Goal: Task Accomplishment & Management: Complete application form

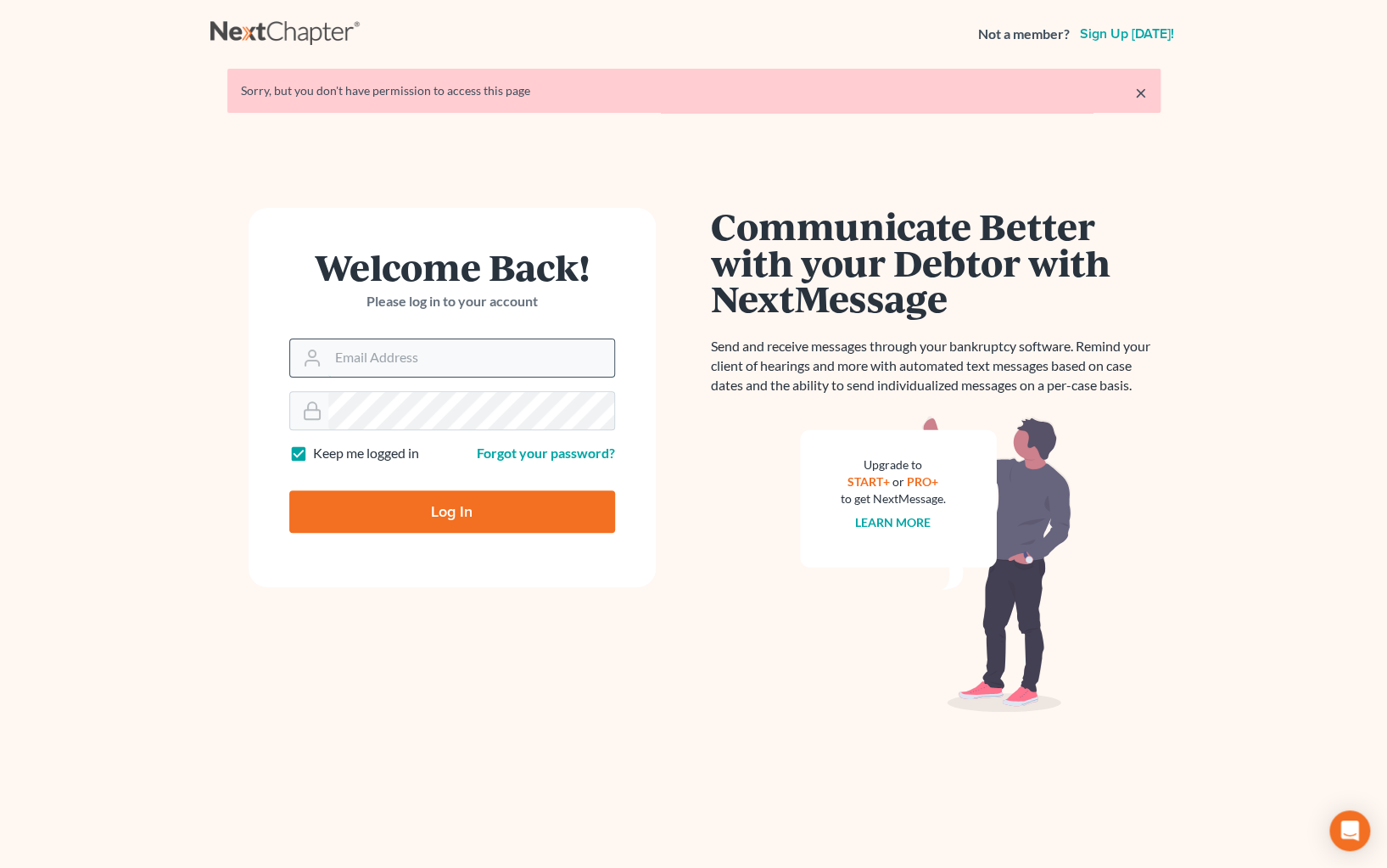
click at [378, 357] on input "Email Address" at bounding box center [471, 358] width 286 height 37
type input "maxwell@groswald.com"
click at [289, 490] on input "Log In" at bounding box center [452, 511] width 326 height 43
type input "Thinking..."
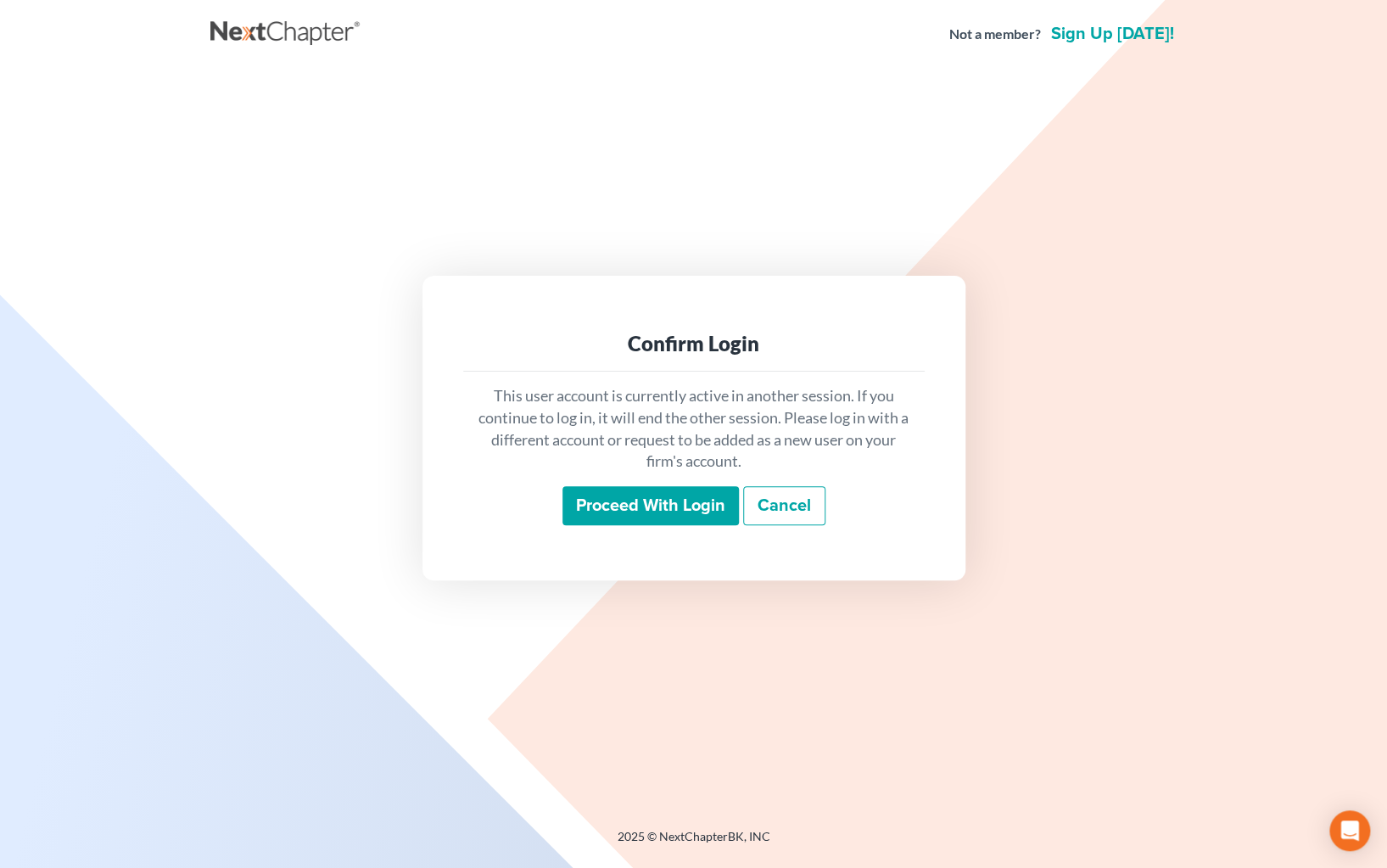
drag, startPoint x: 700, startPoint y: 516, endPoint x: 700, endPoint y: 506, distance: 10.0
click at [700, 507] on input "Proceed with login" at bounding box center [650, 506] width 177 height 39
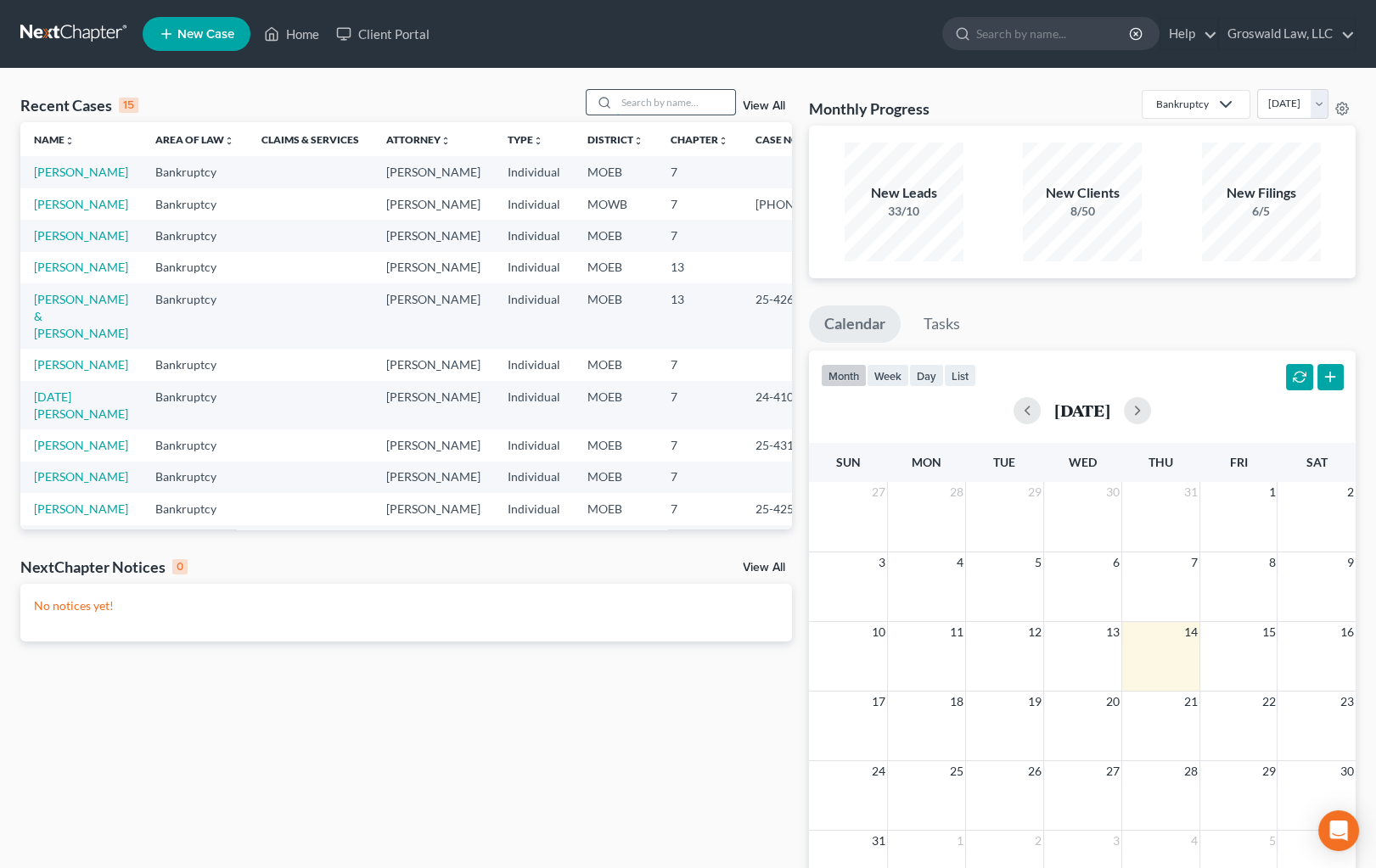
click at [673, 101] on input "search" at bounding box center [675, 101] width 119 height 24
click at [63, 243] on link "[PERSON_NAME]" at bounding box center [81, 236] width 94 height 14
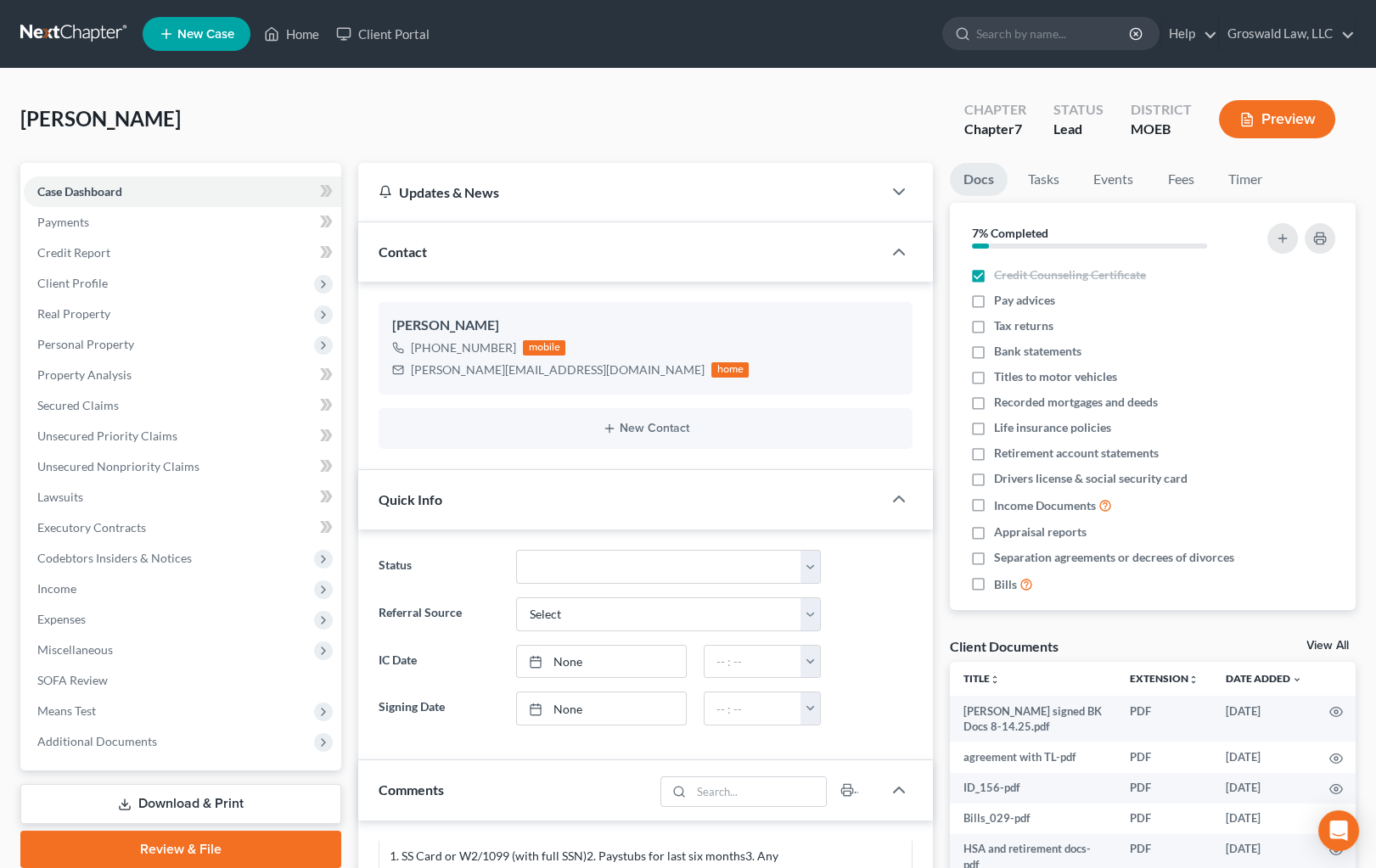
click at [1287, 120] on button "Preview" at bounding box center [1277, 120] width 116 height 38
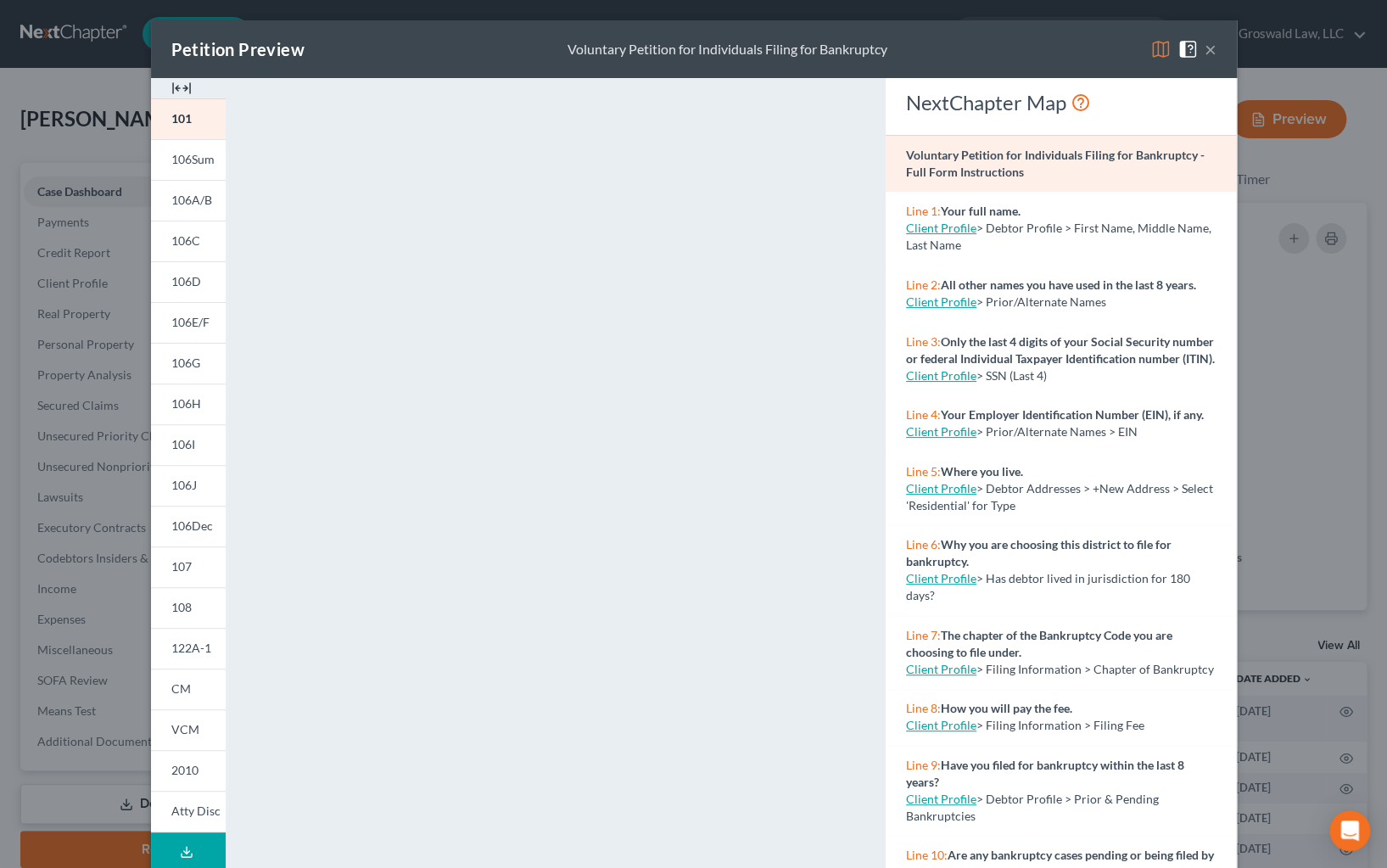
click at [176, 84] on img at bounding box center [181, 88] width 20 height 20
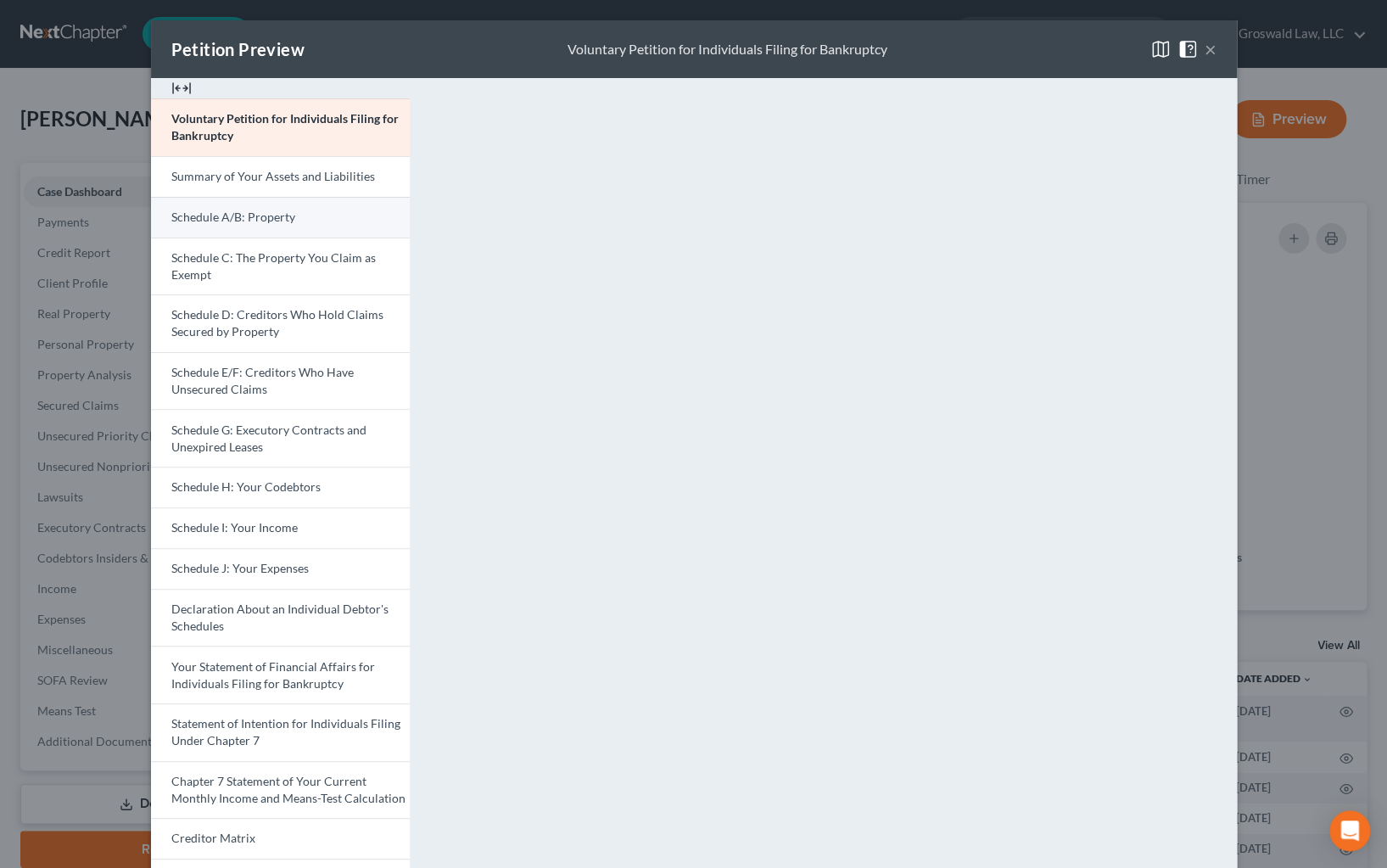
click at [252, 204] on link "Schedule A/B: Property" at bounding box center [281, 217] width 259 height 41
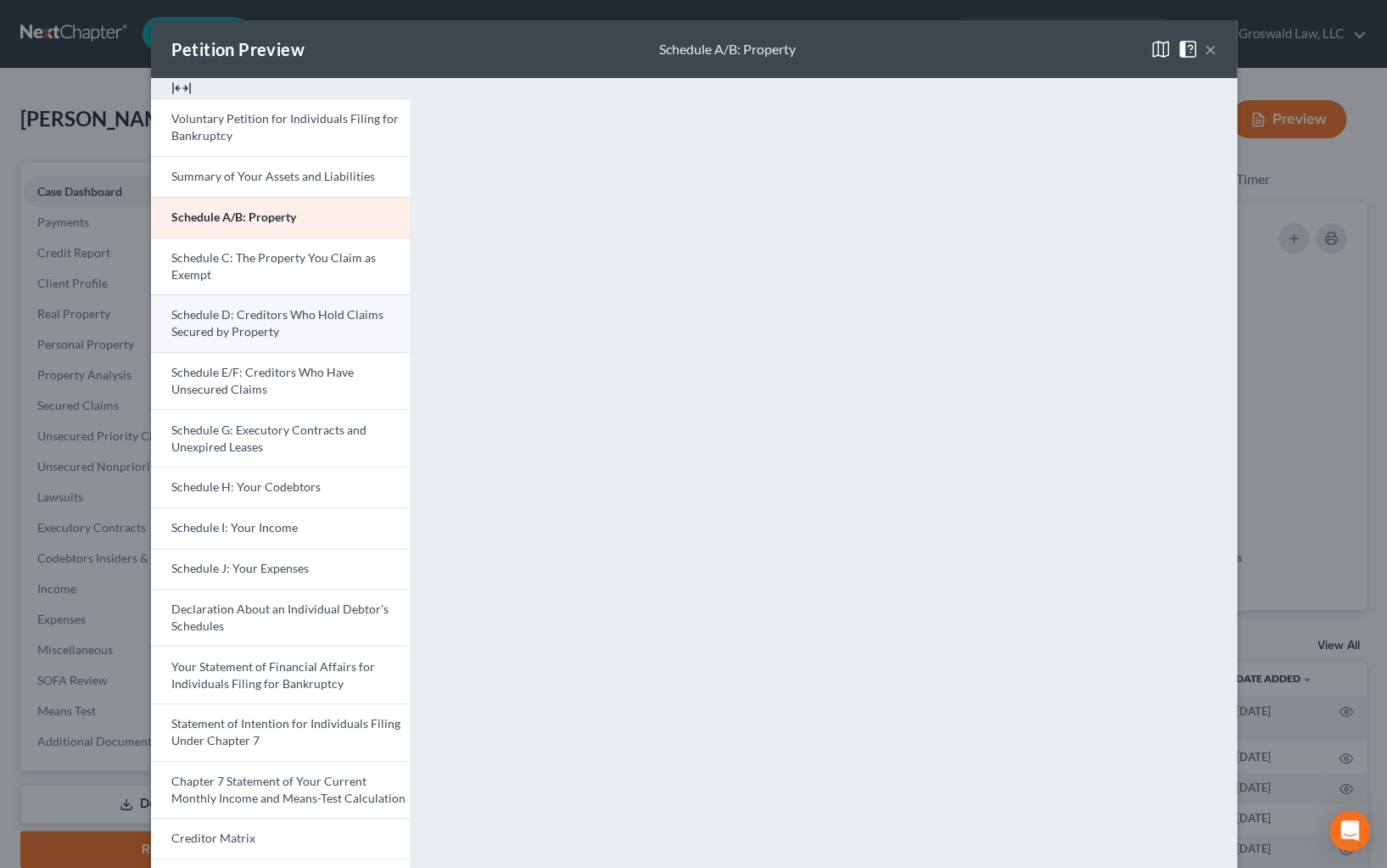
click at [254, 327] on span "Schedule D: Creditors Who Hold Claims Secured by Property" at bounding box center [277, 323] width 212 height 32
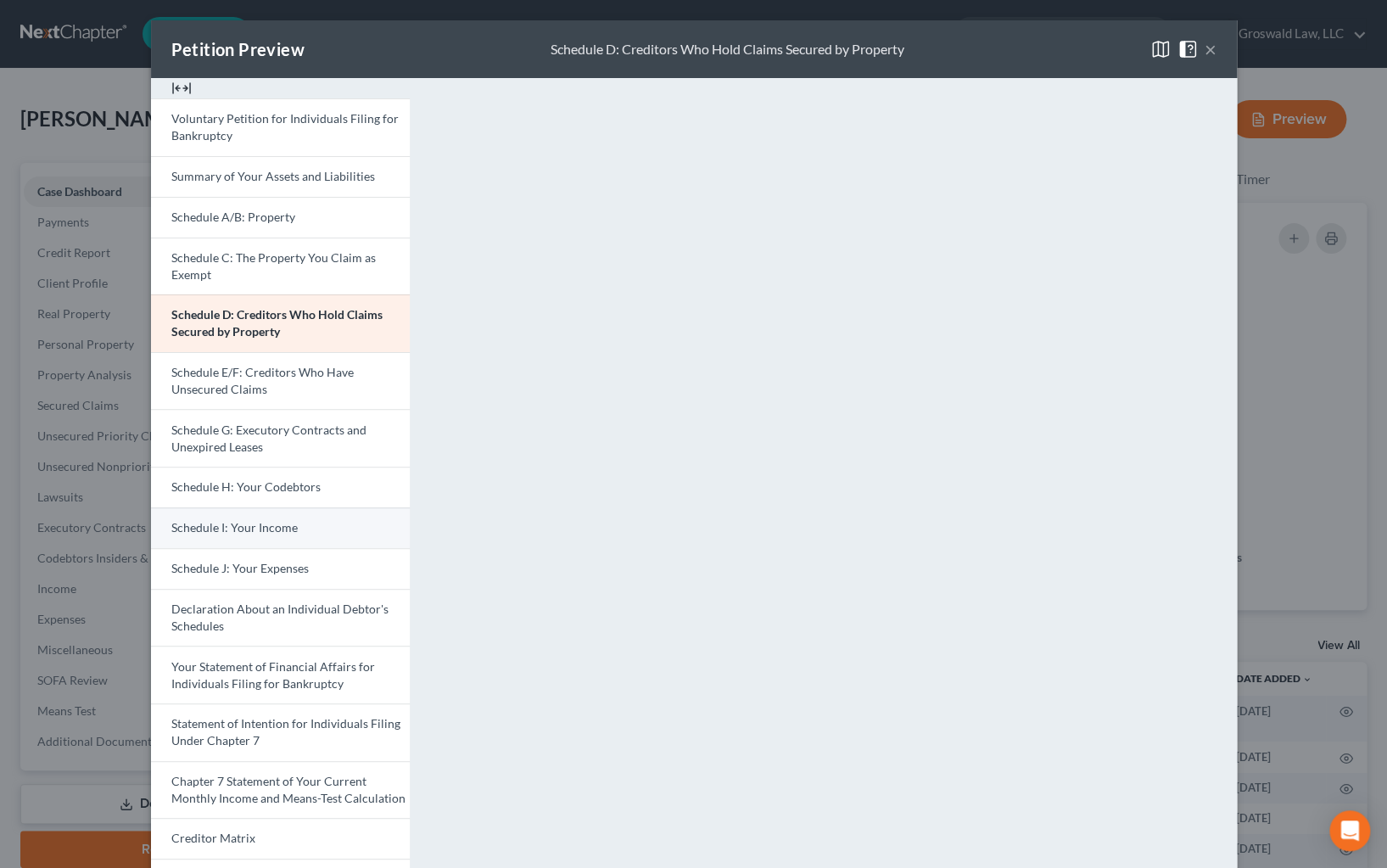
click at [268, 534] on span "Schedule I: Your Income" at bounding box center [235, 527] width 127 height 14
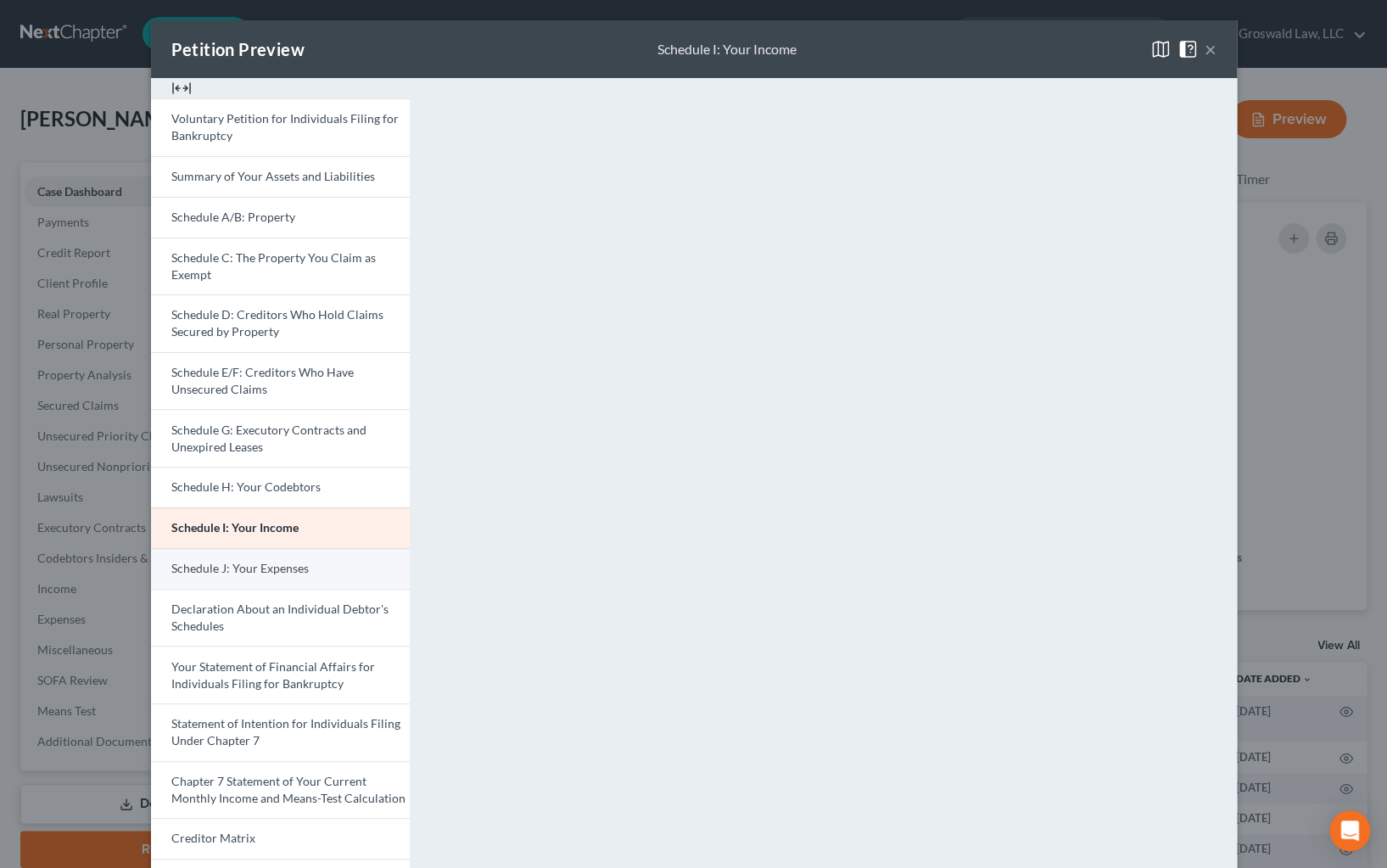
click at [248, 567] on span "Schedule J: Your Expenses" at bounding box center [240, 568] width 138 height 14
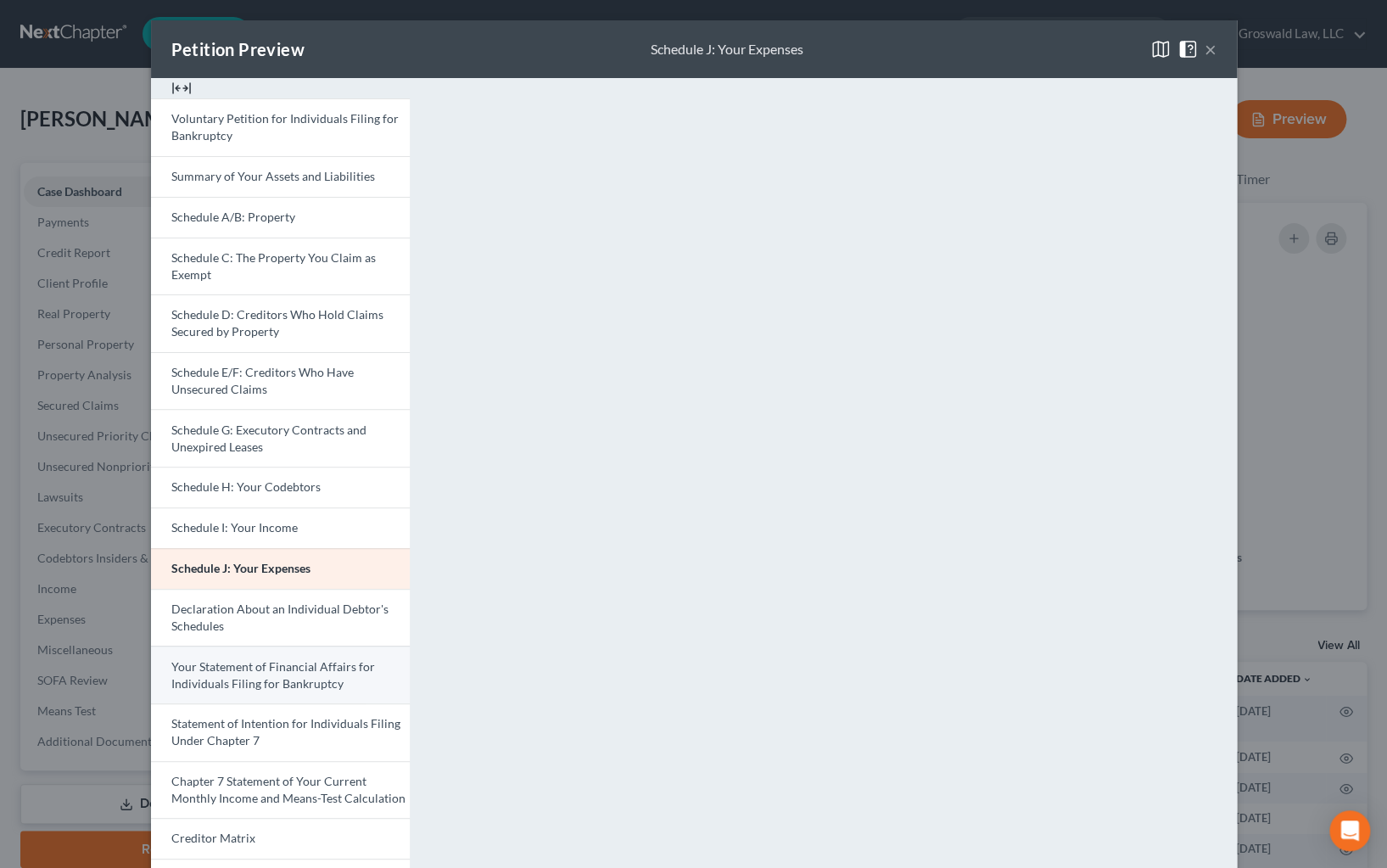
click at [244, 676] on span "Your Statement of Financial Affairs for Individuals Filing for Bankruptcy" at bounding box center [273, 675] width 204 height 32
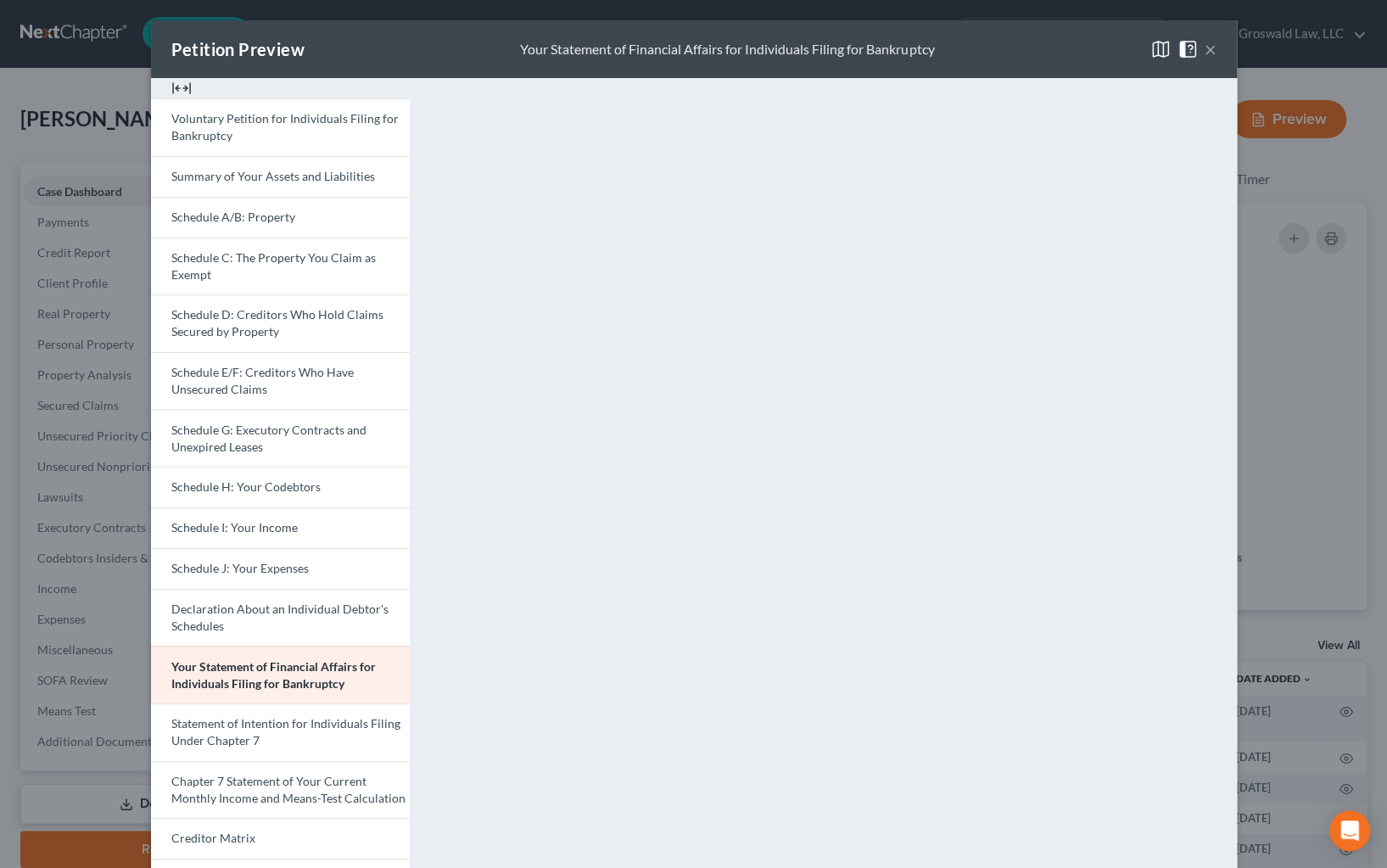
click at [1207, 49] on button "×" at bounding box center [1210, 49] width 12 height 20
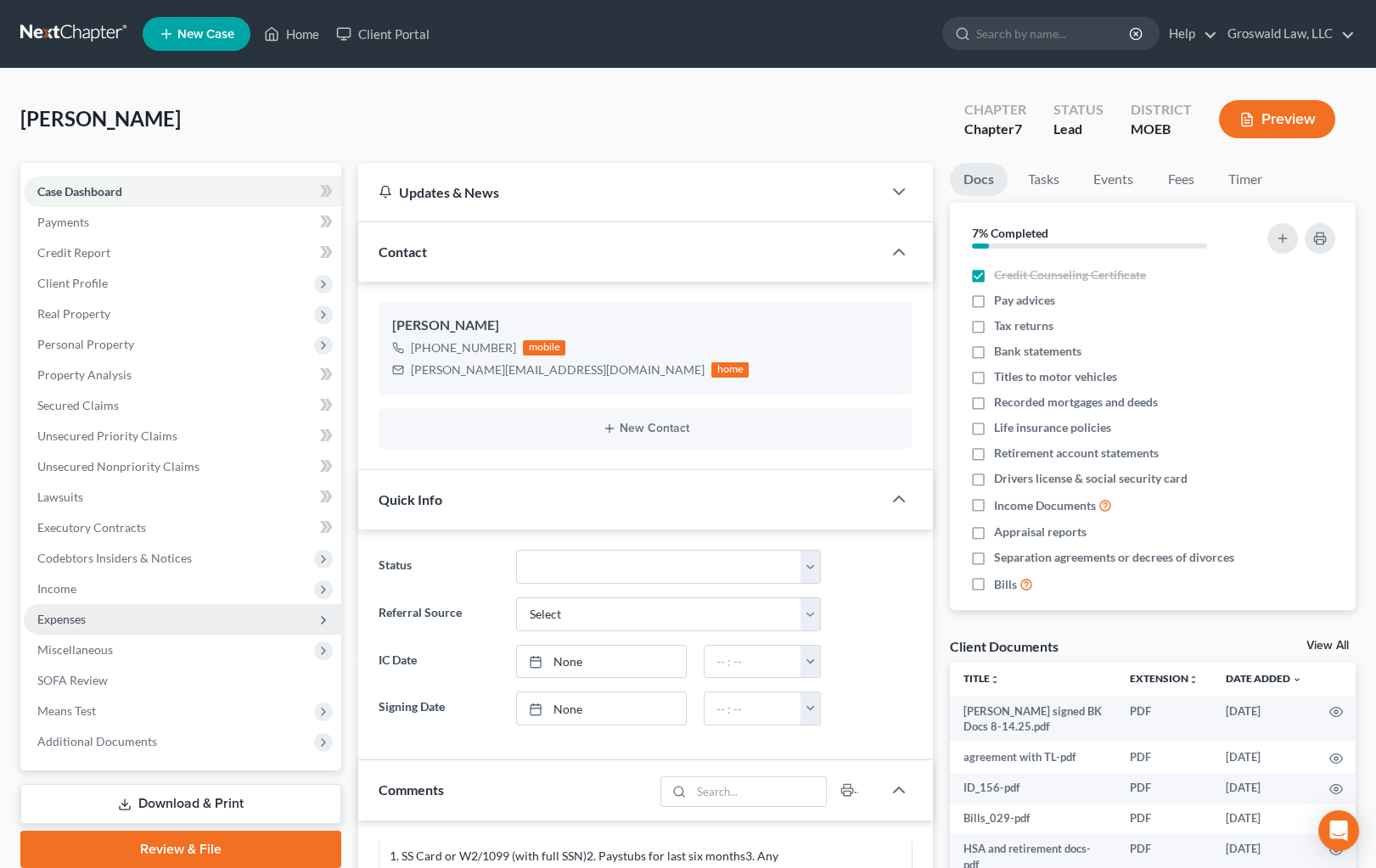
click at [79, 628] on span "Expenses" at bounding box center [182, 620] width 317 height 31
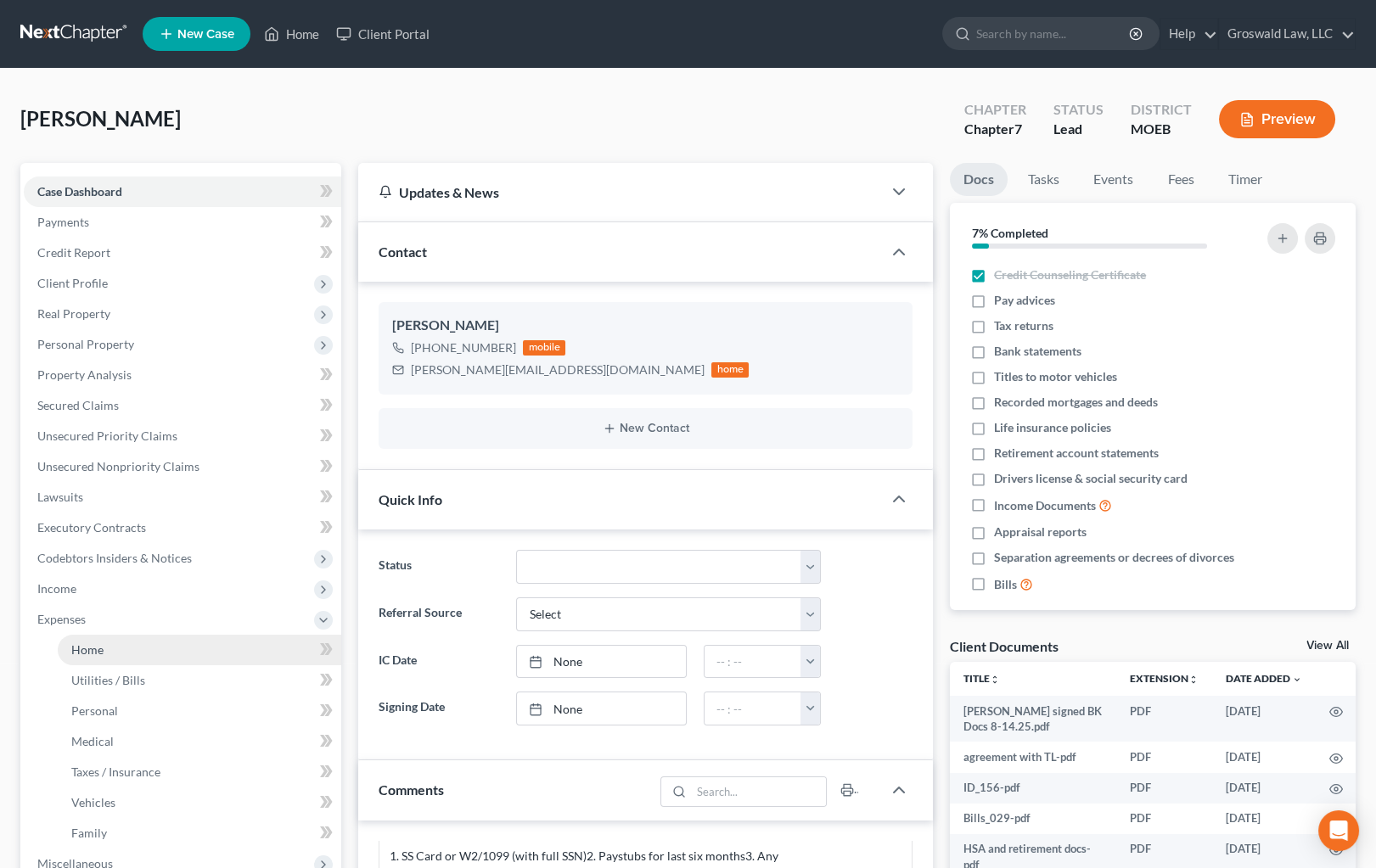
click at [140, 646] on link "Home" at bounding box center [199, 650] width 284 height 31
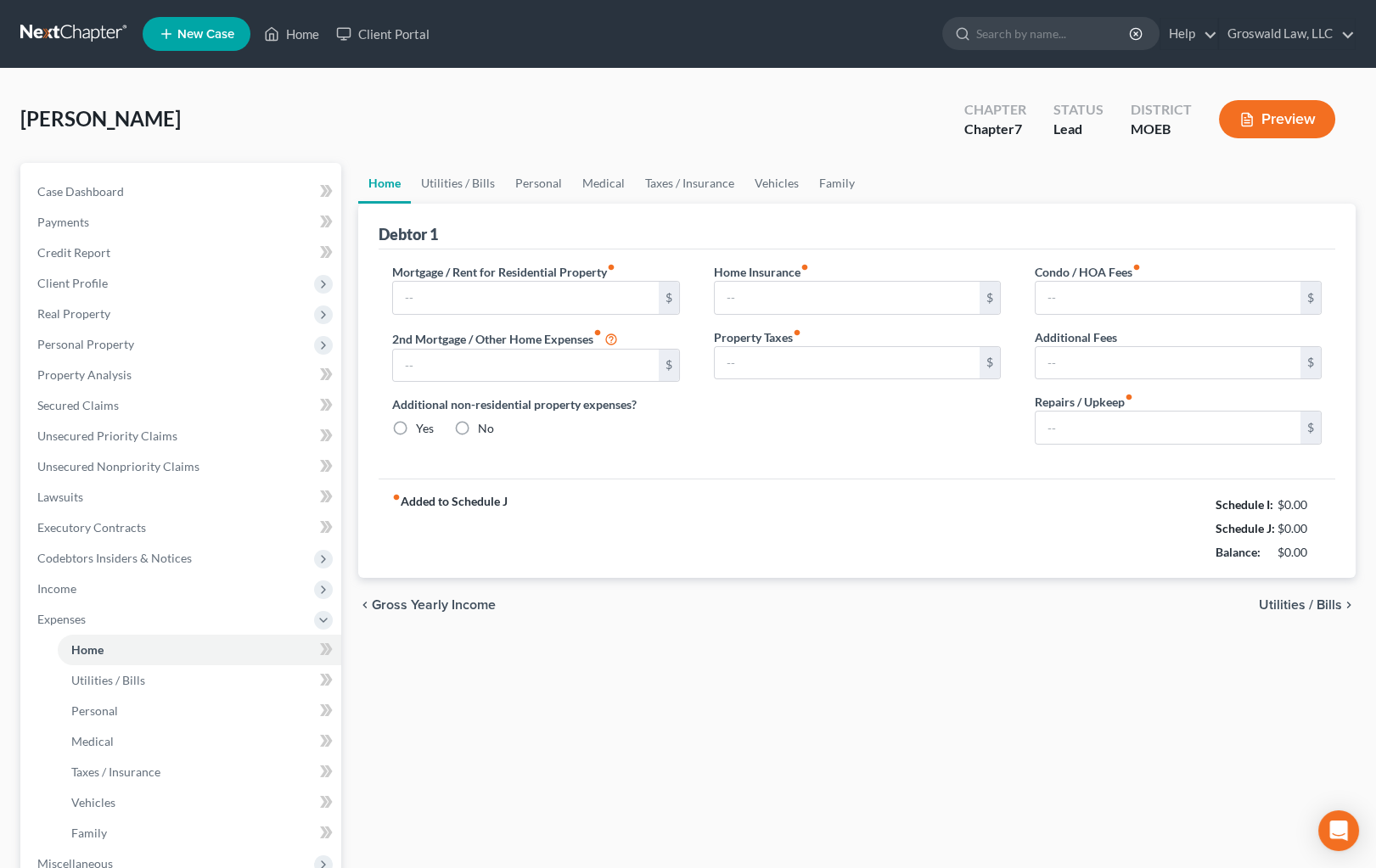
type input "0.00"
radio input "true"
type input "0.00"
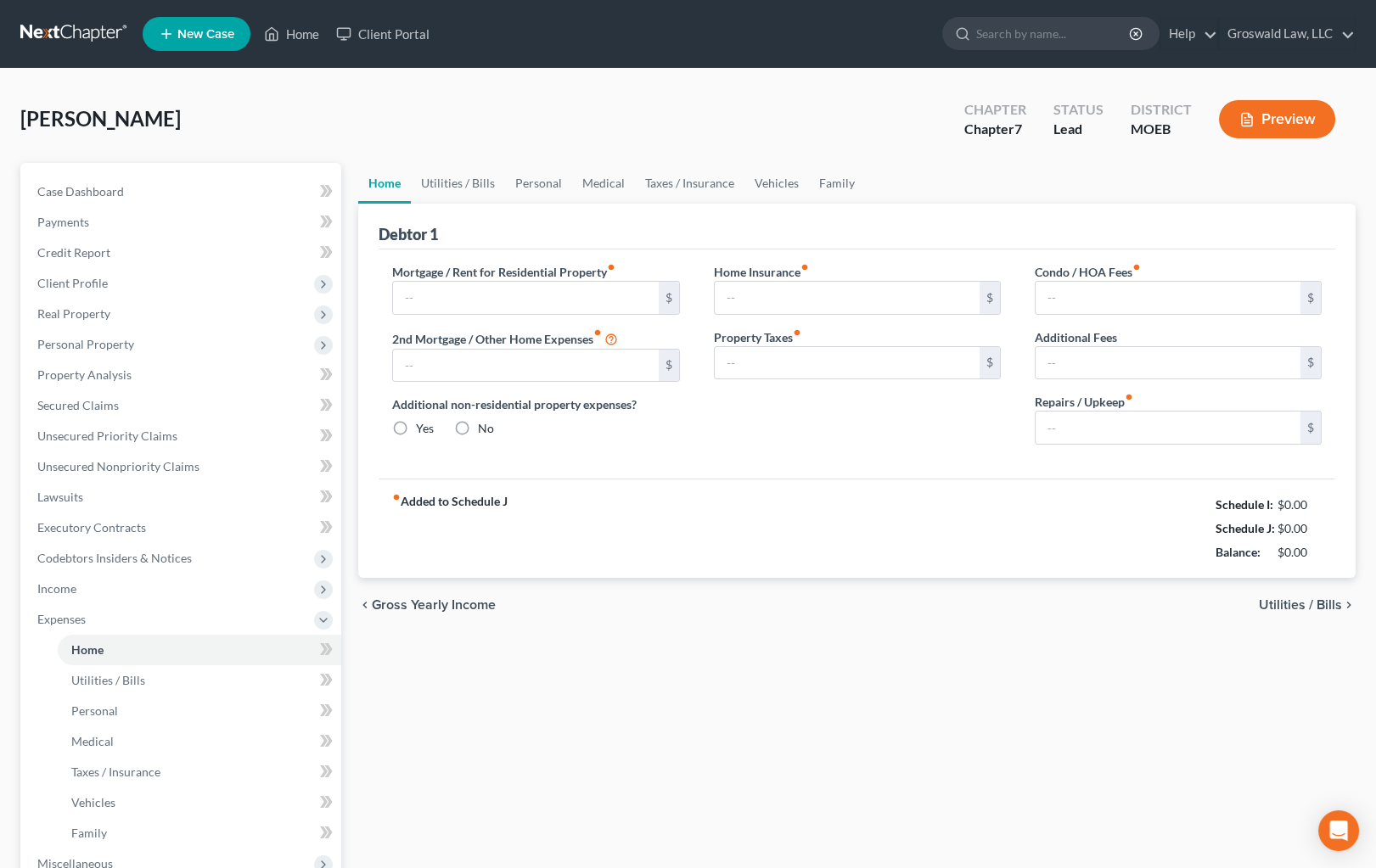
type input "0.00"
click at [483, 297] on input "text" at bounding box center [526, 298] width 265 height 33
type input "750"
type input "100"
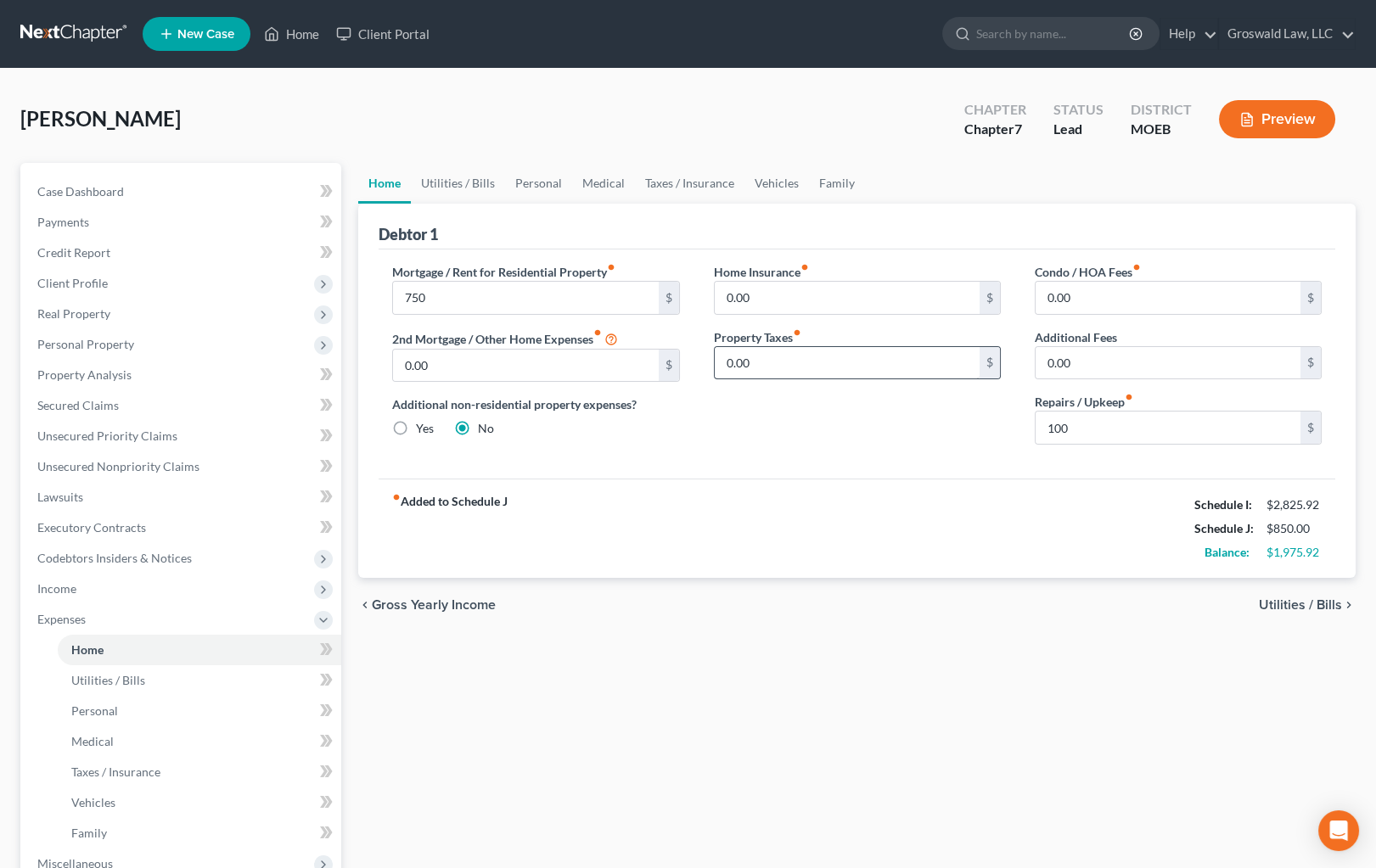
drag, startPoint x: 869, startPoint y: 497, endPoint x: 715, endPoint y: 373, distance: 197.7
click at [867, 497] on div "fiber_manual_record Added to Schedule J Schedule I: $2,825.92 Schedule J: $850.…" at bounding box center [857, 528] width 956 height 100
click at [493, 173] on link "Utilities / Bills" at bounding box center [458, 183] width 94 height 41
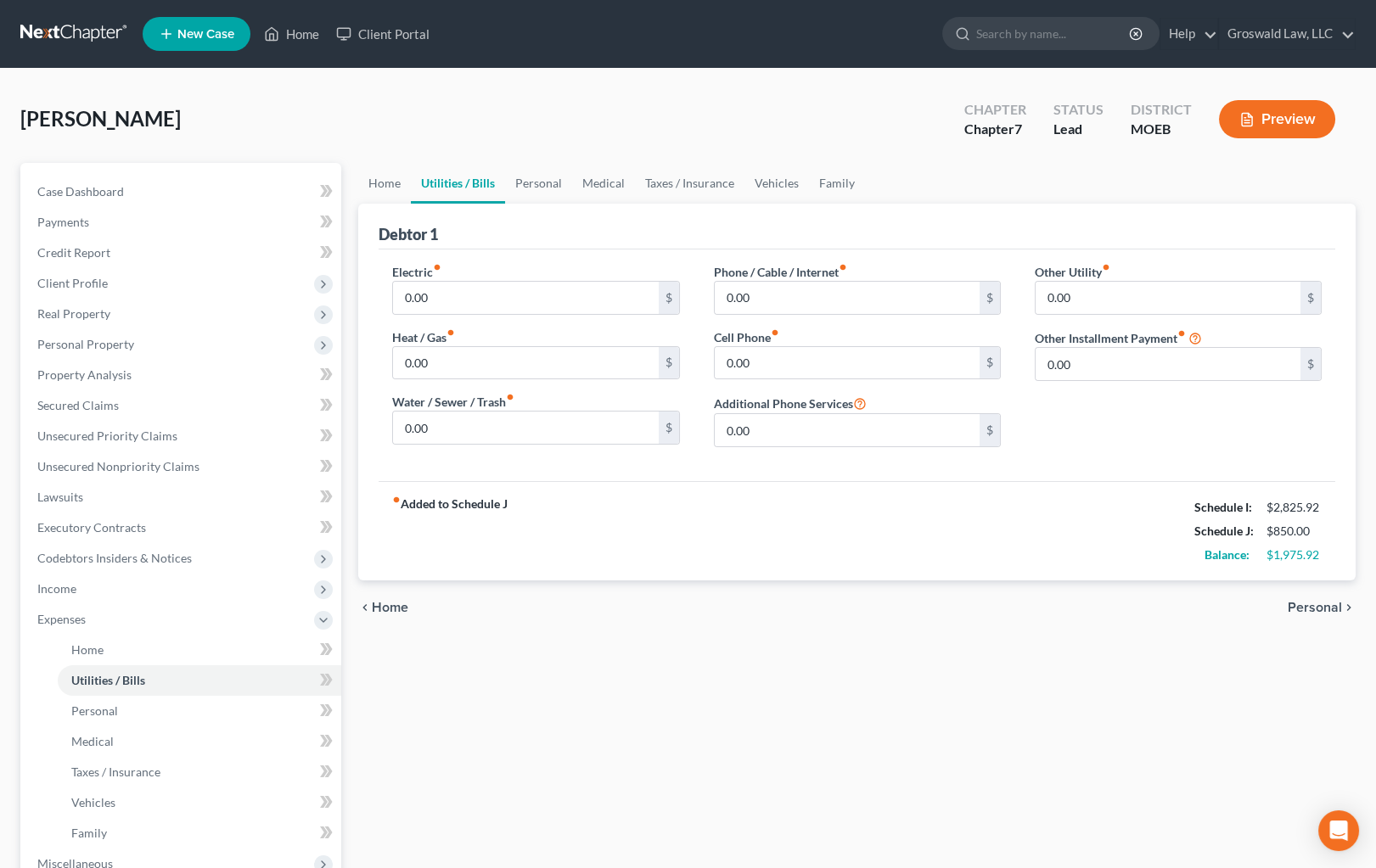
click at [473, 179] on link "Utilities / Bills" at bounding box center [458, 183] width 94 height 41
click at [474, 287] on input "0.00" at bounding box center [526, 298] width 265 height 33
type input "100"
type input "50"
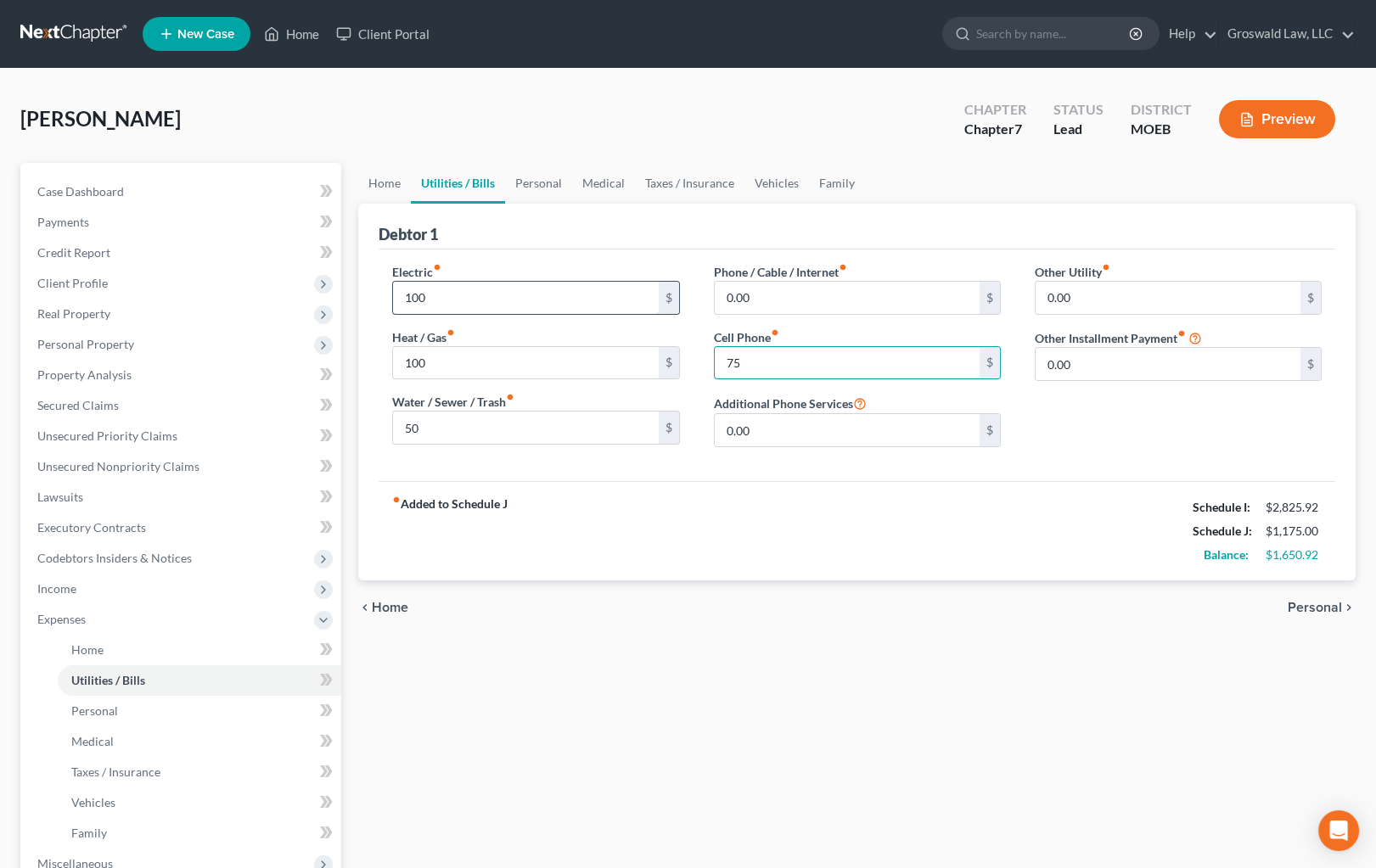
type input "75"
click at [875, 288] on input "0.00" at bounding box center [848, 298] width 265 height 33
type input "75"
click at [633, 233] on div "Debtor 1" at bounding box center [857, 227] width 956 height 46
click at [543, 186] on link "Personal" at bounding box center [538, 183] width 67 height 41
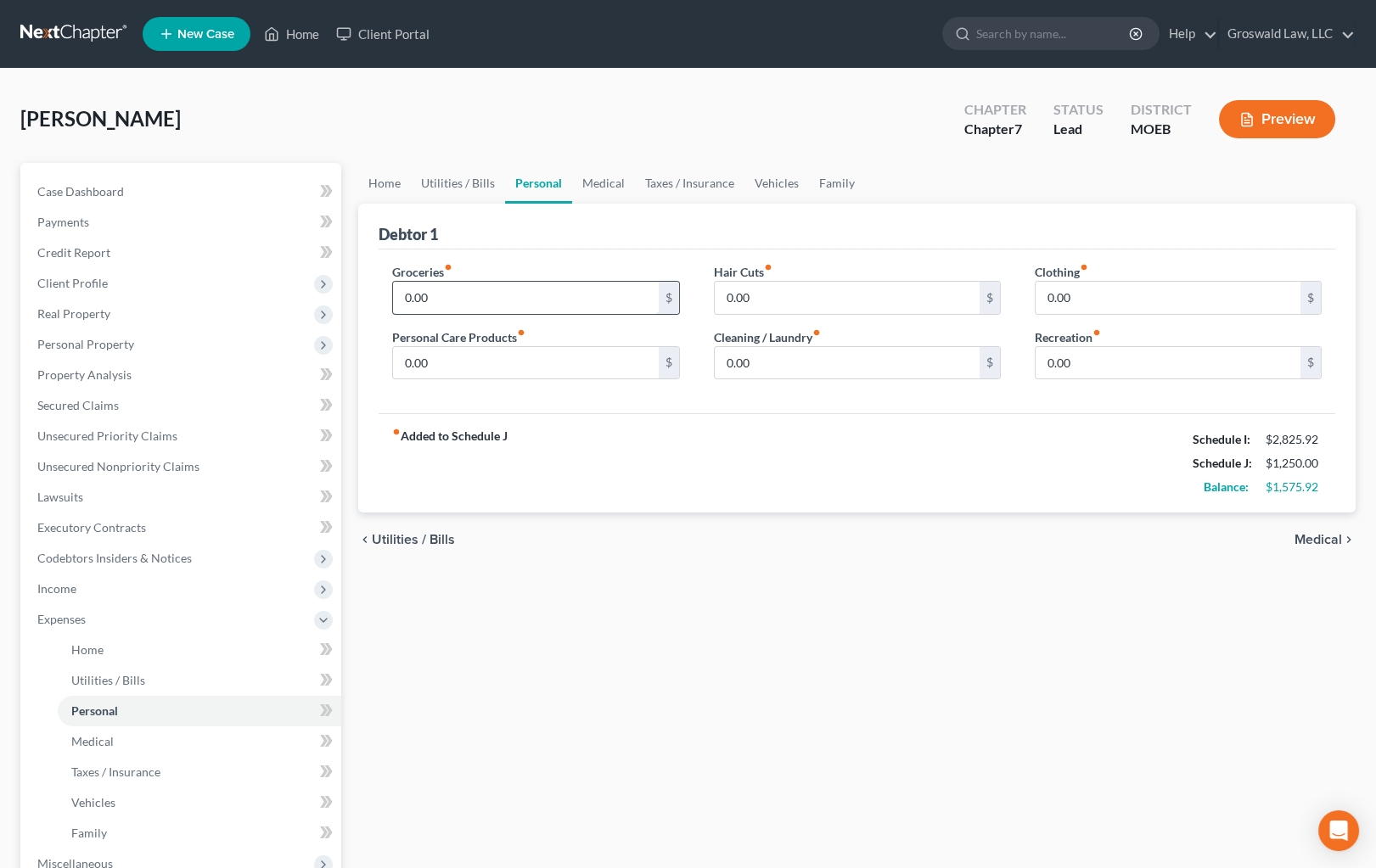
click at [460, 291] on input "0.00" at bounding box center [526, 298] width 265 height 33
type input "430"
type input "100"
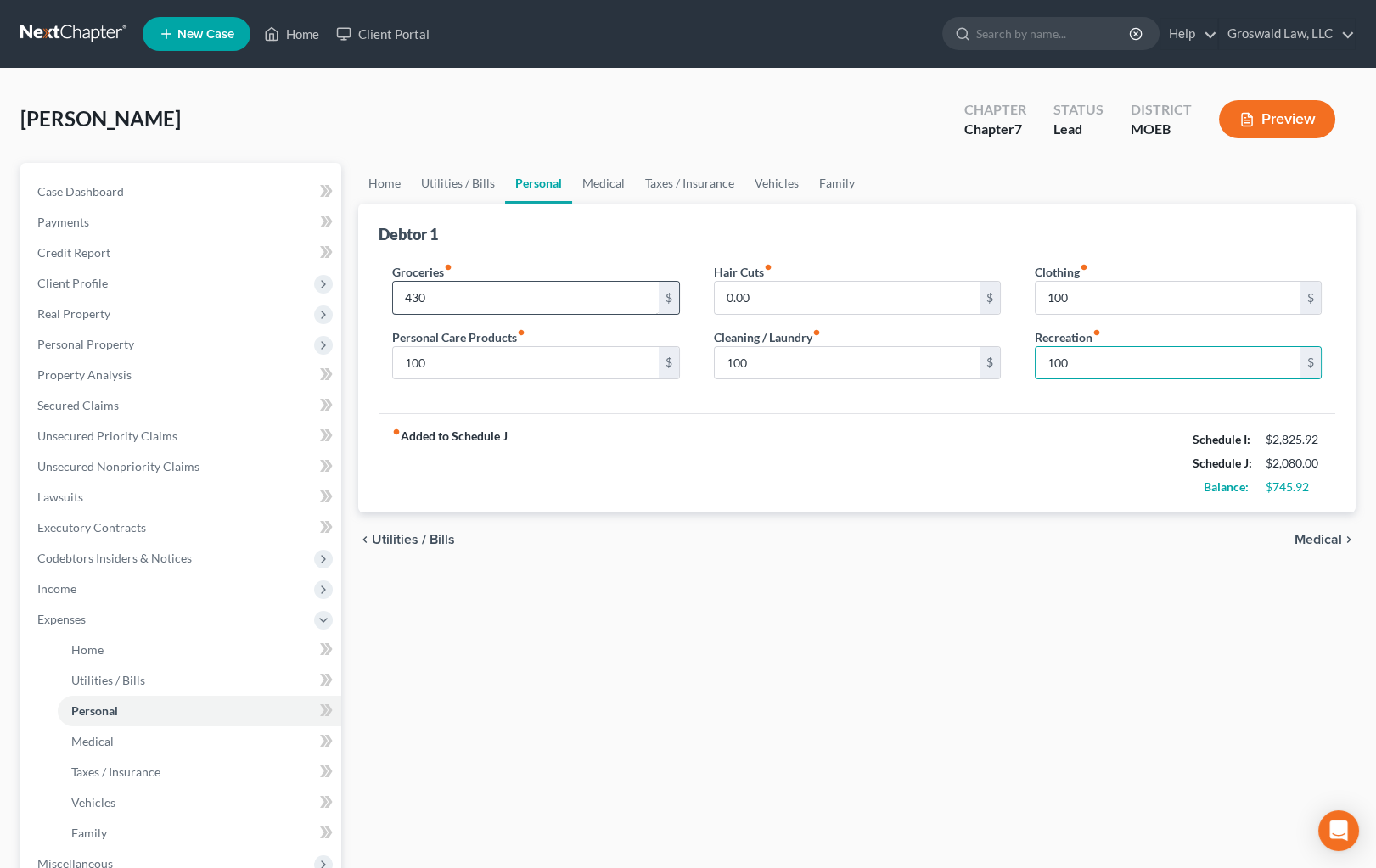
type input "100"
click at [578, 178] on link "Medical" at bounding box center [603, 183] width 63 height 41
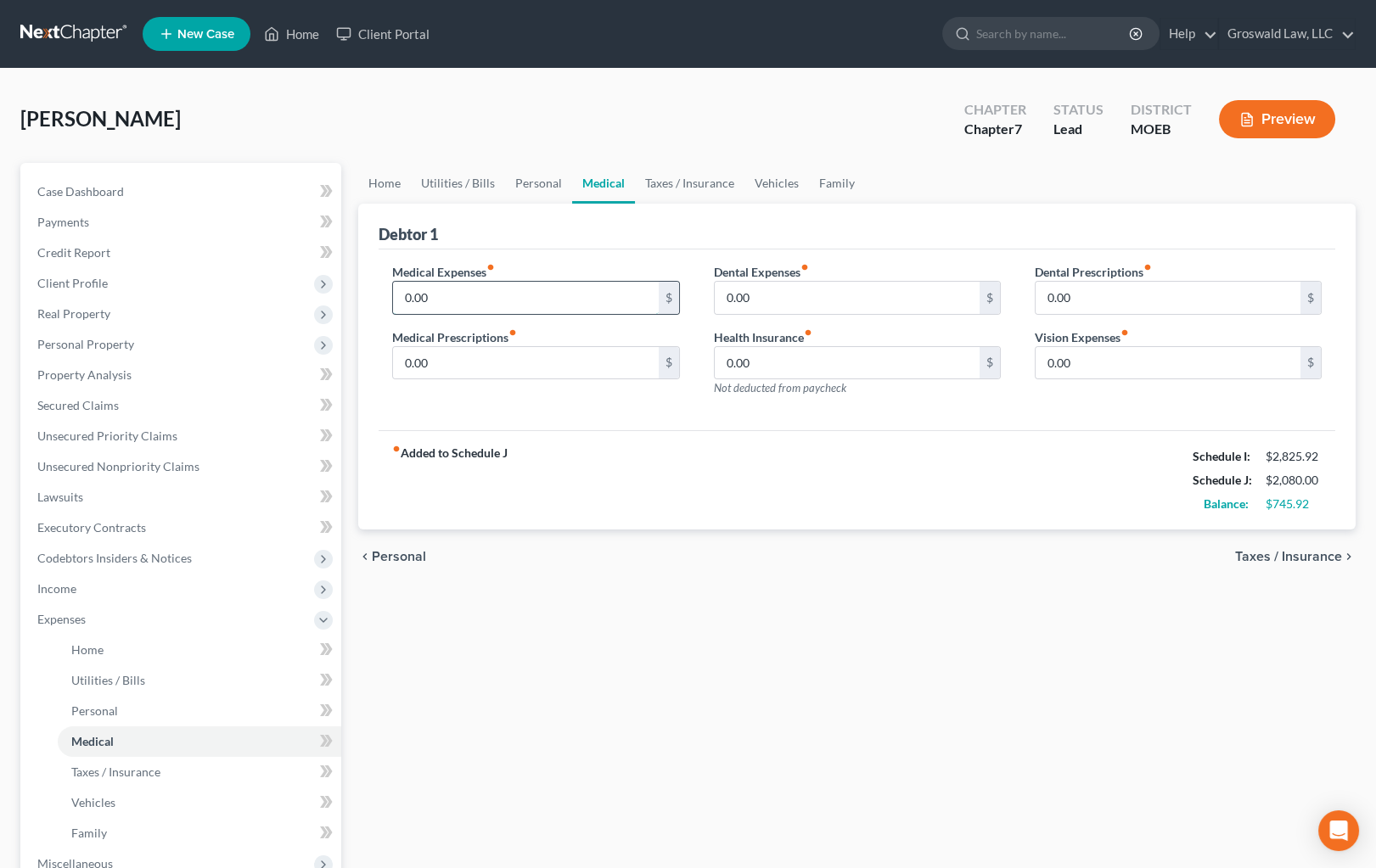
click at [455, 283] on input "0.00" at bounding box center [526, 298] width 265 height 33
type input "100"
click at [594, 238] on div "Debtor 1" at bounding box center [857, 227] width 956 height 46
click at [691, 186] on link "Taxes / Insurance" at bounding box center [689, 183] width 110 height 41
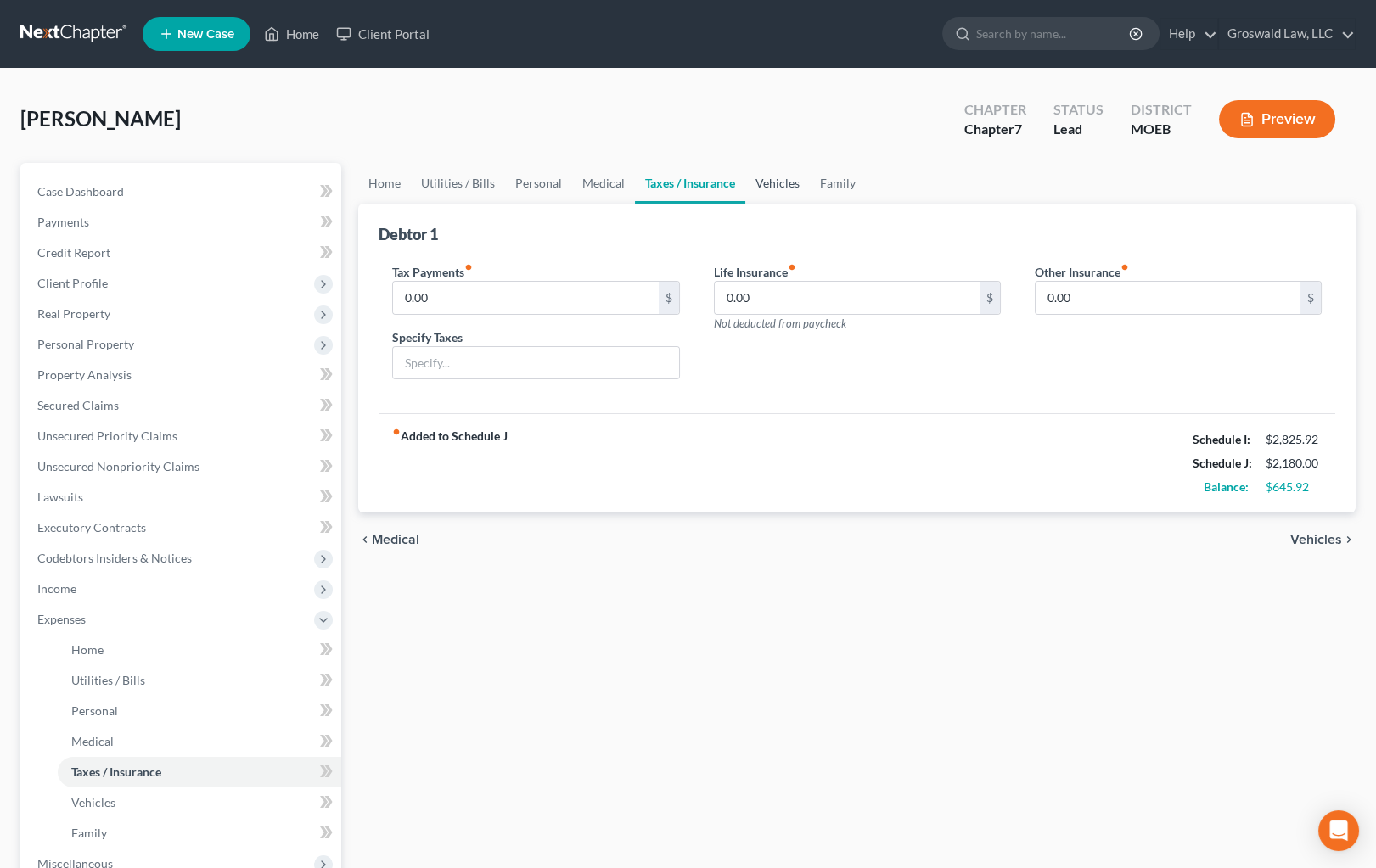
click at [784, 186] on link "Vehicles" at bounding box center [777, 183] width 64 height 41
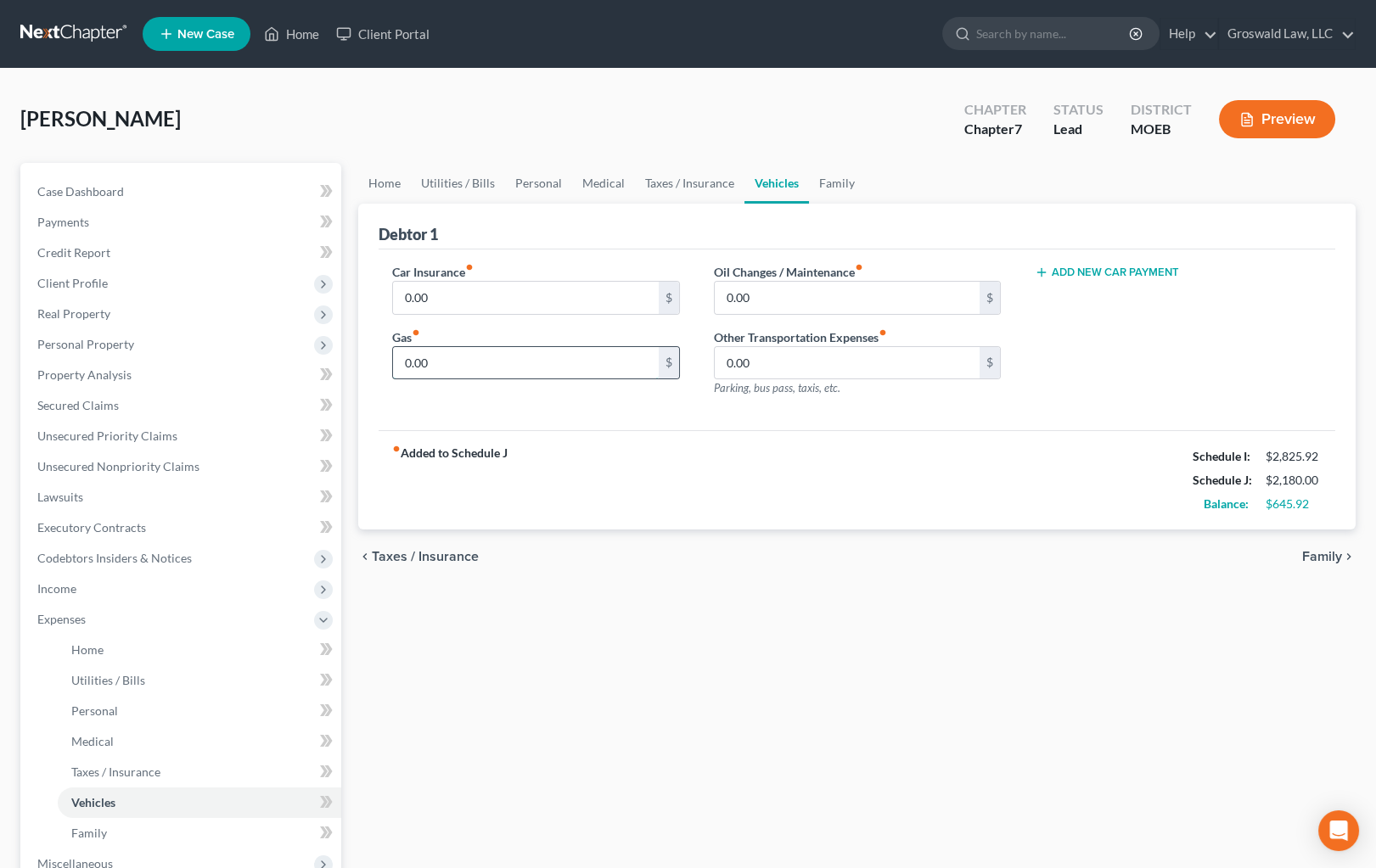
click at [457, 354] on input "0.00" at bounding box center [526, 363] width 265 height 33
click at [799, 354] on input "0.00" at bounding box center [848, 363] width 265 height 33
type input "200"
click at [840, 176] on link "Family" at bounding box center [837, 183] width 56 height 41
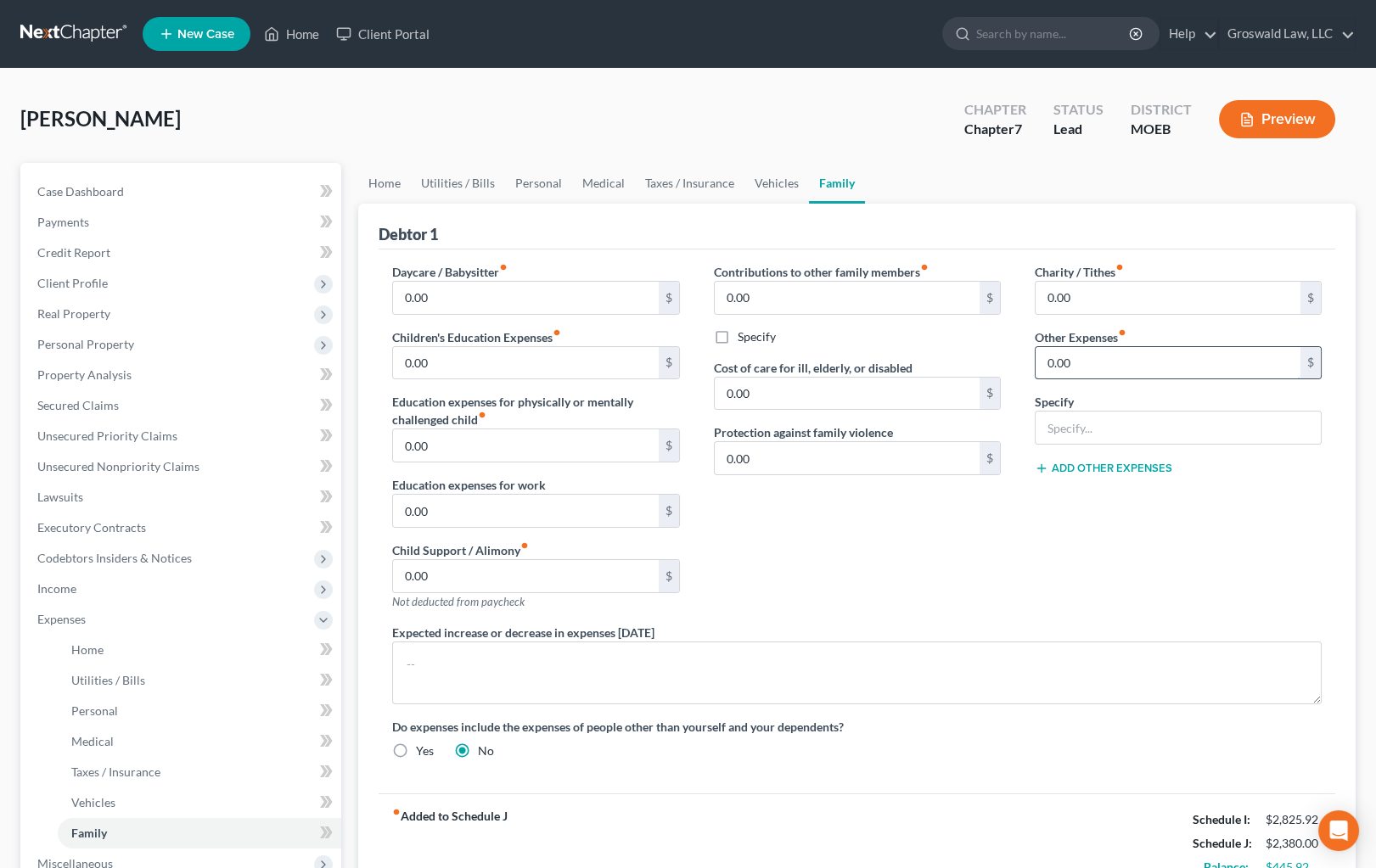
click at [1118, 347] on input "0.00" at bounding box center [1168, 363] width 265 height 33
type input "100"
type input "m"
type input "Misc."
click at [834, 502] on div "Contributions to other family members fiber_manual_record 0.00 $ Specify Cost o…" at bounding box center [858, 443] width 321 height 361
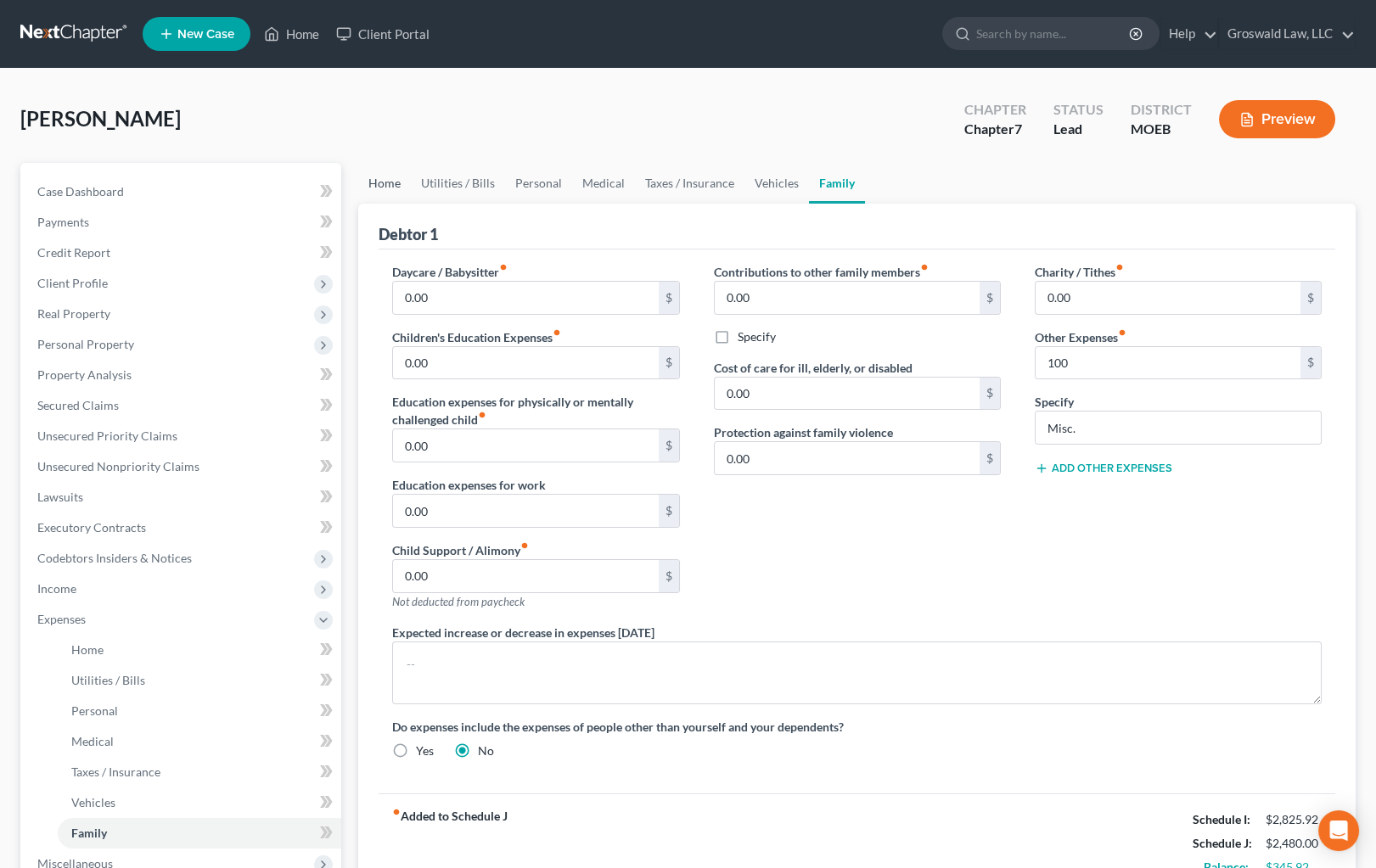
click at [394, 193] on link "Home" at bounding box center [384, 183] width 53 height 41
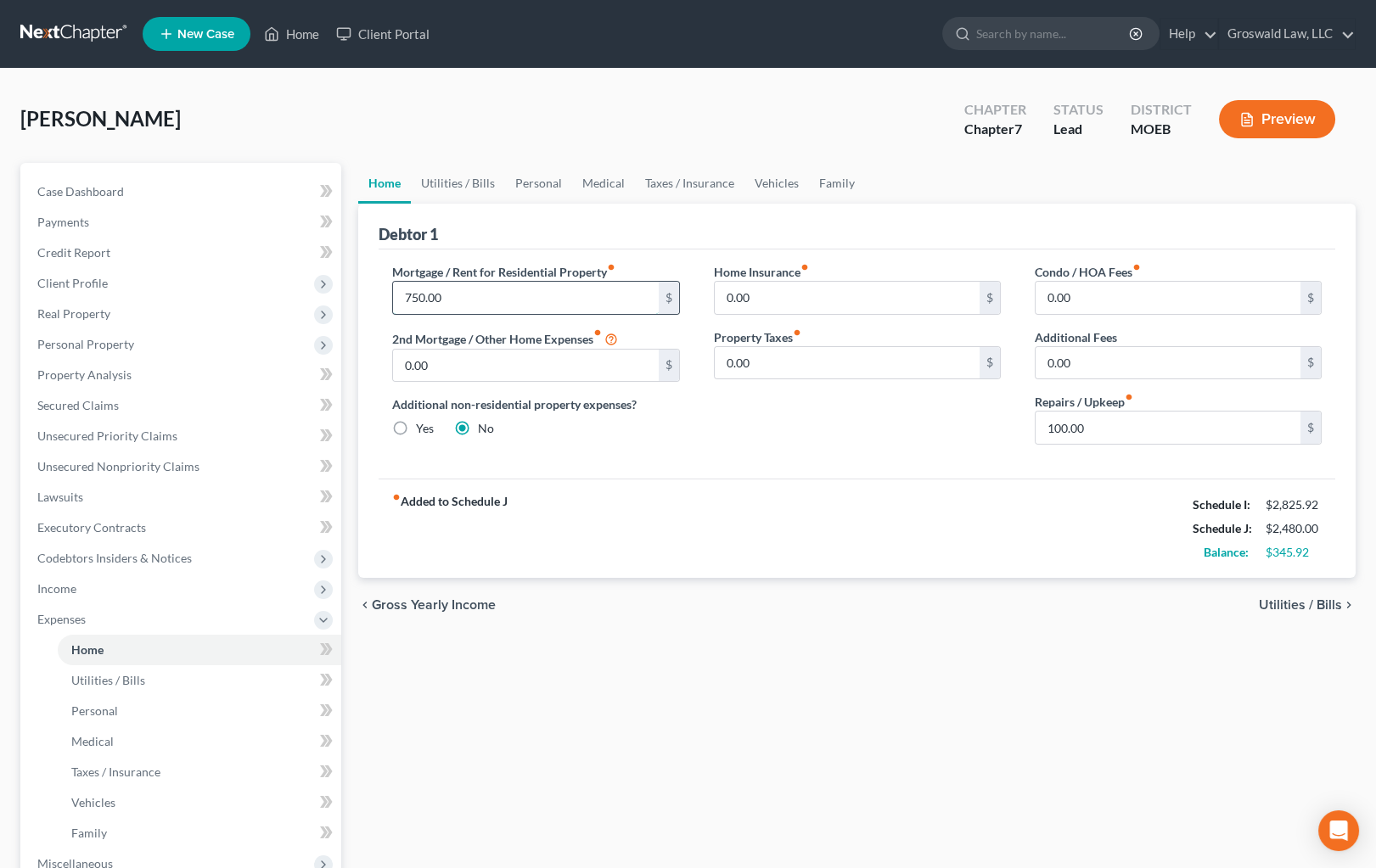
click at [466, 293] on input "750.00" at bounding box center [526, 298] width 265 height 33
type input "1,000"
click at [1085, 354] on input "0.00" at bounding box center [1168, 363] width 265 height 33
type input "150"
click at [434, 182] on link "Utilities / Bills" at bounding box center [458, 183] width 94 height 41
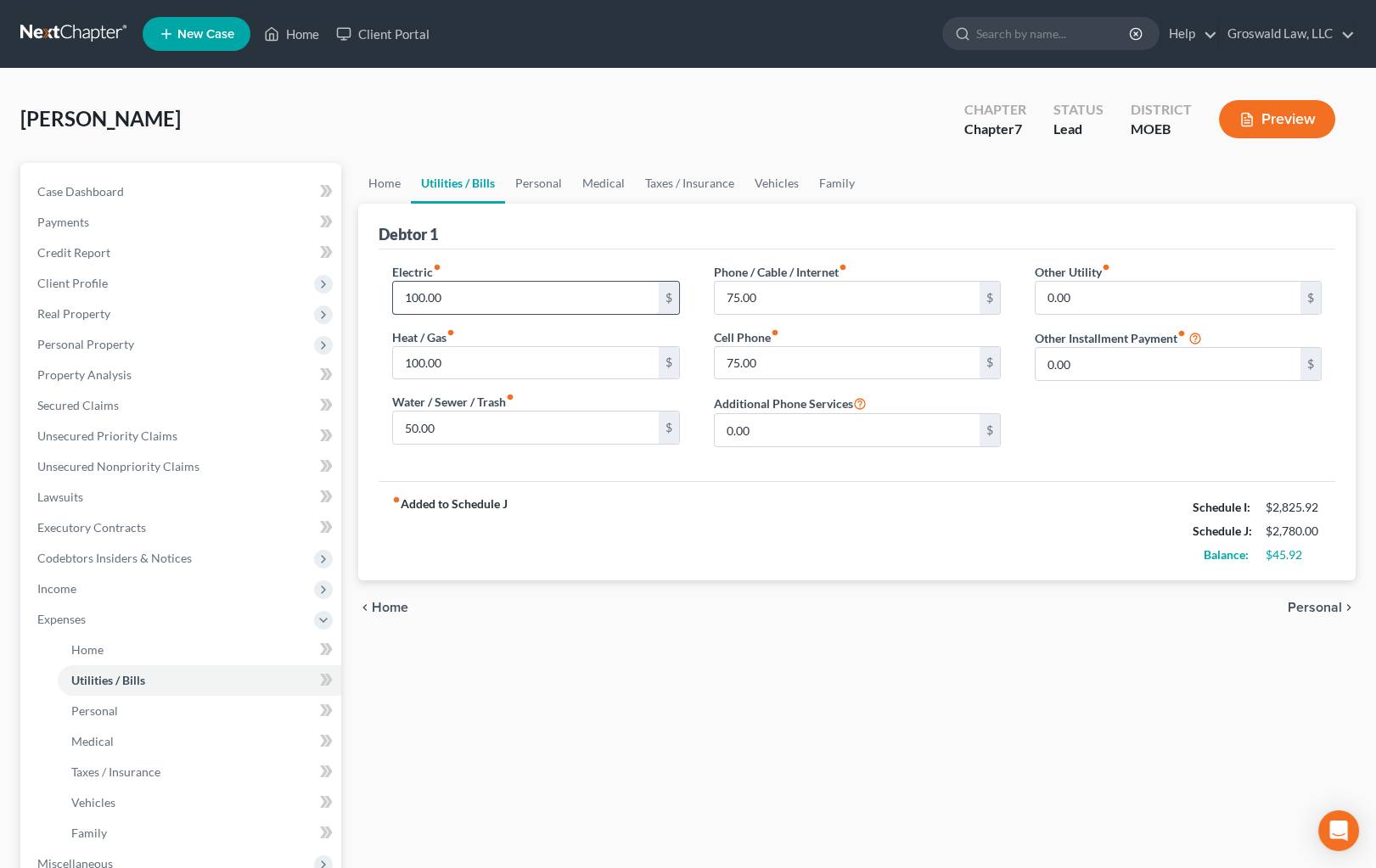
click at [457, 285] on input "100.00" at bounding box center [526, 298] width 265 height 33
type input "120"
type input "60"
click at [747, 509] on div "fiber_manual_record Added to Schedule J Schedule I: $2,825.92 Schedule J: $2,83…" at bounding box center [857, 531] width 956 height 100
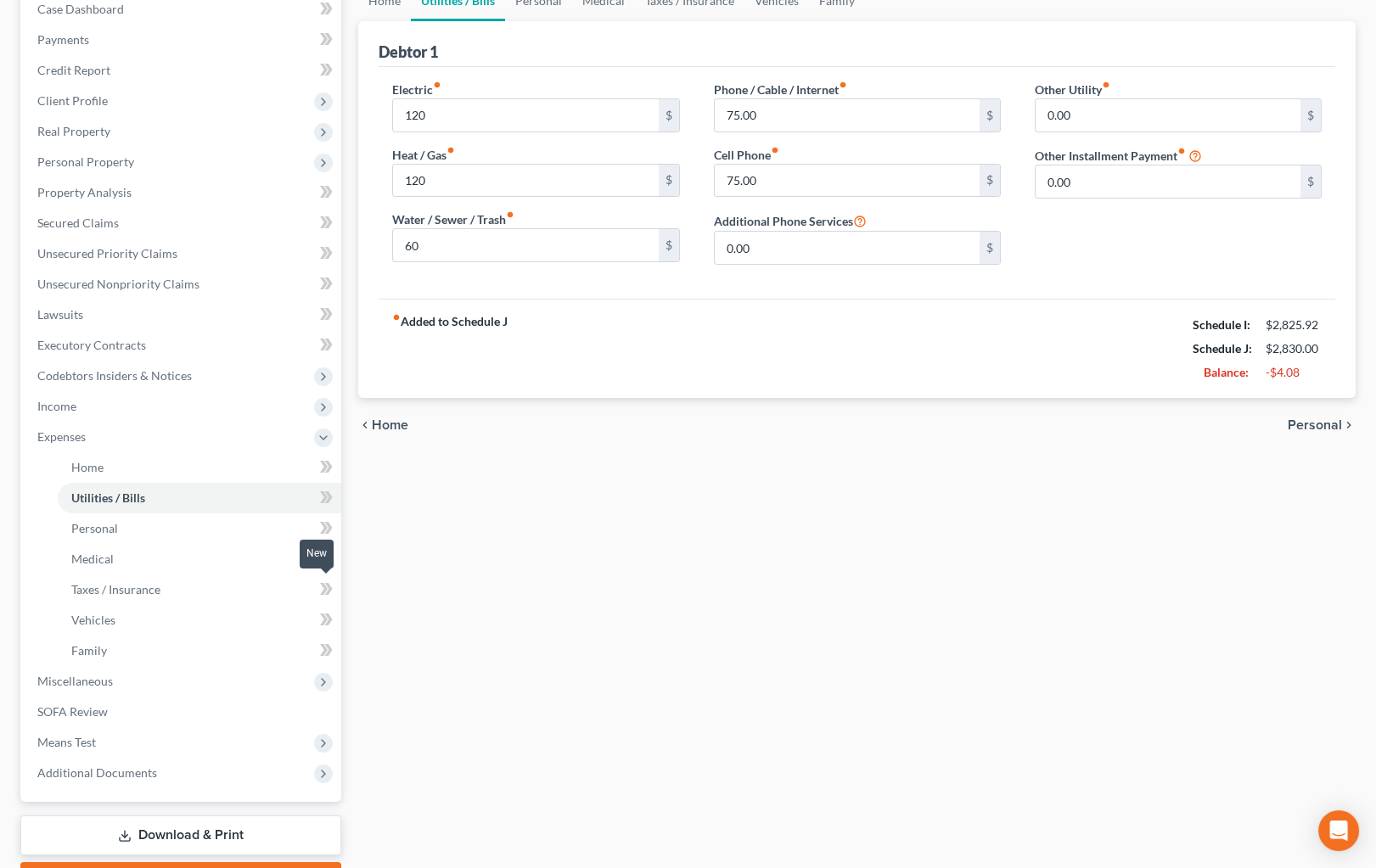
scroll to position [276, 0]
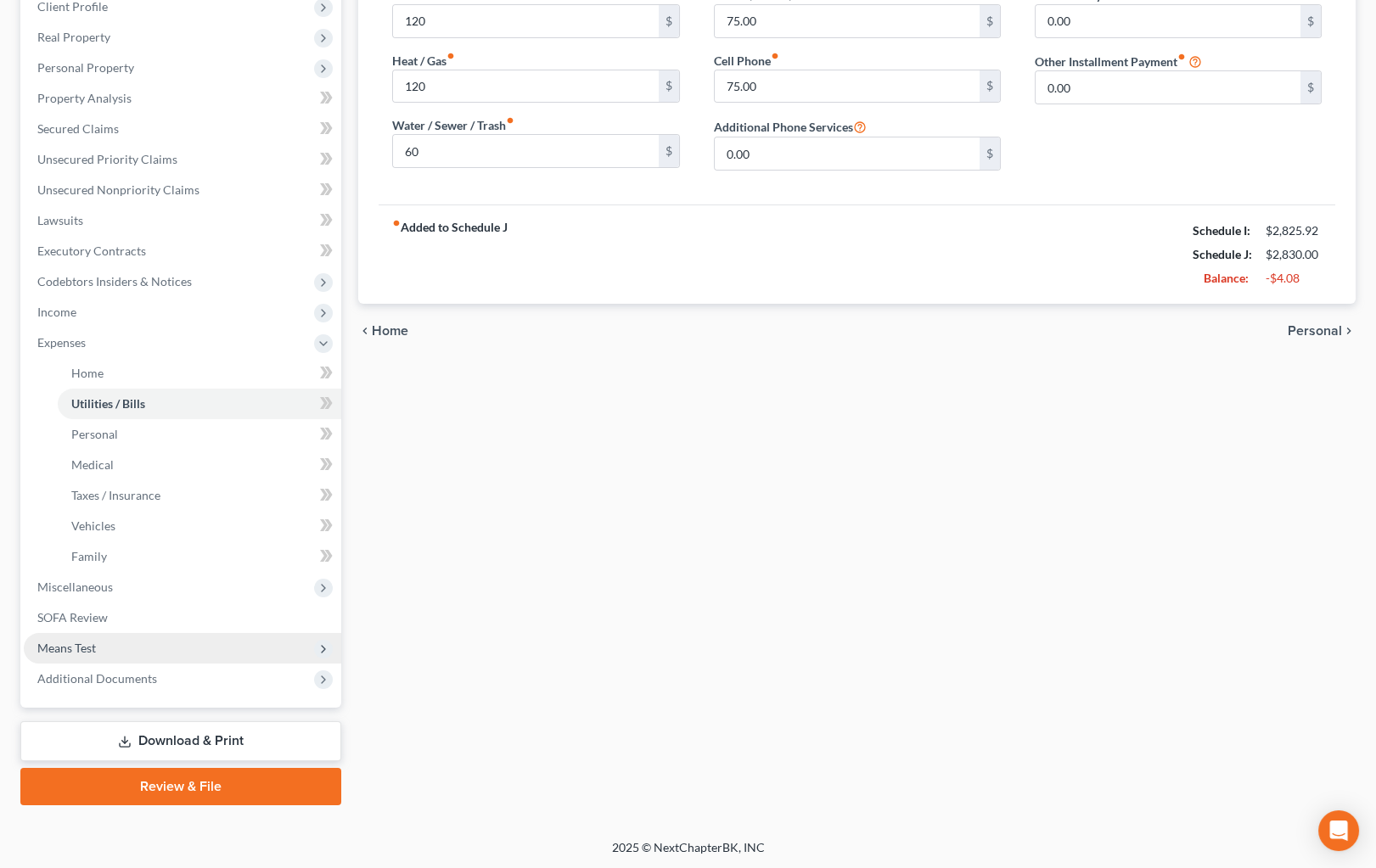
click at [74, 650] on span "Means Test" at bounding box center [66, 648] width 59 height 14
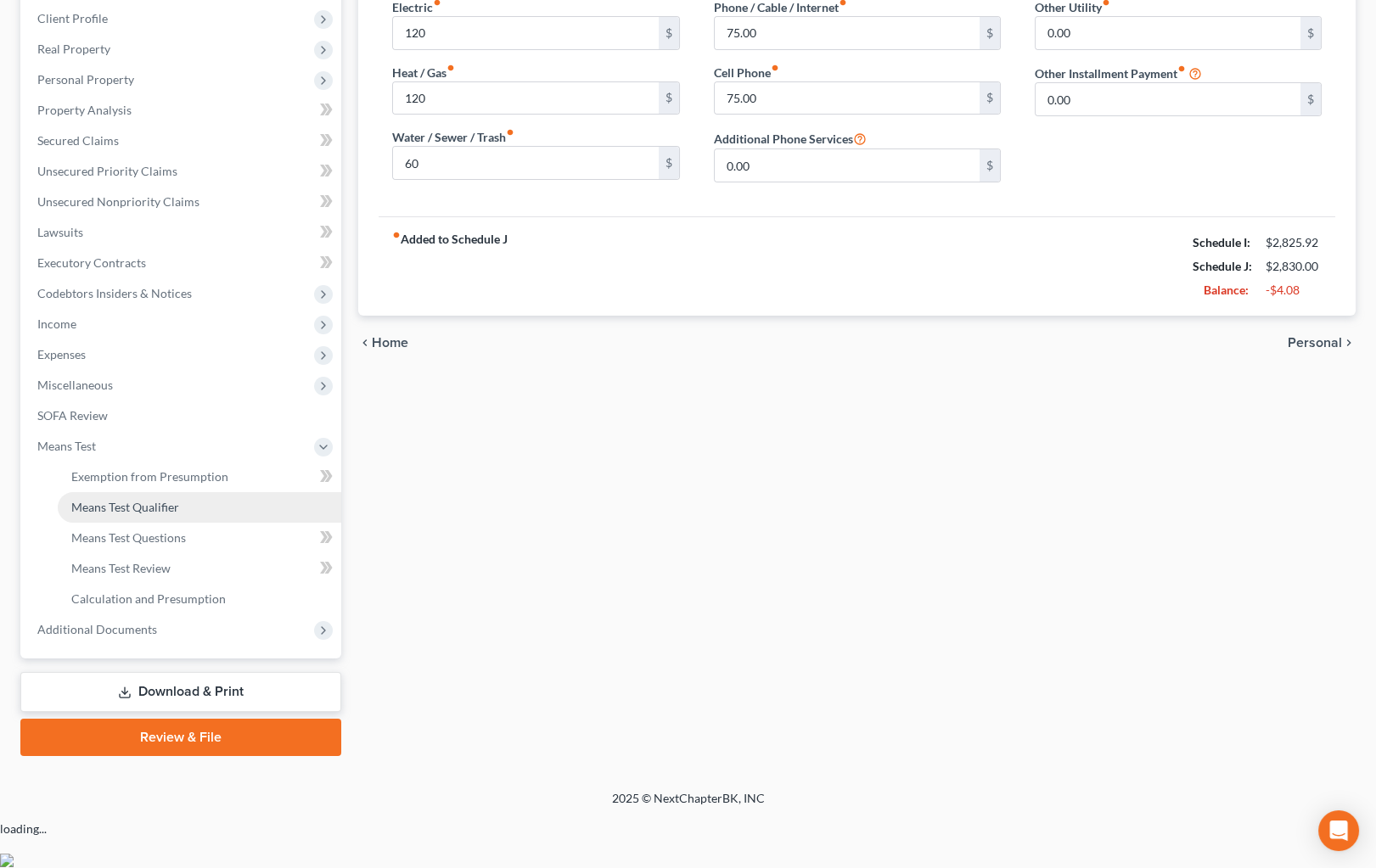
scroll to position [215, 0]
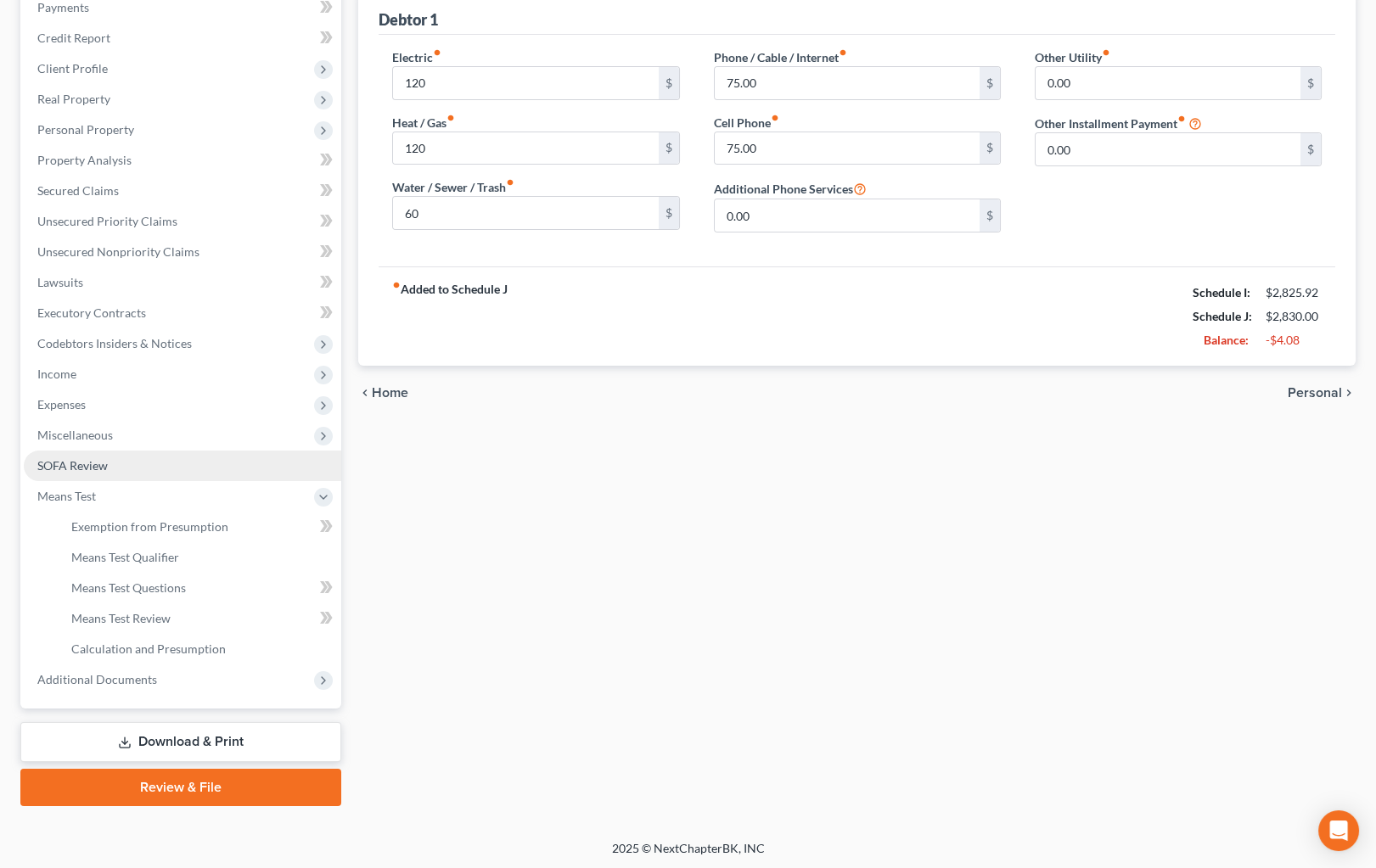
click at [87, 458] on span "SOFA Review" at bounding box center [73, 466] width 71 height 14
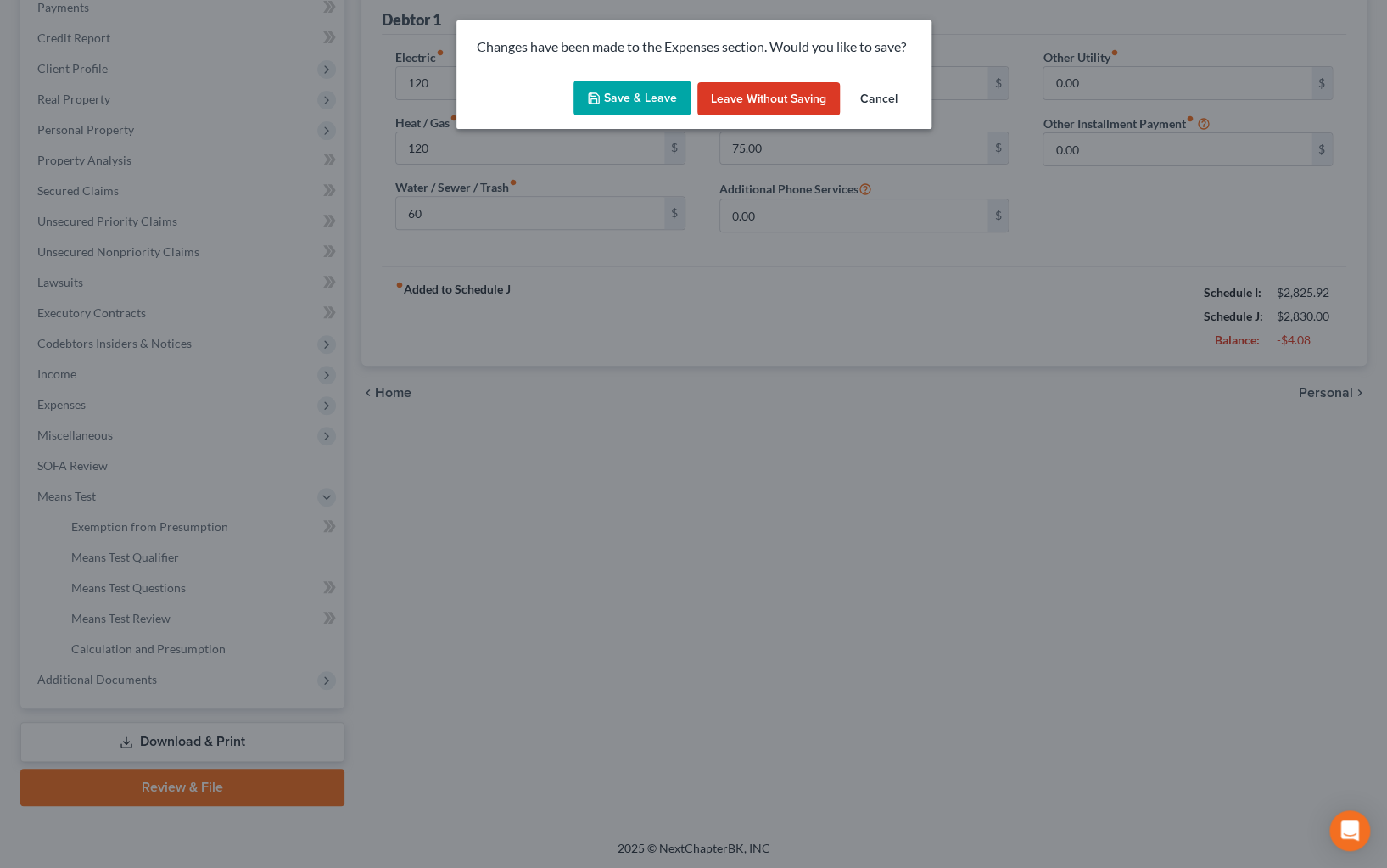
click at [601, 113] on button "Save & Leave" at bounding box center [631, 98] width 117 height 35
type input "120.00"
type input "60.00"
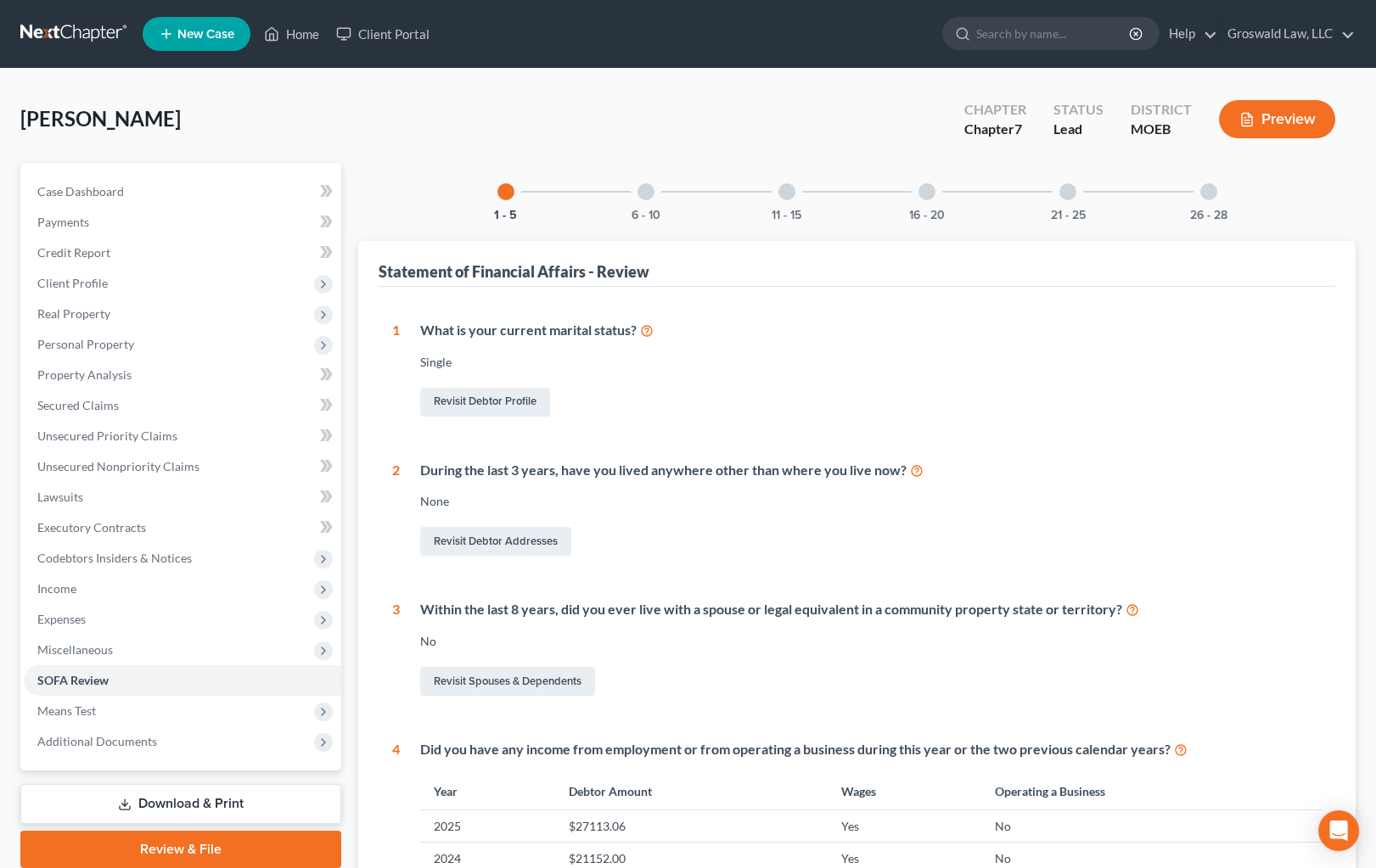
click at [927, 190] on div at bounding box center [926, 191] width 17 height 17
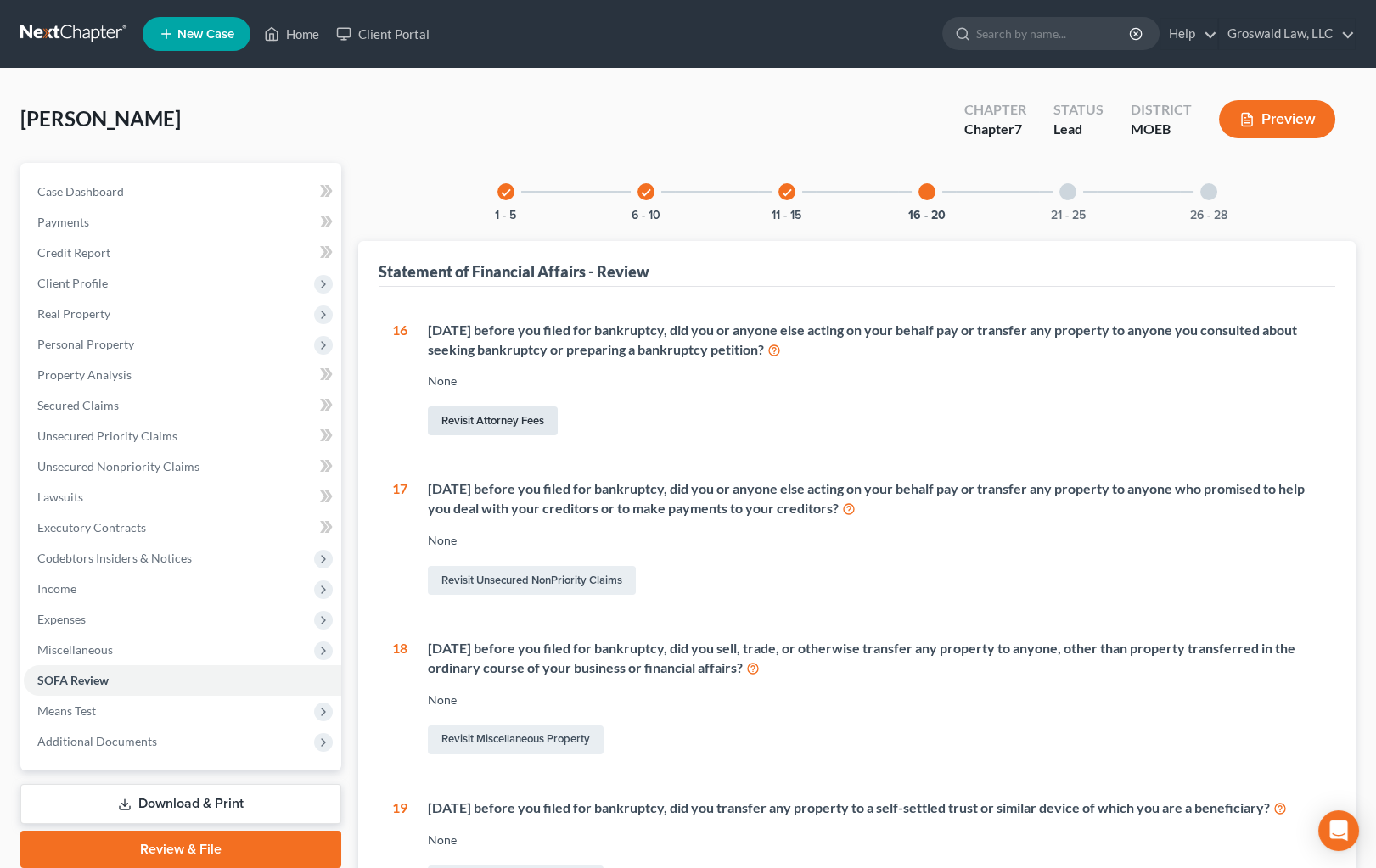
click at [494, 420] on link "Revisit Attorney Fees" at bounding box center [492, 421] width 130 height 29
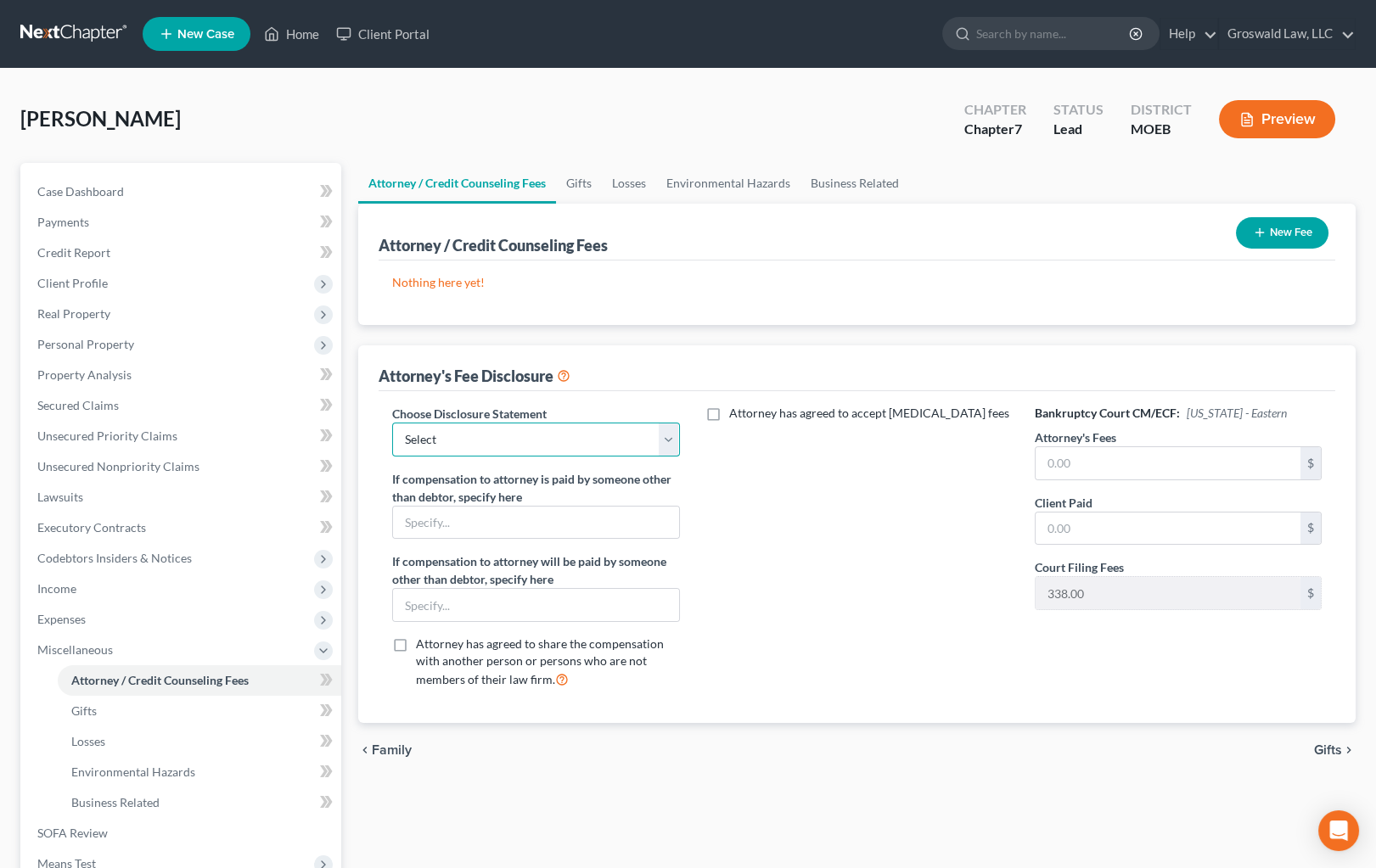
click at [539, 448] on select "Select Chapter 13 Fee Disclosure Chapter 7 Fee Disclosure" at bounding box center [536, 439] width 287 height 34
select select "1"
click at [392, 422] on select "Select Chapter 13 Fee Disclosure Chapter 7 Fee Disclosure" at bounding box center [536, 439] width 287 height 34
click at [1136, 454] on input "text" at bounding box center [1168, 464] width 265 height 33
type input "1,057"
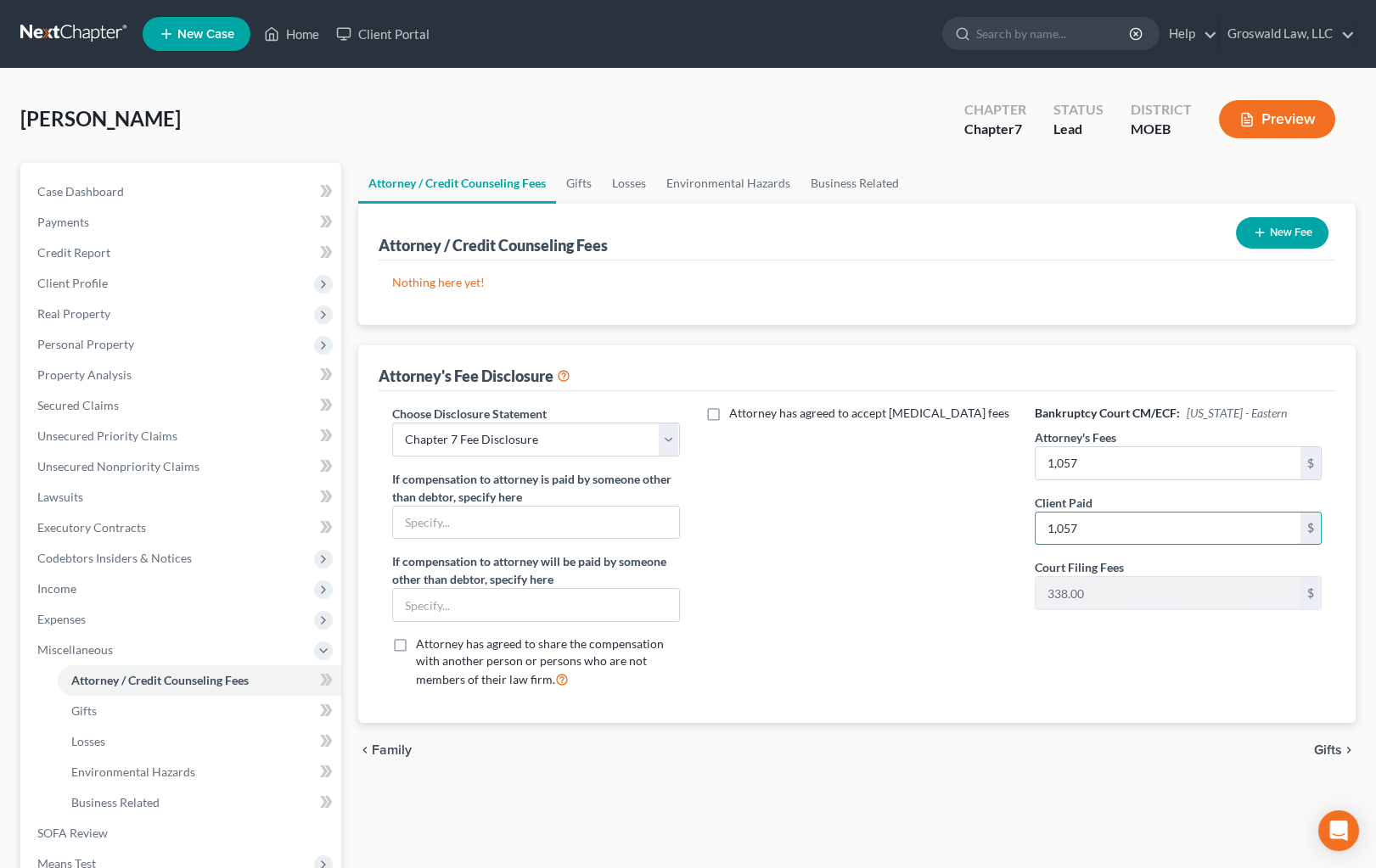
type input "1,057"
click at [927, 493] on div "Attorney has agreed to accept retainer fees" at bounding box center [858, 554] width 321 height 298
click at [1284, 237] on button "New Fee" at bounding box center [1283, 233] width 92 height 32
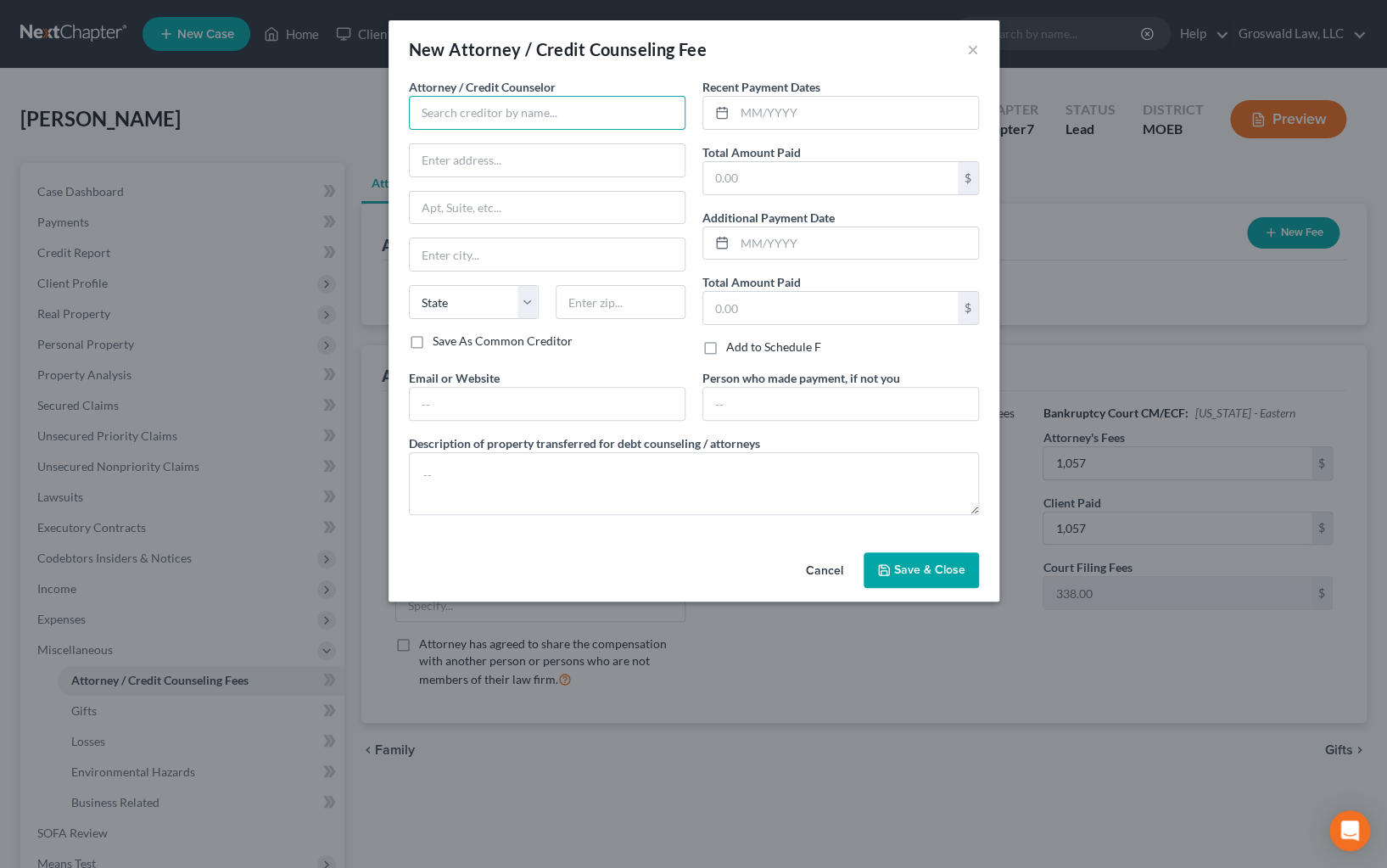
click at [491, 112] on input "text" at bounding box center [546, 112] width 276 height 34
click at [458, 140] on div "Groswald Law" at bounding box center [510, 142] width 177 height 17
type input "Groswald Law"
type input "P.O. Box 179343"
type input "Saint Louis"
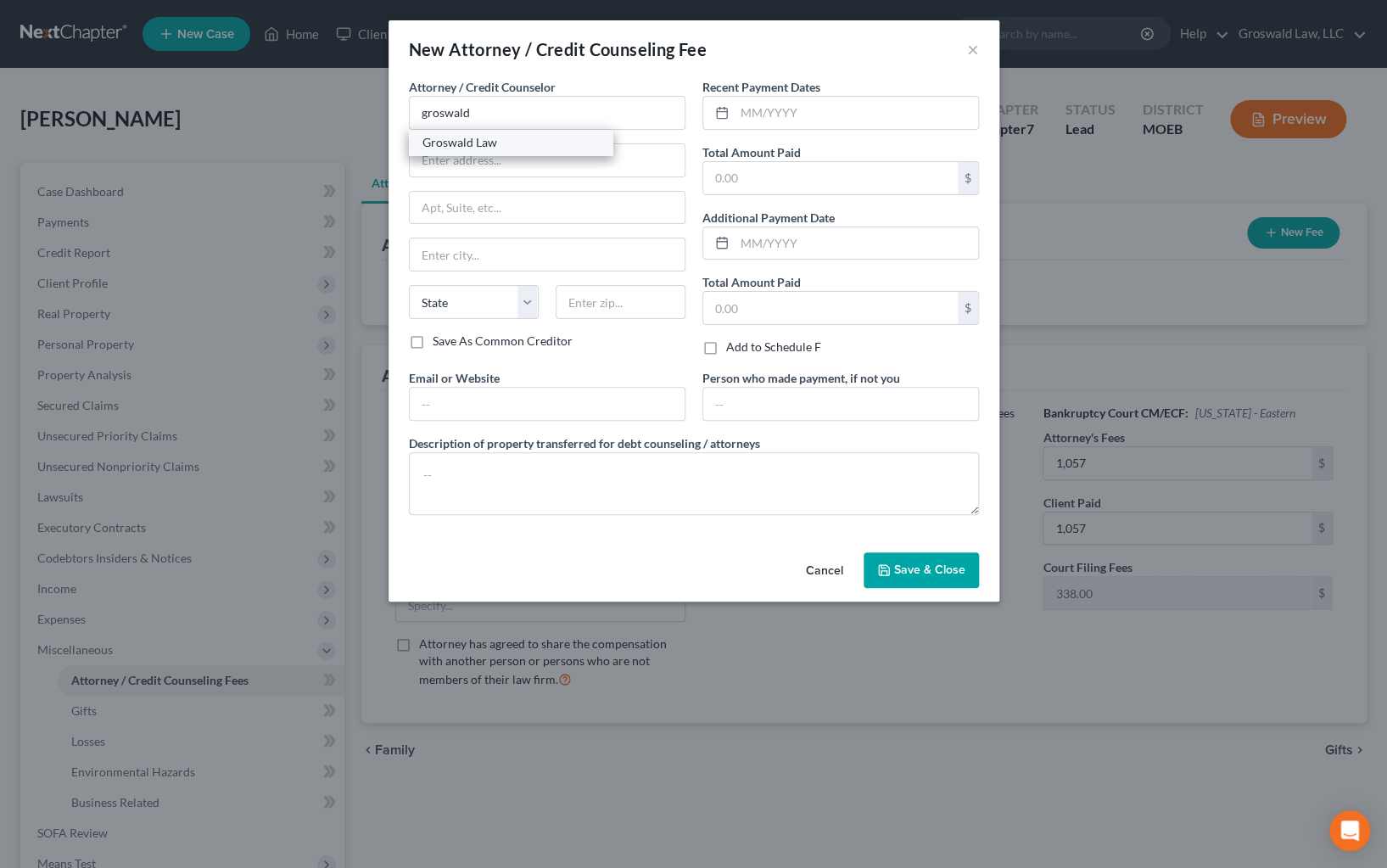
select select "26"
type input "63117"
click at [771, 112] on input "text" at bounding box center [856, 113] width 244 height 33
type input "08/2025"
type input "2"
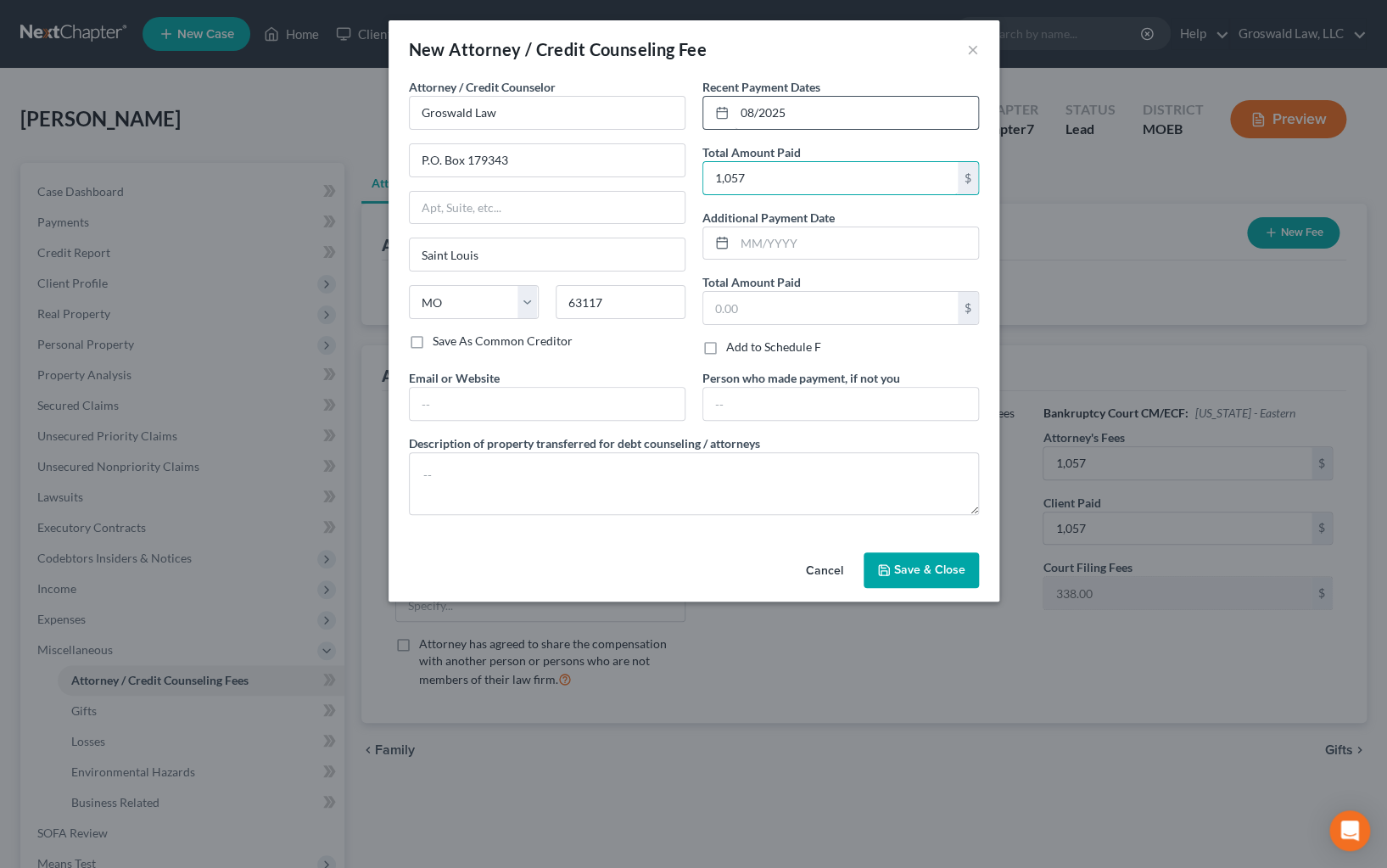
type input "1,057"
click at [603, 400] on input "text" at bounding box center [546, 404] width 275 height 33
type input "[DOMAIN_NAME]"
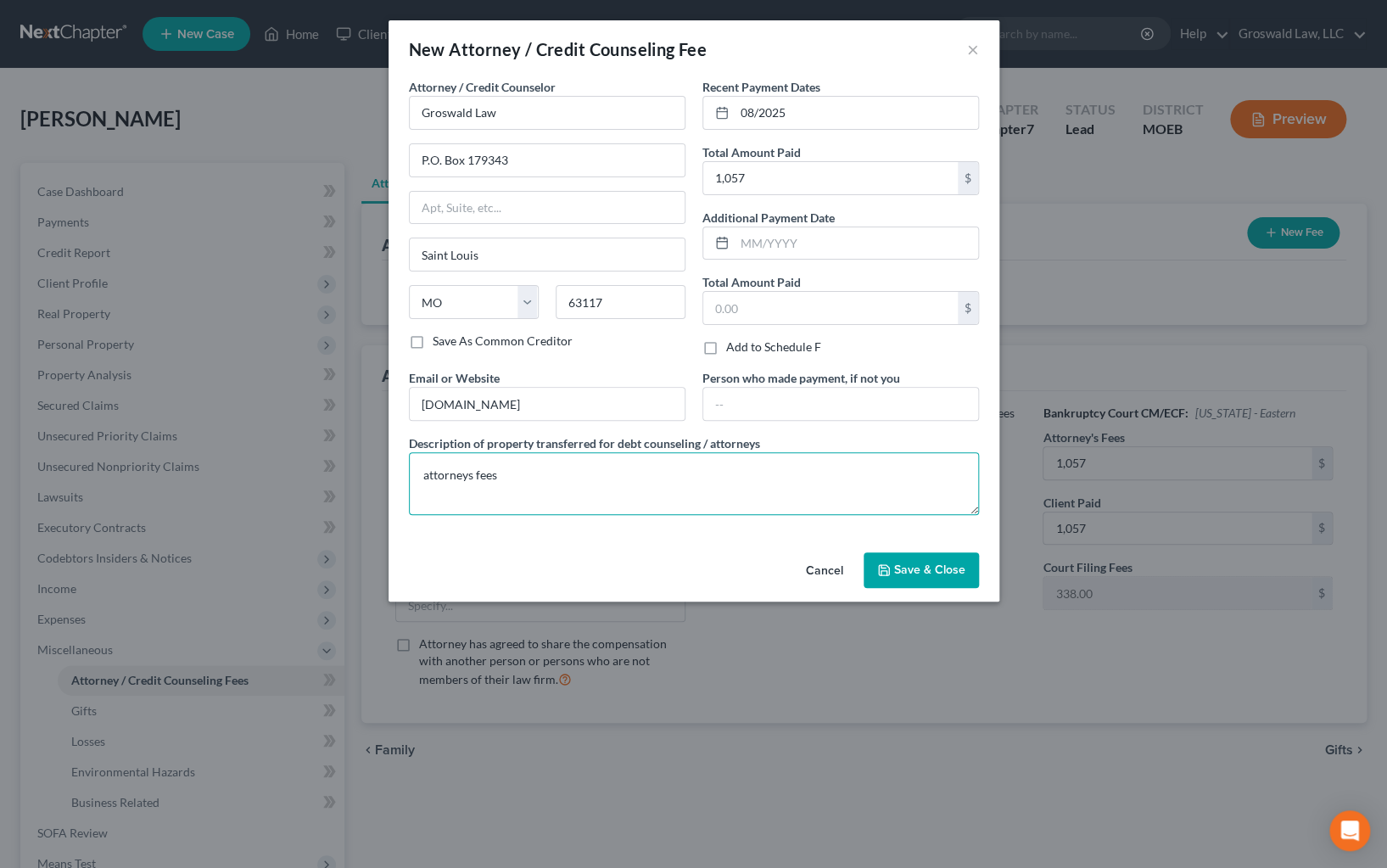
type textarea "attorneys fees"
click at [927, 563] on span "Save & Close" at bounding box center [929, 570] width 72 height 14
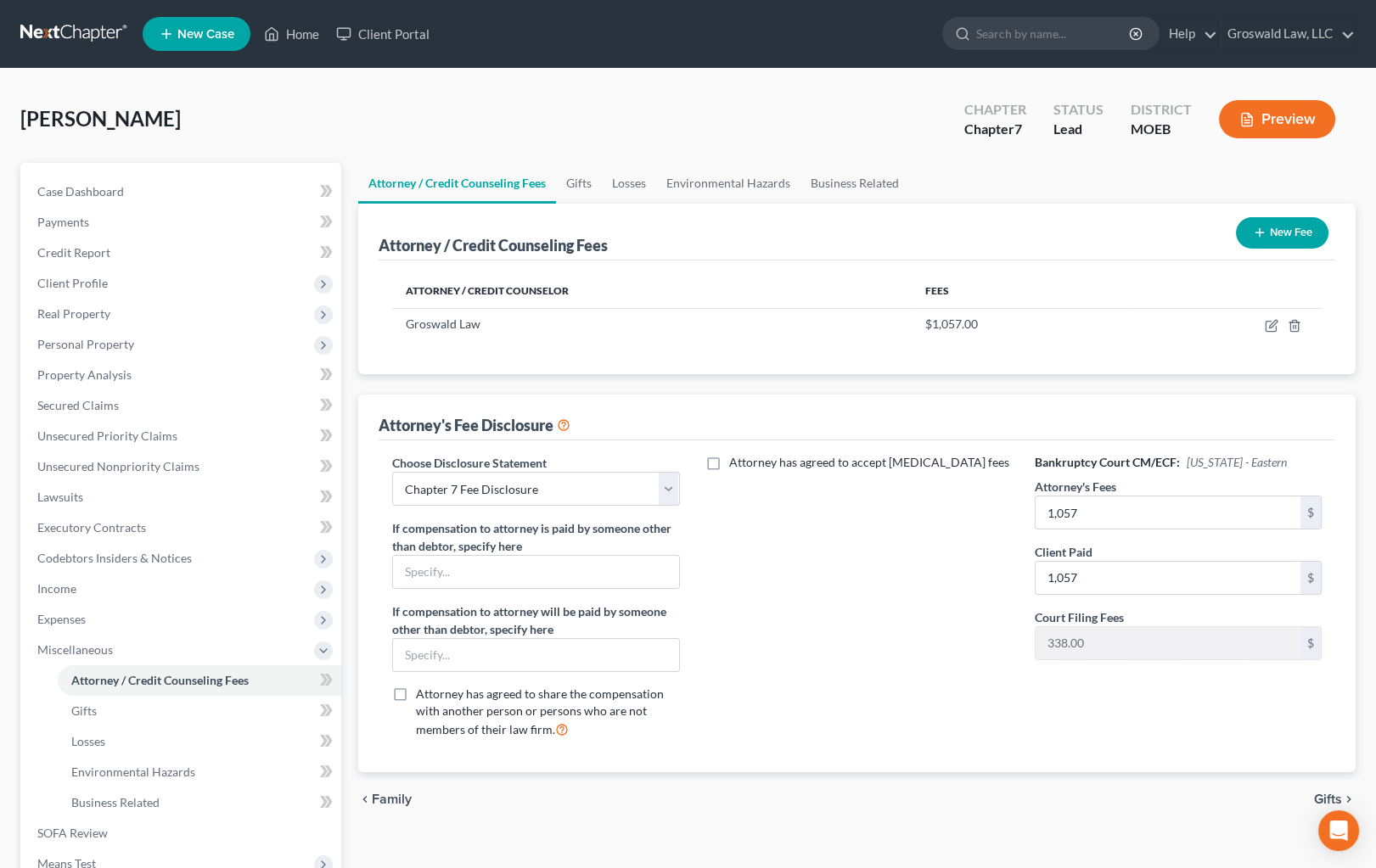
click at [1299, 233] on button "New Fee" at bounding box center [1283, 233] width 92 height 32
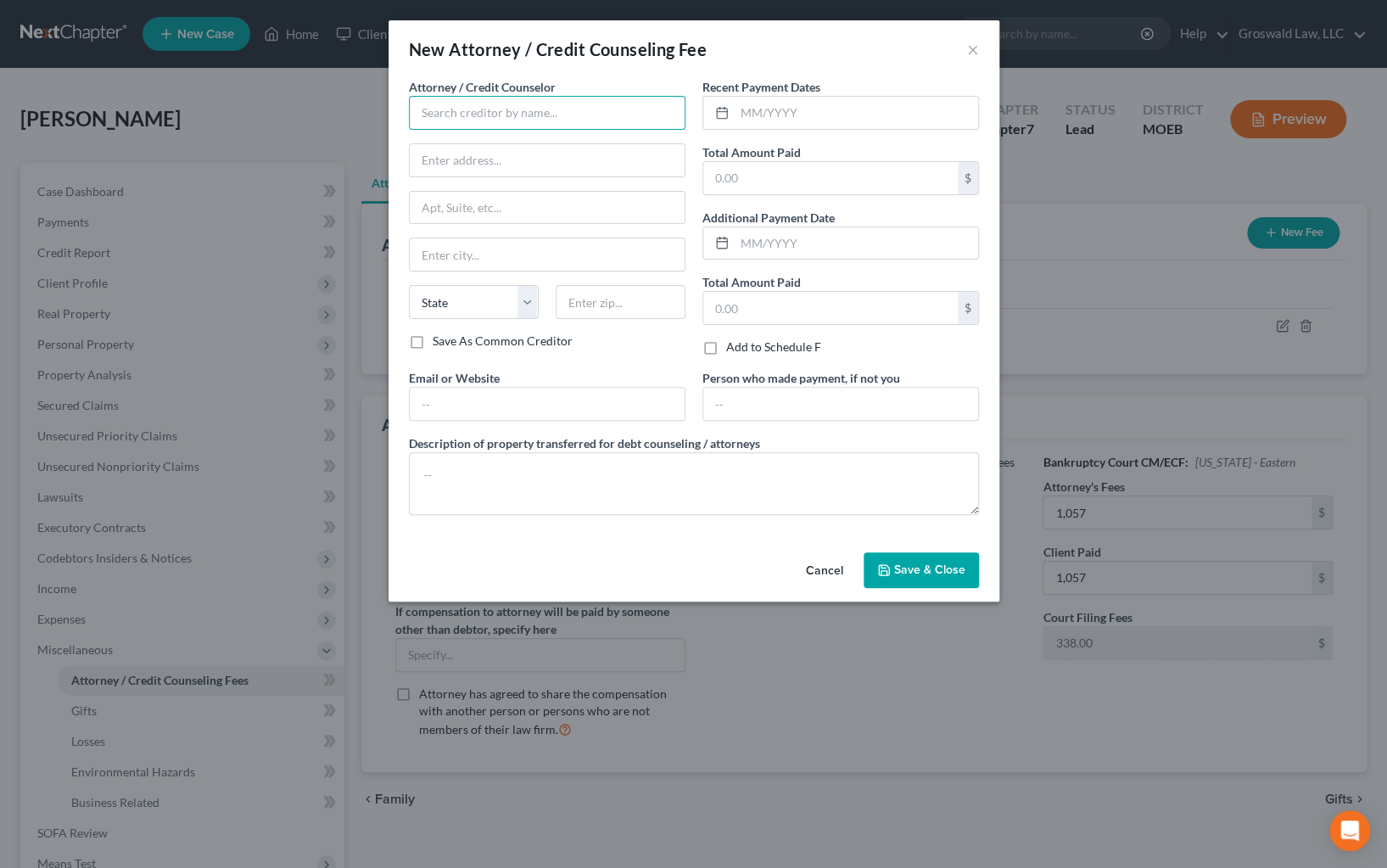
click at [502, 108] on input "text" at bounding box center [546, 112] width 276 height 34
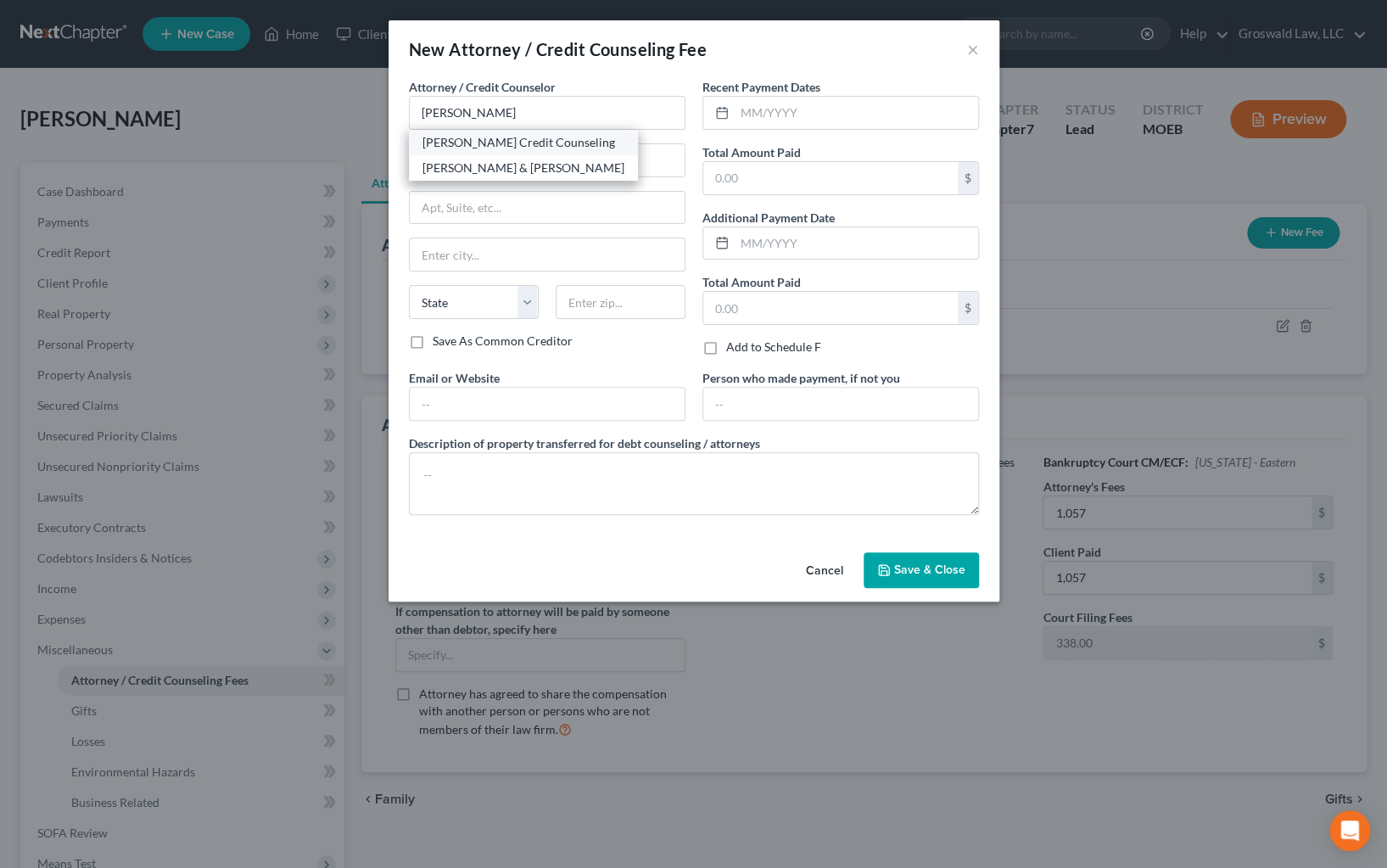
click at [499, 138] on div "[PERSON_NAME] Credit Counseling" at bounding box center [523, 142] width 202 height 17
type input "[PERSON_NAME] Credit Counseling"
type input "20003 387th Avenue"
type input "Wolsey"
select select "43"
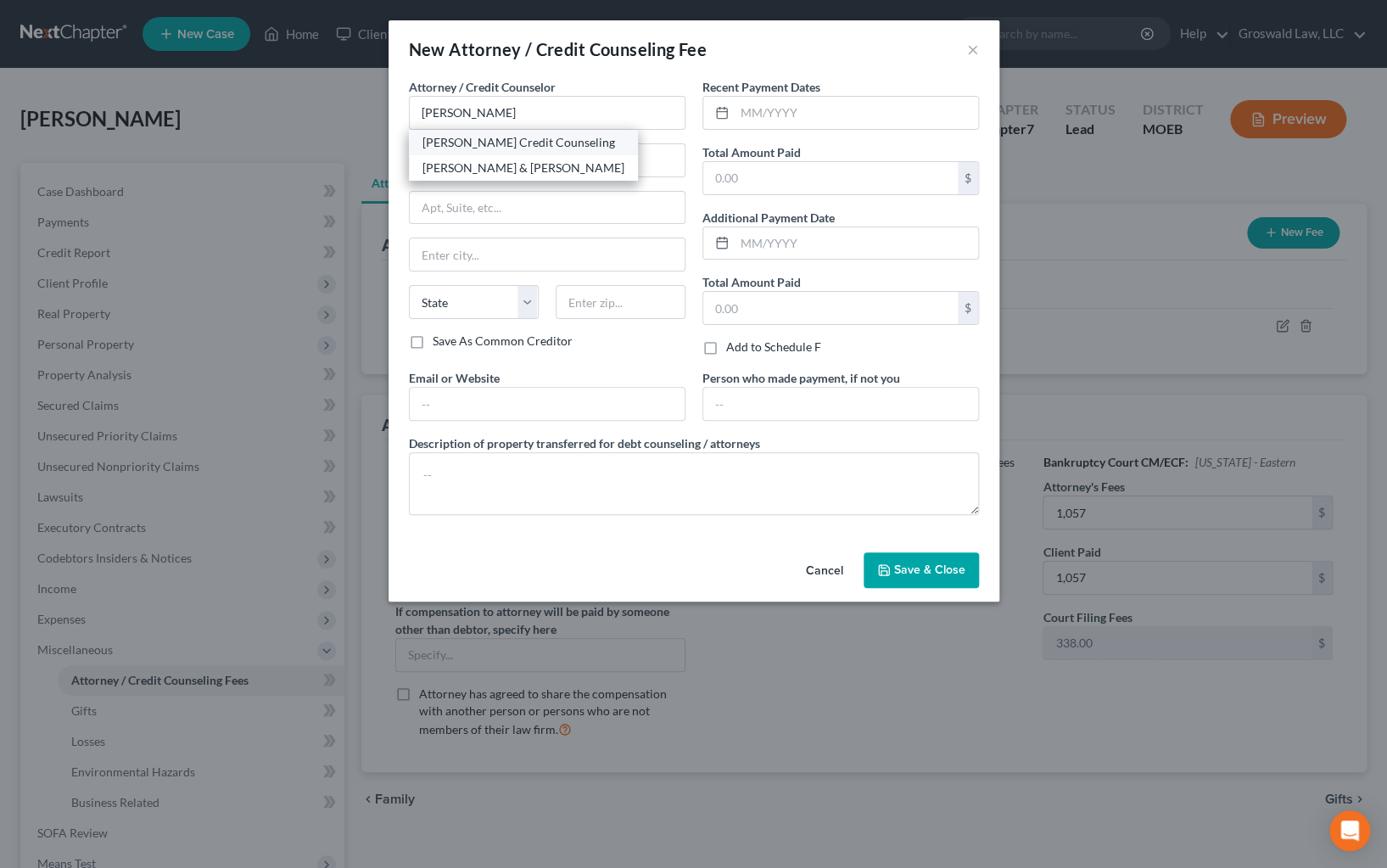
type input "57384"
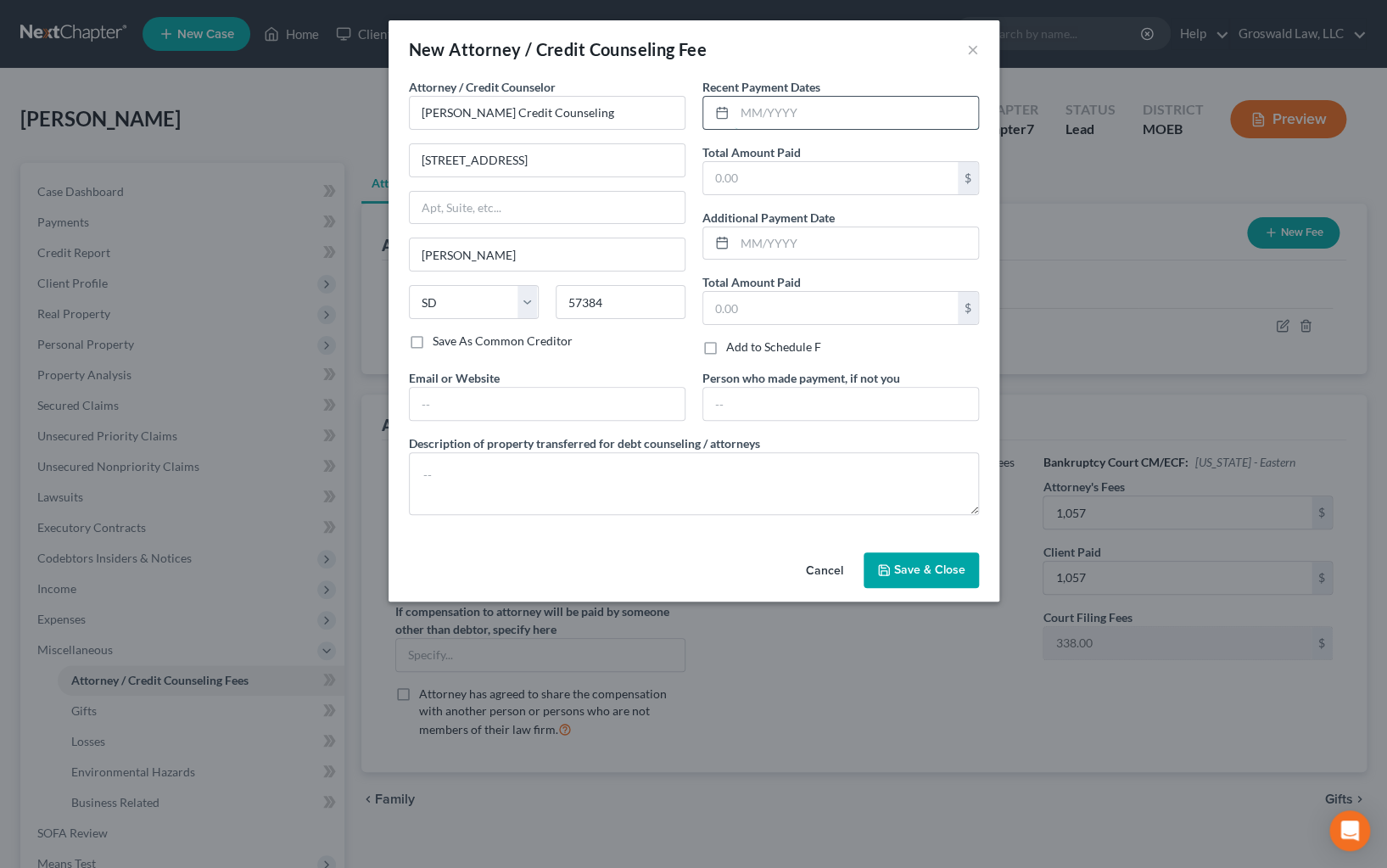
click at [755, 110] on input "text" at bounding box center [856, 113] width 244 height 33
type input "08/2025"
type input "20"
click at [563, 407] on input "text" at bounding box center [546, 404] width 275 height 33
type input "[DOMAIN_NAME]"
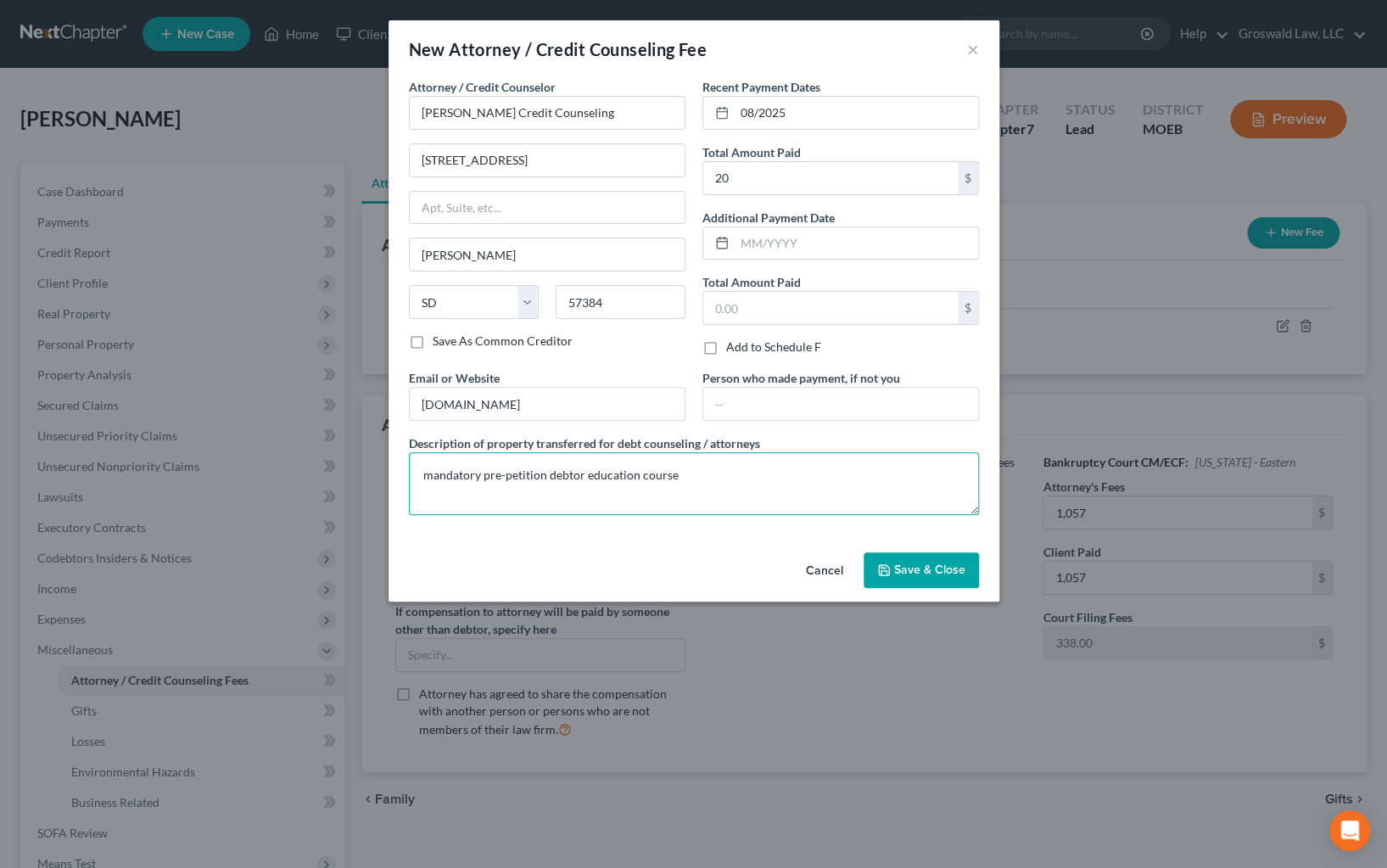
type textarea "mandatory pre-petition debtor education course"
click at [900, 566] on span "Save & Close" at bounding box center [929, 570] width 72 height 14
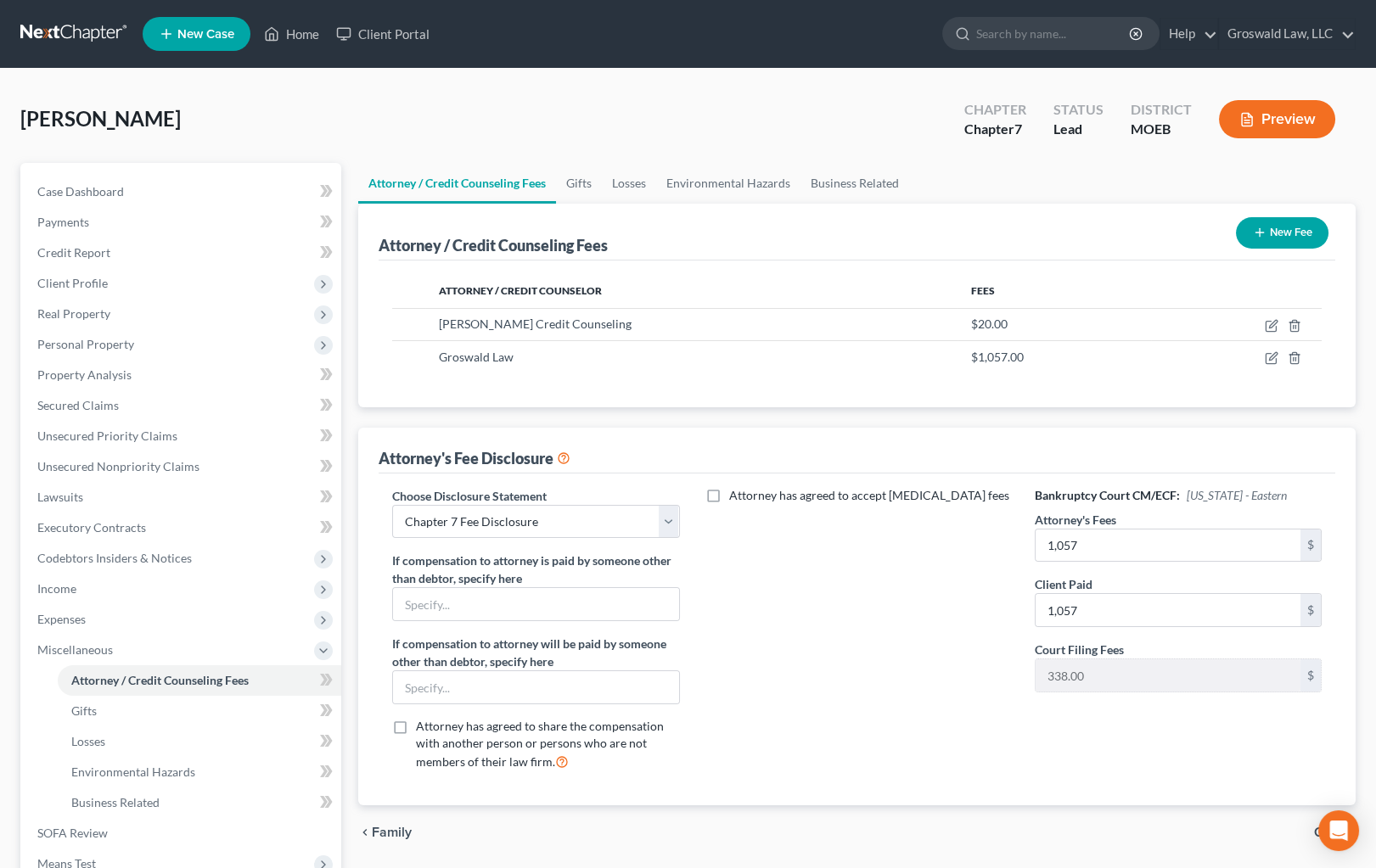
click at [1286, 107] on button "Preview" at bounding box center [1277, 120] width 116 height 38
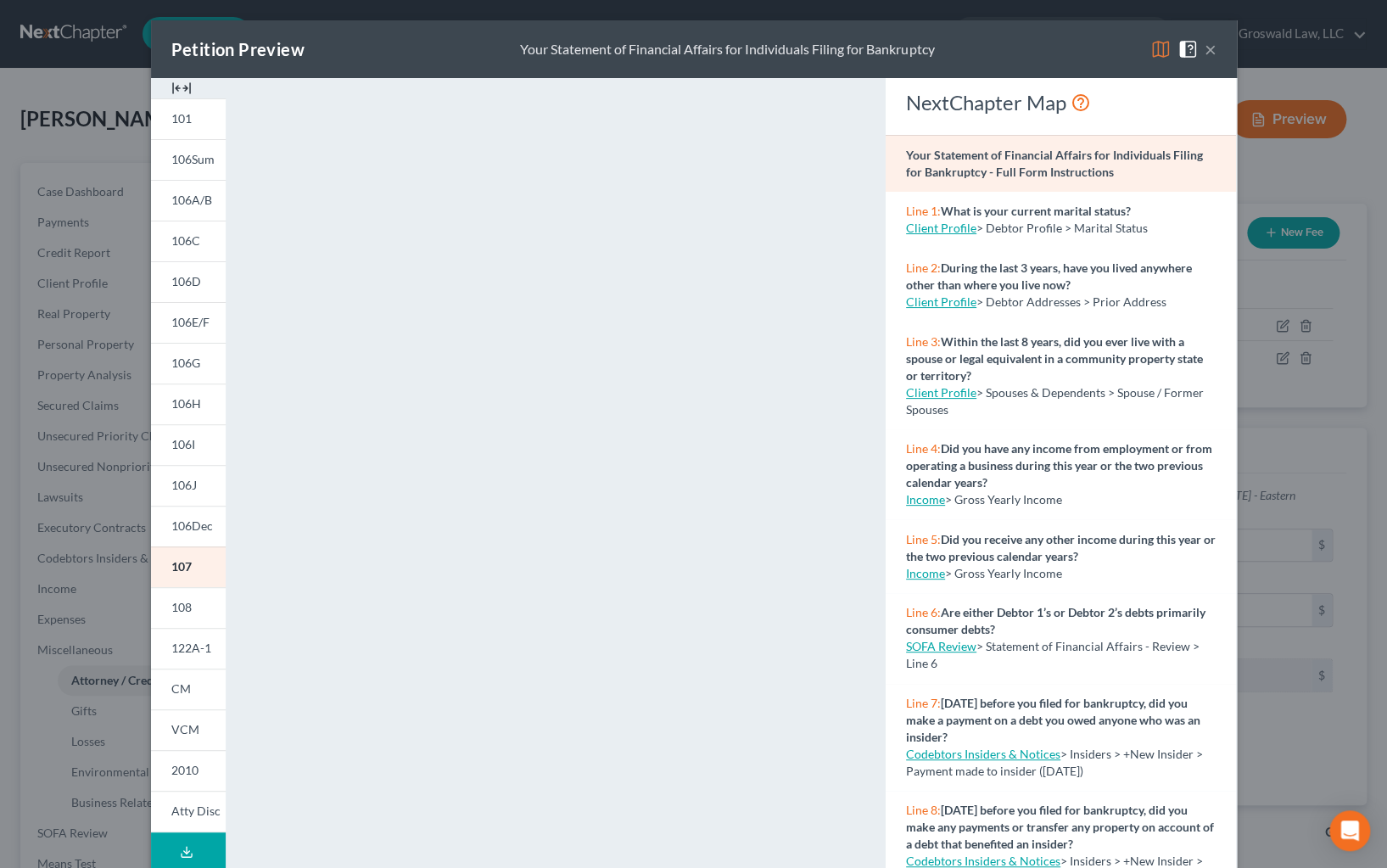
click at [186, 88] on div at bounding box center [188, 88] width 74 height 20
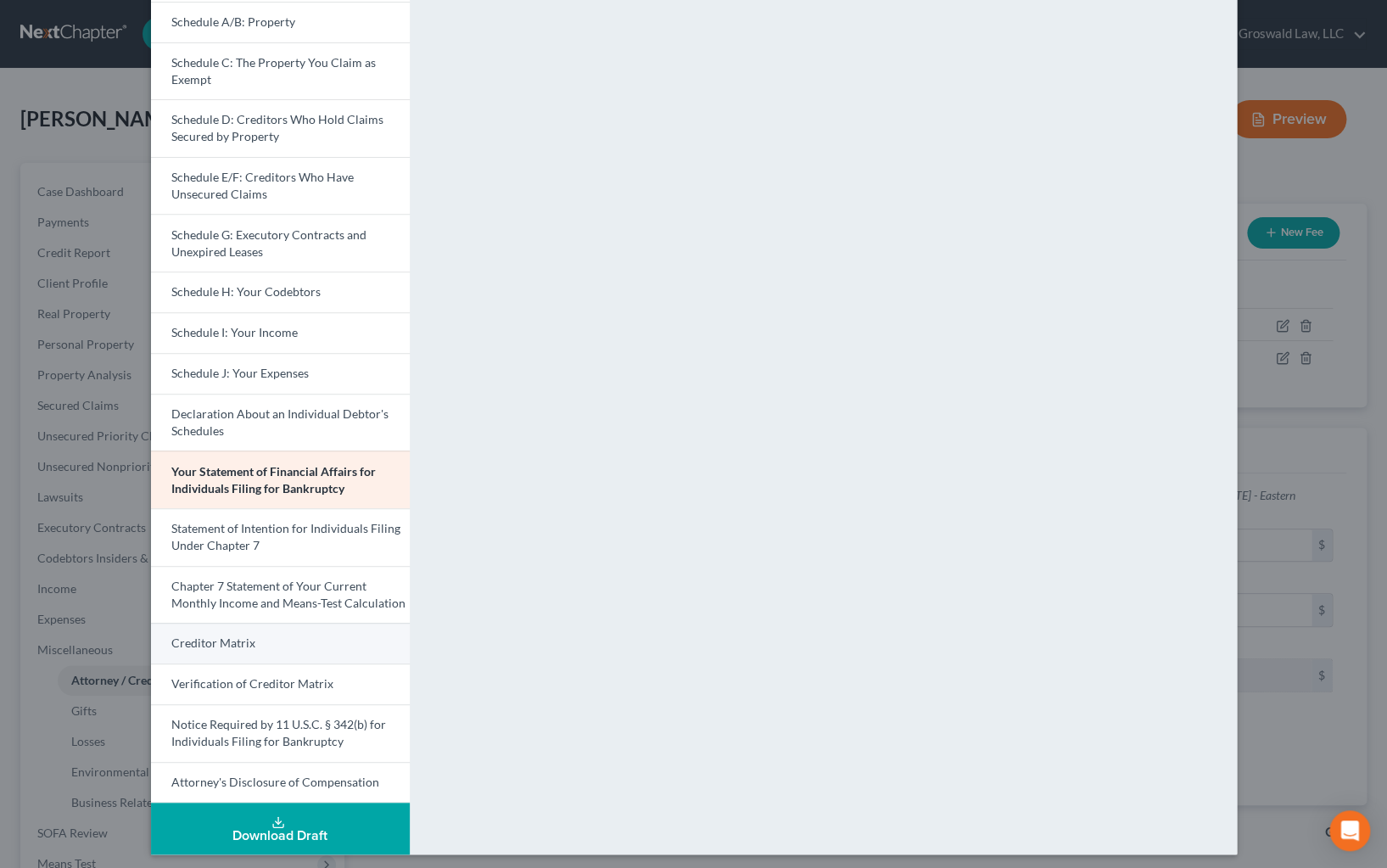
scroll to position [201, 0]
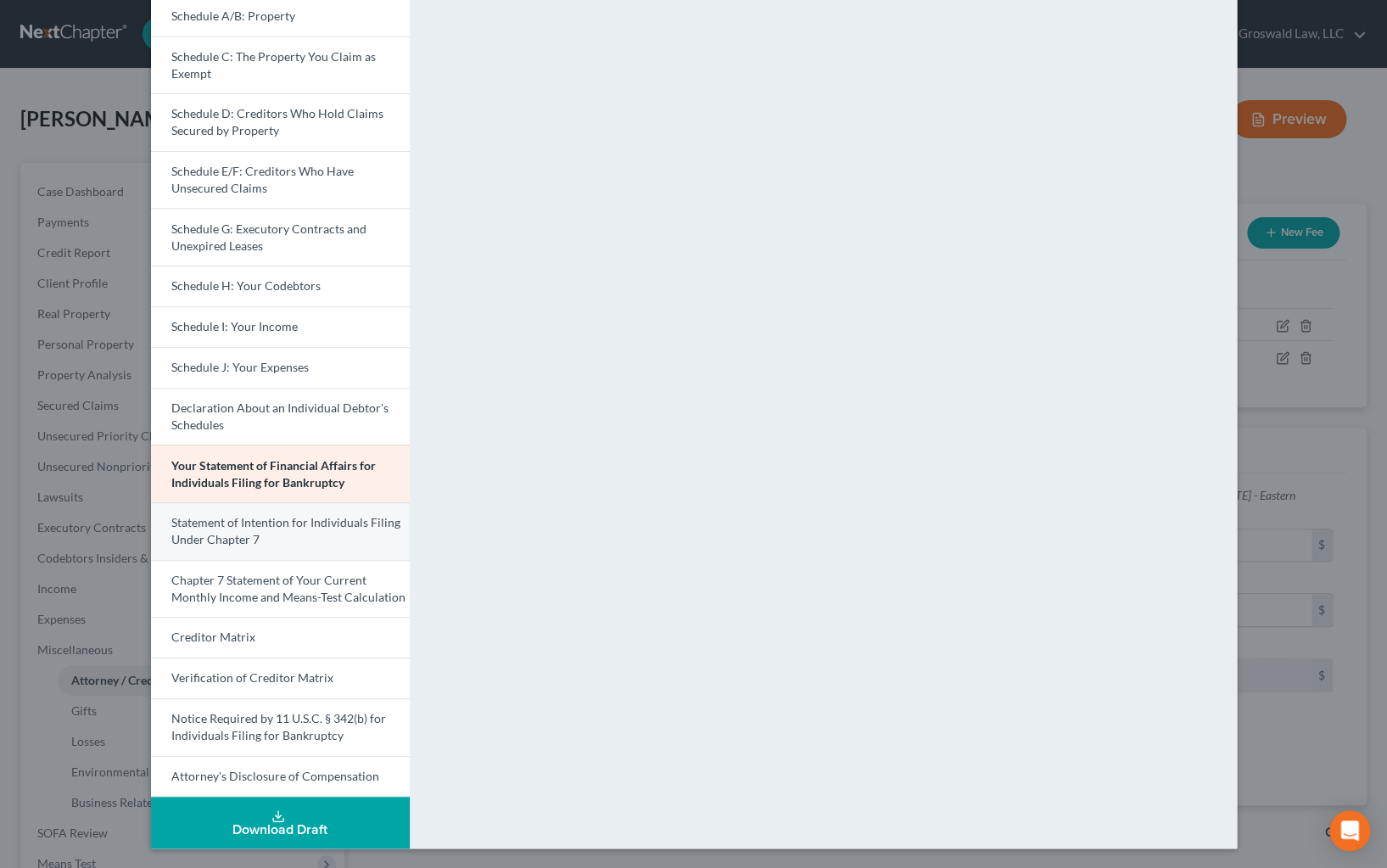
click at [265, 546] on link "Statement of Intention for Individuals Filing Under Chapter 7" at bounding box center [281, 531] width 259 height 58
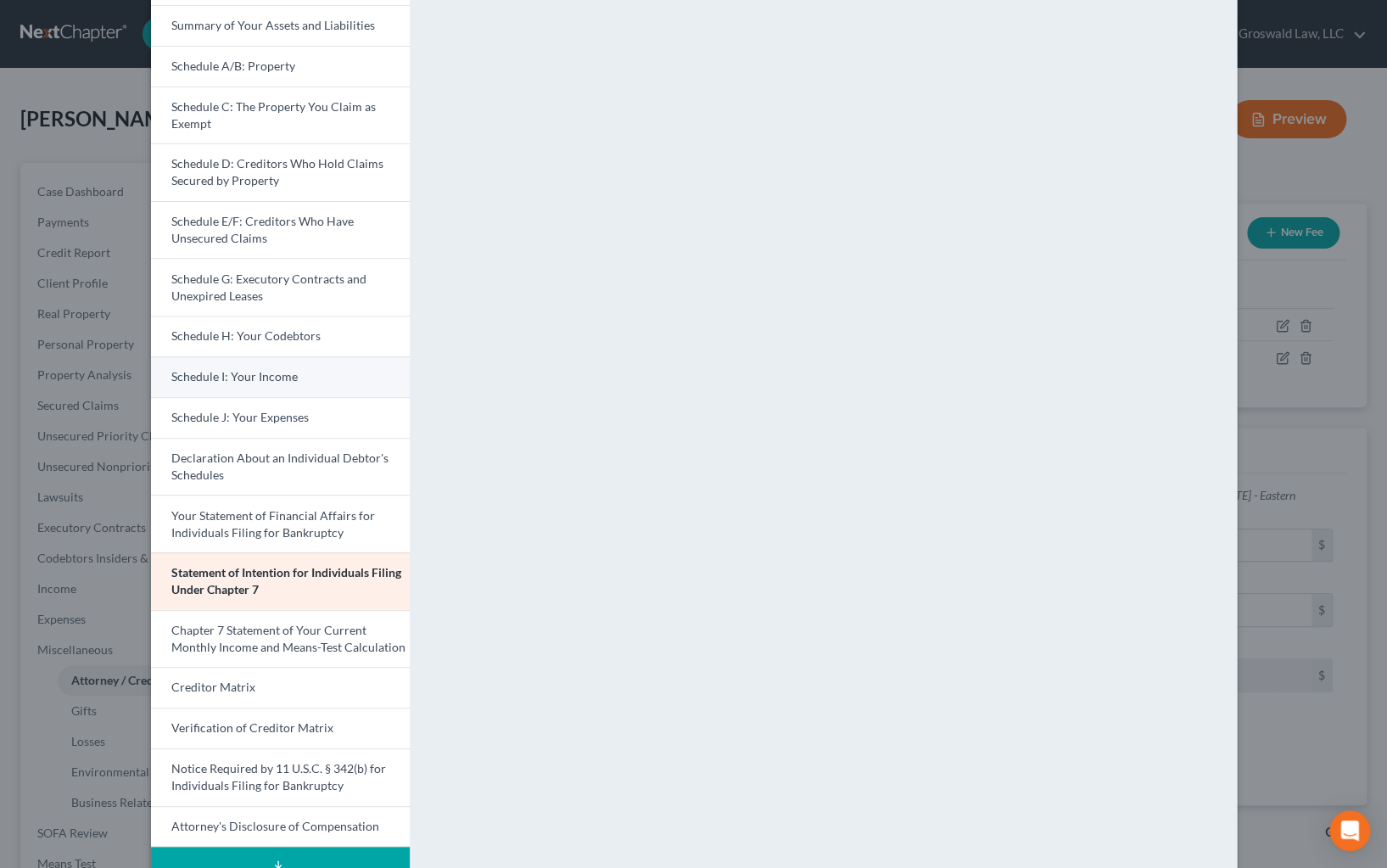
scroll to position [124, 0]
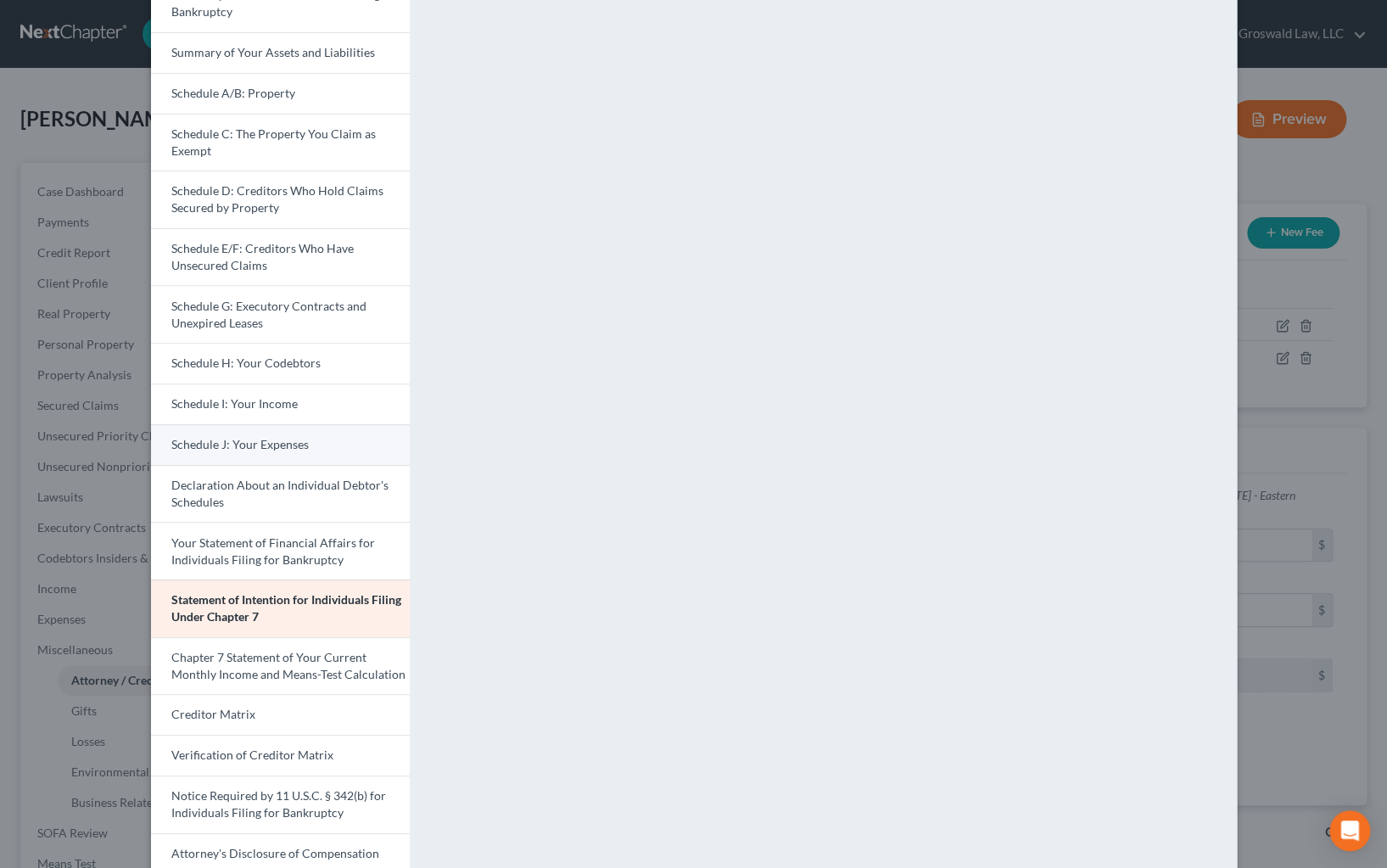
click at [234, 442] on span "Schedule J: Your Expenses" at bounding box center [240, 444] width 138 height 14
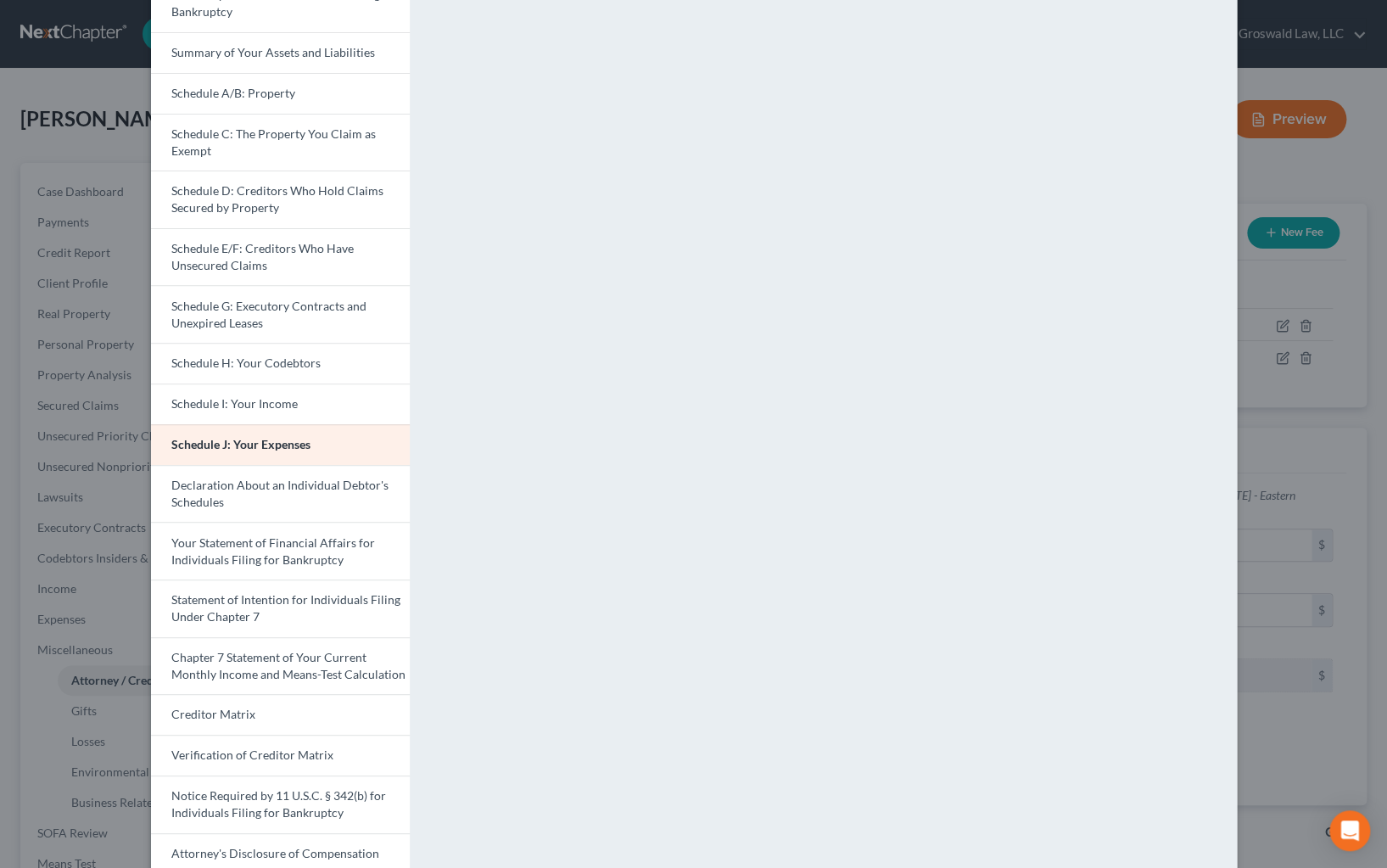
scroll to position [201, 0]
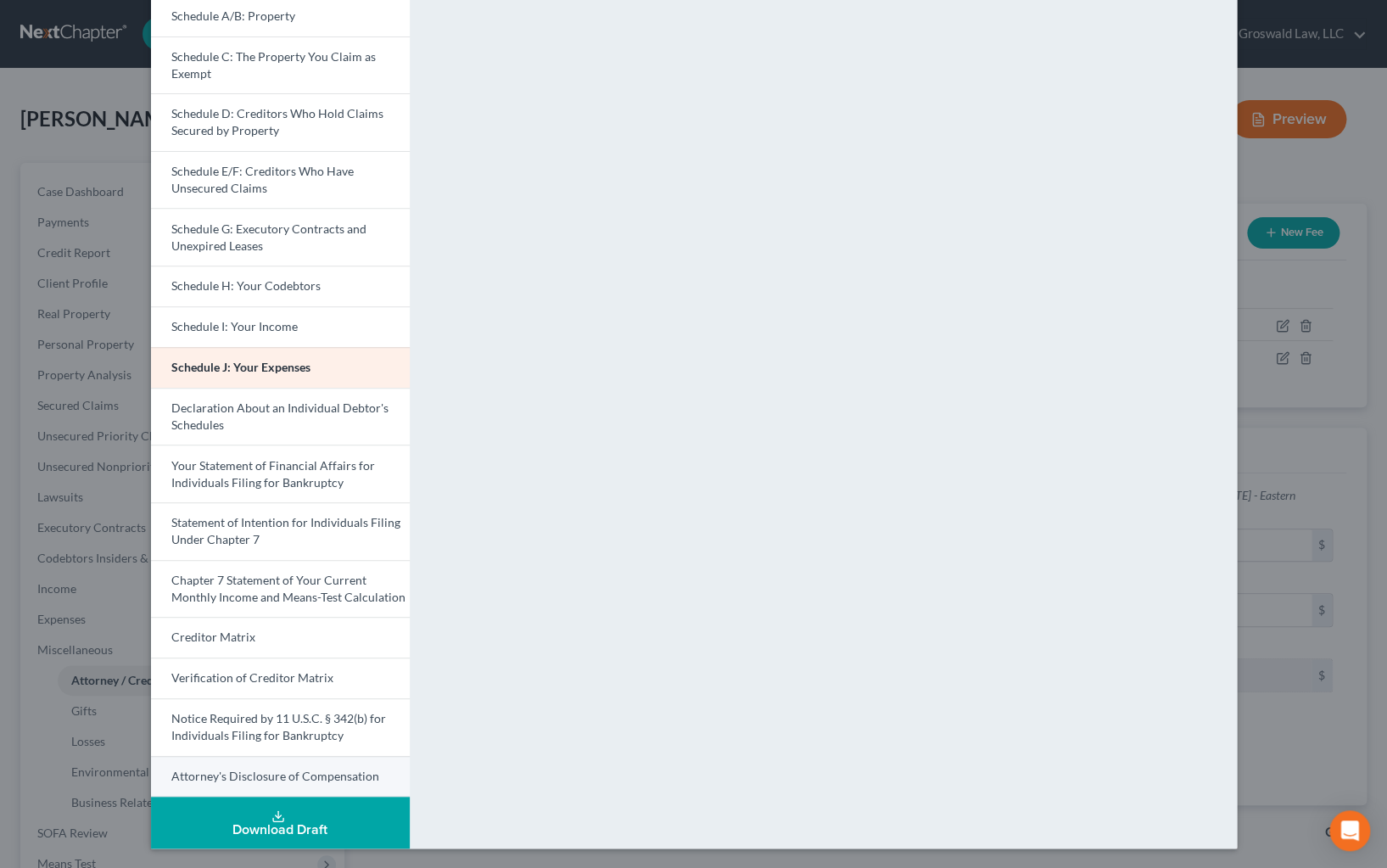
click at [269, 776] on span "Attorney's Disclosure of Compensation" at bounding box center [275, 776] width 207 height 14
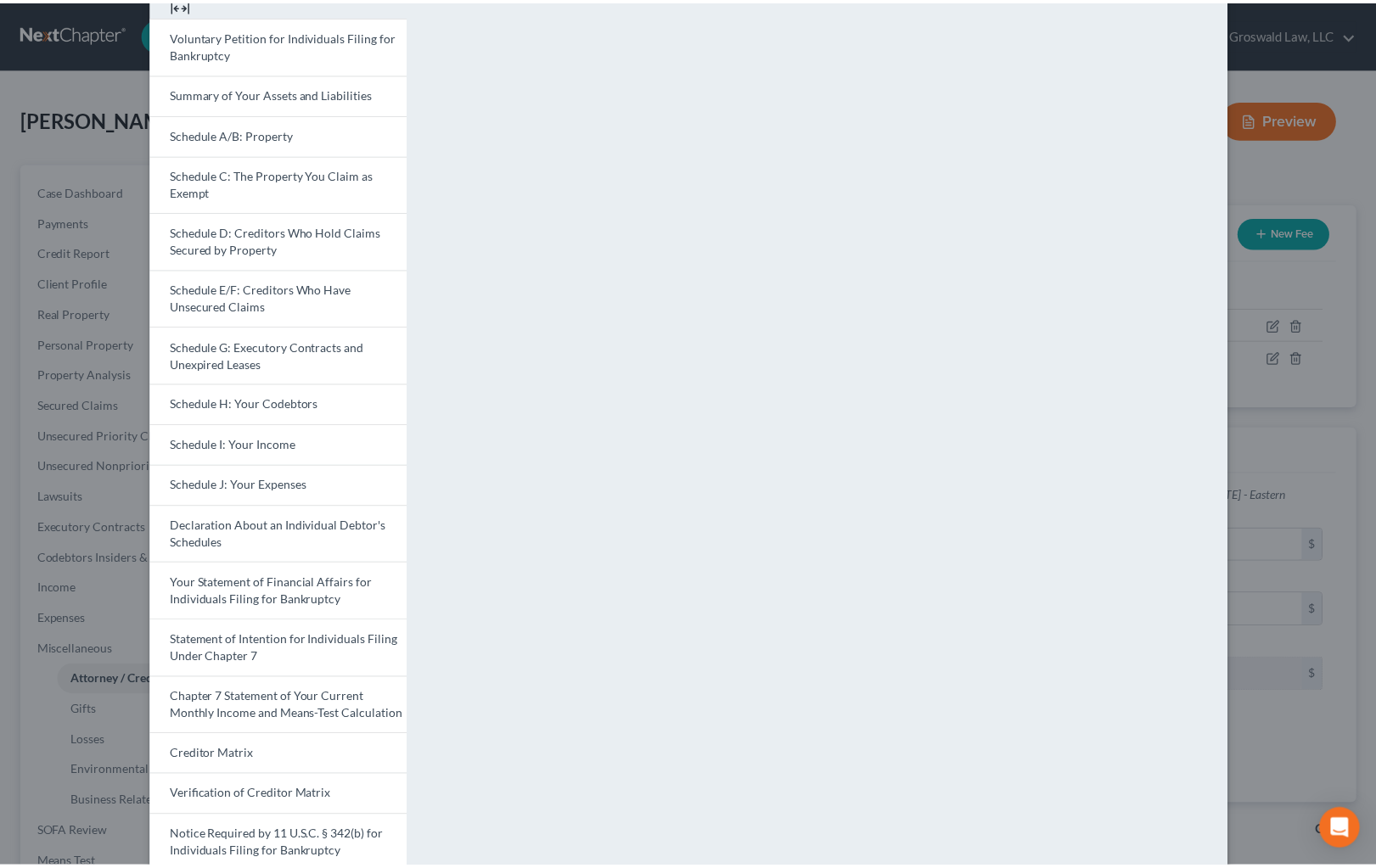
scroll to position [0, 0]
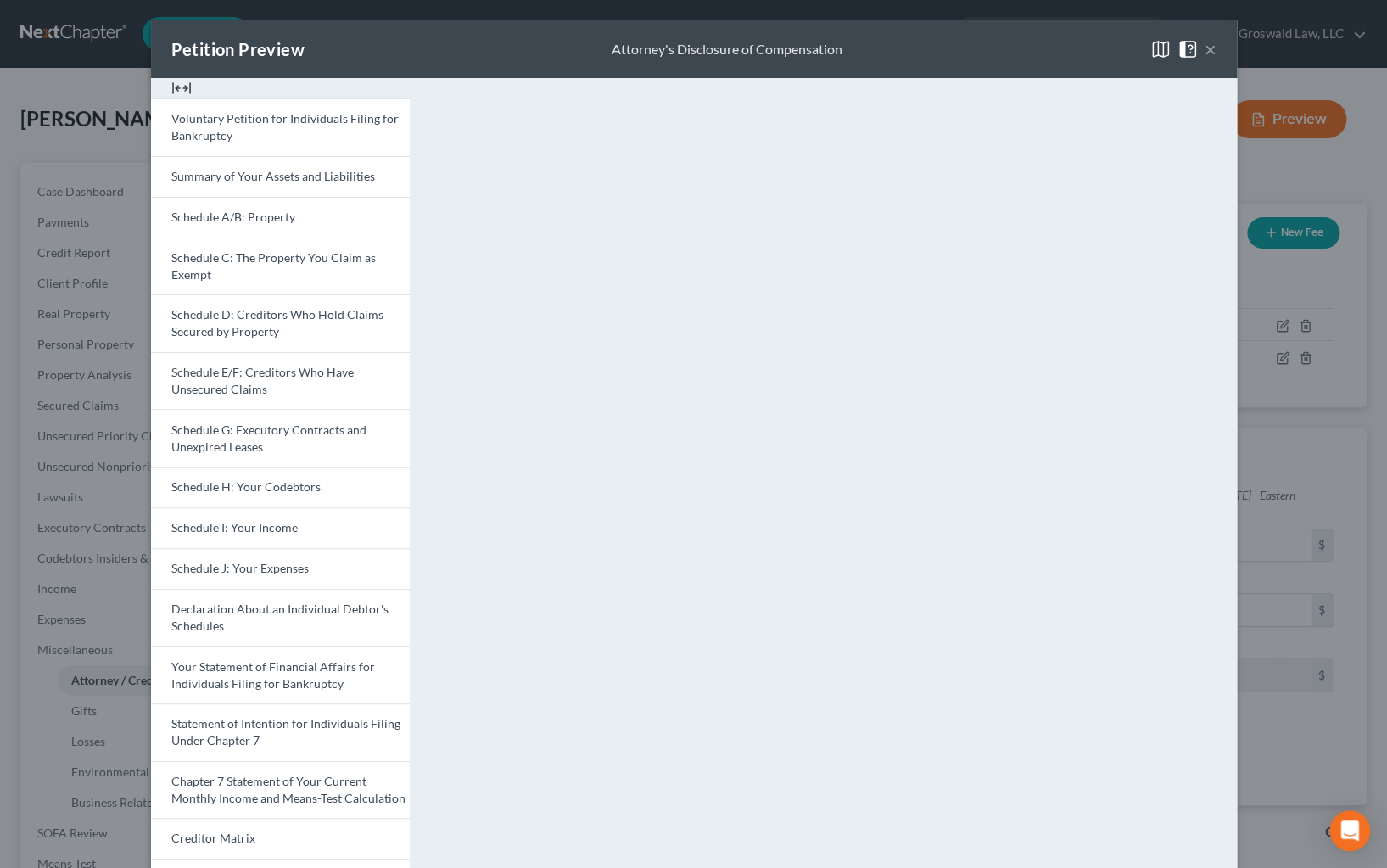
click at [1205, 43] on button "×" at bounding box center [1210, 49] width 12 height 20
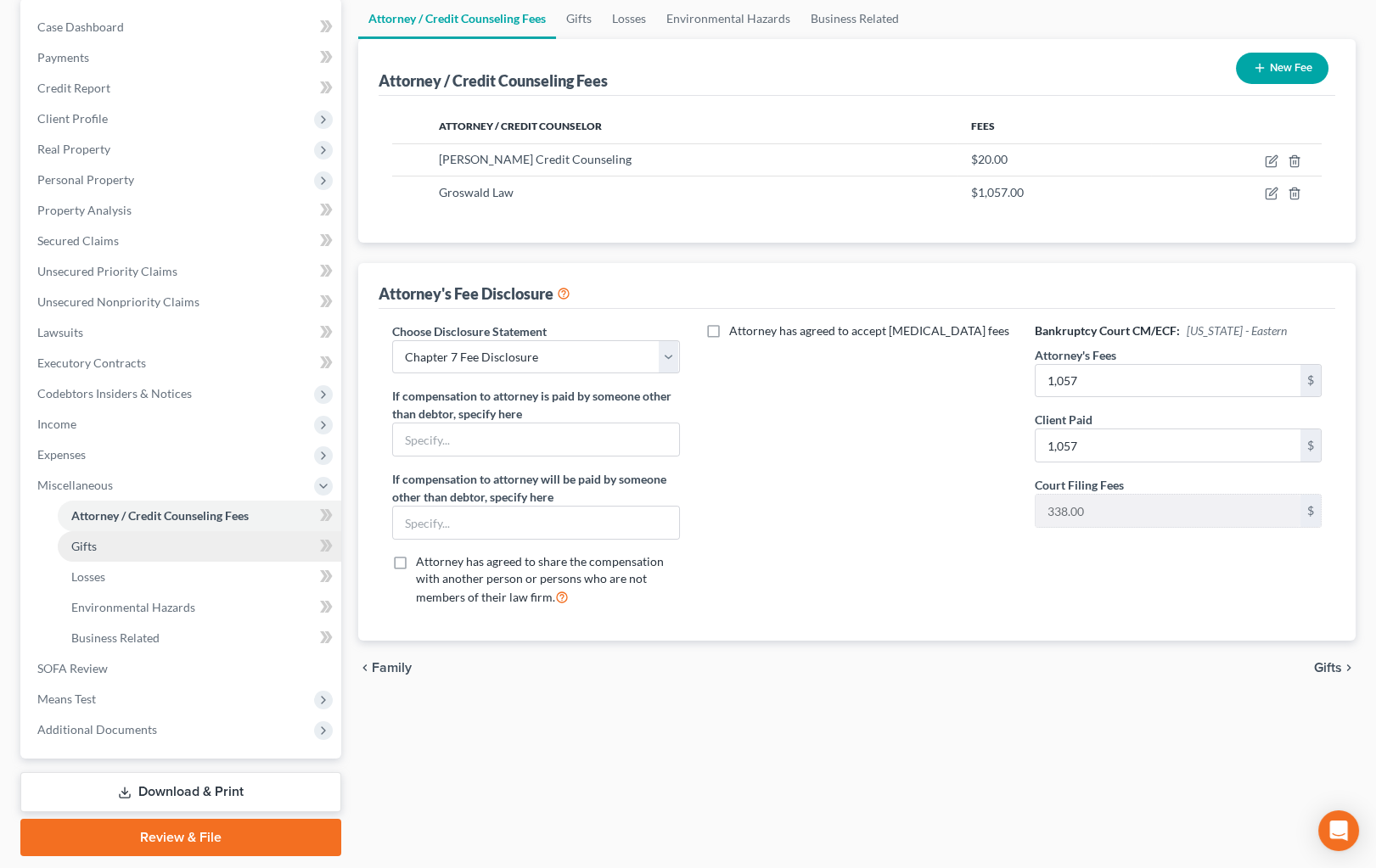
scroll to position [215, 0]
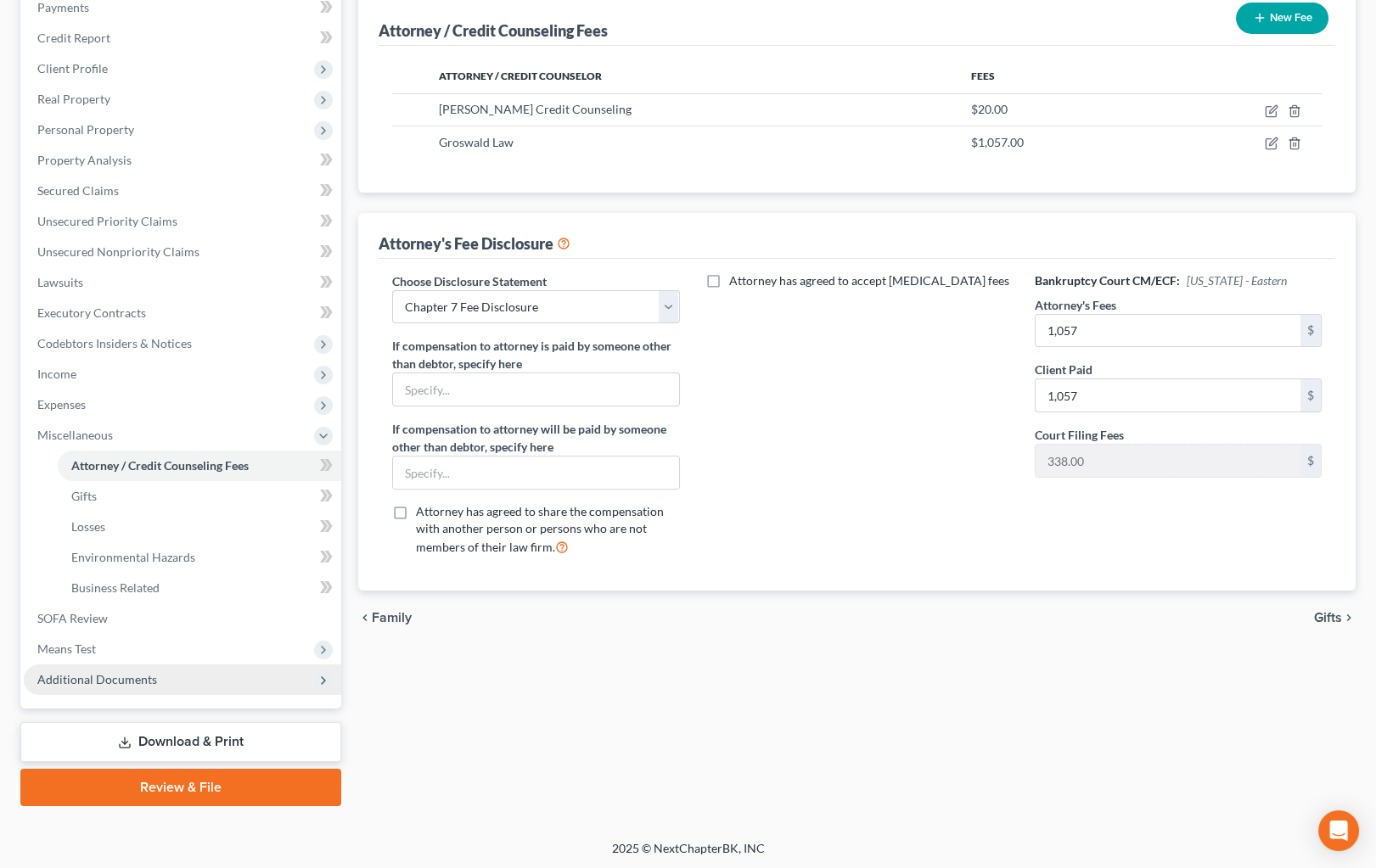
click at [161, 680] on span "Additional Documents" at bounding box center [182, 680] width 317 height 31
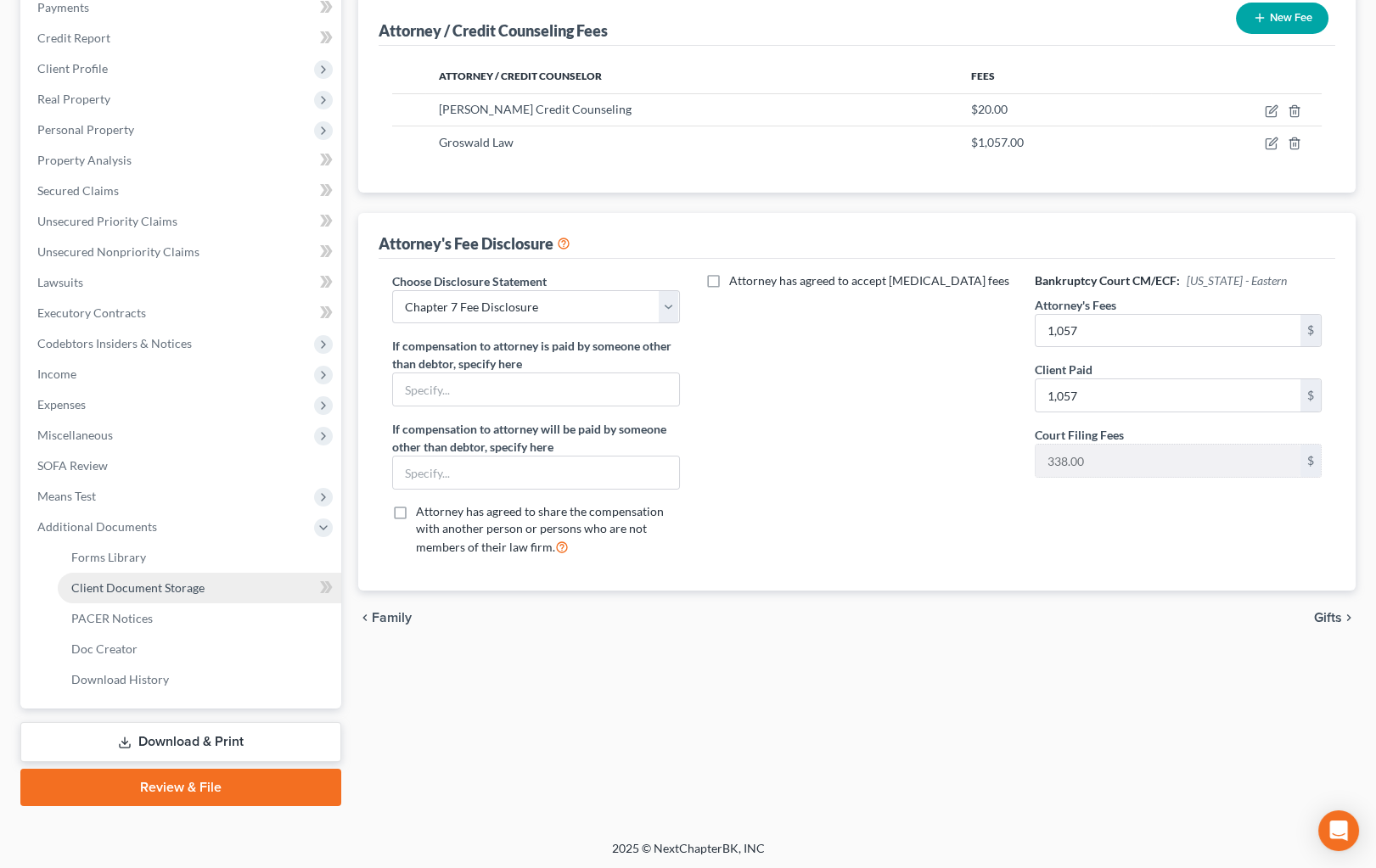
click at [179, 594] on link "Client Document Storage" at bounding box center [199, 588] width 284 height 31
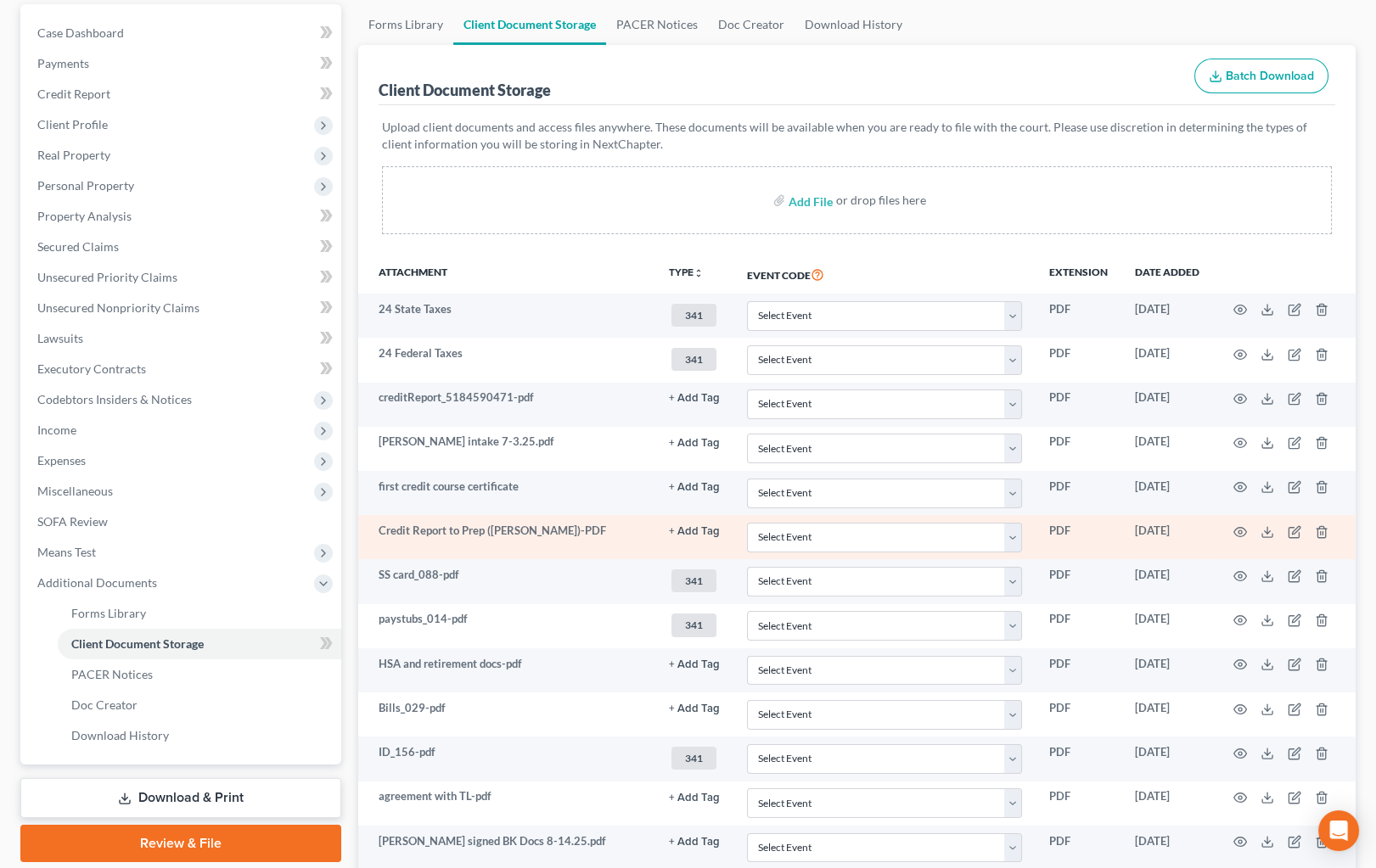
scroll to position [289, 0]
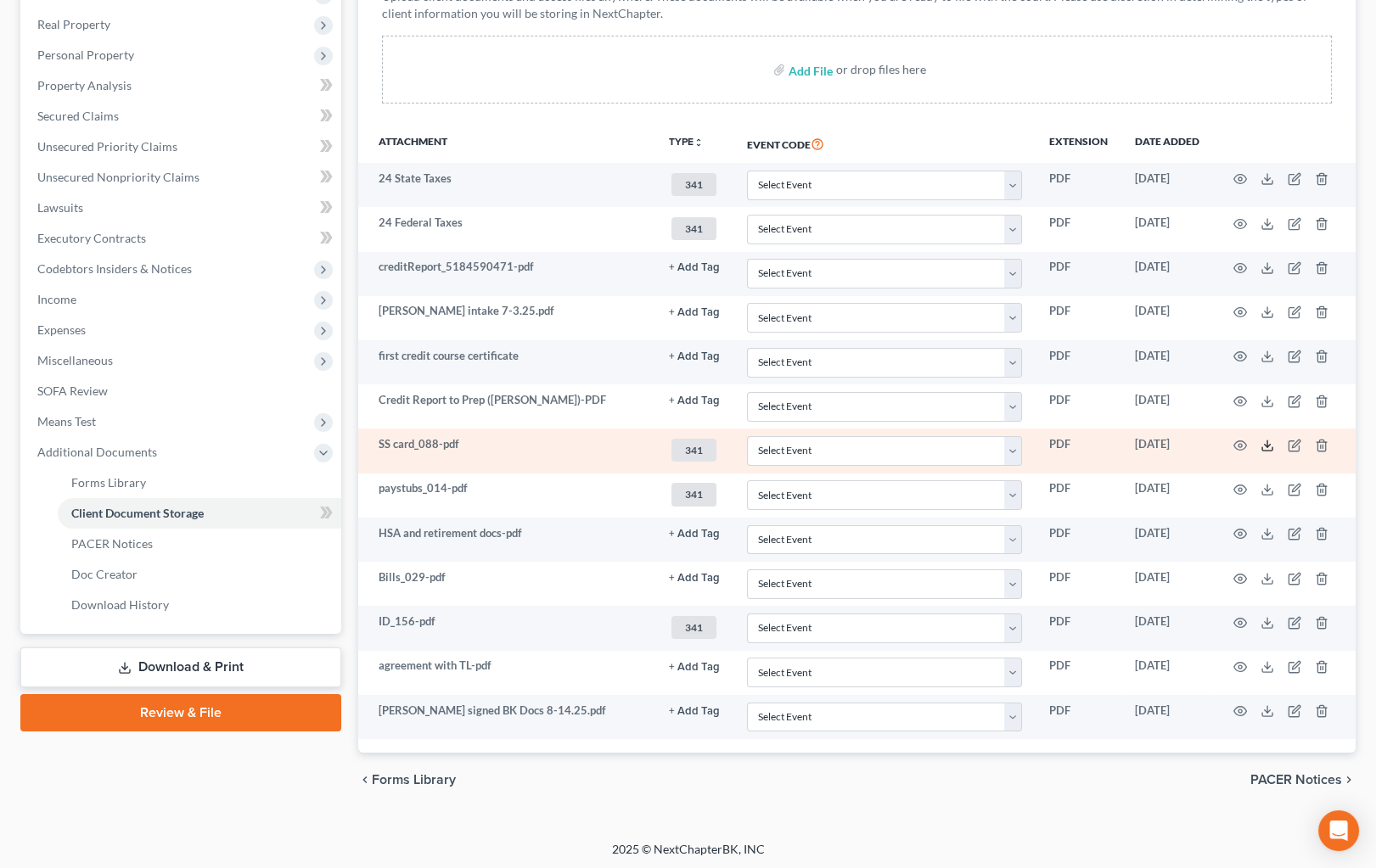
click at [1265, 441] on icon at bounding box center [1267, 445] width 14 height 14
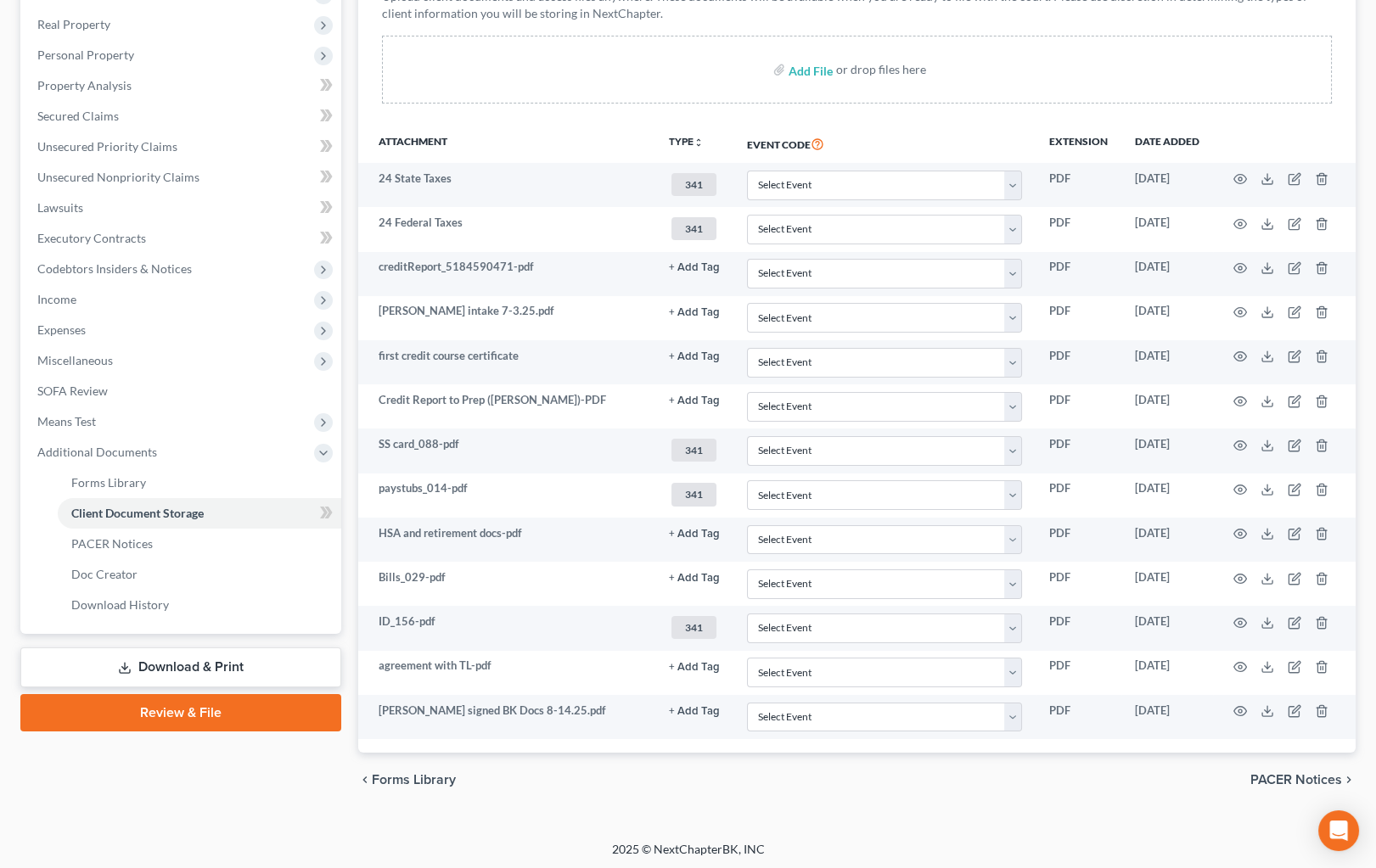
drag, startPoint x: 876, startPoint y: 805, endPoint x: 837, endPoint y: 742, distance: 74.1
click at [875, 804] on div "Petition Navigation Case Dashboard Payments Invoices Payments Payments Credit R…" at bounding box center [687, 346] width 1335 height 947
click at [372, 800] on div "chevron_left Forms Library PACER Notices chevron_right" at bounding box center [857, 780] width 997 height 54
click at [191, 658] on link "Download & Print" at bounding box center [180, 668] width 321 height 40
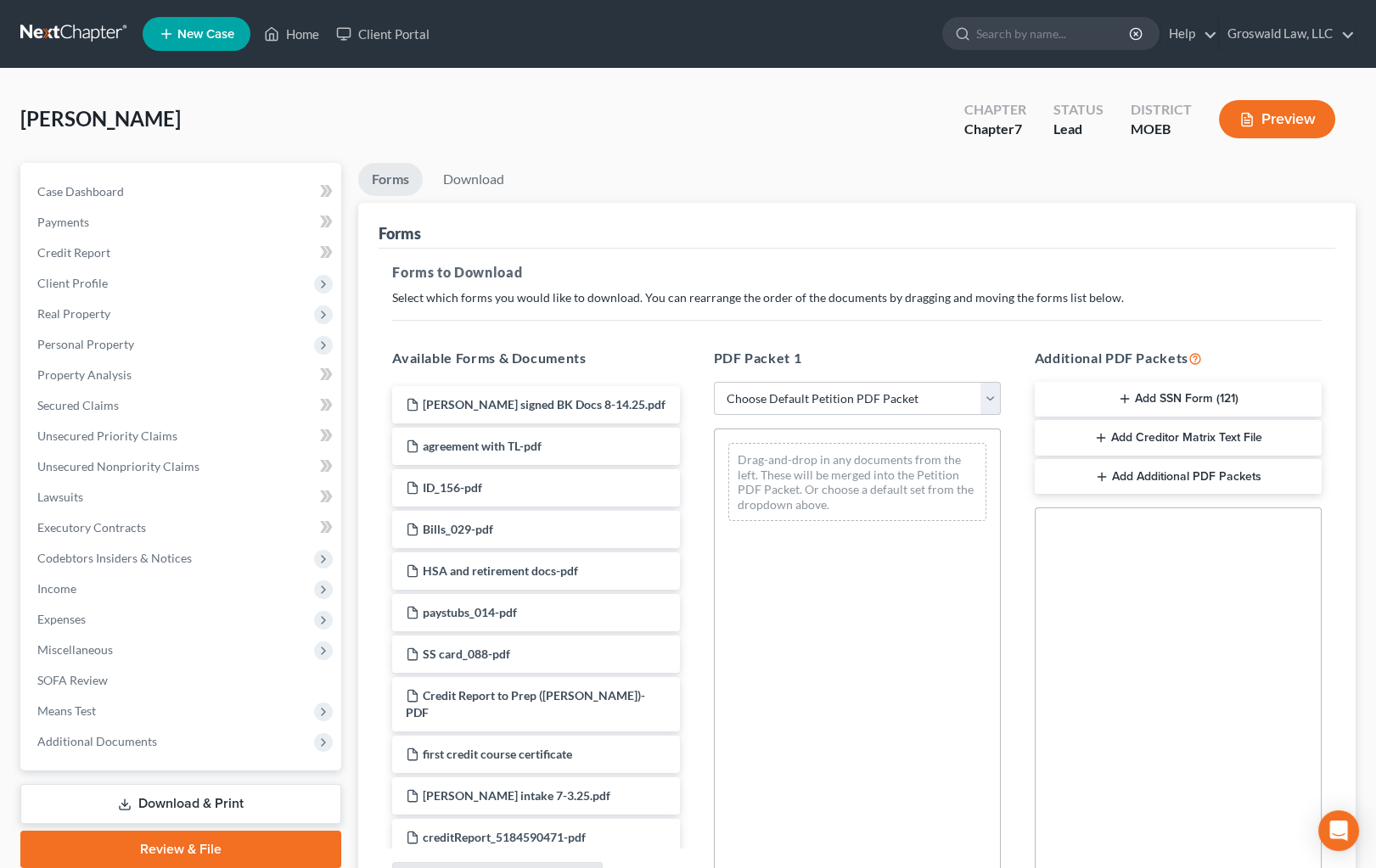
click at [1201, 391] on button "Add SSN Form (121)" at bounding box center [1178, 399] width 287 height 35
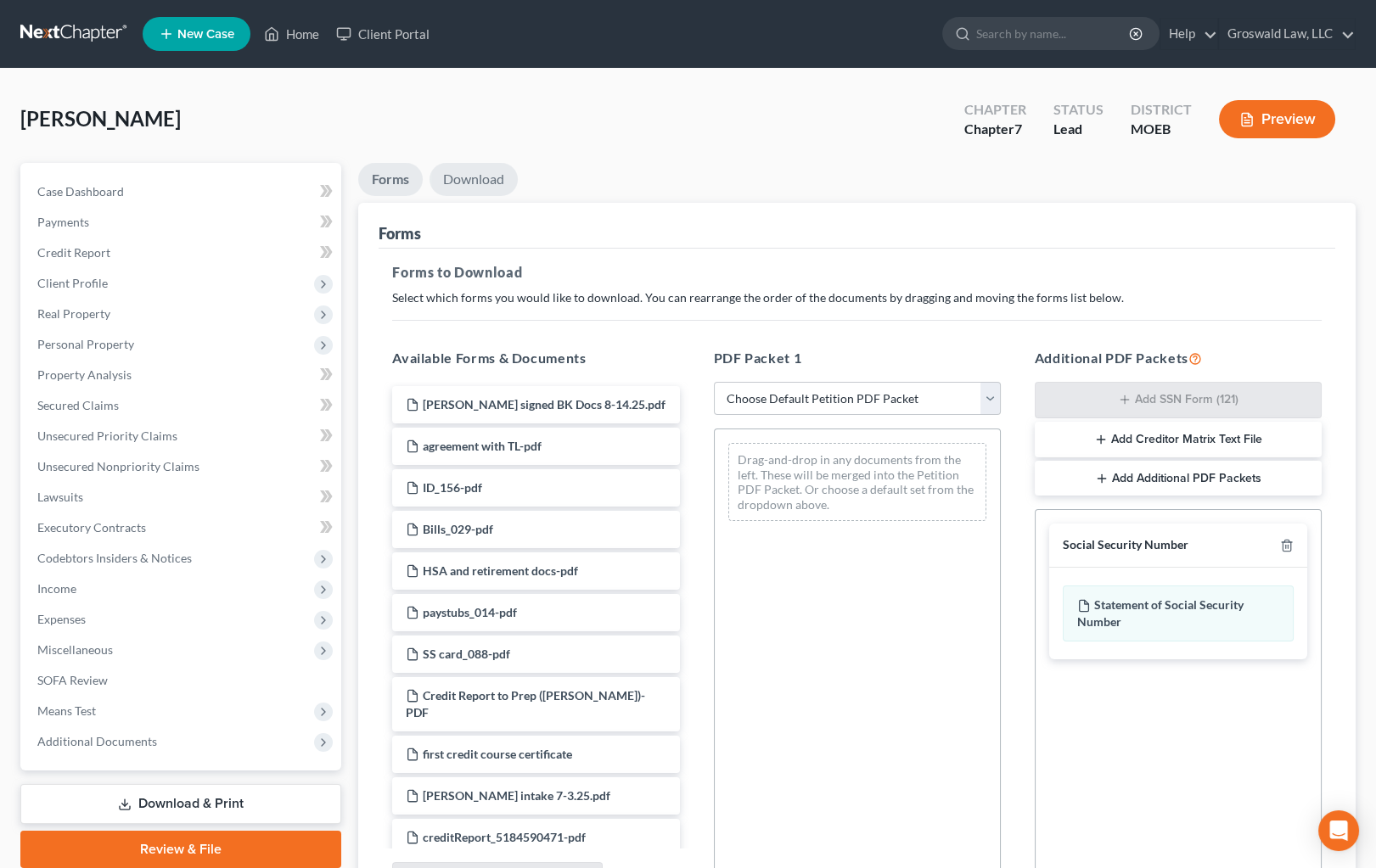
click at [495, 176] on link "Download" at bounding box center [473, 179] width 88 height 34
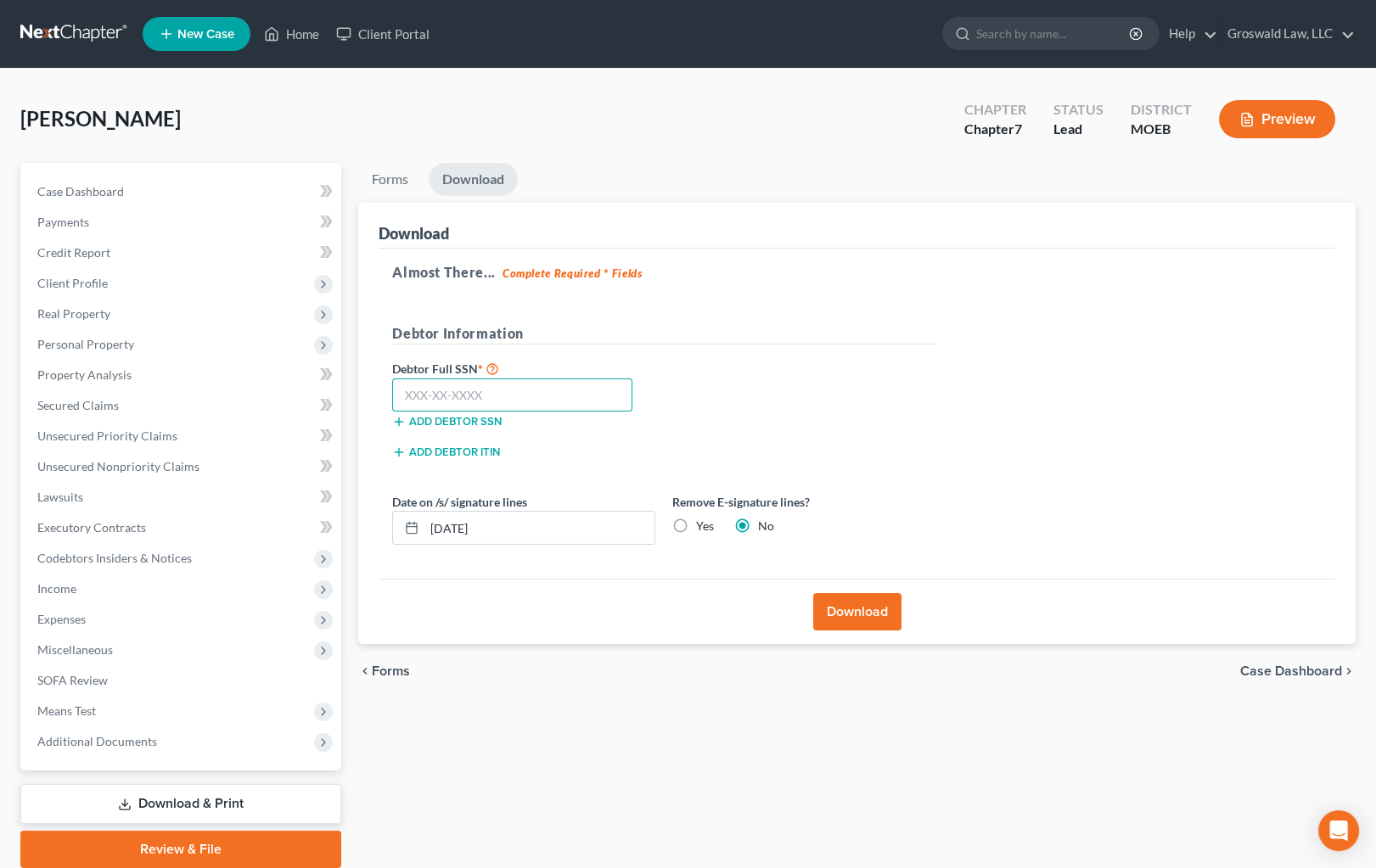
click at [586, 396] on input "text" at bounding box center [512, 395] width 240 height 34
type input "490-13-6723"
click at [848, 603] on button "Download" at bounding box center [857, 612] width 88 height 37
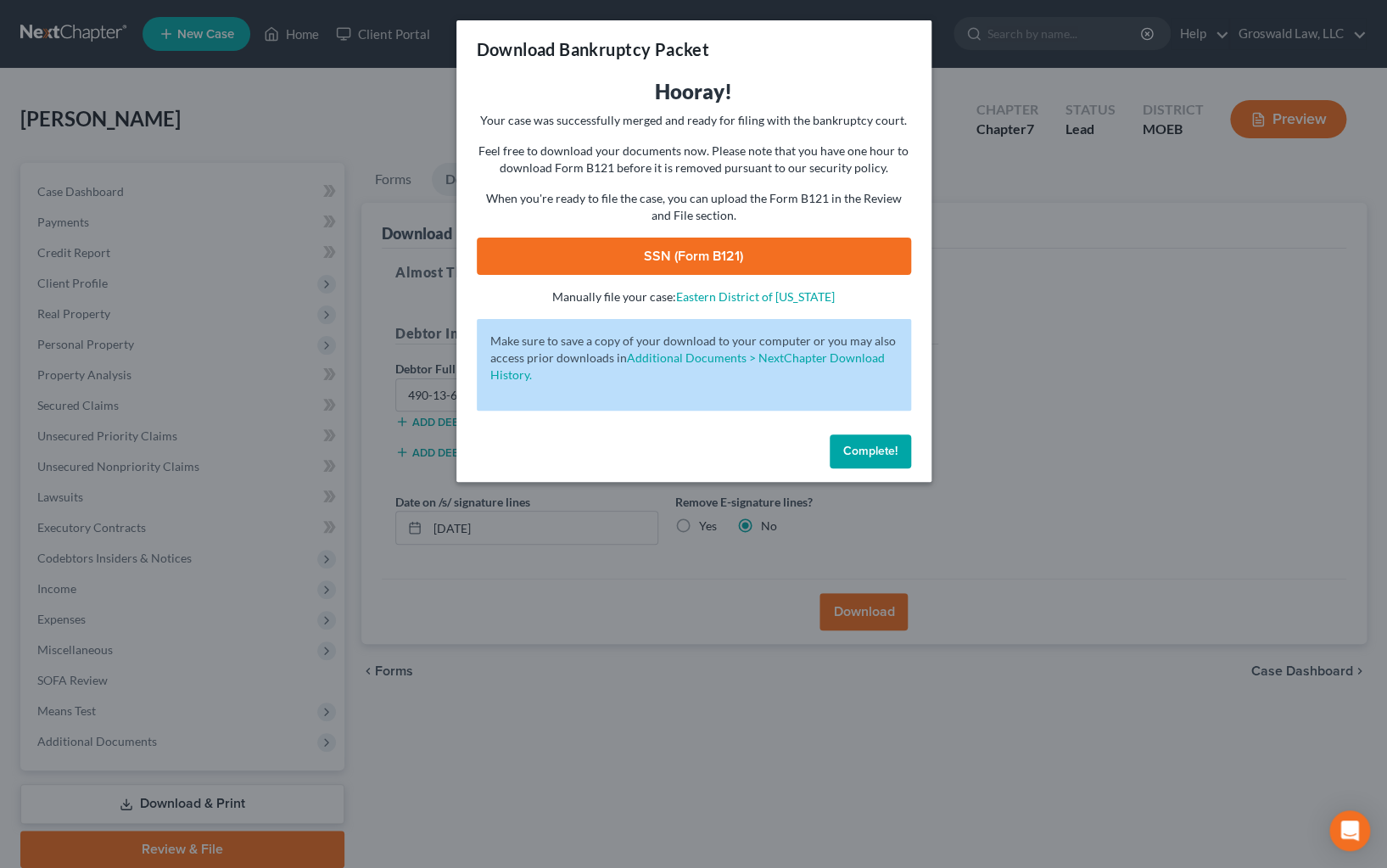
click at [724, 265] on link "SSN (Form B121)" at bounding box center [693, 256] width 434 height 37
click at [895, 457] on span "Complete!" at bounding box center [871, 451] width 54 height 14
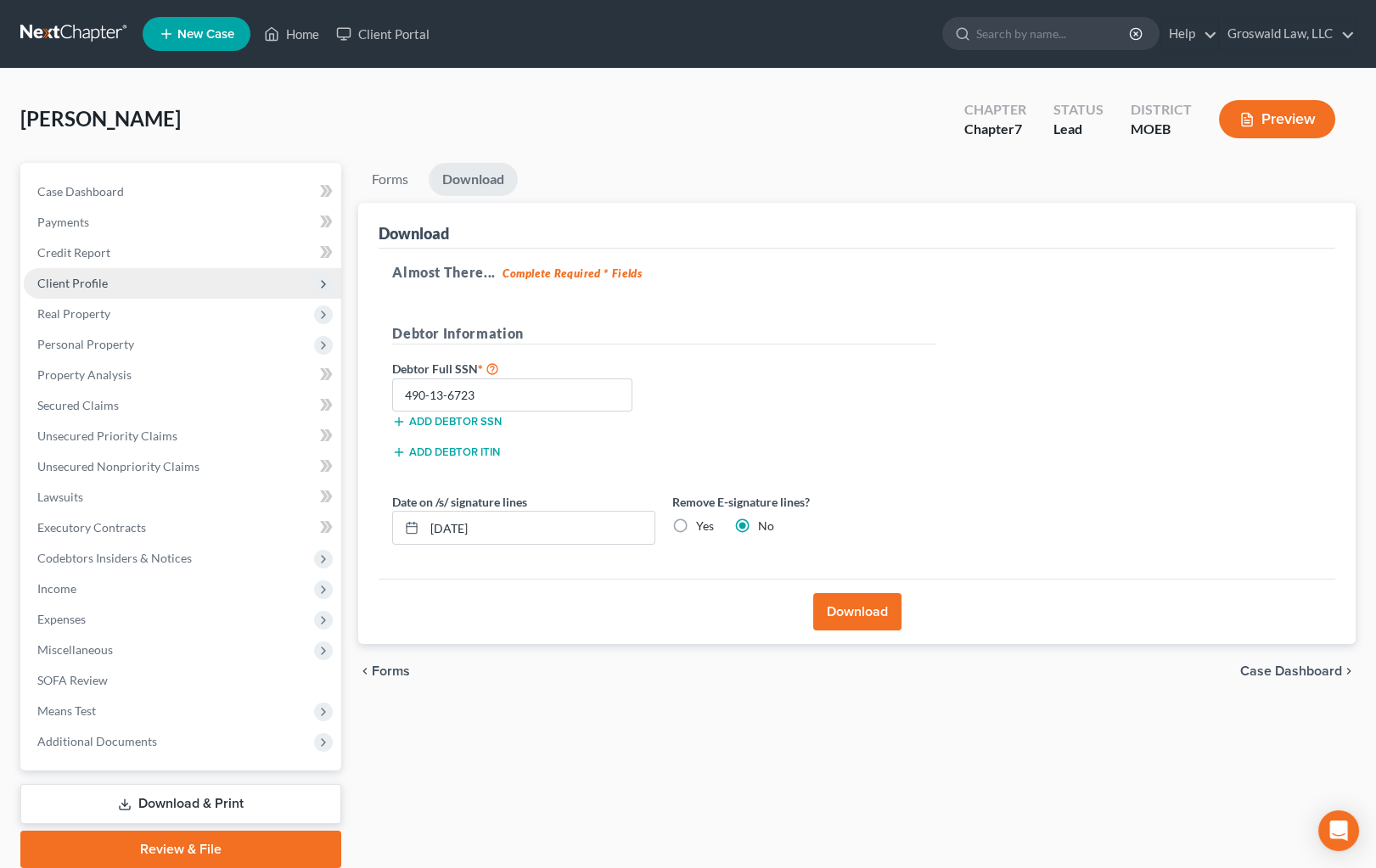
click at [136, 287] on span "Client Profile" at bounding box center [182, 284] width 317 height 31
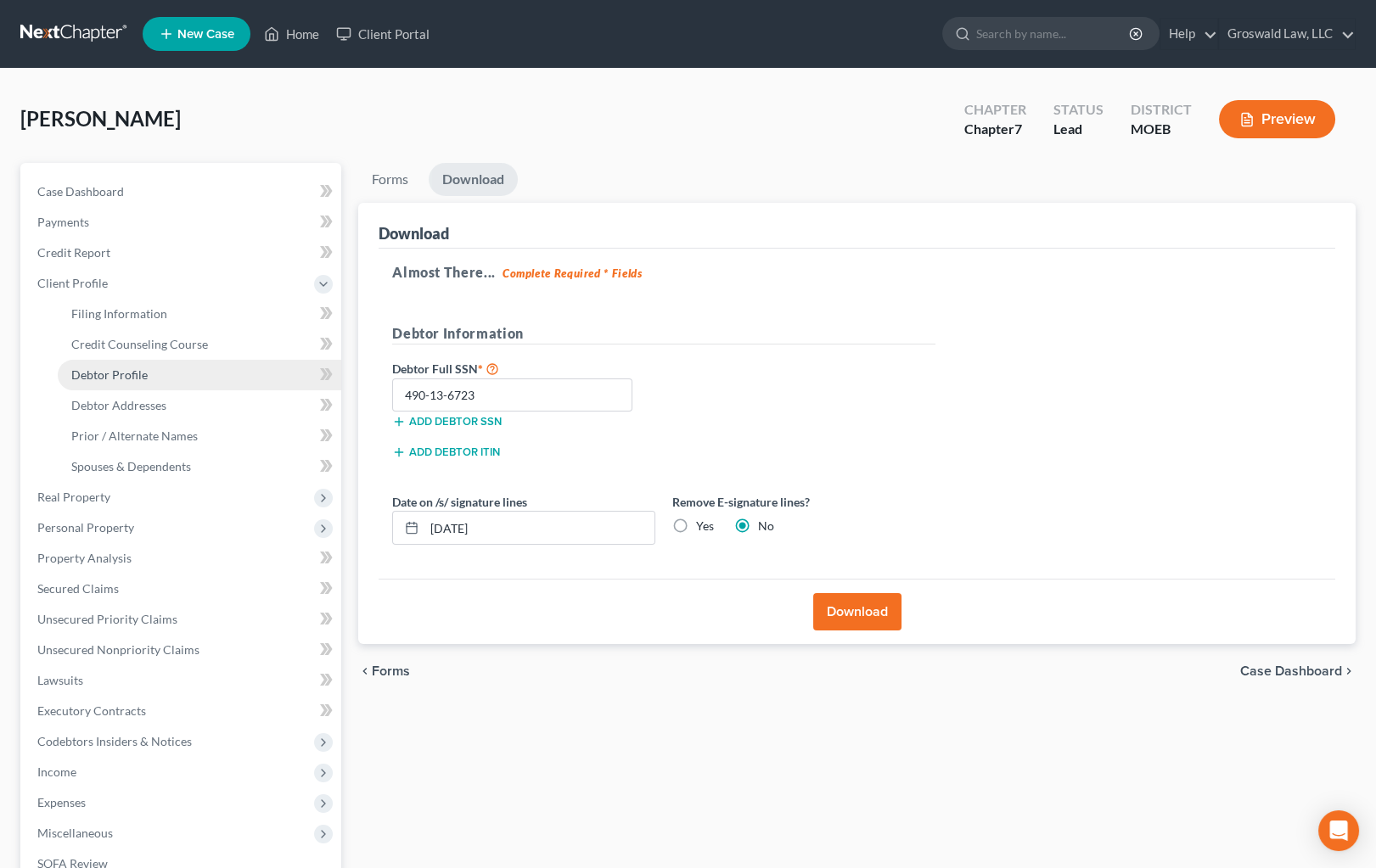
click at [161, 372] on link "Debtor Profile" at bounding box center [199, 375] width 284 height 31
select select "0"
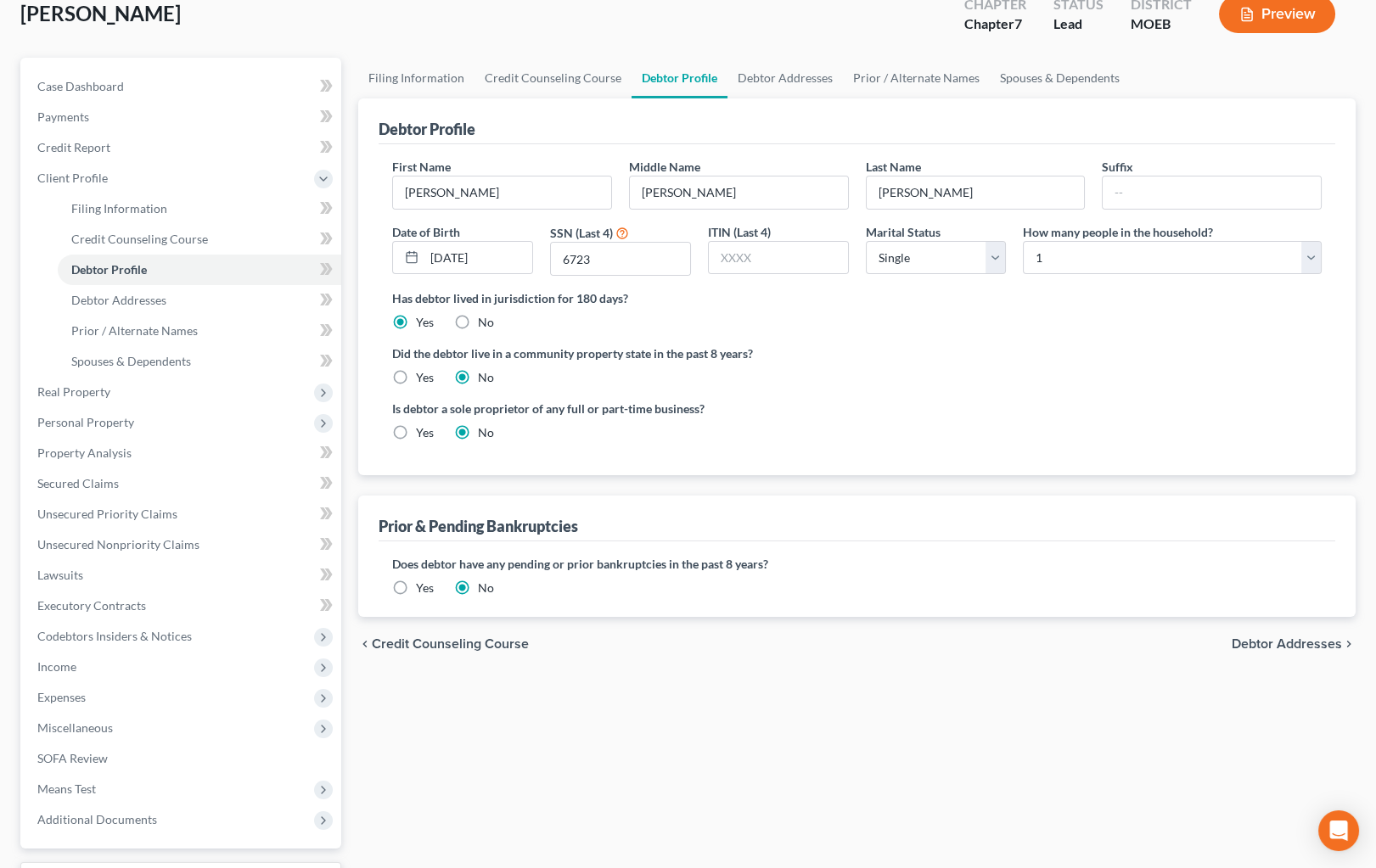
scroll to position [246, 0]
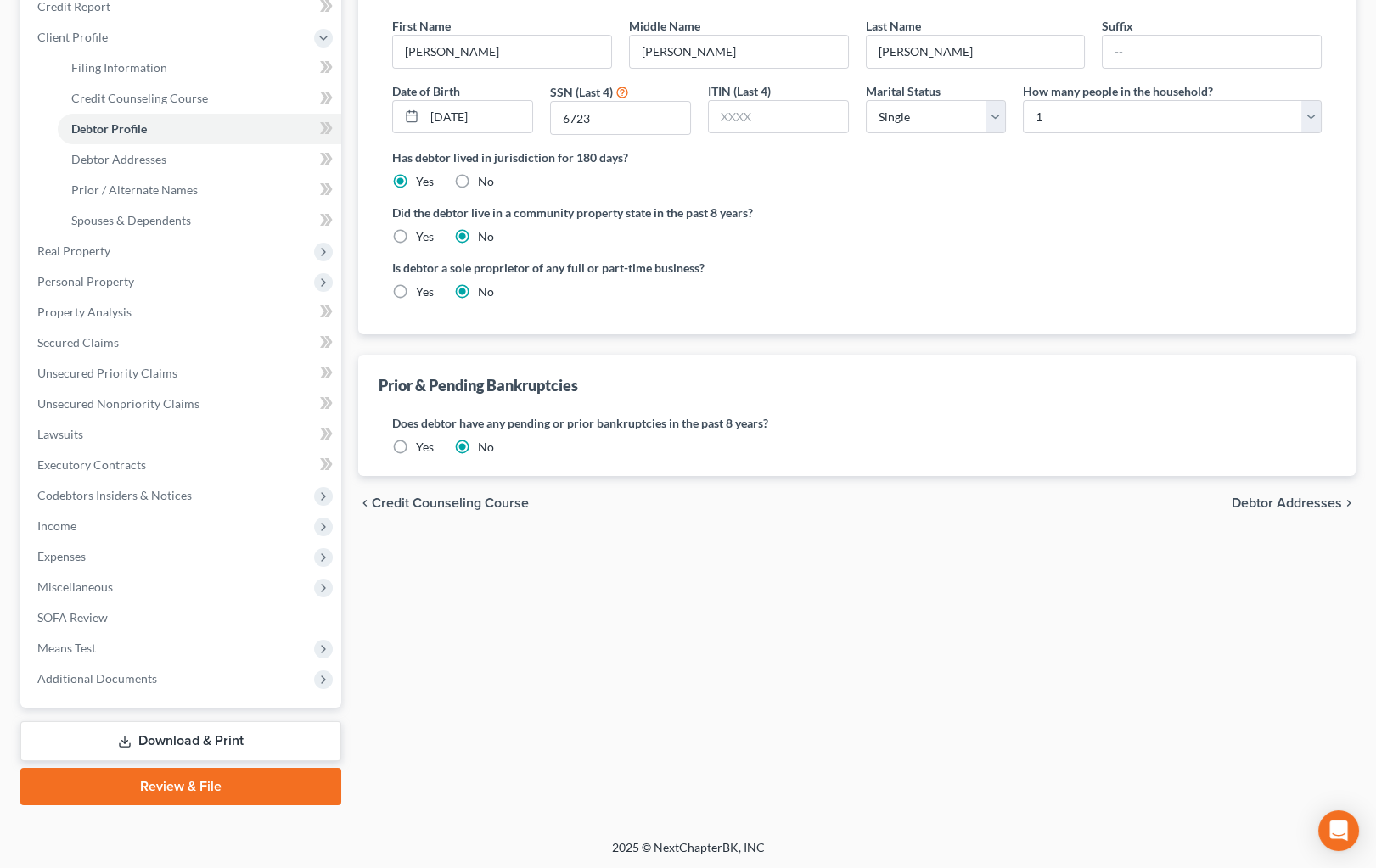
click at [255, 787] on link "Review & File" at bounding box center [180, 786] width 321 height 37
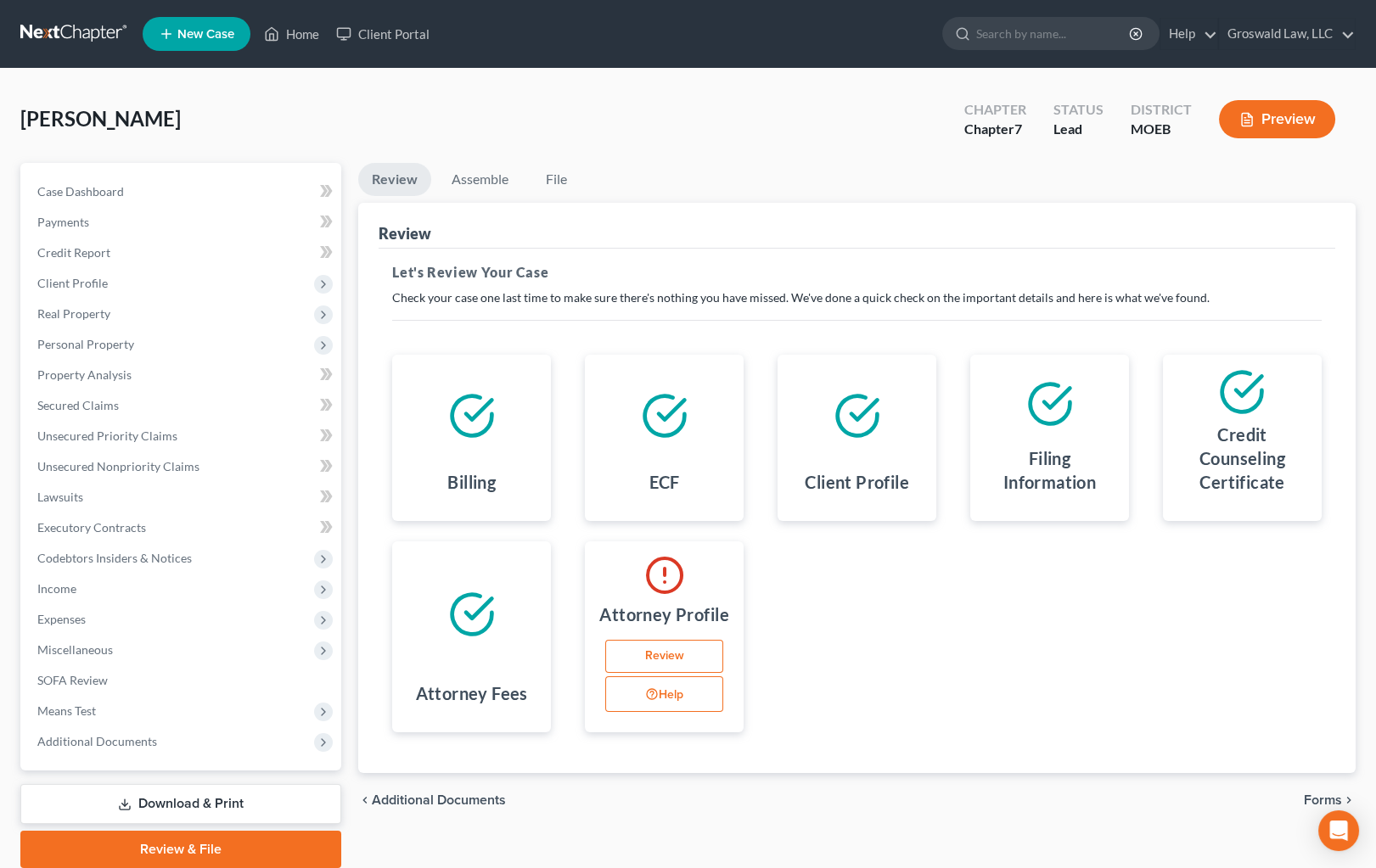
click at [676, 651] on link "Review" at bounding box center [664, 656] width 118 height 34
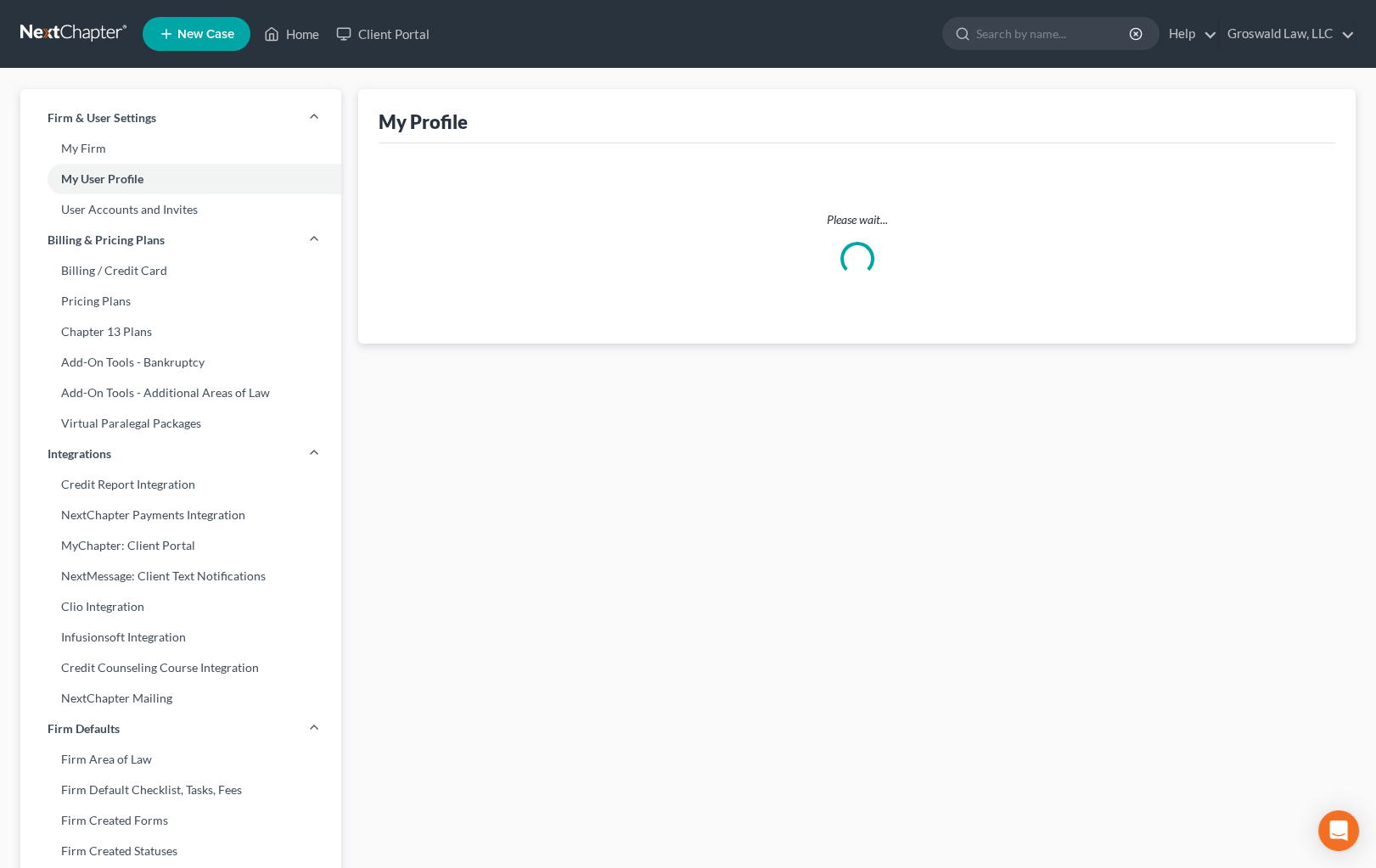
select select "26"
select select "attorney"
select select "0"
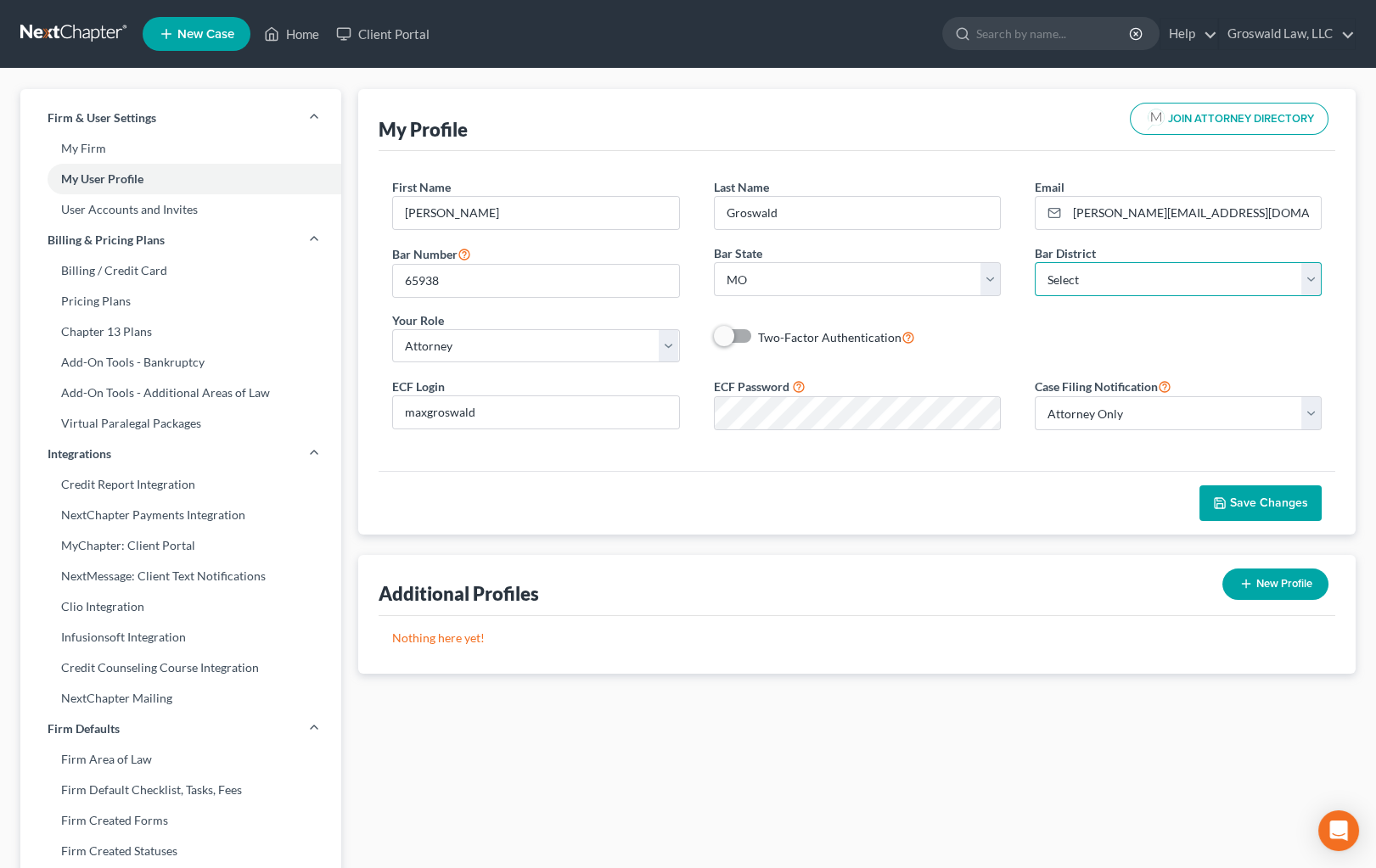
click at [1123, 286] on select "Select Alabama - Middle Alabama - Northern Alabama - Southern Alaska Arizona Ar…" at bounding box center [1178, 278] width 287 height 34
select select "45"
click at [1035, 262] on select "Select Alabama - Middle Alabama - Northern Alabama - Southern Alaska Arizona Ar…" at bounding box center [1178, 278] width 287 height 34
click at [1282, 509] on button "Save Changes" at bounding box center [1260, 503] width 122 height 35
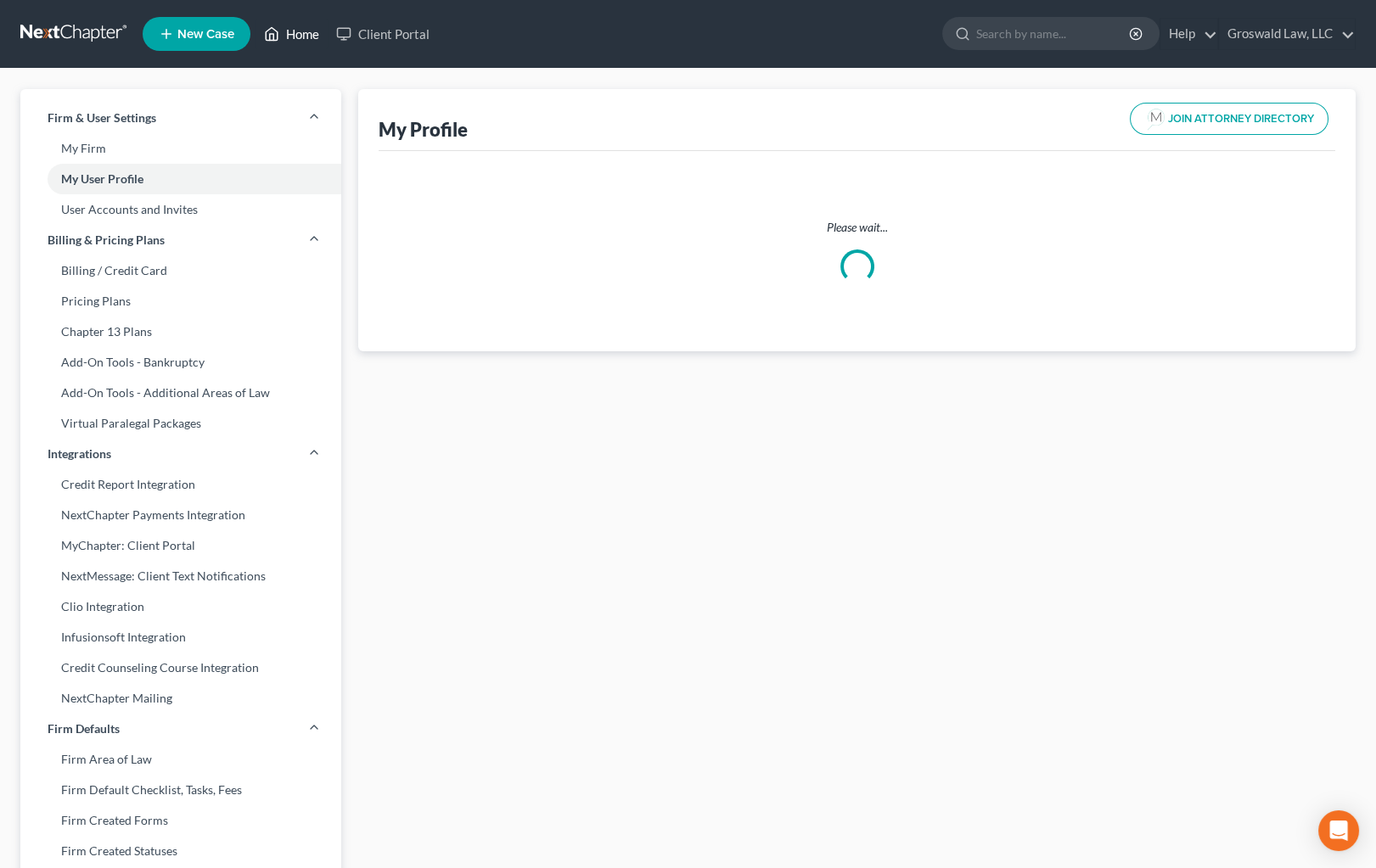
select select "26"
select select "45"
select select "attorney"
select select "0"
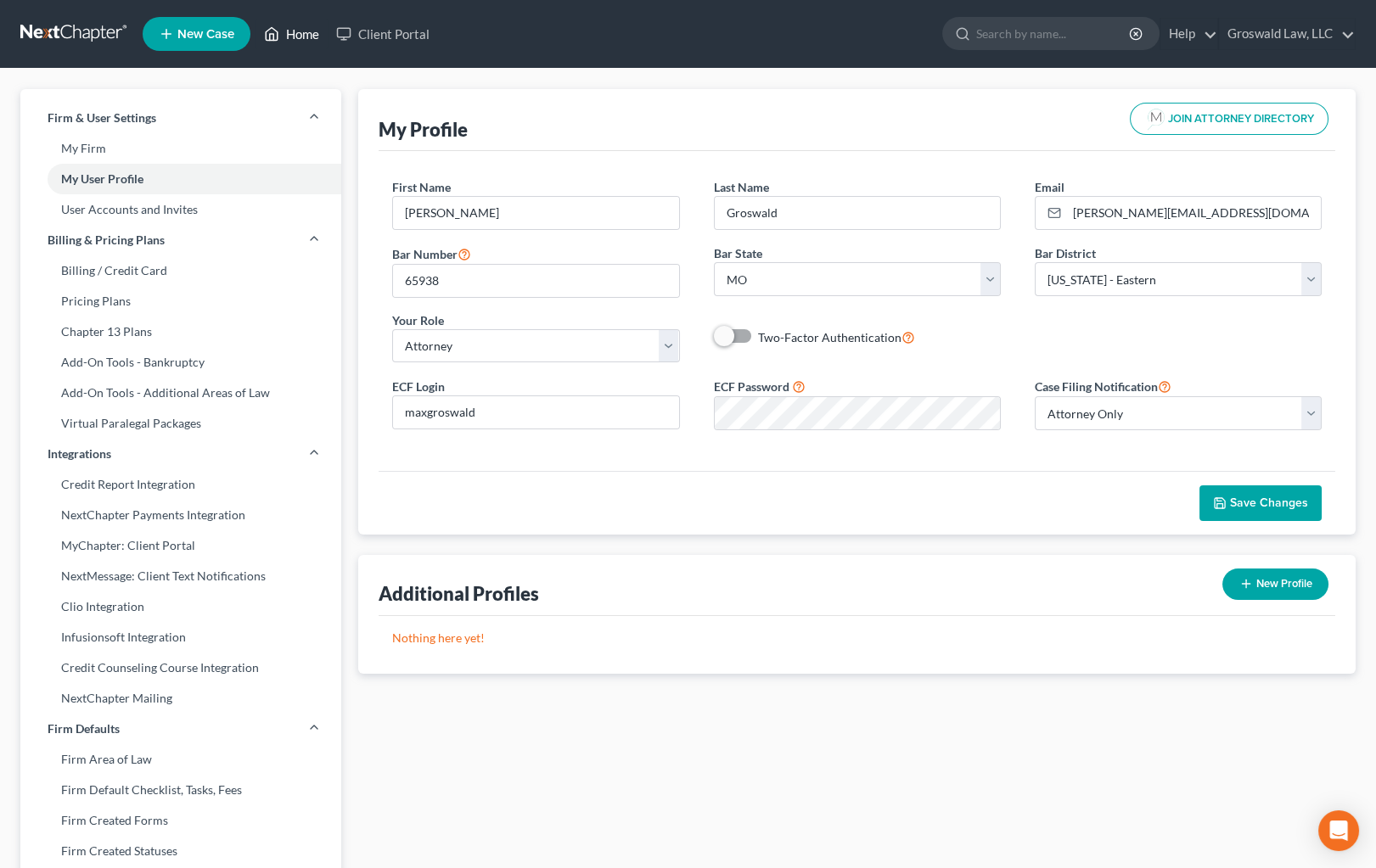
click at [315, 27] on link "Home" at bounding box center [292, 34] width 73 height 31
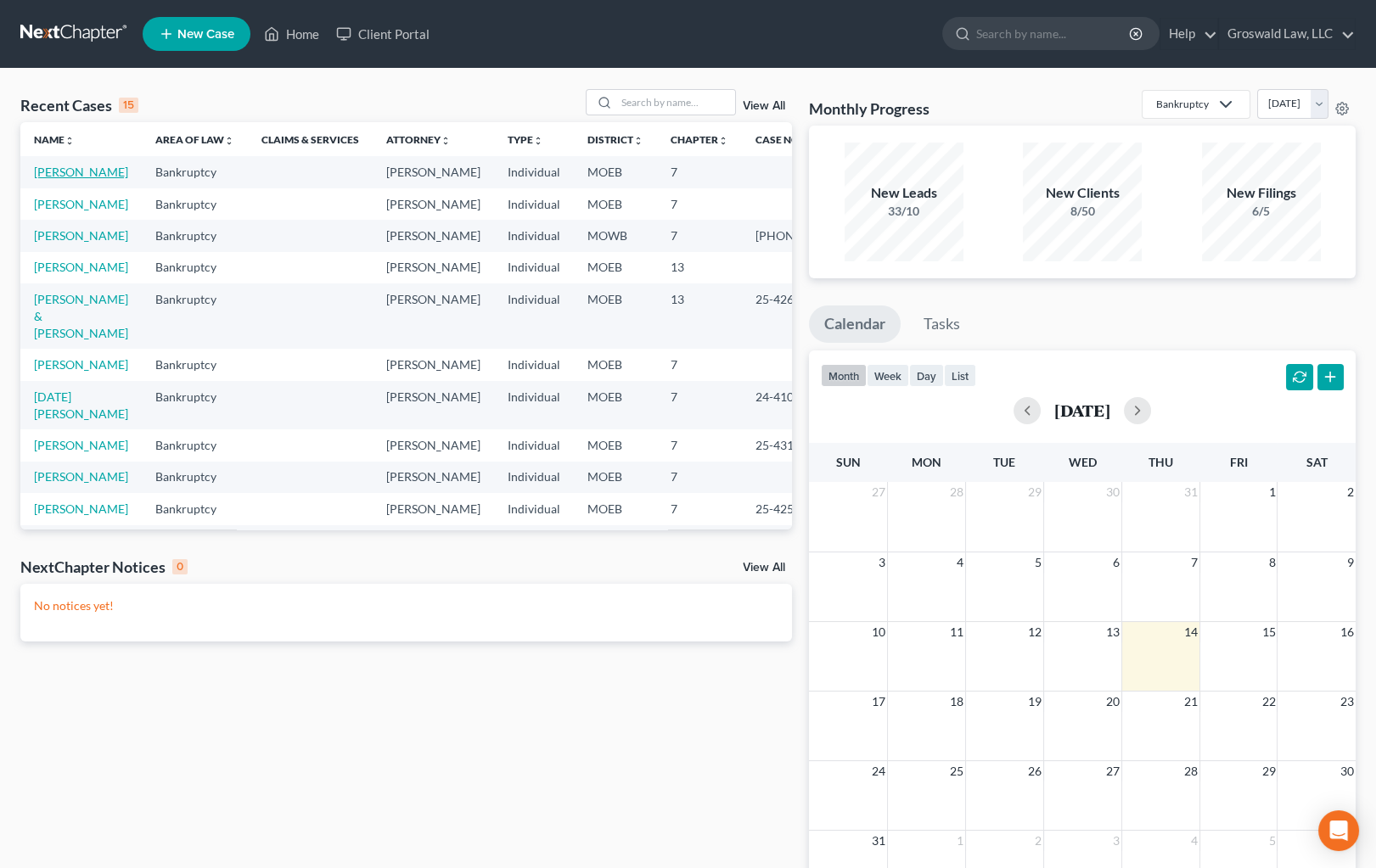
click at [52, 173] on link "Kaufhold, Sara" at bounding box center [81, 172] width 94 height 14
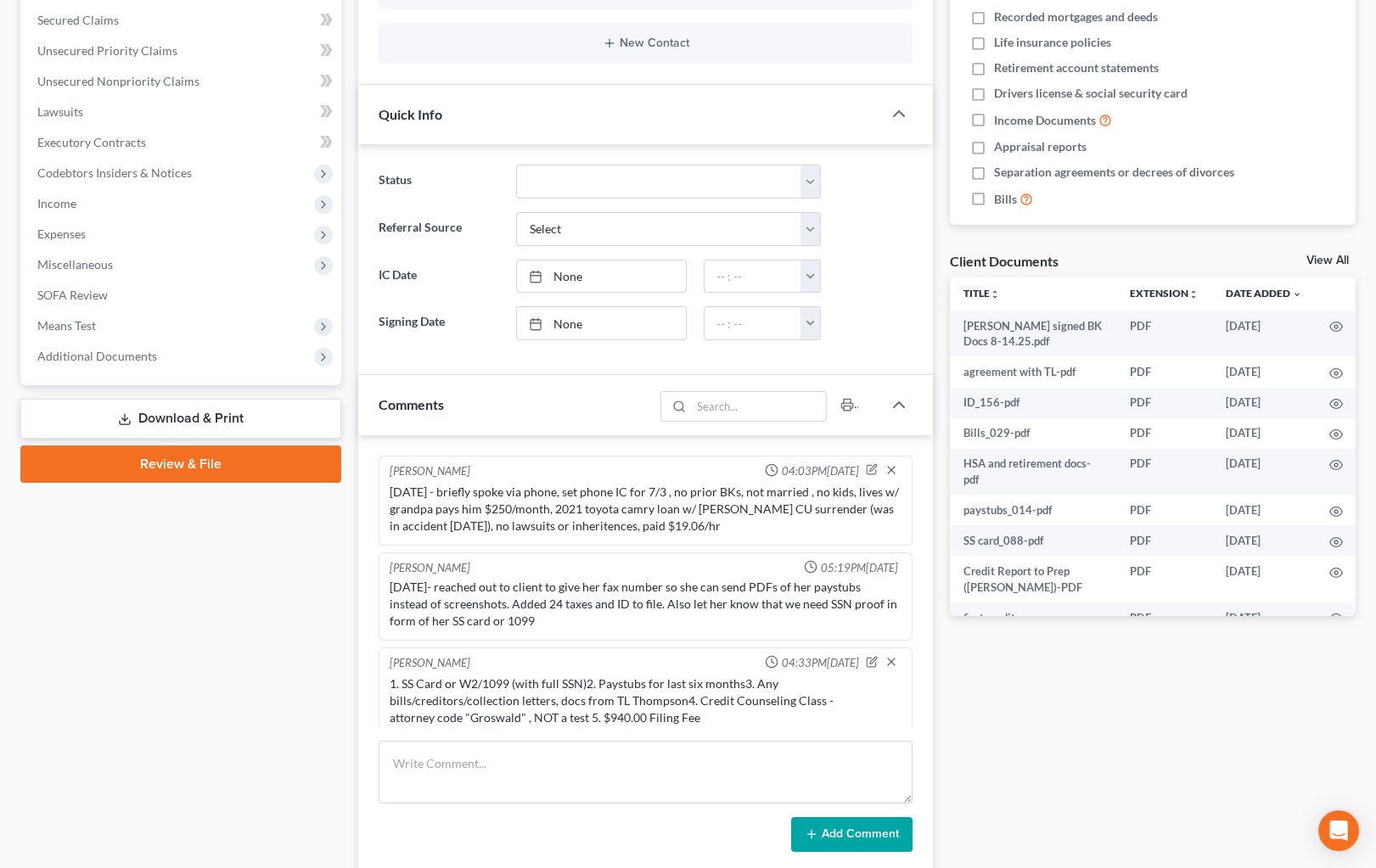
scroll to position [213, 0]
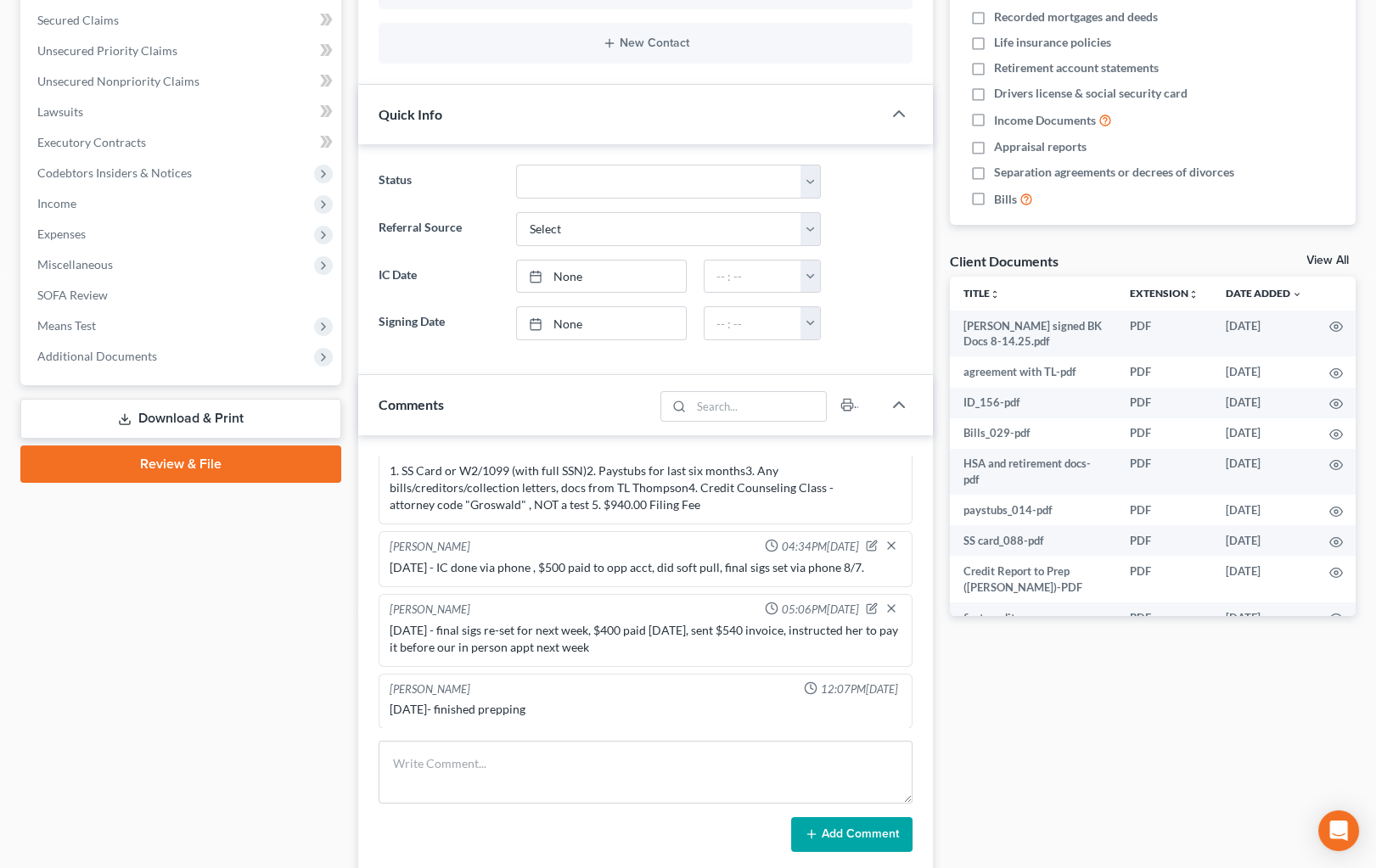
click at [236, 462] on link "Review & File" at bounding box center [180, 464] width 321 height 37
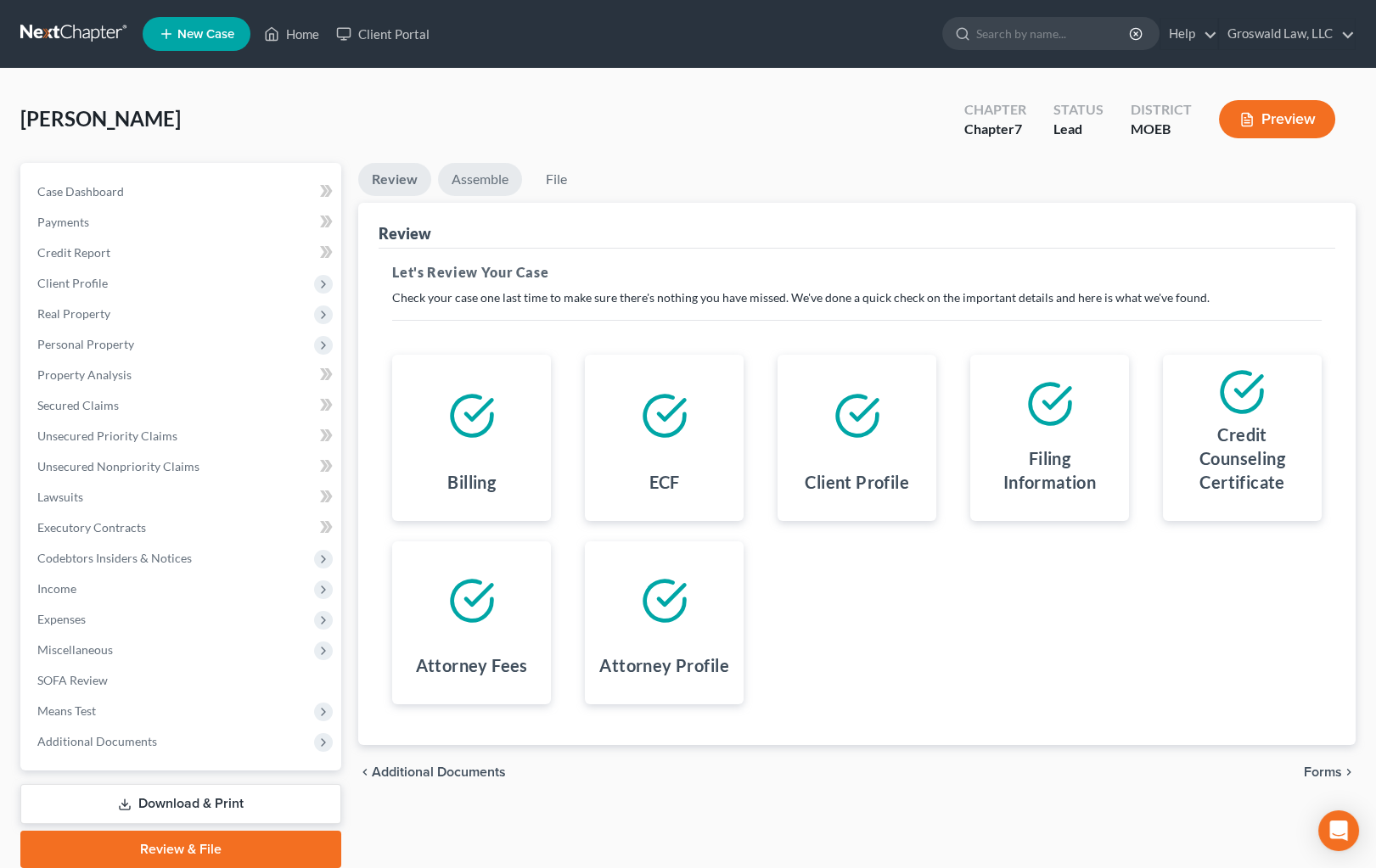
click at [477, 187] on link "Assemble" at bounding box center [480, 179] width 84 height 34
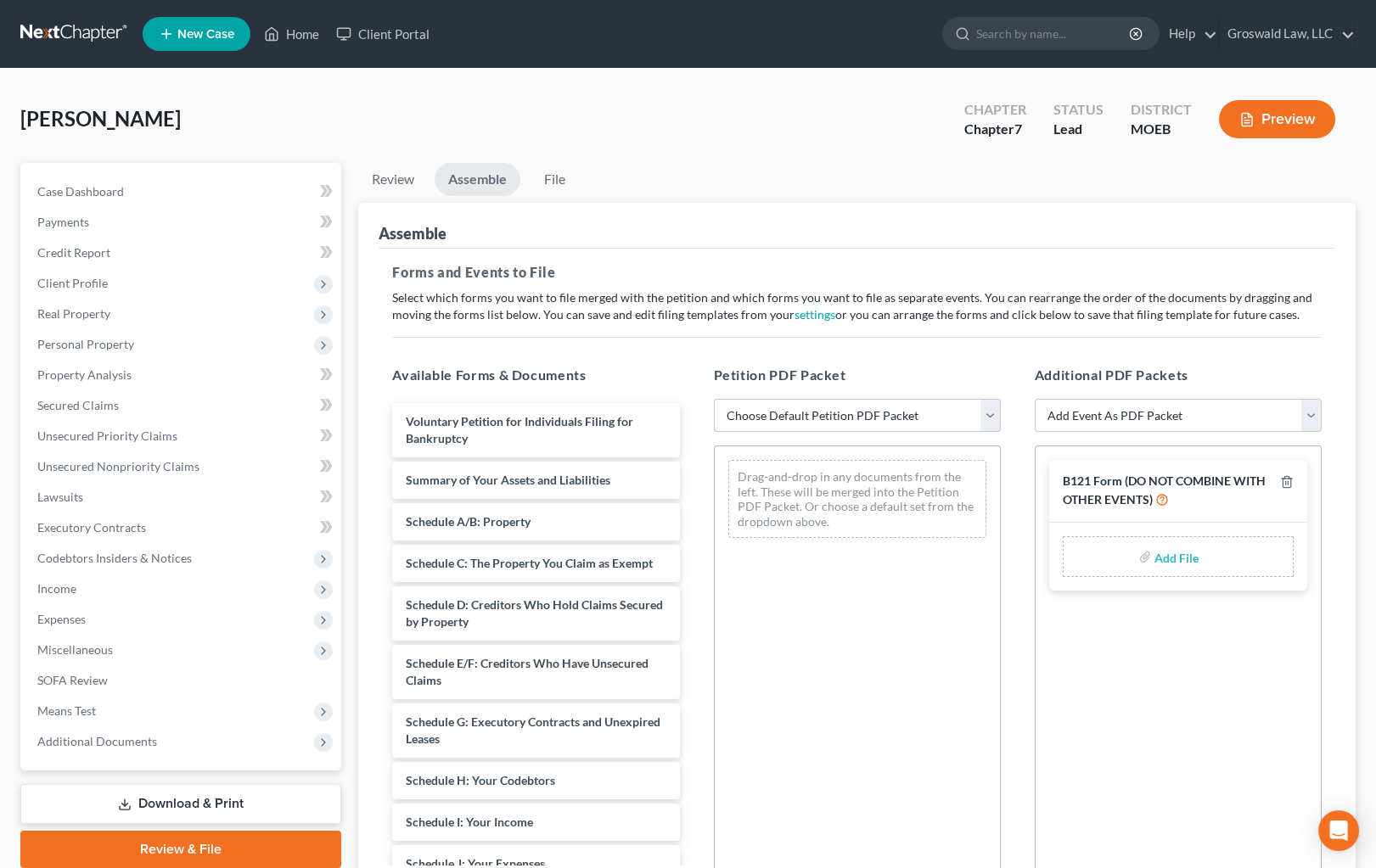
click at [822, 420] on select "Choose Default Petition PDF Packet Complete Bankruptcy Petition (all forms and …" at bounding box center [858, 415] width 287 height 34
select select "0"
click at [714, 399] on select "Choose Default Petition PDF Packet Complete Bankruptcy Petition (all forms and …" at bounding box center [858, 415] width 287 height 34
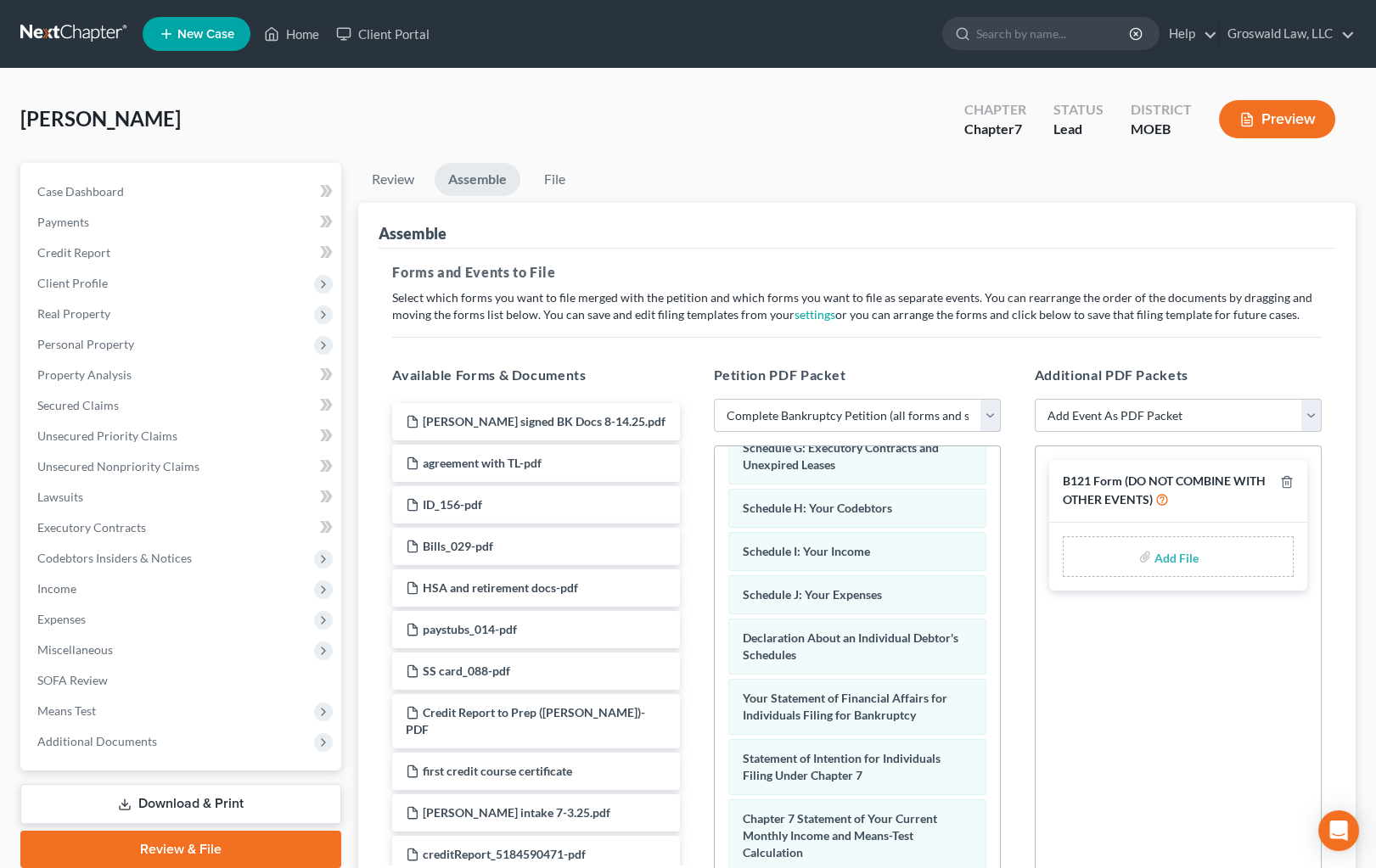
scroll to position [385, 0]
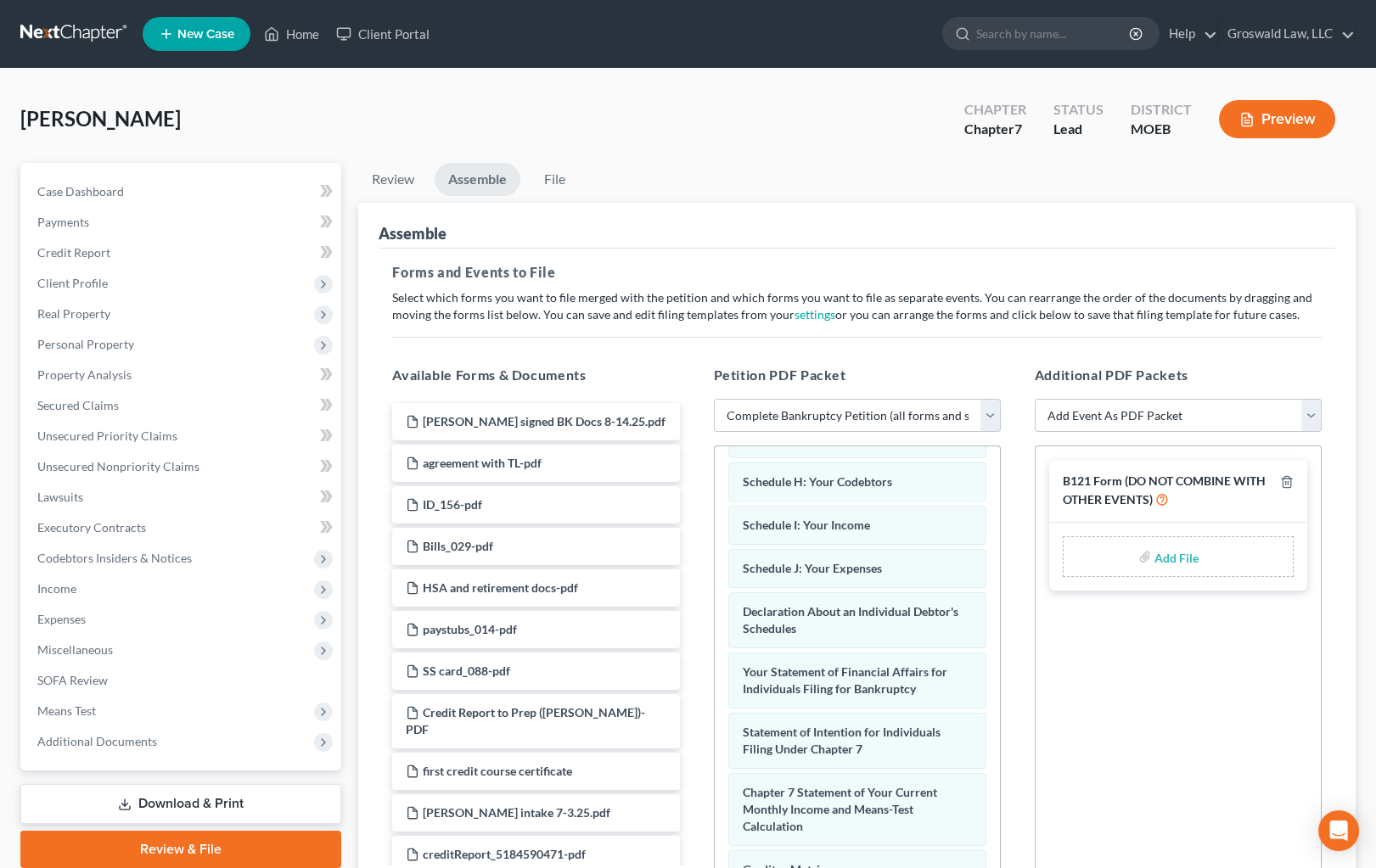
click at [1171, 562] on input "file" at bounding box center [1175, 556] width 41 height 31
click at [557, 177] on link "File" at bounding box center [555, 179] width 54 height 34
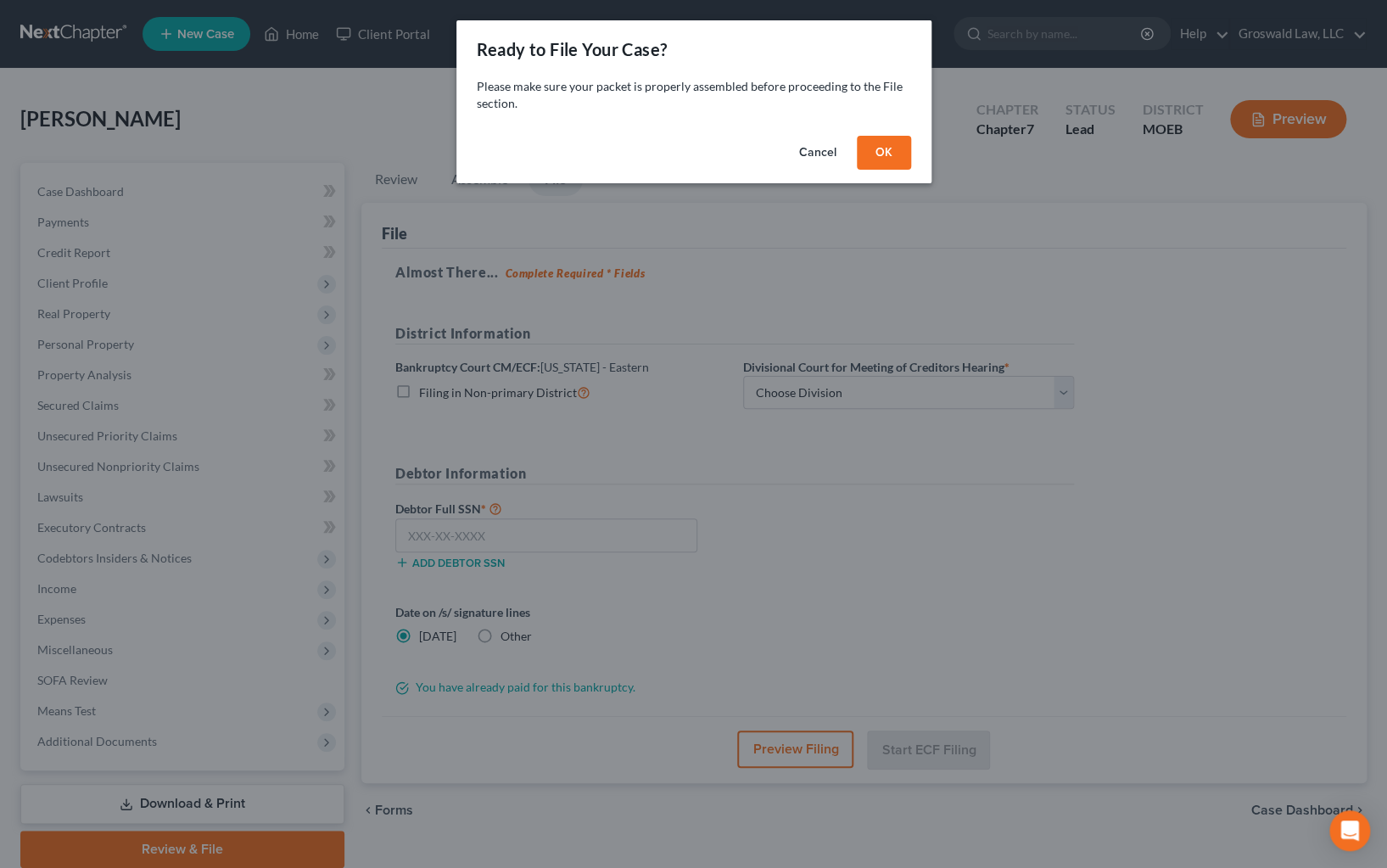
click at [822, 151] on button "Cancel" at bounding box center [817, 152] width 64 height 34
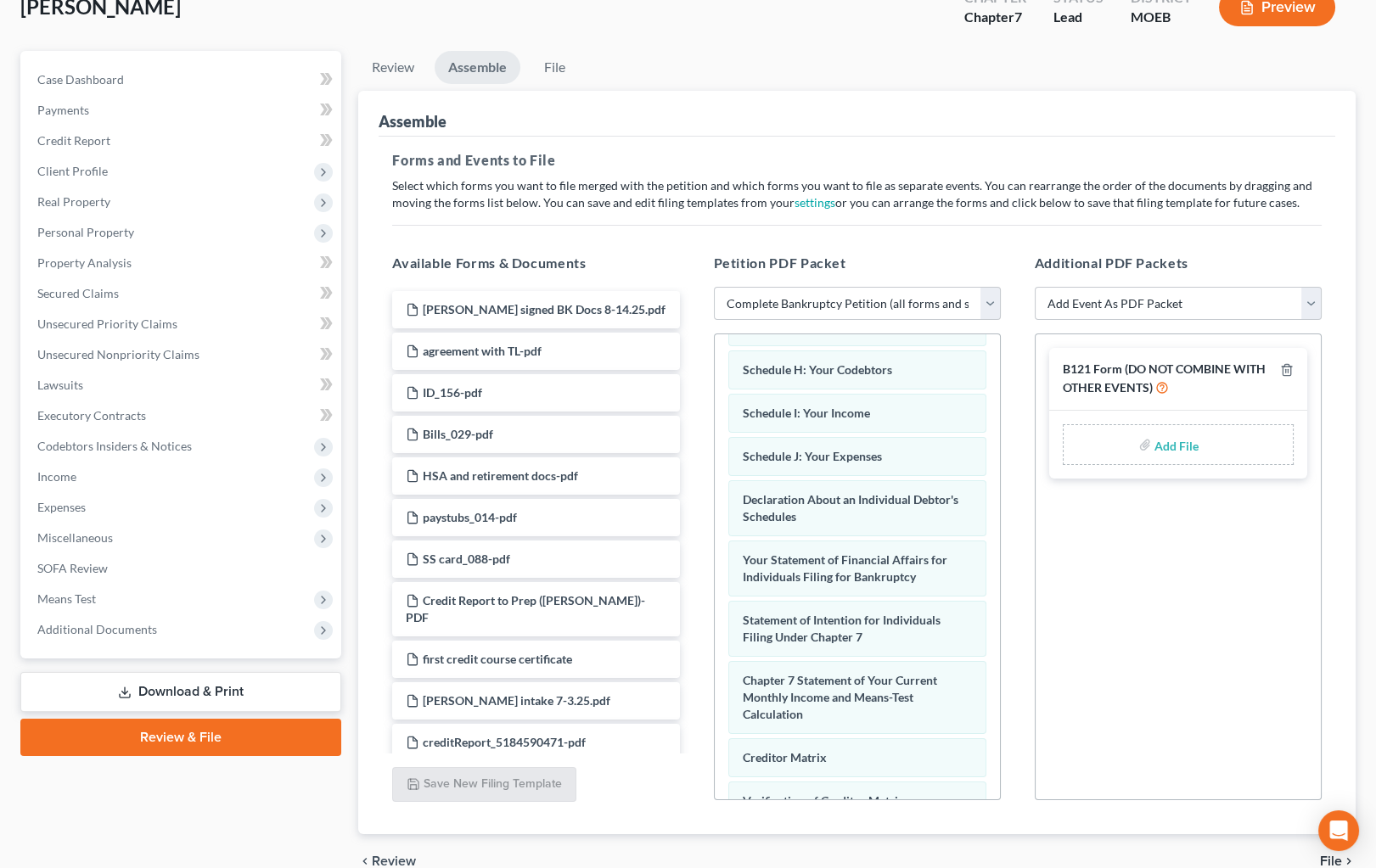
scroll to position [195, 0]
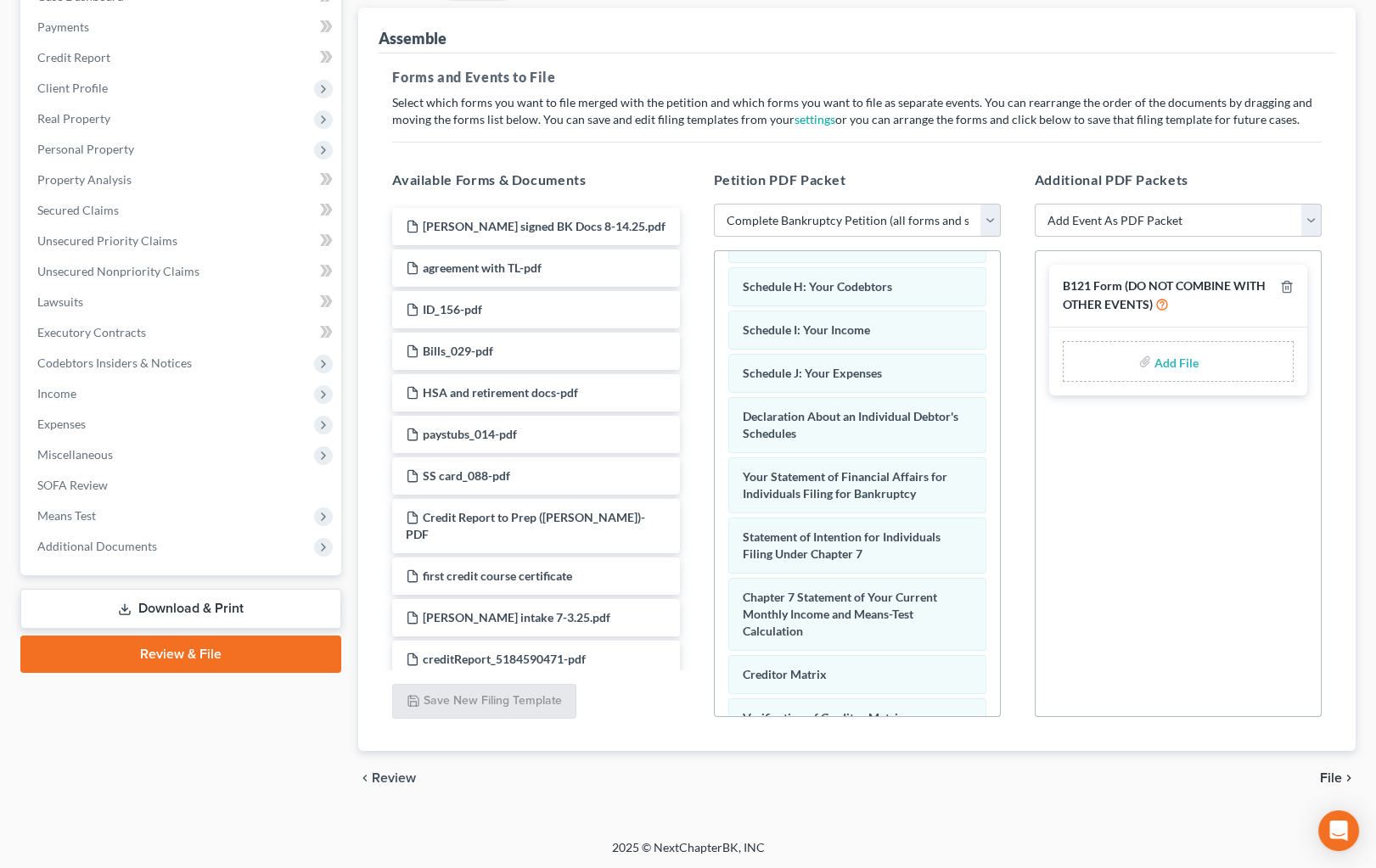
click at [208, 606] on link "Download & Print" at bounding box center [180, 609] width 321 height 40
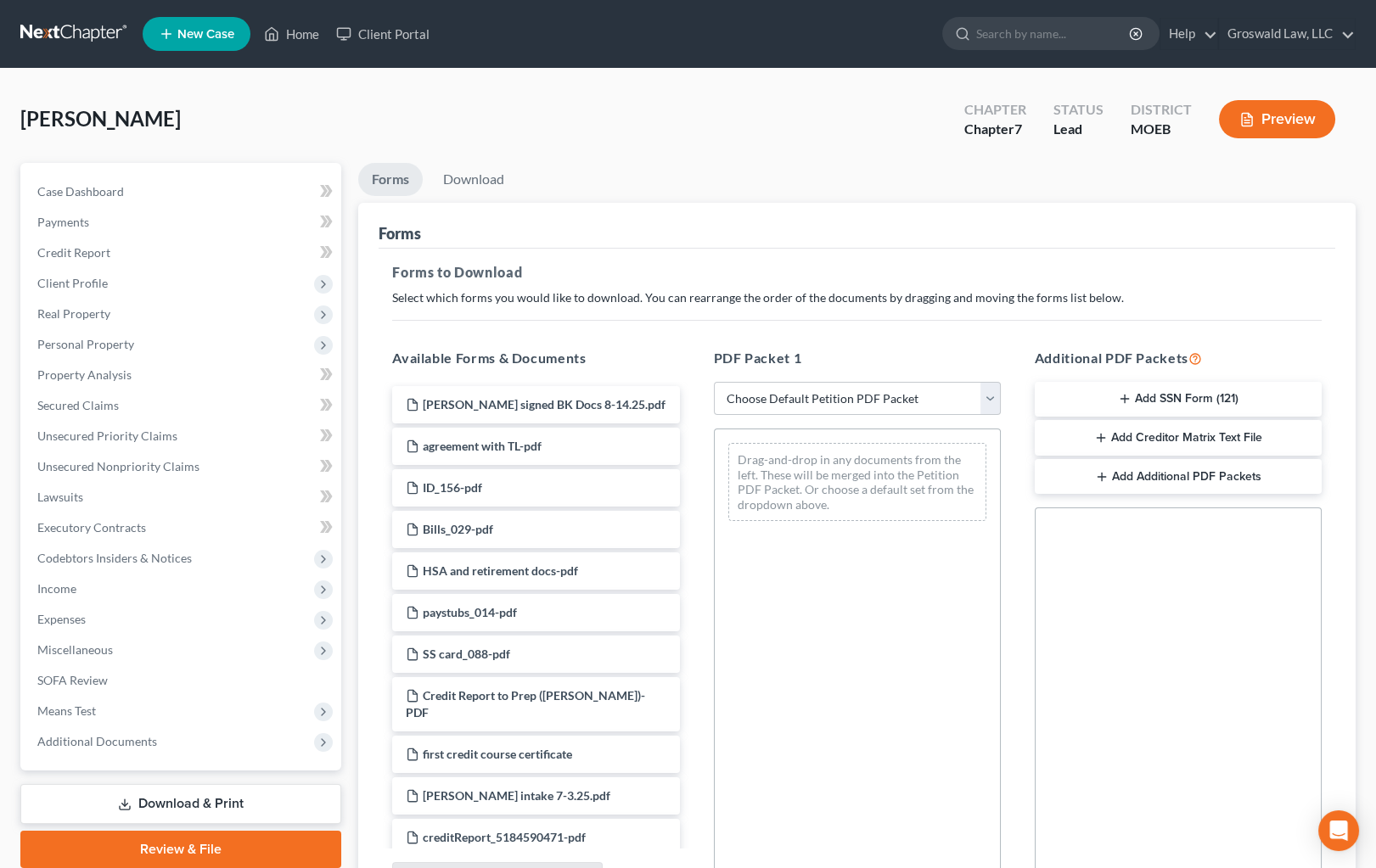
click at [1186, 389] on button "Add SSN Form (121)" at bounding box center [1178, 399] width 287 height 35
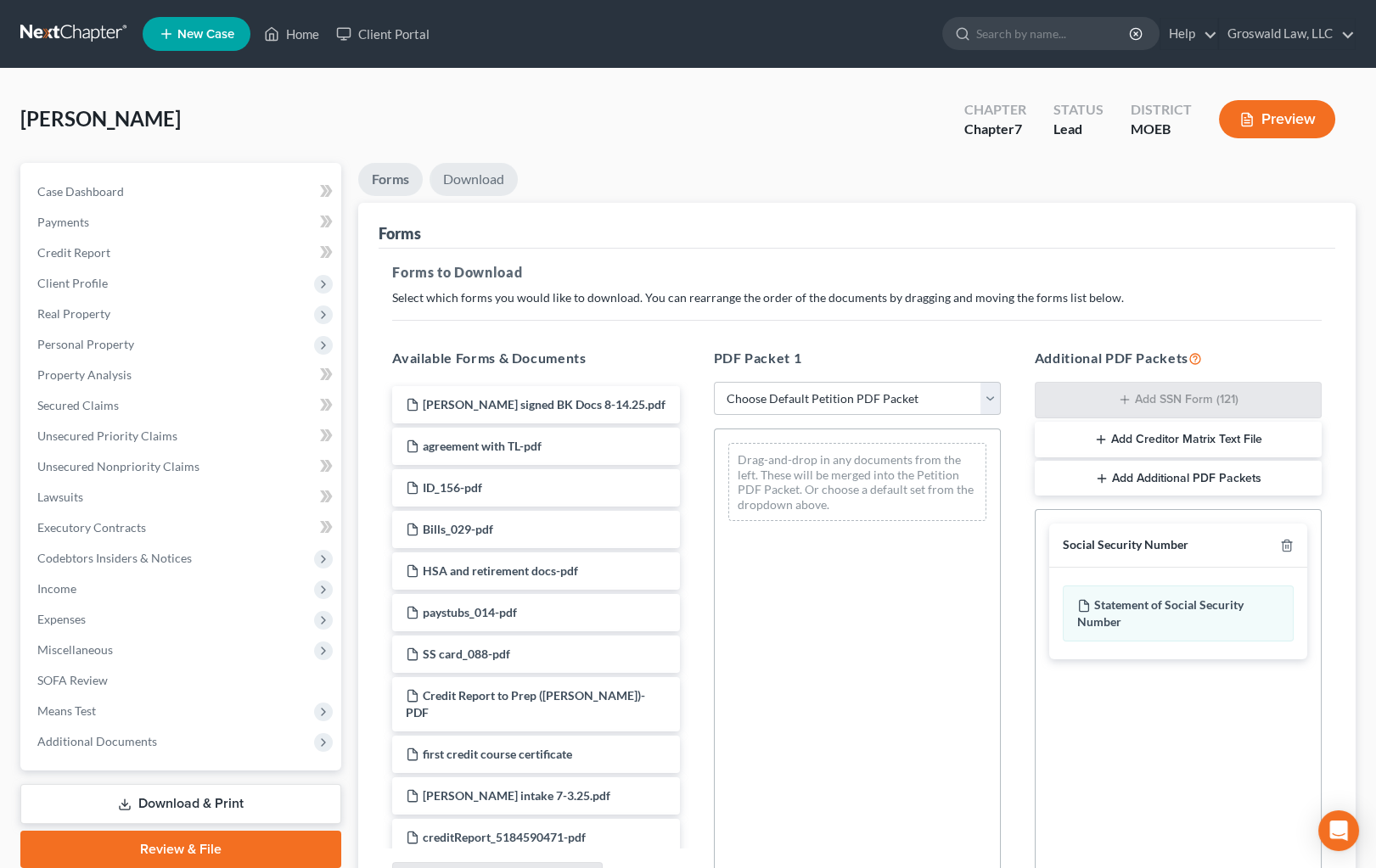
click at [474, 180] on link "Download" at bounding box center [473, 179] width 88 height 34
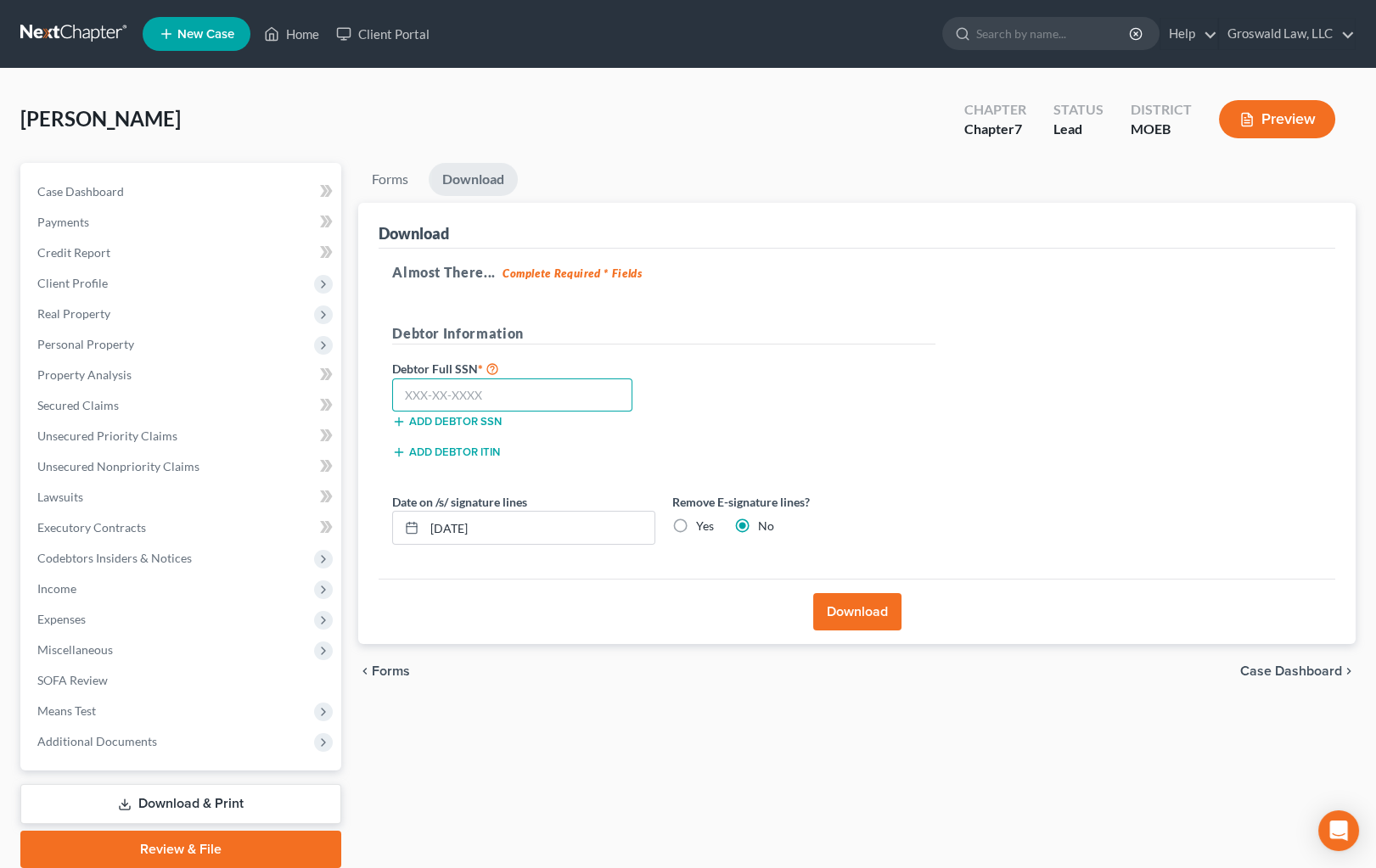
click at [564, 395] on input "text" at bounding box center [512, 395] width 240 height 34
type input "490-13-6723"
click at [839, 603] on button "Download" at bounding box center [857, 612] width 88 height 37
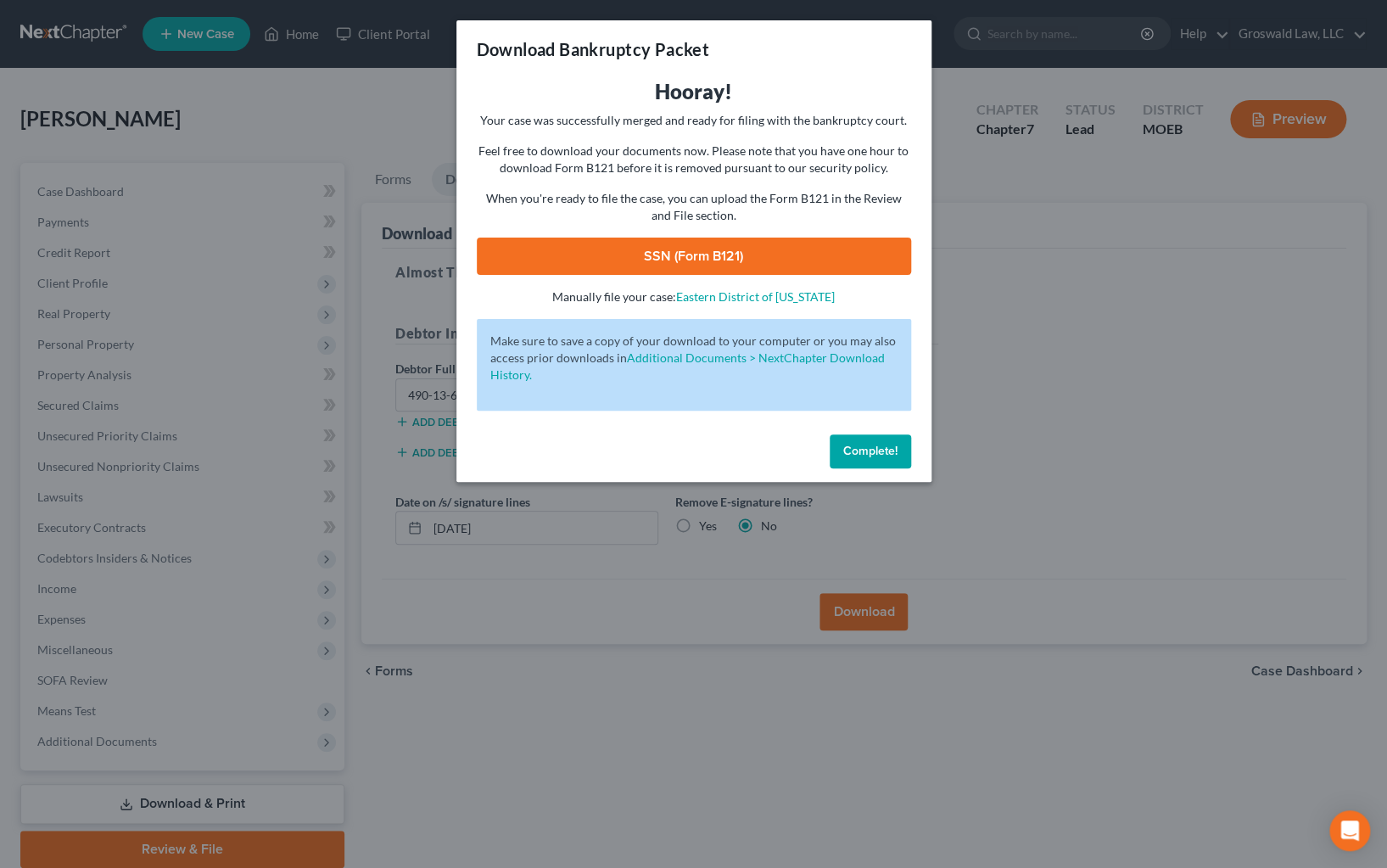
click at [751, 244] on link "SSN (Form B121)" at bounding box center [693, 256] width 434 height 37
click at [875, 454] on span "Complete!" at bounding box center [871, 451] width 54 height 14
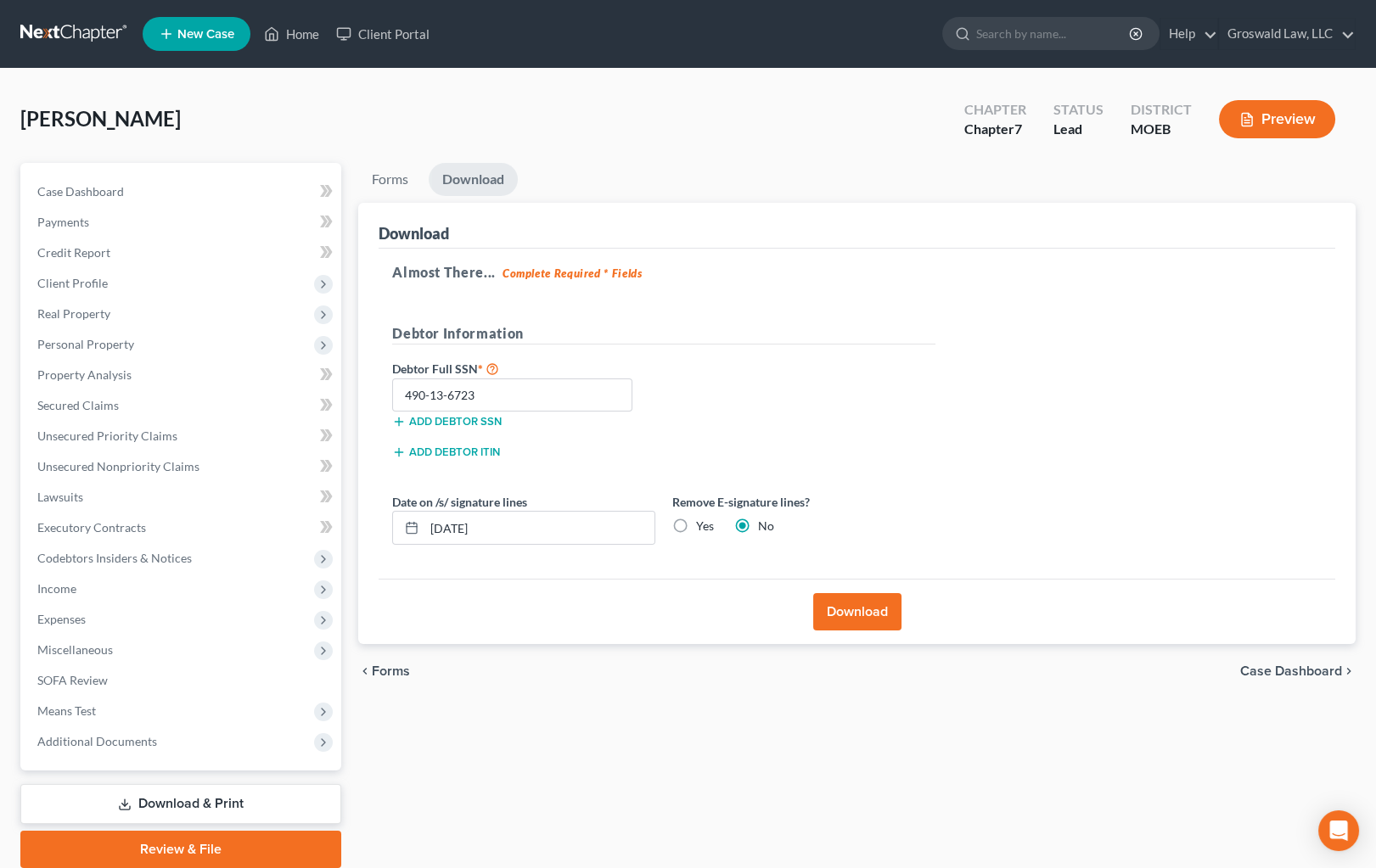
click at [187, 843] on link "Review & File" at bounding box center [180, 849] width 321 height 37
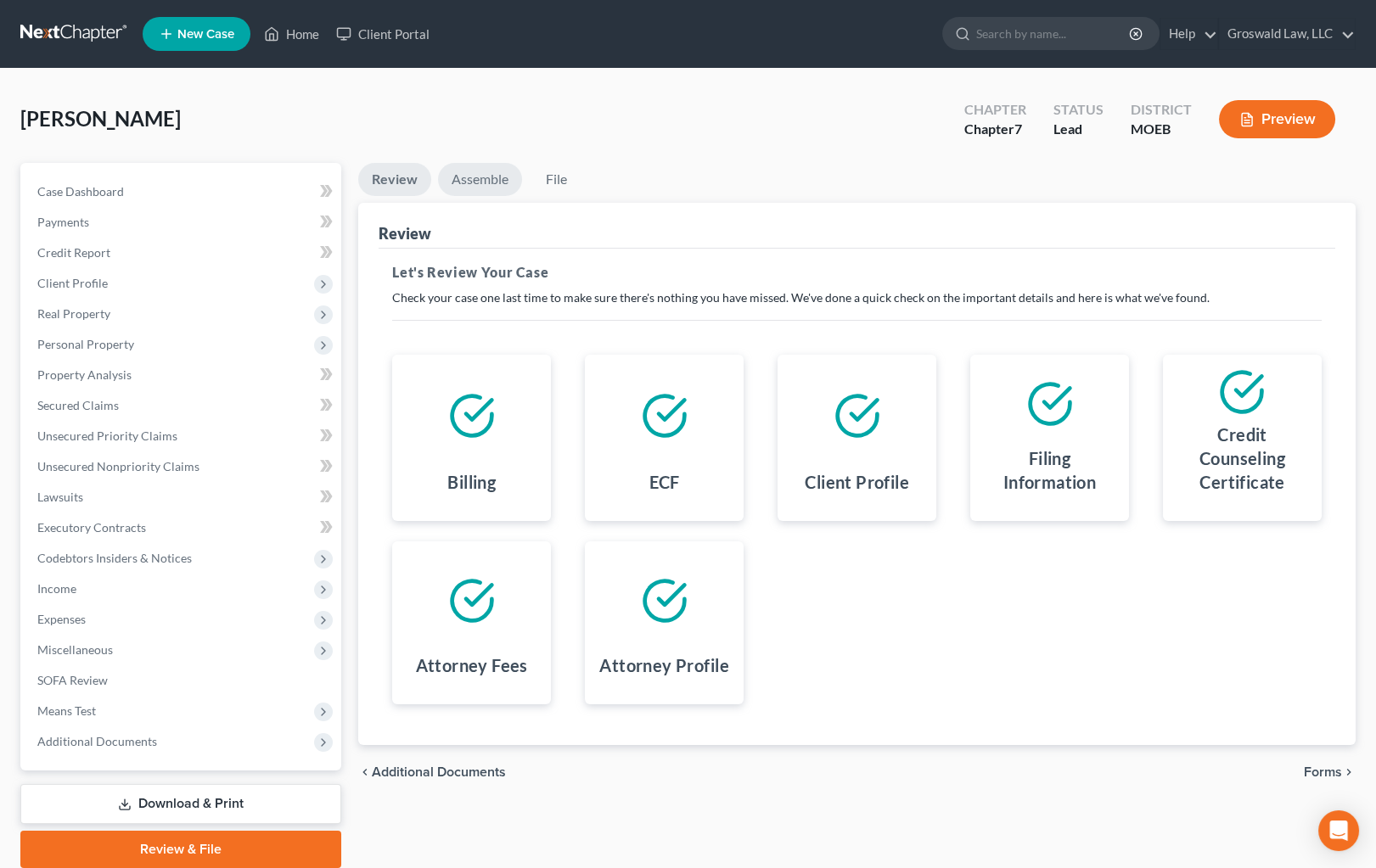
click at [484, 187] on link "Assemble" at bounding box center [480, 179] width 84 height 34
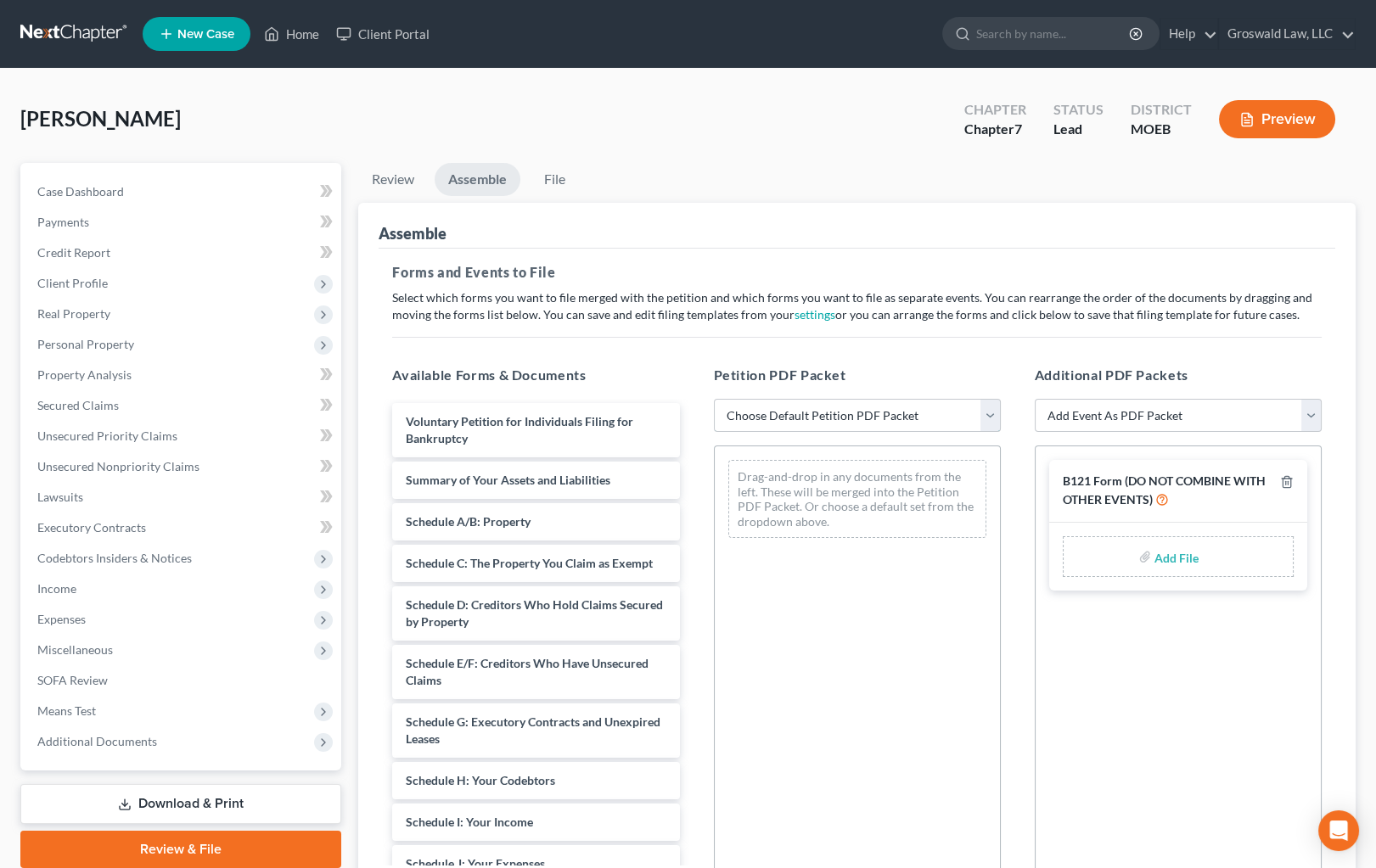
click at [844, 424] on select "Choose Default Petition PDF Packet Complete Bankruptcy Petition (all forms and …" at bounding box center [858, 415] width 287 height 34
select select "0"
click at [714, 399] on select "Choose Default Petition PDF Packet Complete Bankruptcy Petition (all forms and …" at bounding box center [858, 415] width 287 height 34
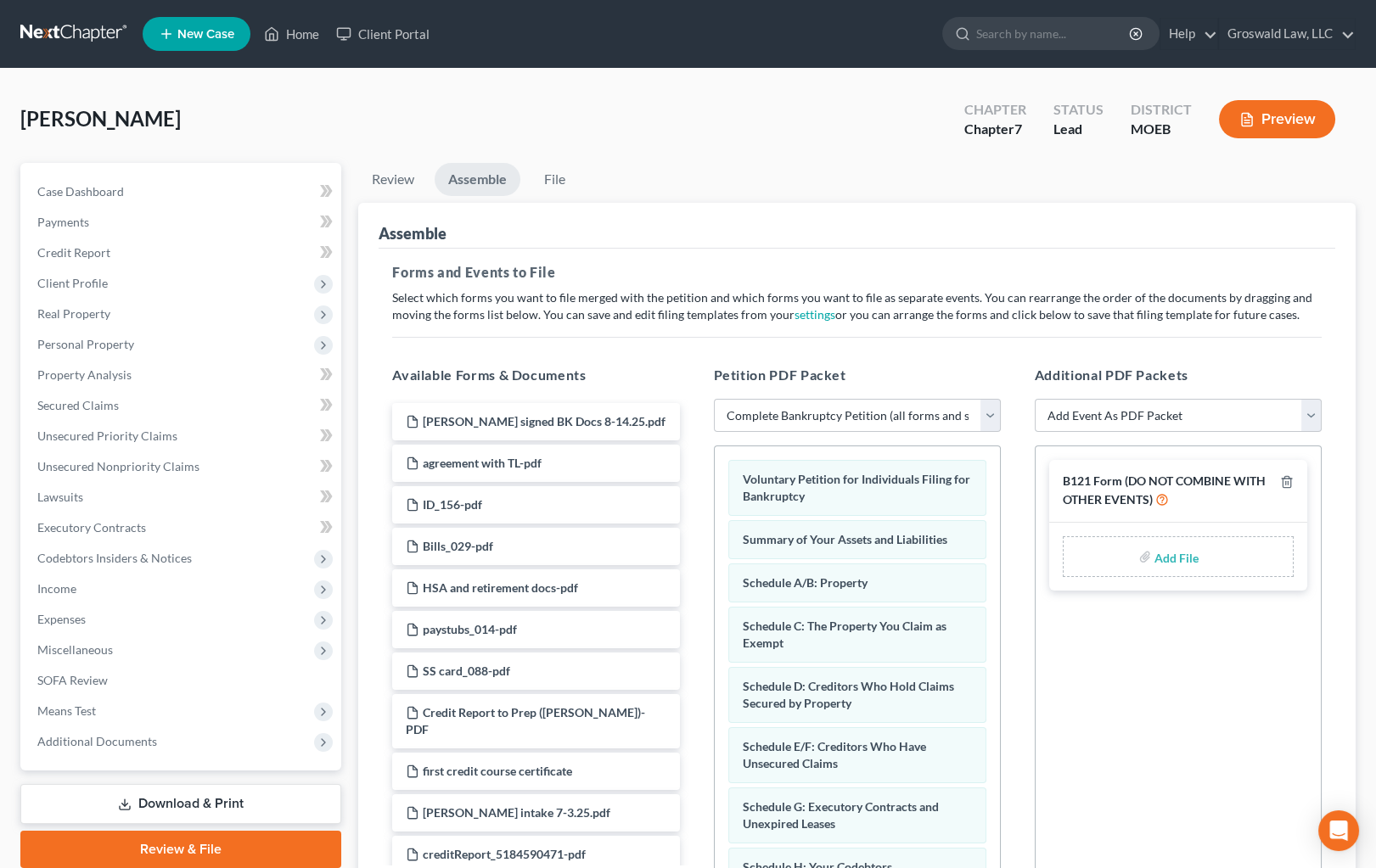
click at [1169, 551] on input "file" at bounding box center [1175, 556] width 41 height 31
type input "C:\fakepath\SARA FORM 121.pdf"
click at [1188, 416] on select "Add Event As PDF Packet Amended List of Creditors and Verification of Matrix Am…" at bounding box center [1178, 415] width 287 height 34
select select "6"
click at [1035, 399] on select "Add Event As PDF Packet Amended List of Creditors and Verification of Matrix Am…" at bounding box center [1178, 415] width 287 height 34
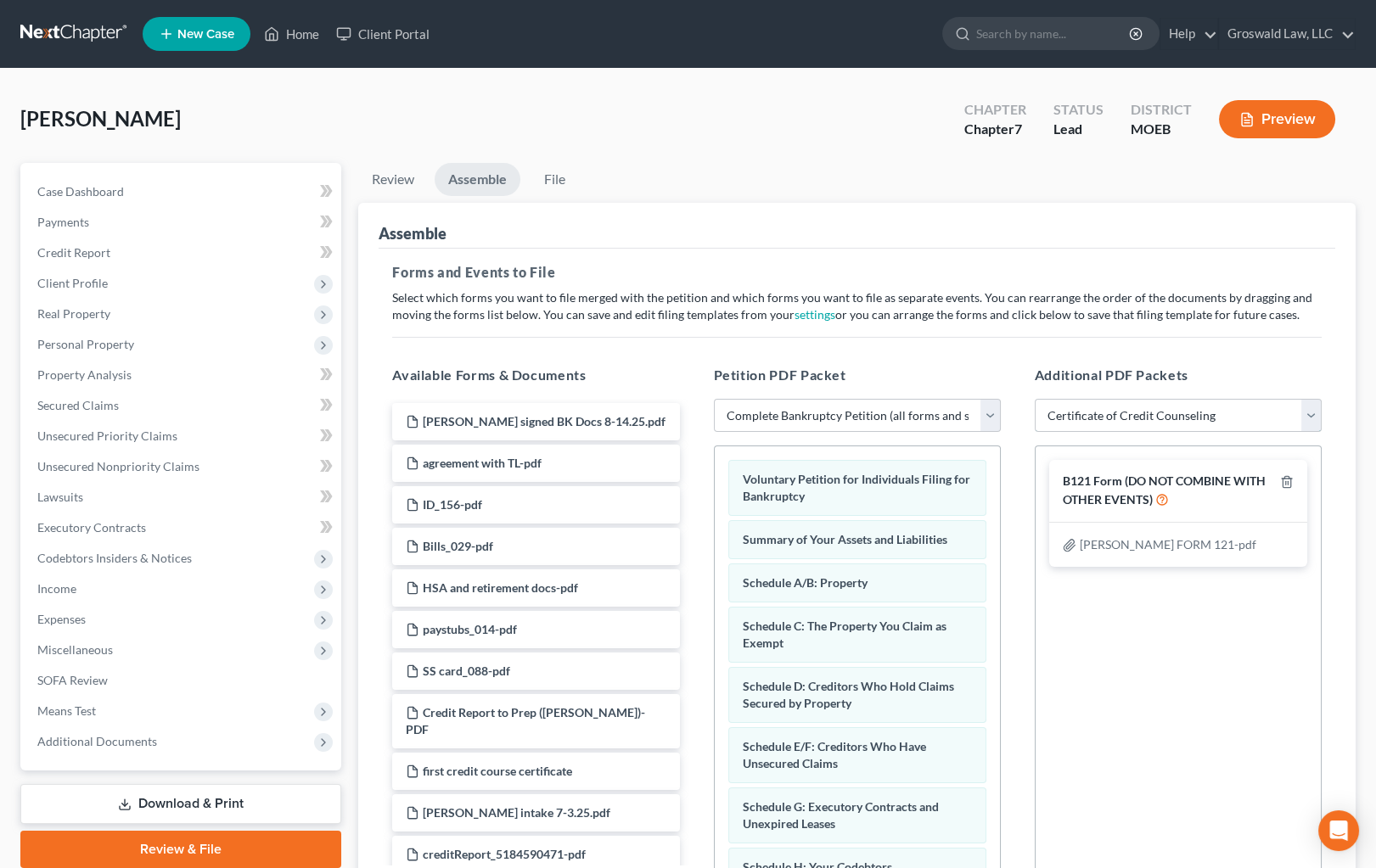
select select
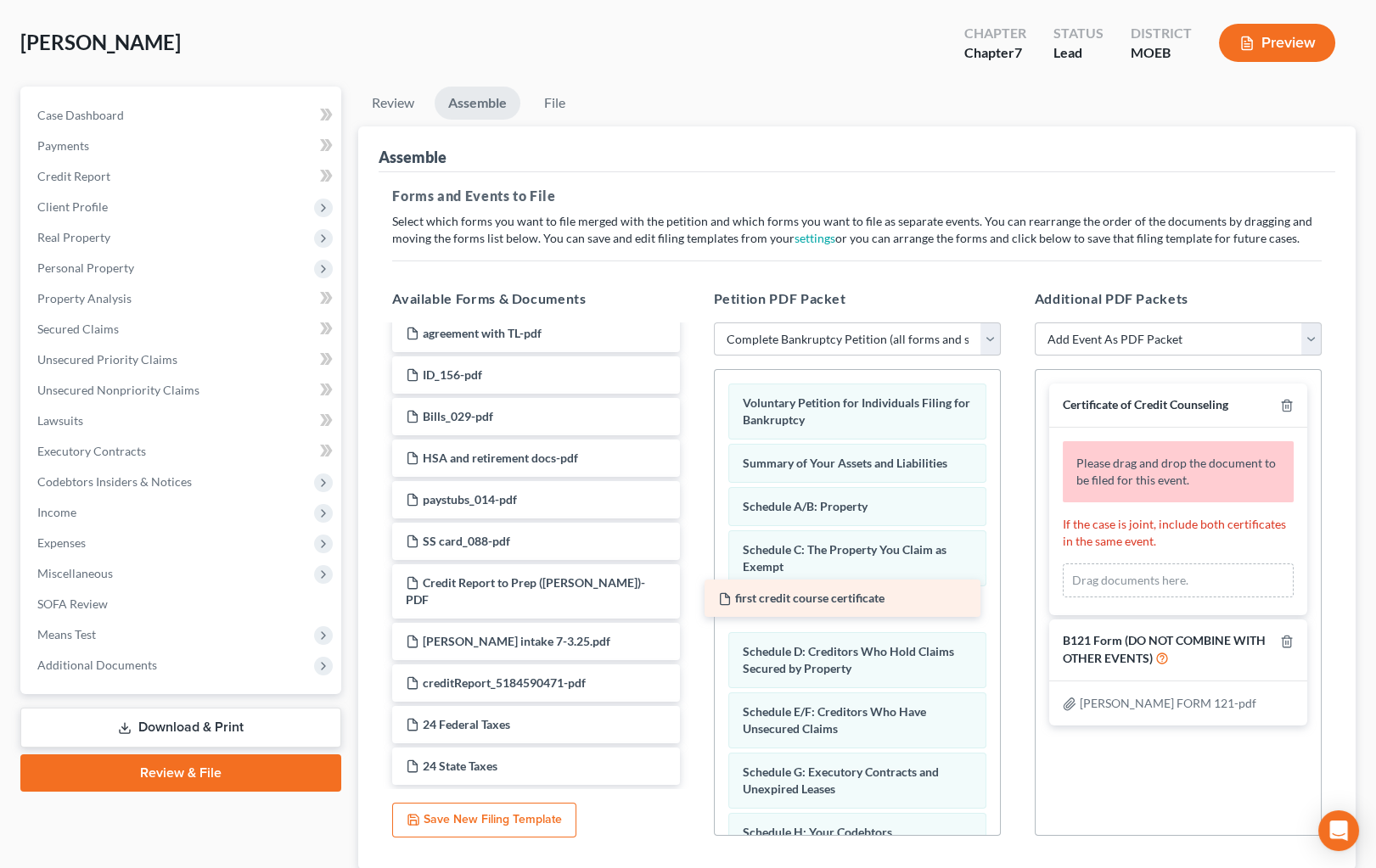
scroll to position [35, 0]
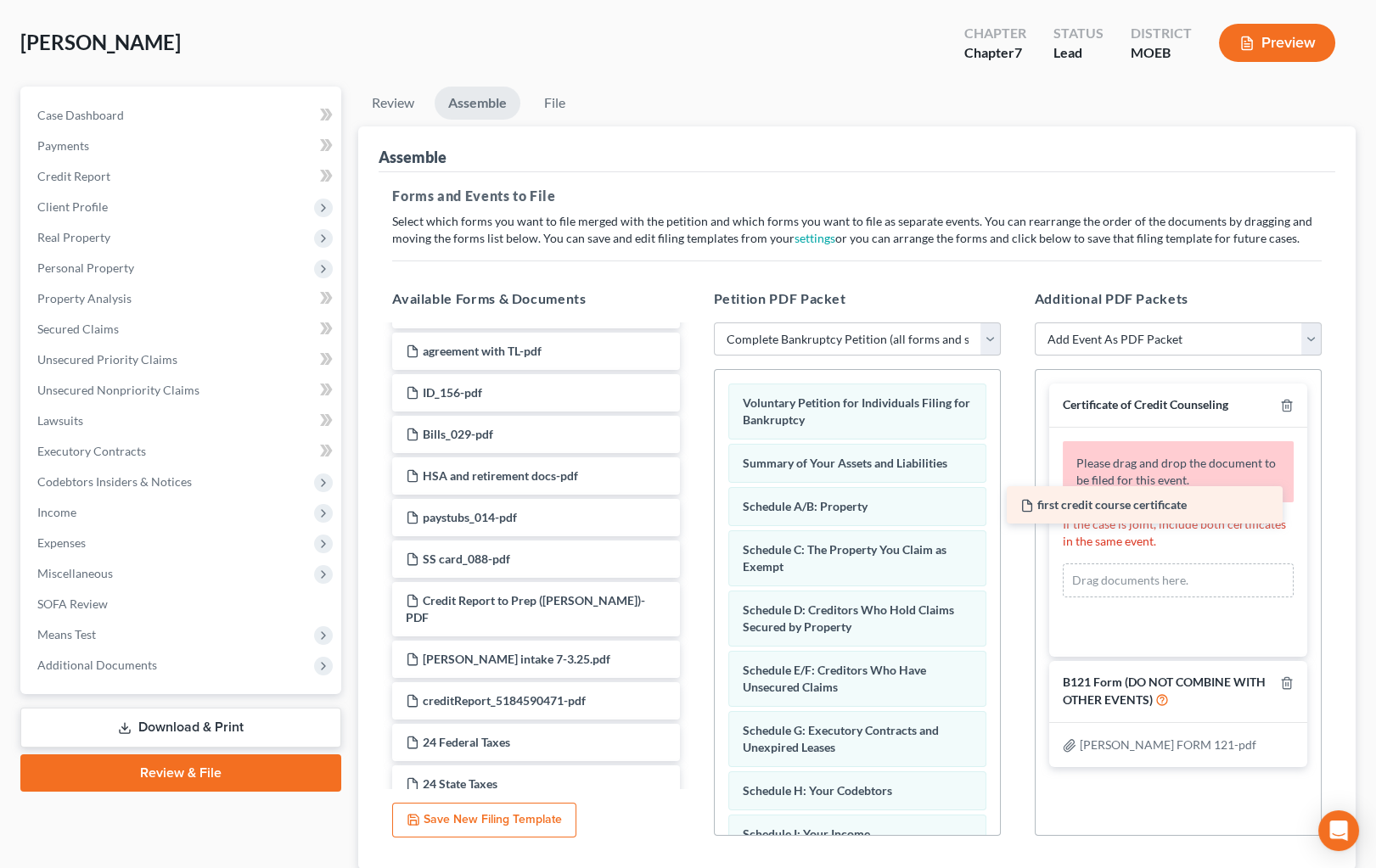
drag, startPoint x: 493, startPoint y: 594, endPoint x: 1119, endPoint y: 490, distance: 634.6
click at [693, 492] on div "first credit course certificate sara kaufhold signed BK Docs 8-14.25.pdf agreem…" at bounding box center [536, 546] width 315 height 512
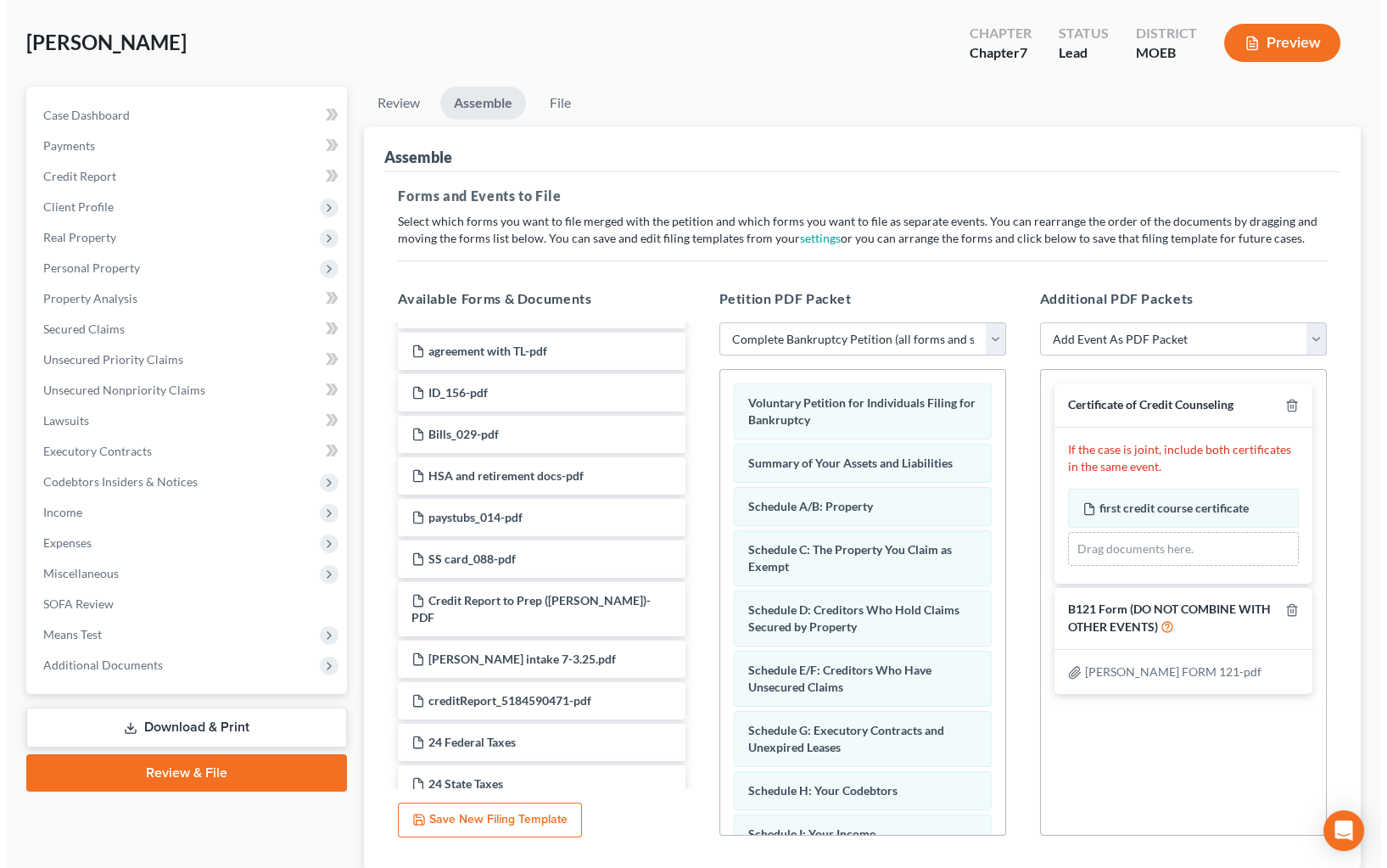
scroll to position [0, 0]
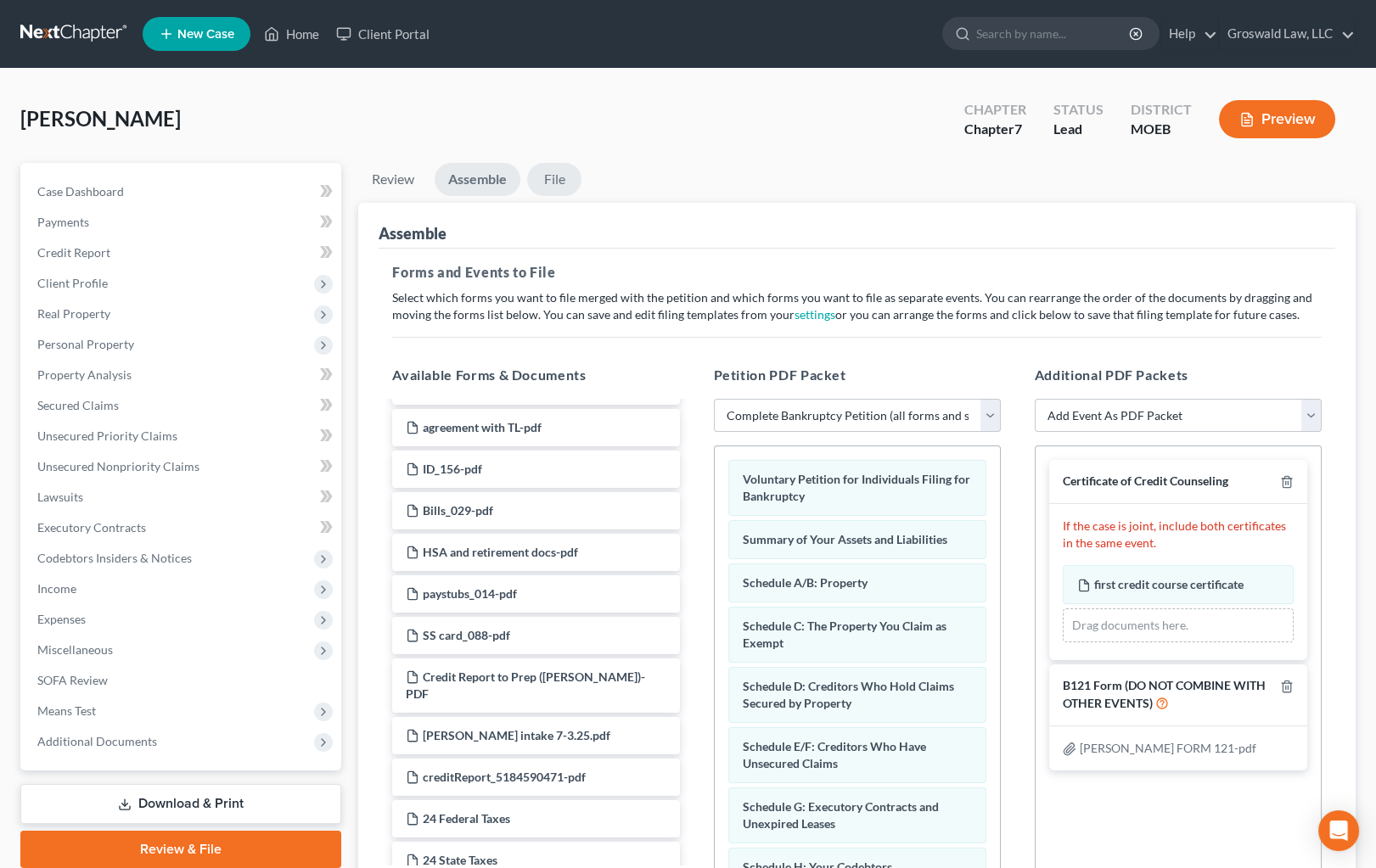
click at [568, 176] on link "File" at bounding box center [555, 179] width 54 height 34
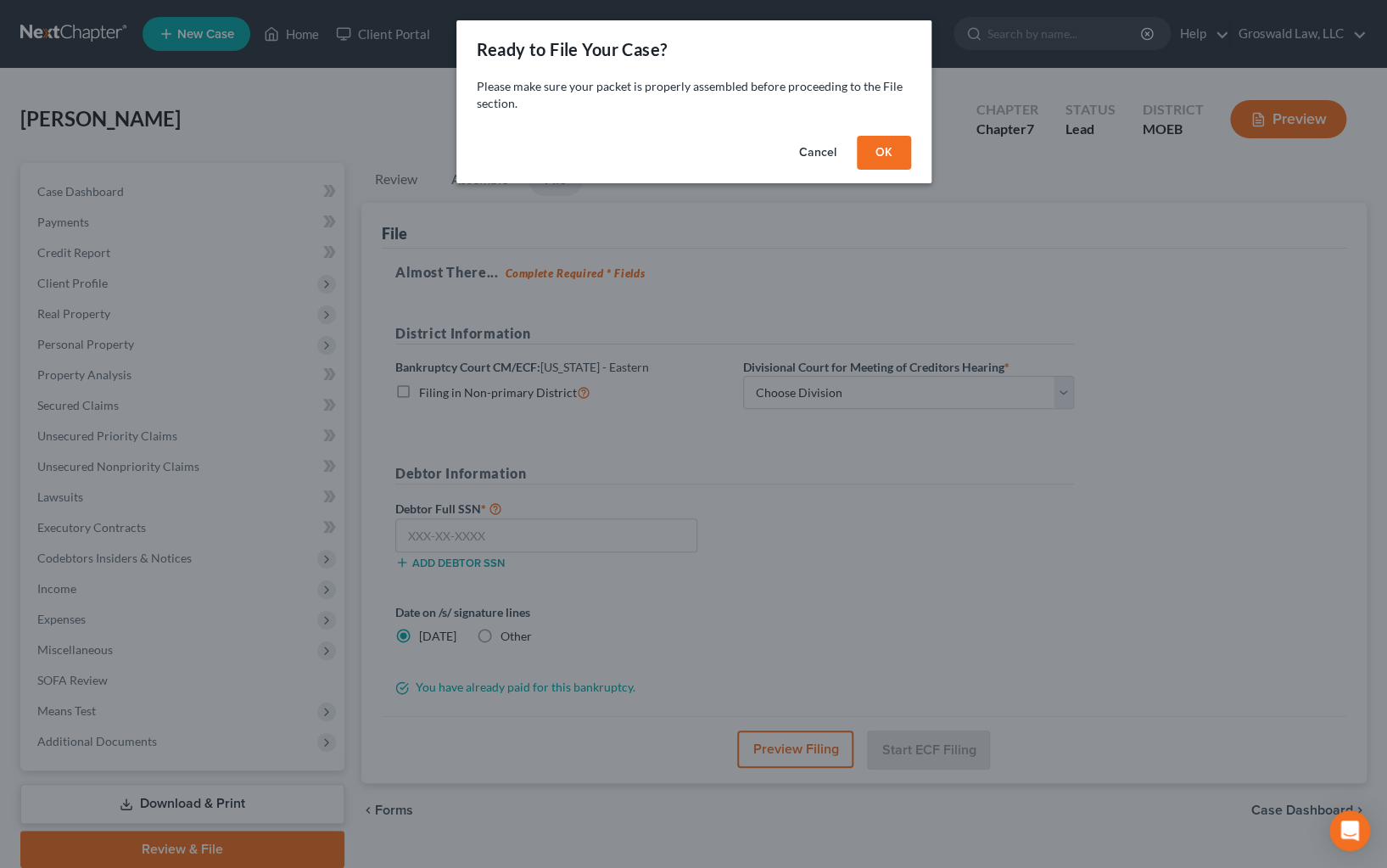
click at [869, 153] on button "OK" at bounding box center [884, 152] width 54 height 34
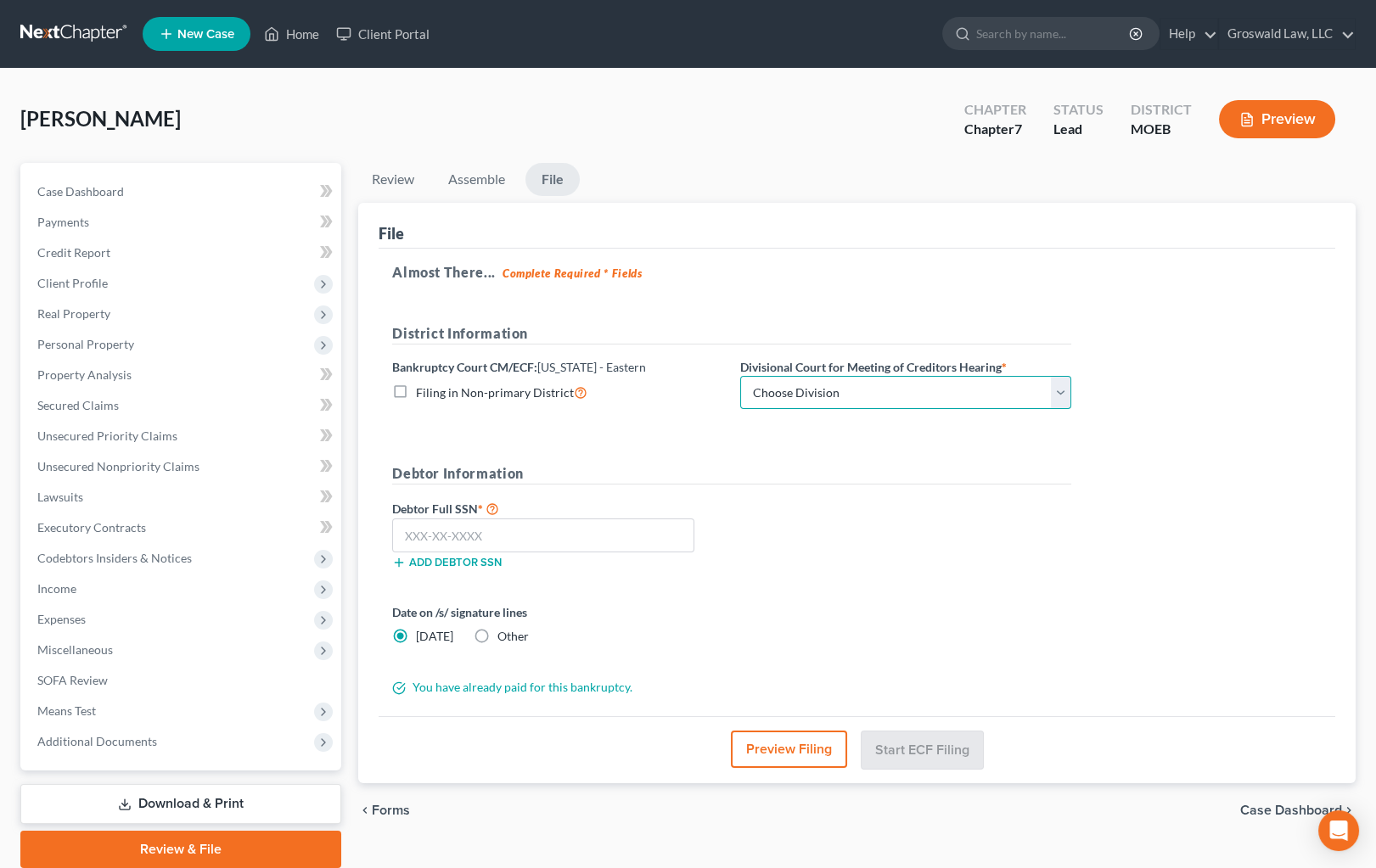
click at [849, 386] on select "Choose Division Cape Girardeau Hannibal [GEOGRAPHIC_DATA][PERSON_NAME]" at bounding box center [906, 392] width 331 height 34
select select "2"
click at [741, 376] on select "Choose Division Cape Girardeau Hannibal [GEOGRAPHIC_DATA][PERSON_NAME]" at bounding box center [906, 392] width 331 height 34
click at [760, 741] on button "Preview Filing" at bounding box center [789, 748] width 116 height 37
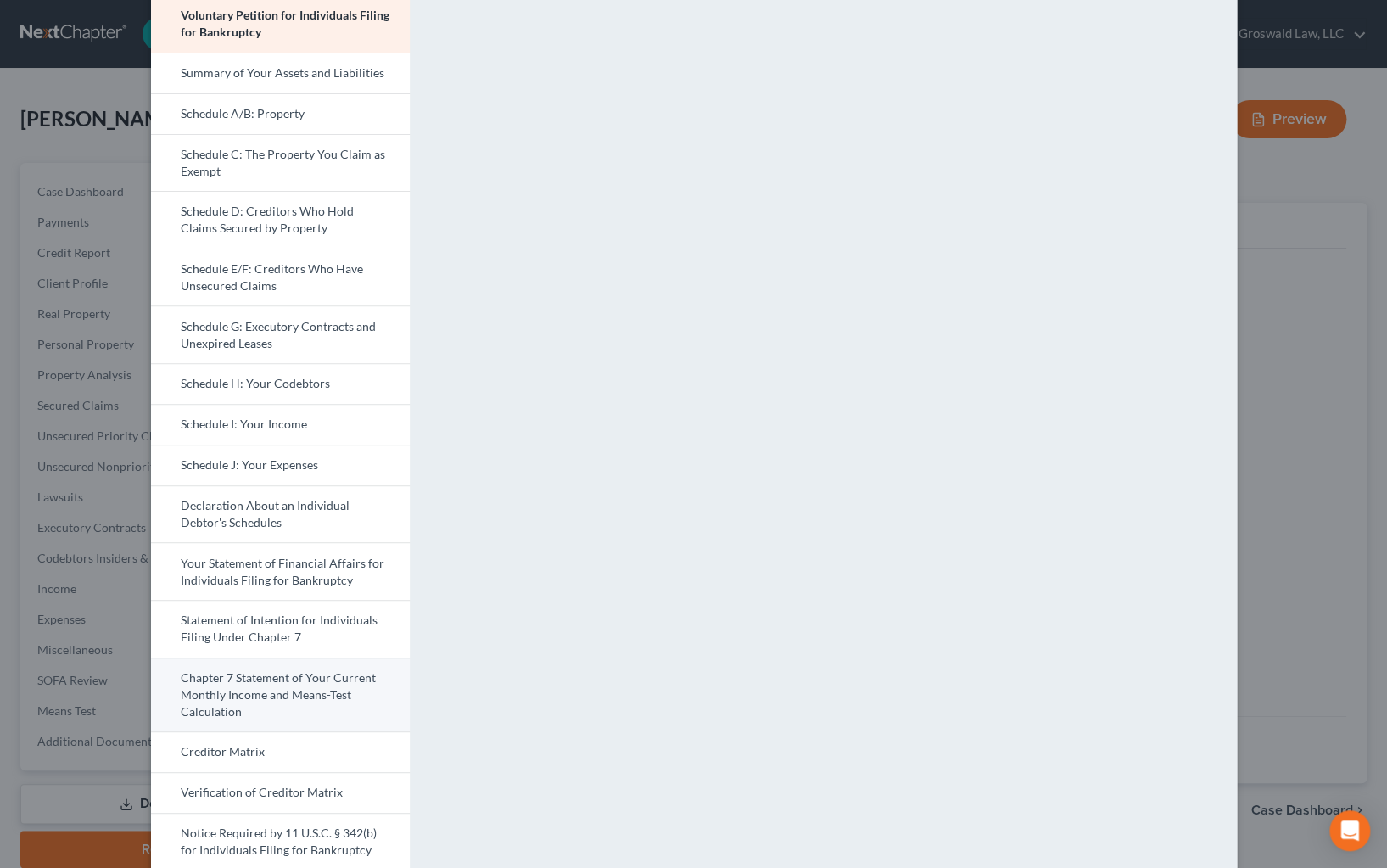
scroll to position [362, 0]
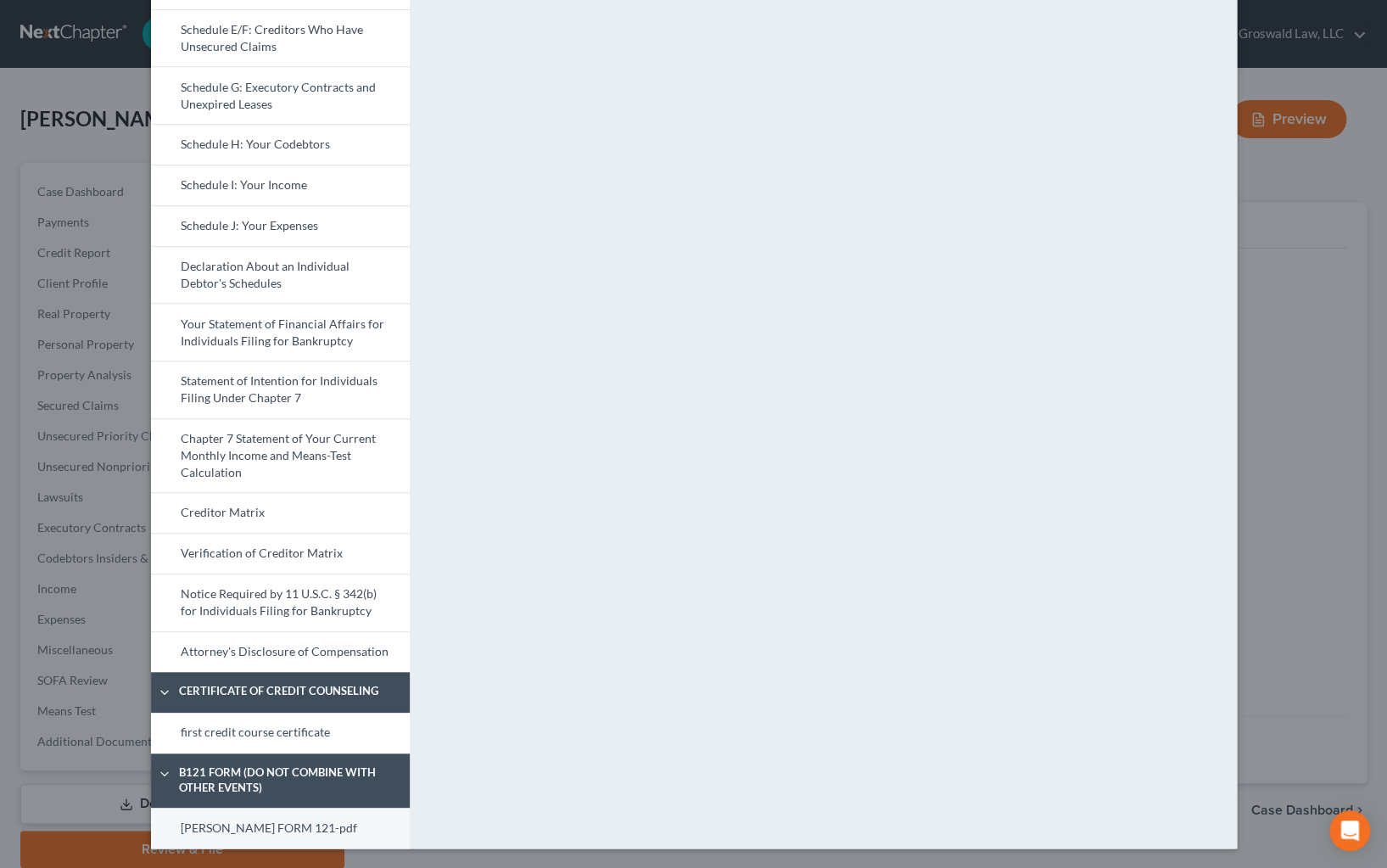
click at [260, 835] on link "SARA FORM 121-pdf" at bounding box center [281, 828] width 259 height 41
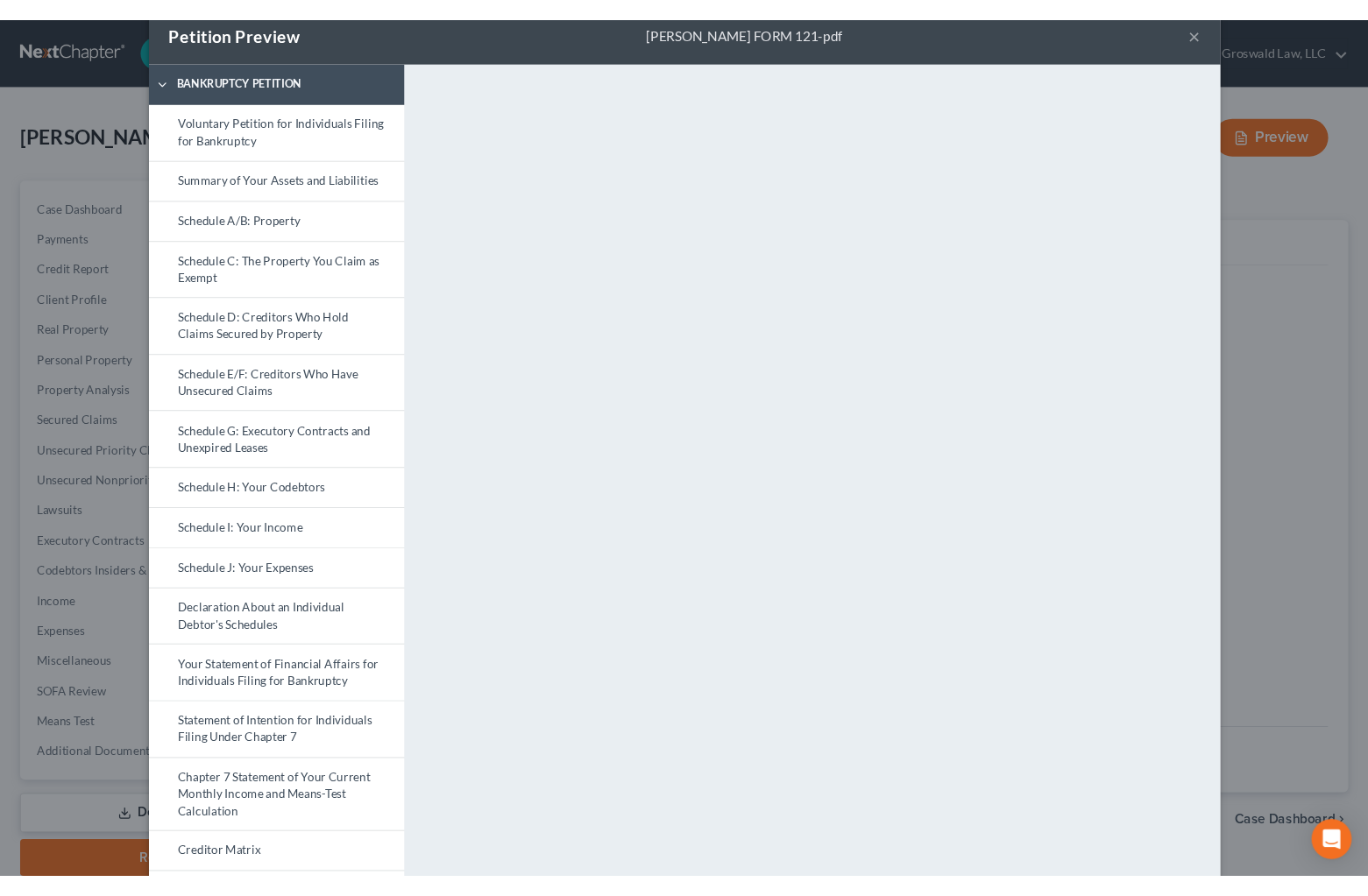
scroll to position [0, 0]
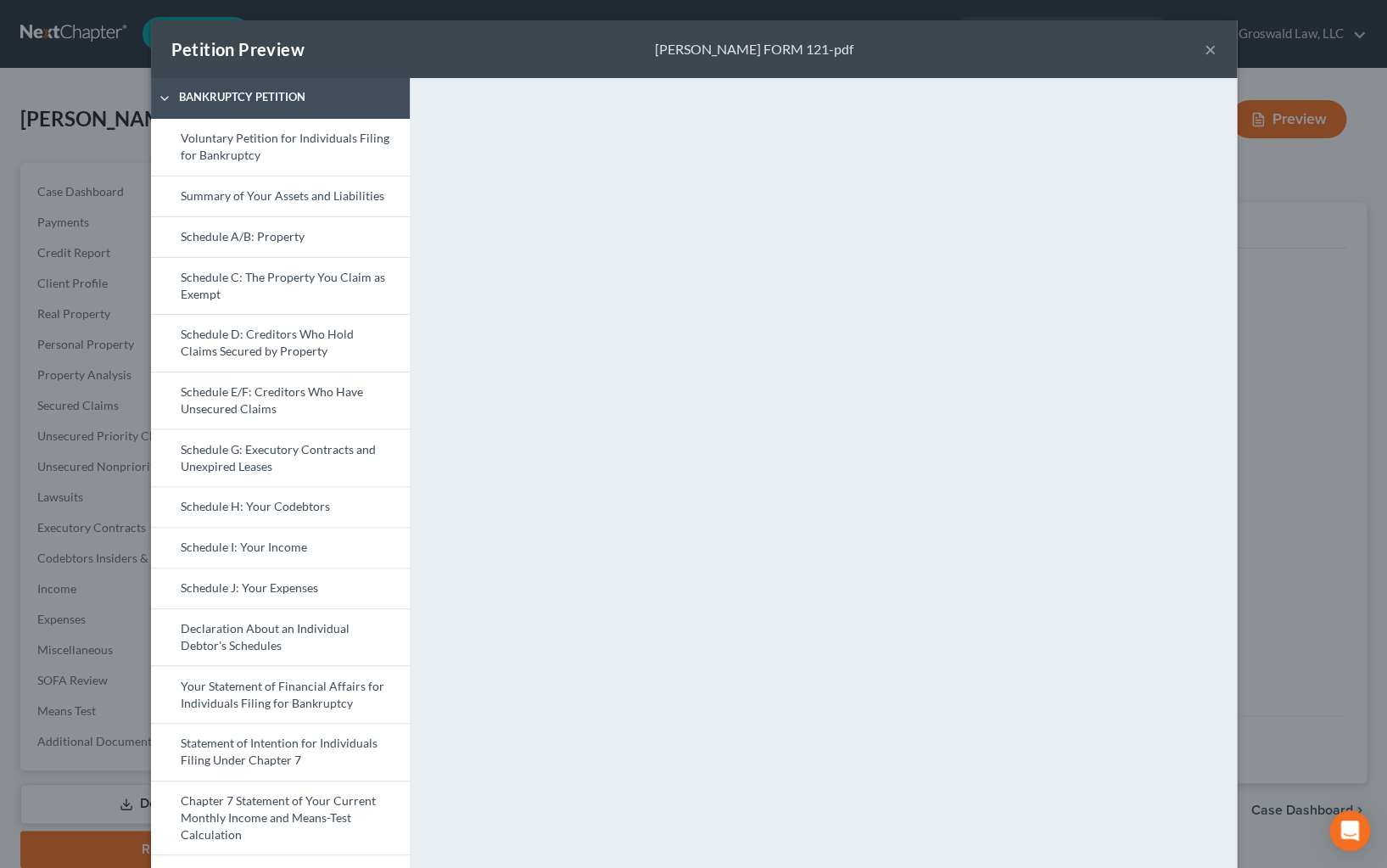
click at [1205, 47] on button "×" at bounding box center [1210, 49] width 12 height 20
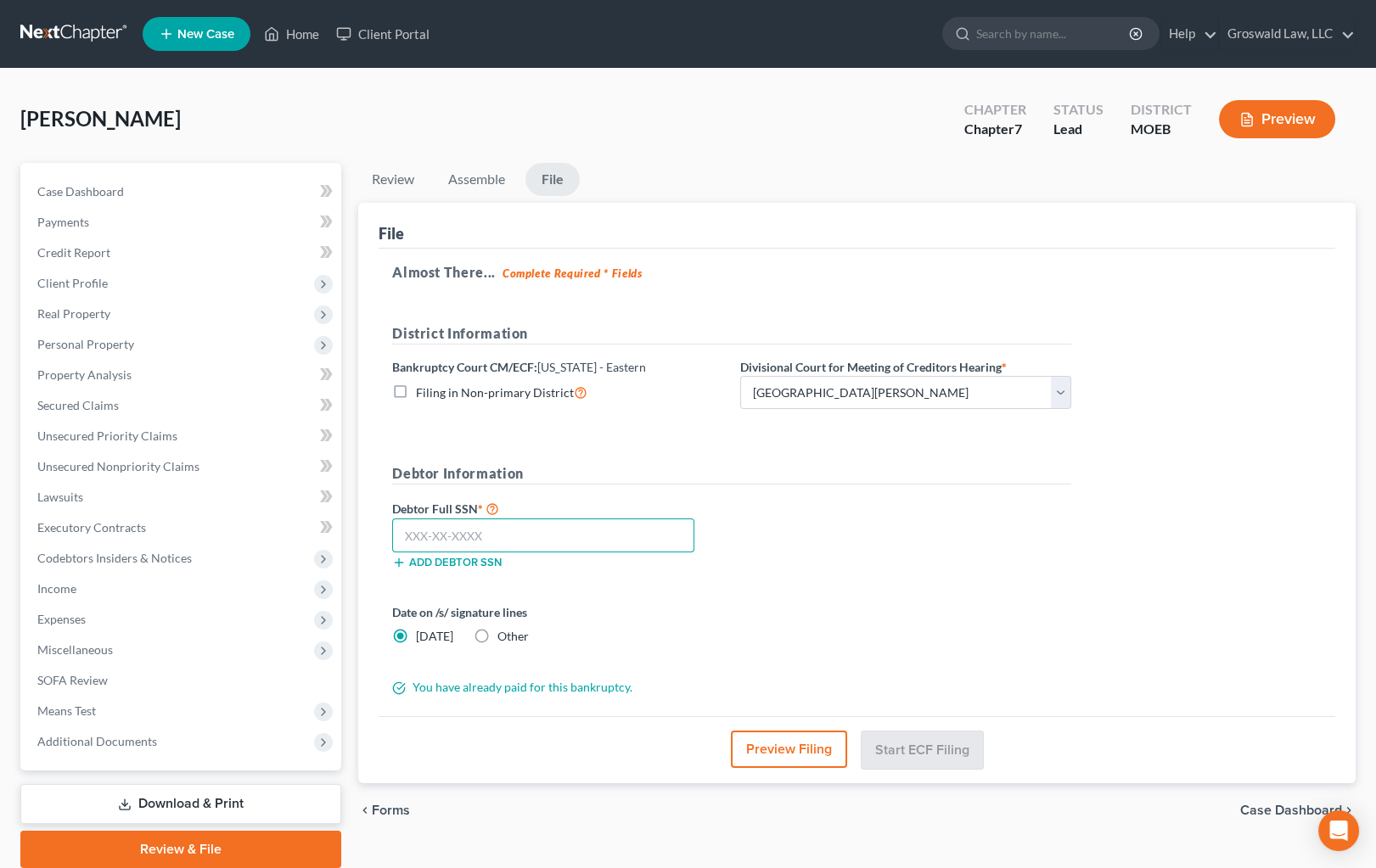
click at [508, 527] on input "text" at bounding box center [543, 535] width 302 height 34
paste input "490-13-6723"
type input "490-13-6723"
click at [968, 568] on div "Debtor Full SSN * 490-13-6723 Add debtor SSN" at bounding box center [732, 541] width 696 height 85
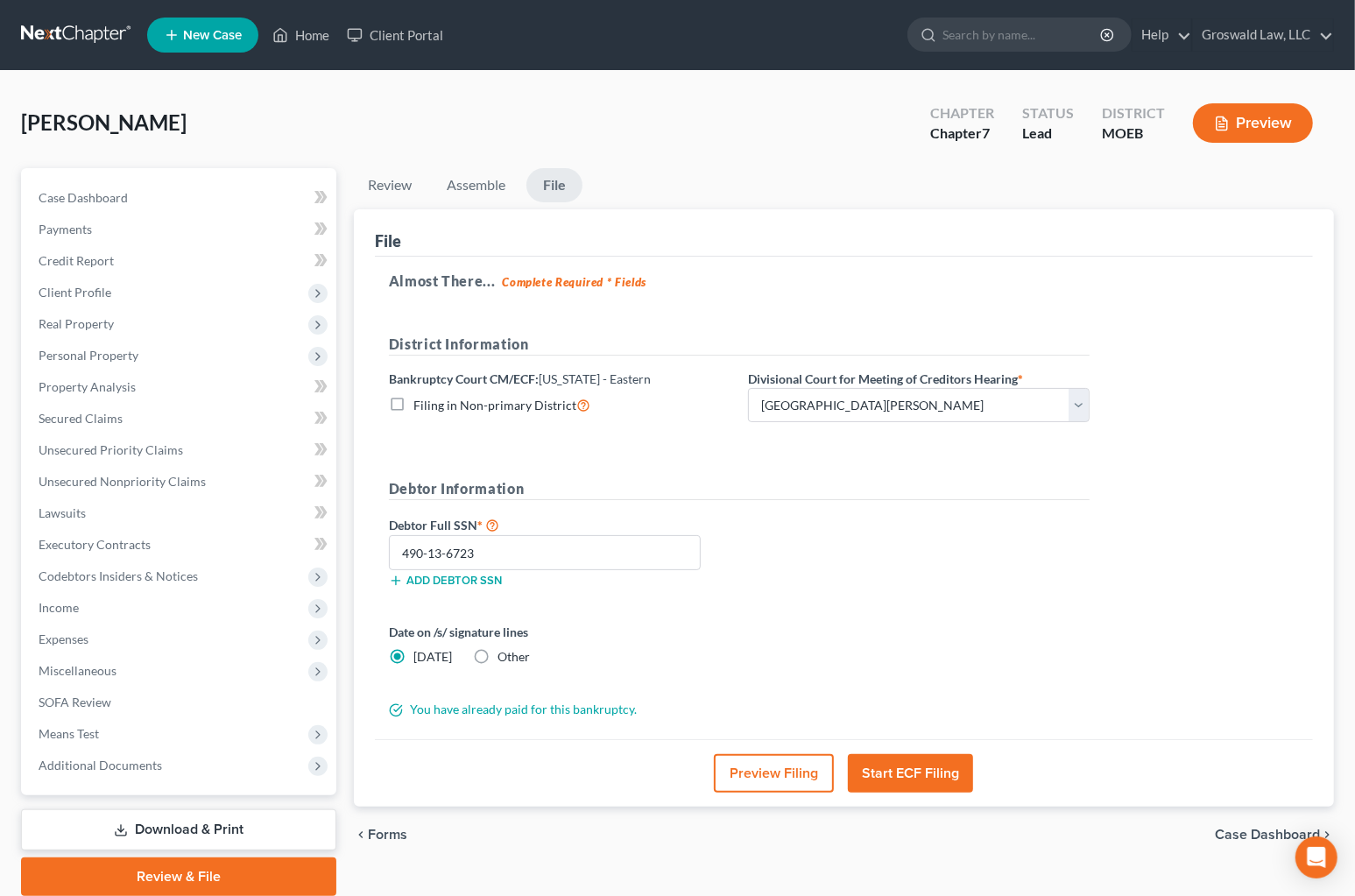
click at [885, 771] on button "Start ECF Filing" at bounding box center [911, 773] width 125 height 38
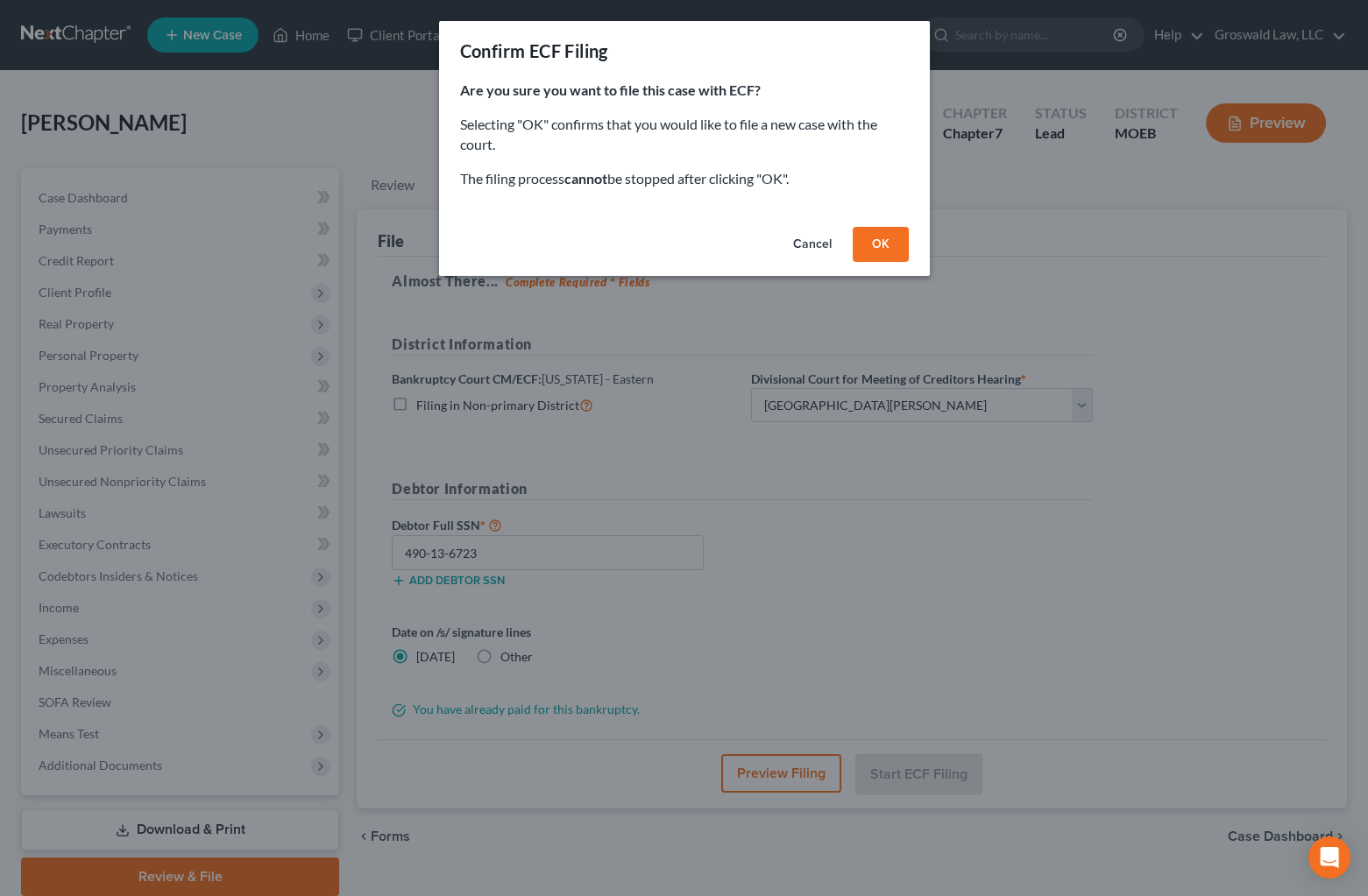
click at [872, 244] on button "OK" at bounding box center [880, 244] width 56 height 35
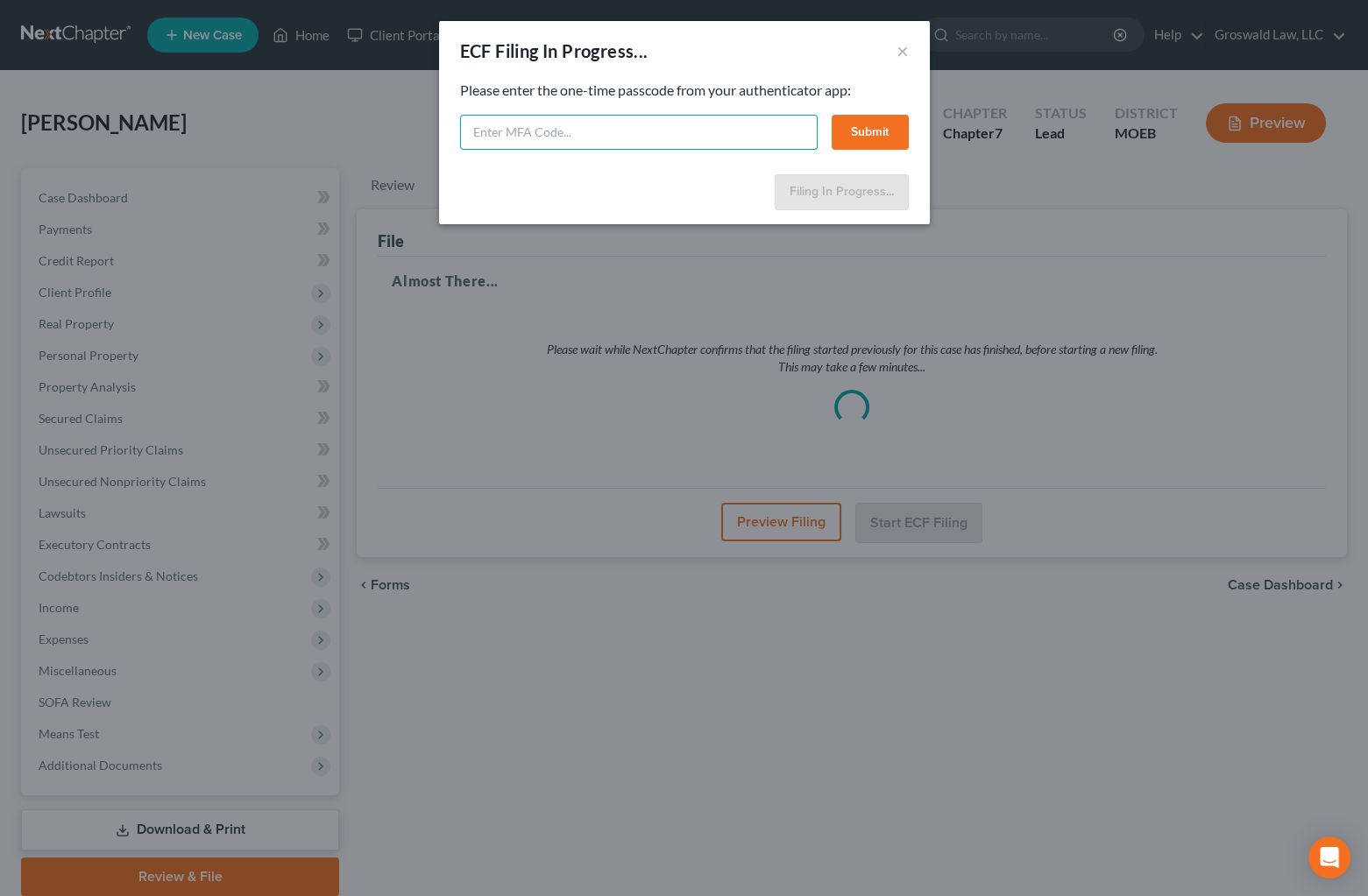
click at [648, 133] on input "text" at bounding box center [639, 132] width 357 height 35
type input "479155"
click at [851, 127] on button "Submit" at bounding box center [870, 132] width 77 height 35
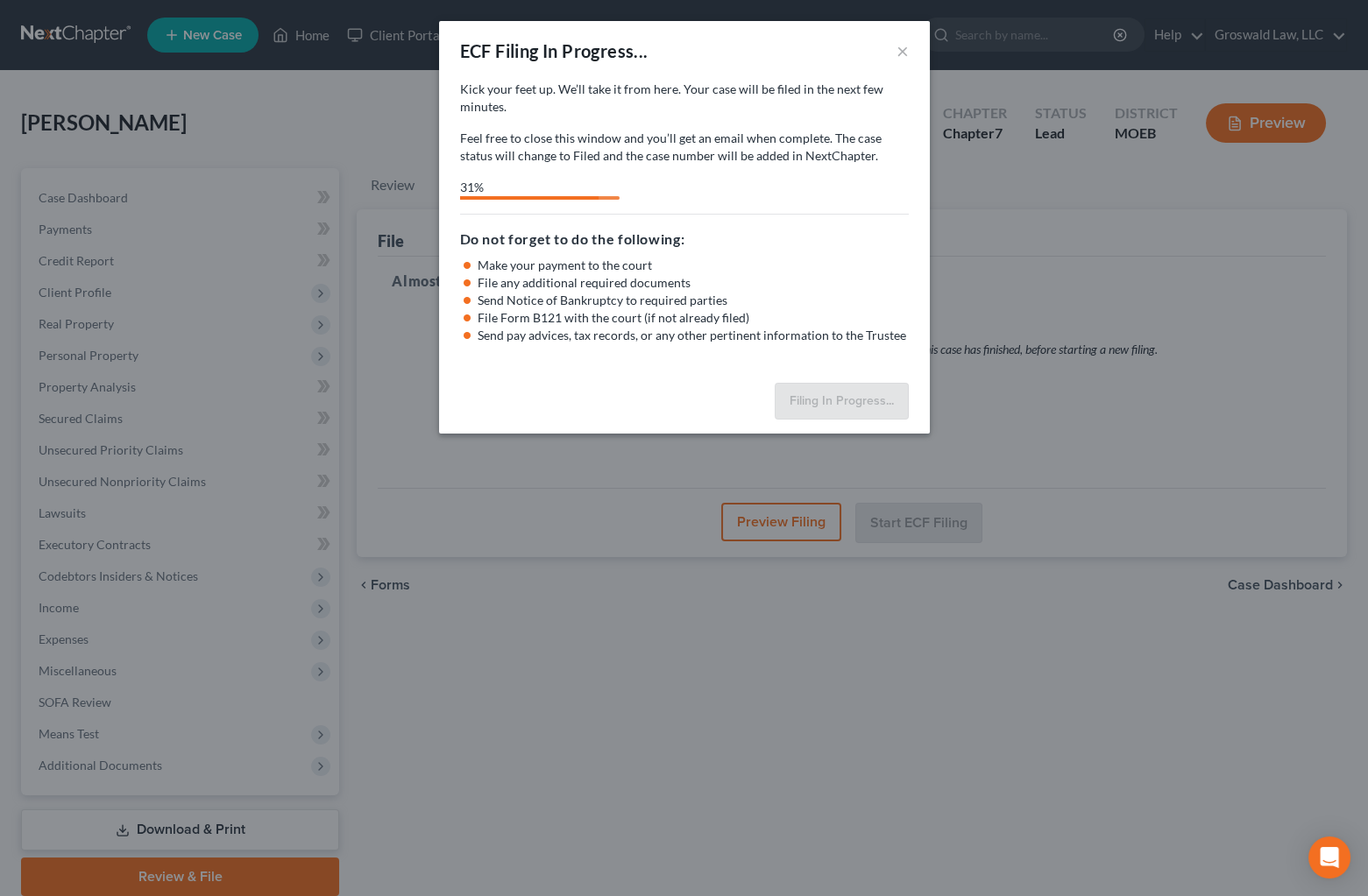
select select "2"
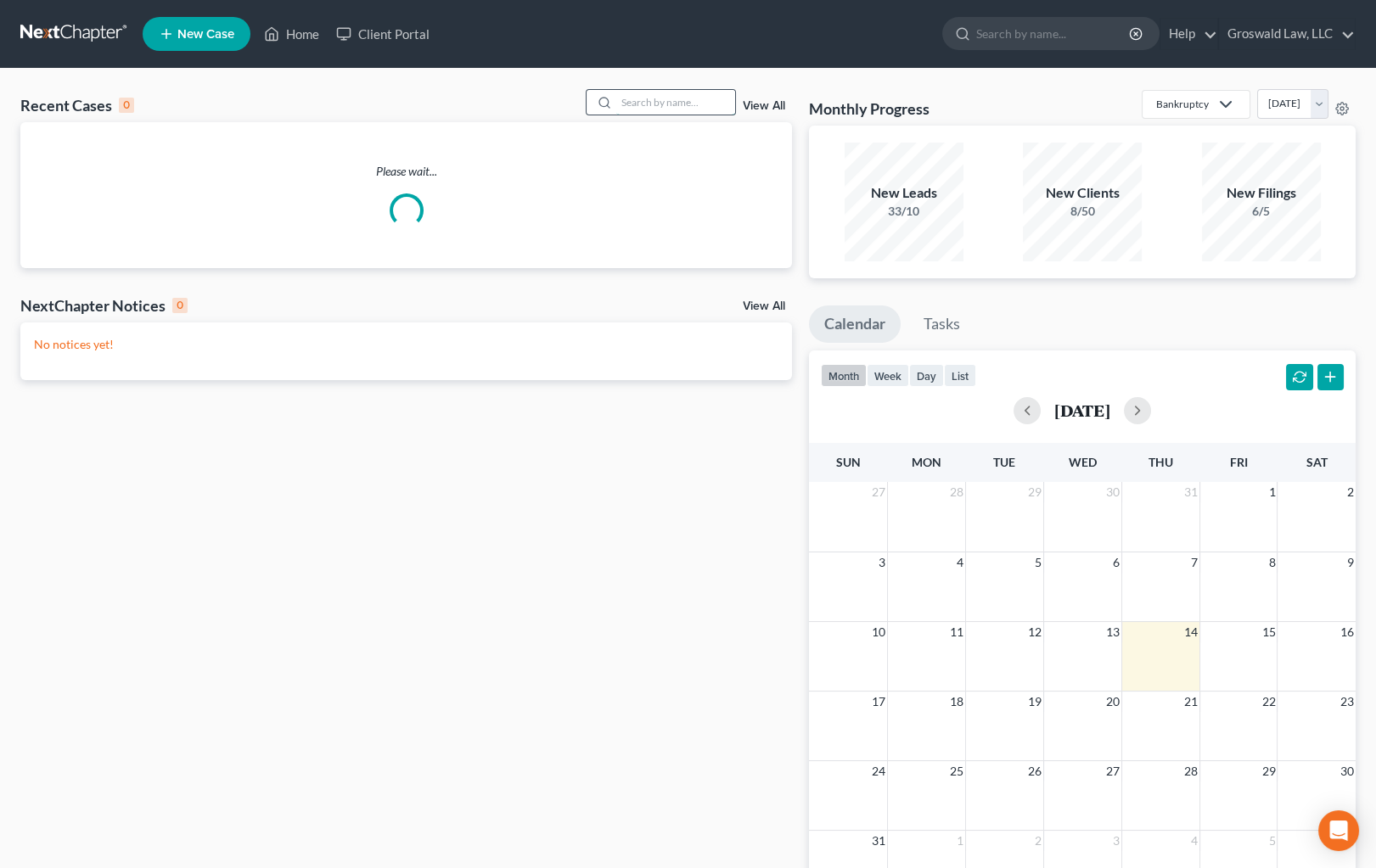
click at [637, 96] on input "search" at bounding box center [675, 101] width 119 height 24
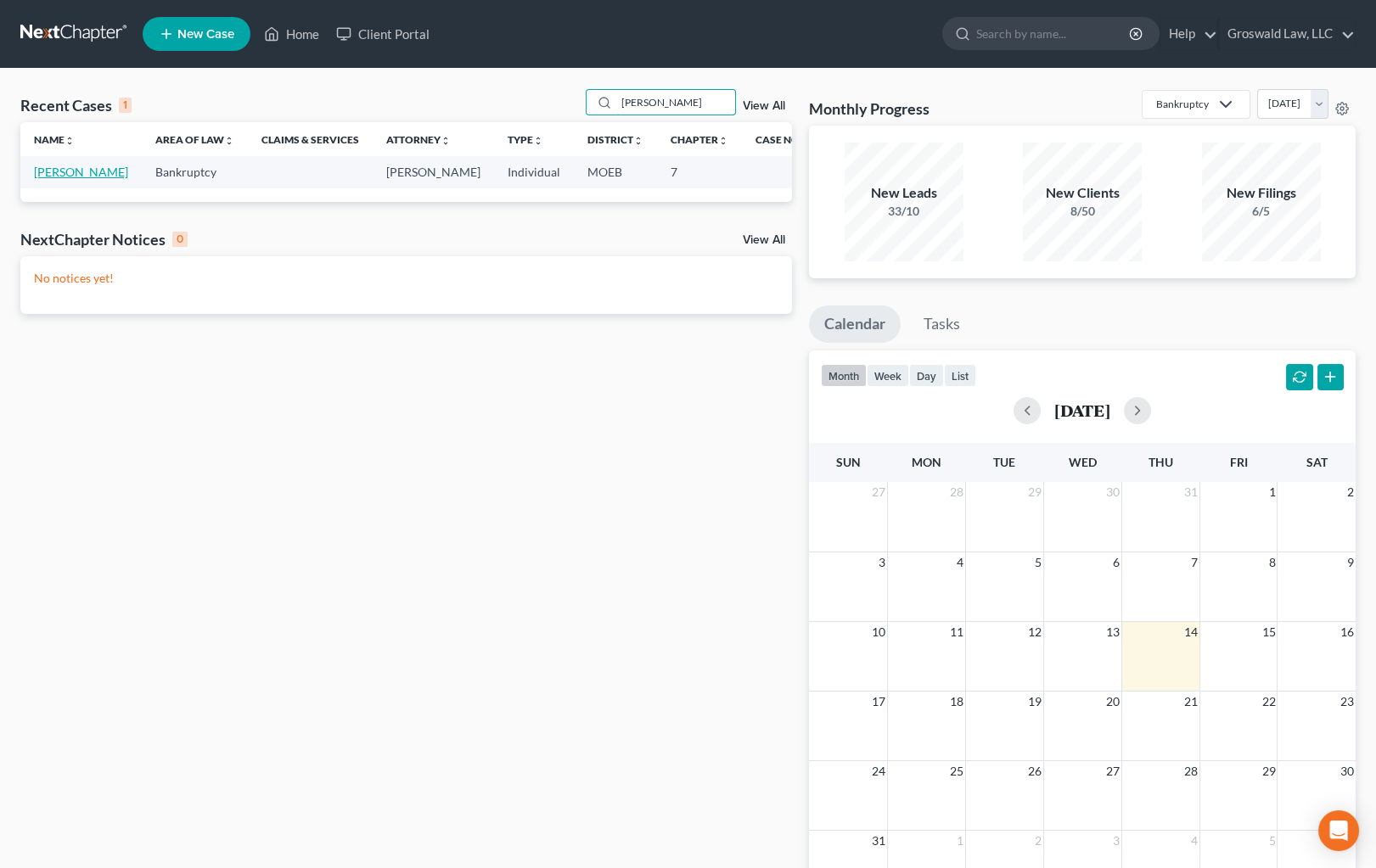
type input "[PERSON_NAME]"
click at [43, 170] on link "[PERSON_NAME]" at bounding box center [81, 172] width 94 height 14
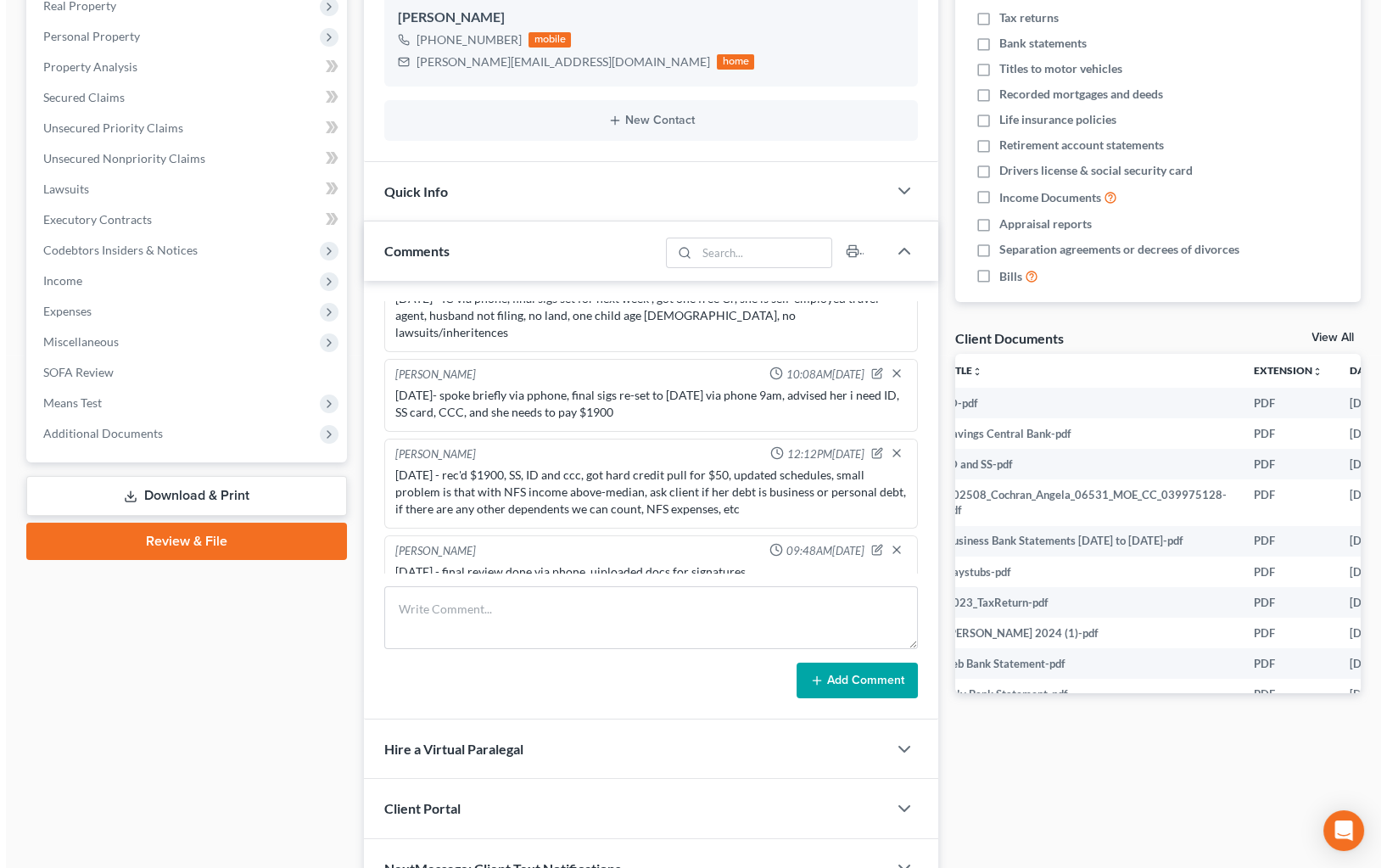
scroll to position [0, 147]
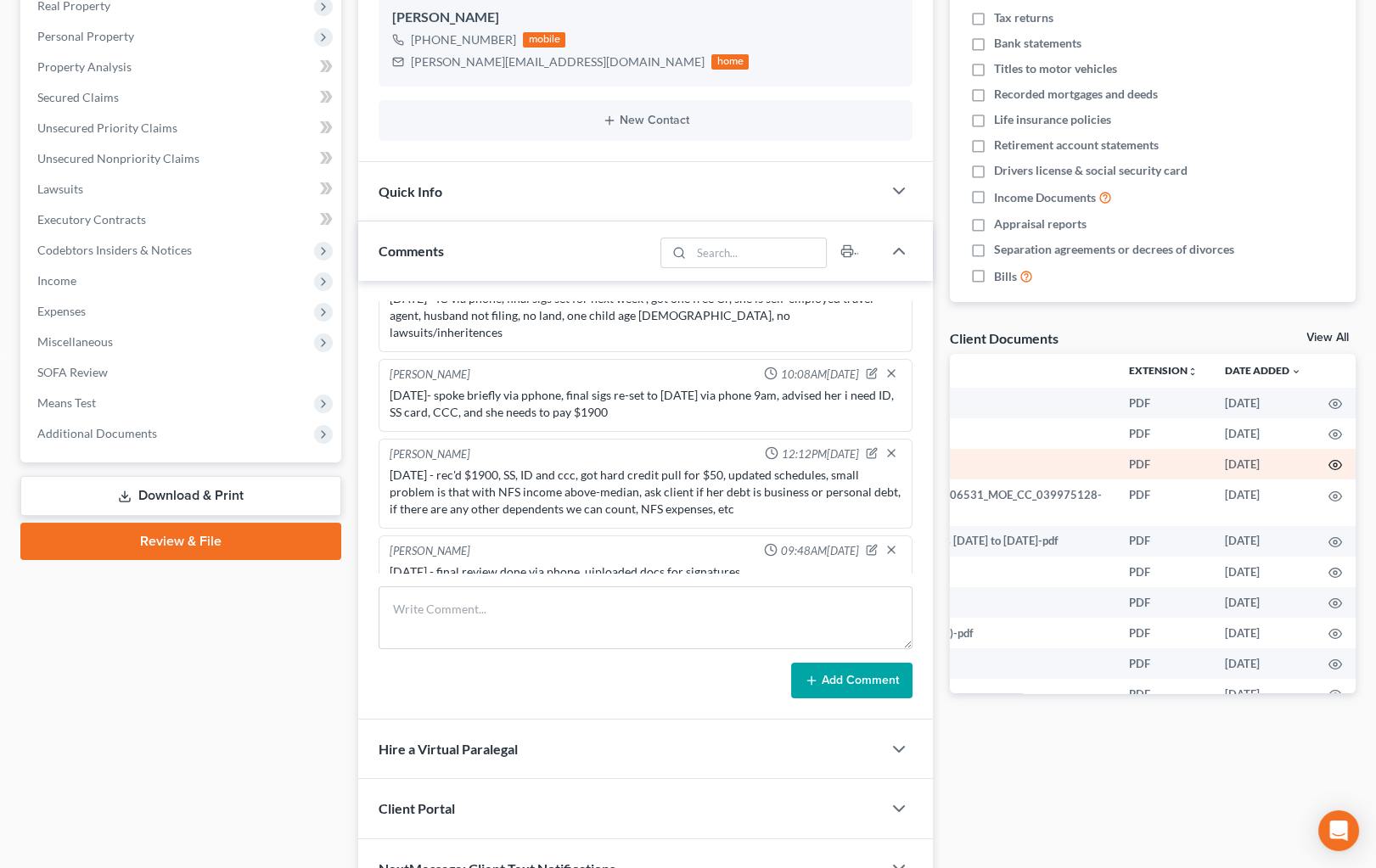
click at [1329, 460] on icon "button" at bounding box center [1335, 465] width 14 height 14
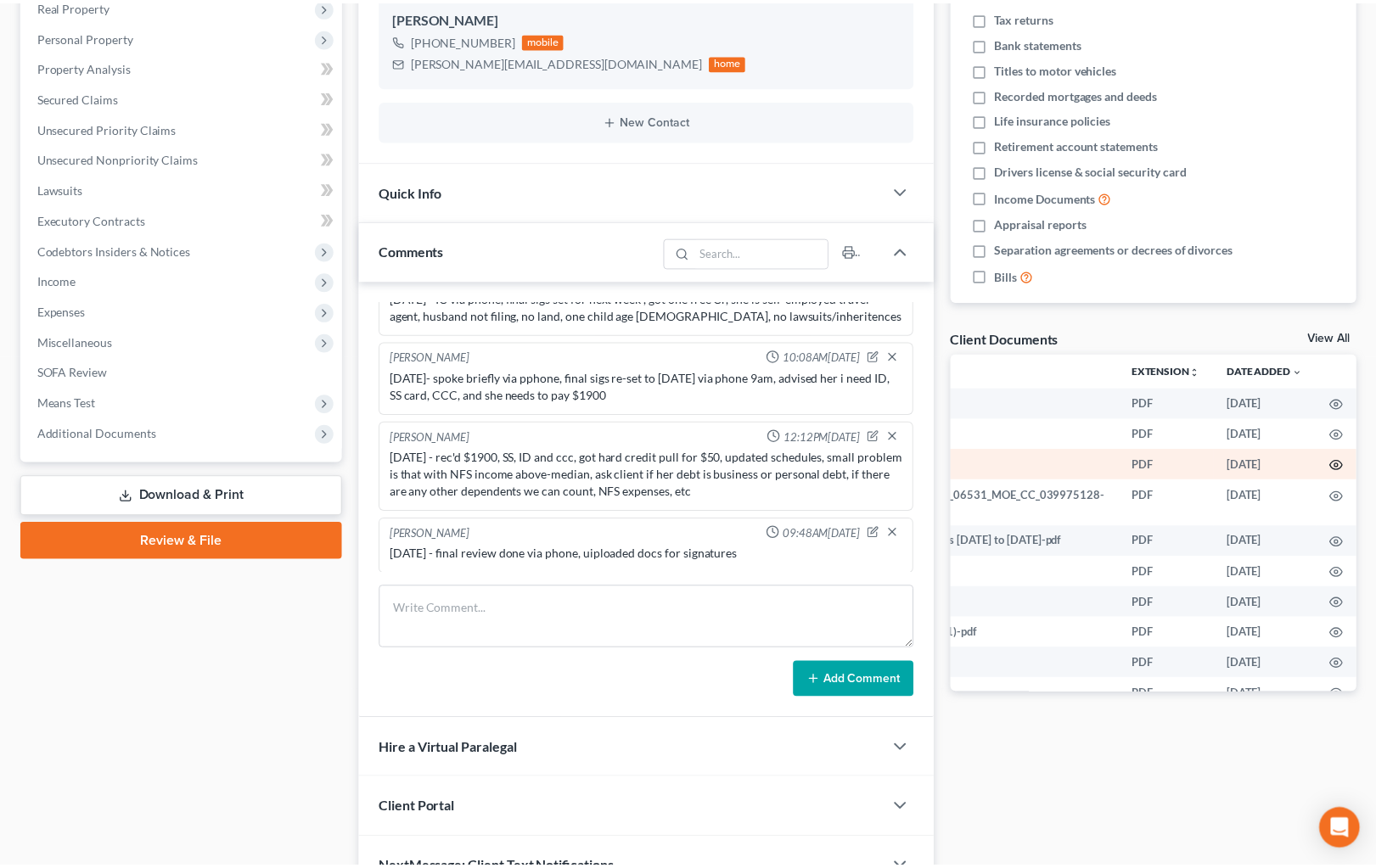
scroll to position [0, 144]
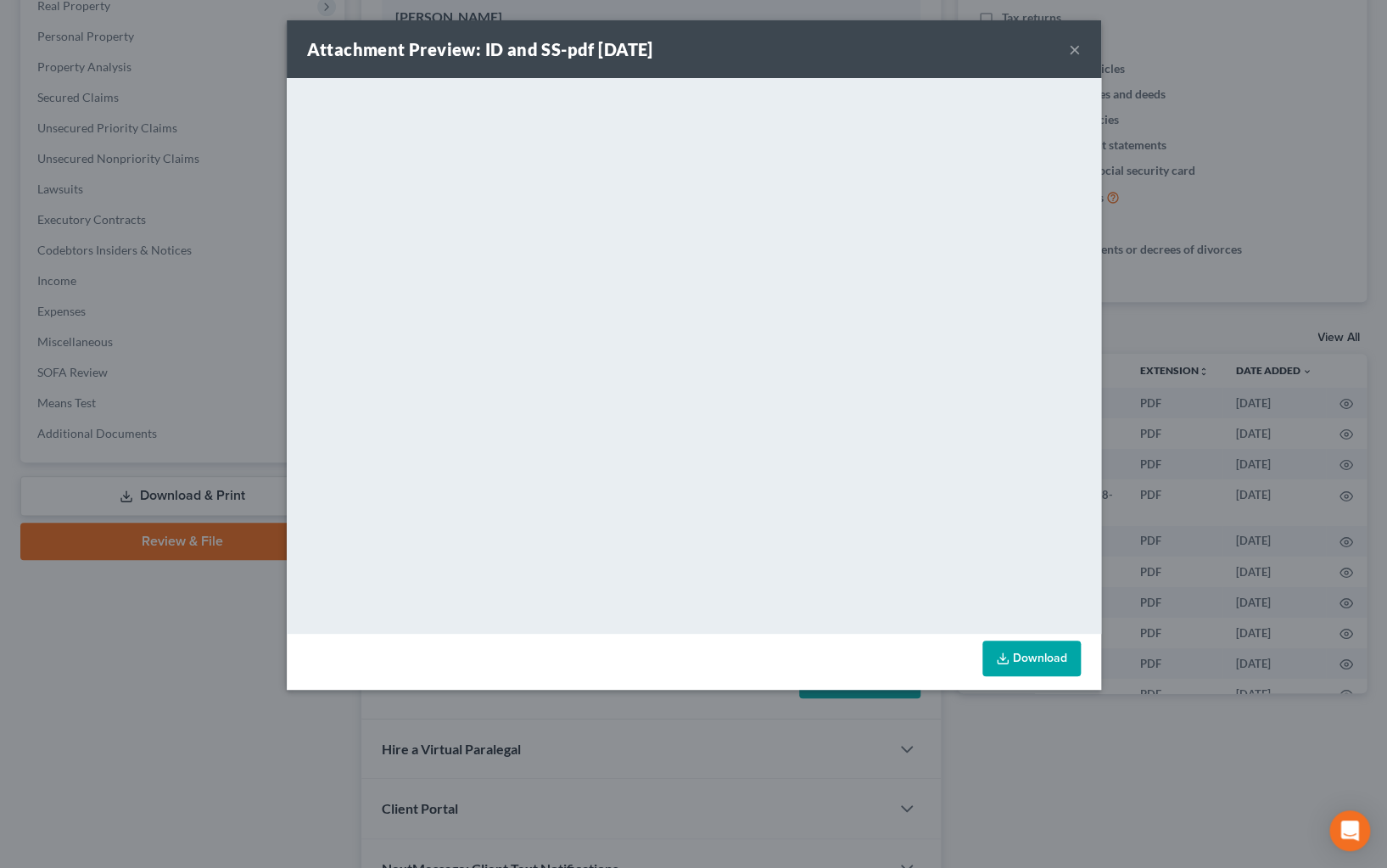
click at [1051, 663] on link "Download" at bounding box center [1031, 658] width 99 height 35
click at [1076, 57] on button "×" at bounding box center [1074, 49] width 12 height 20
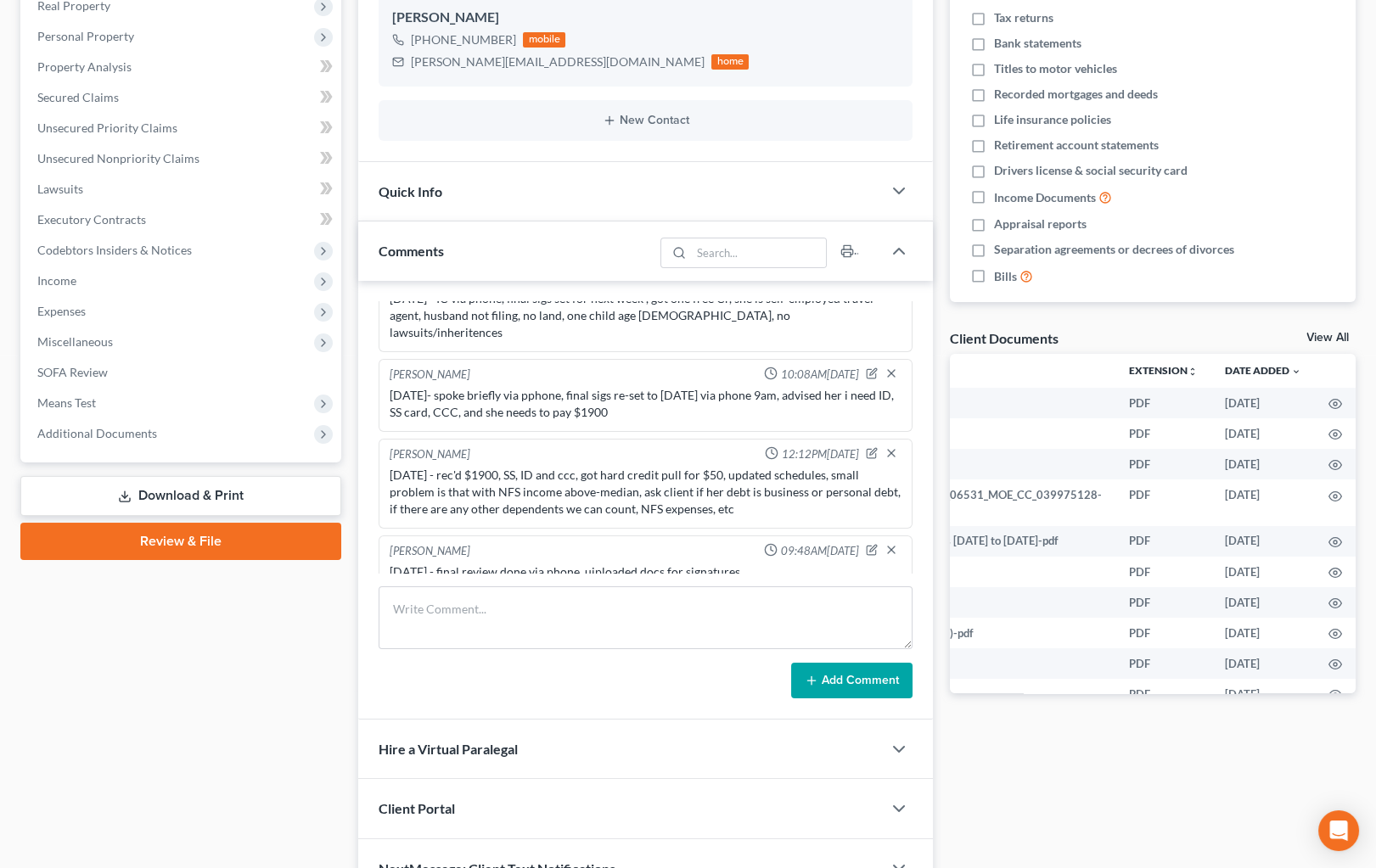
click at [237, 492] on link "Download & Print" at bounding box center [180, 496] width 321 height 40
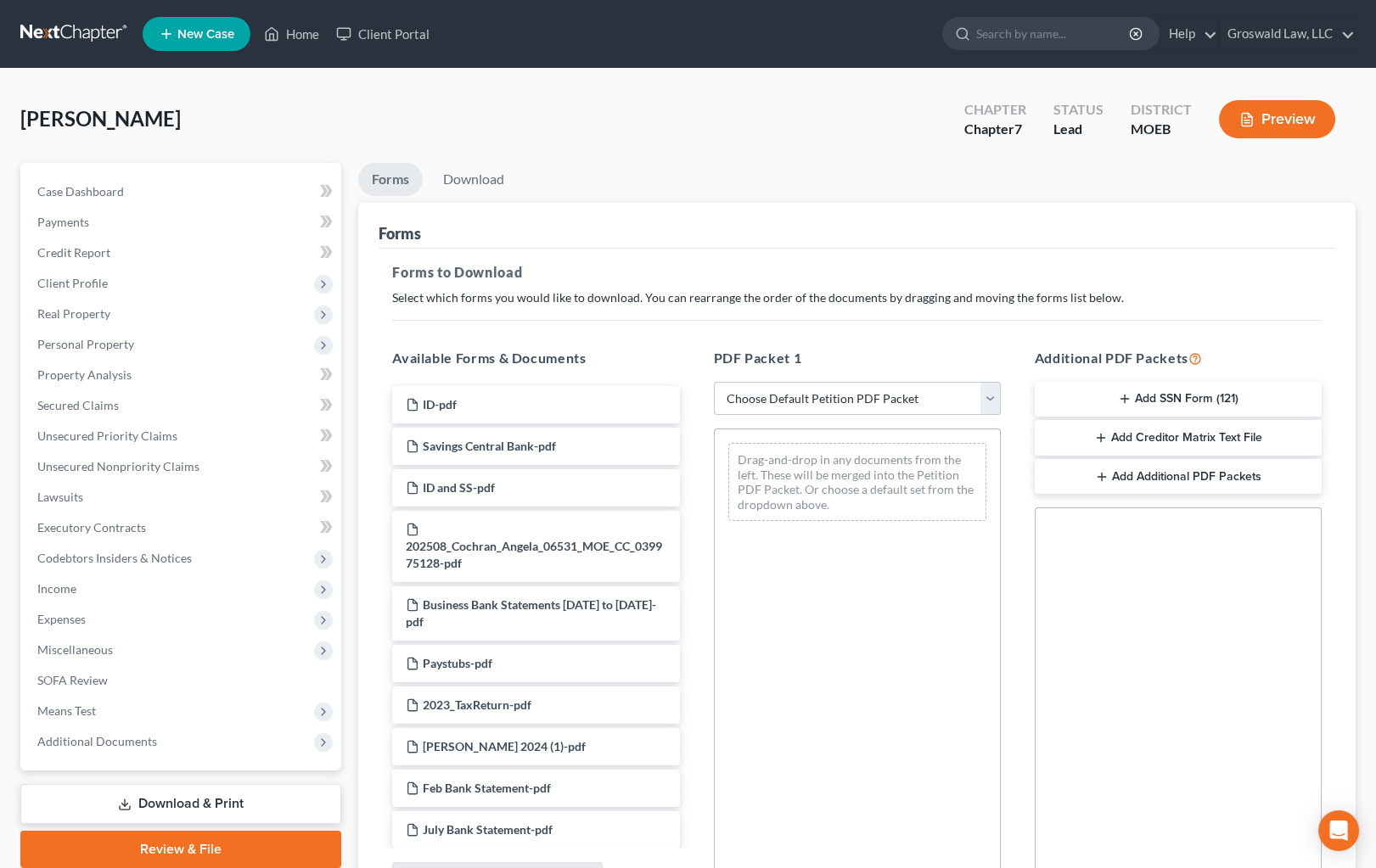
click at [1196, 397] on button "Add SSN Form (121)" at bounding box center [1178, 399] width 287 height 35
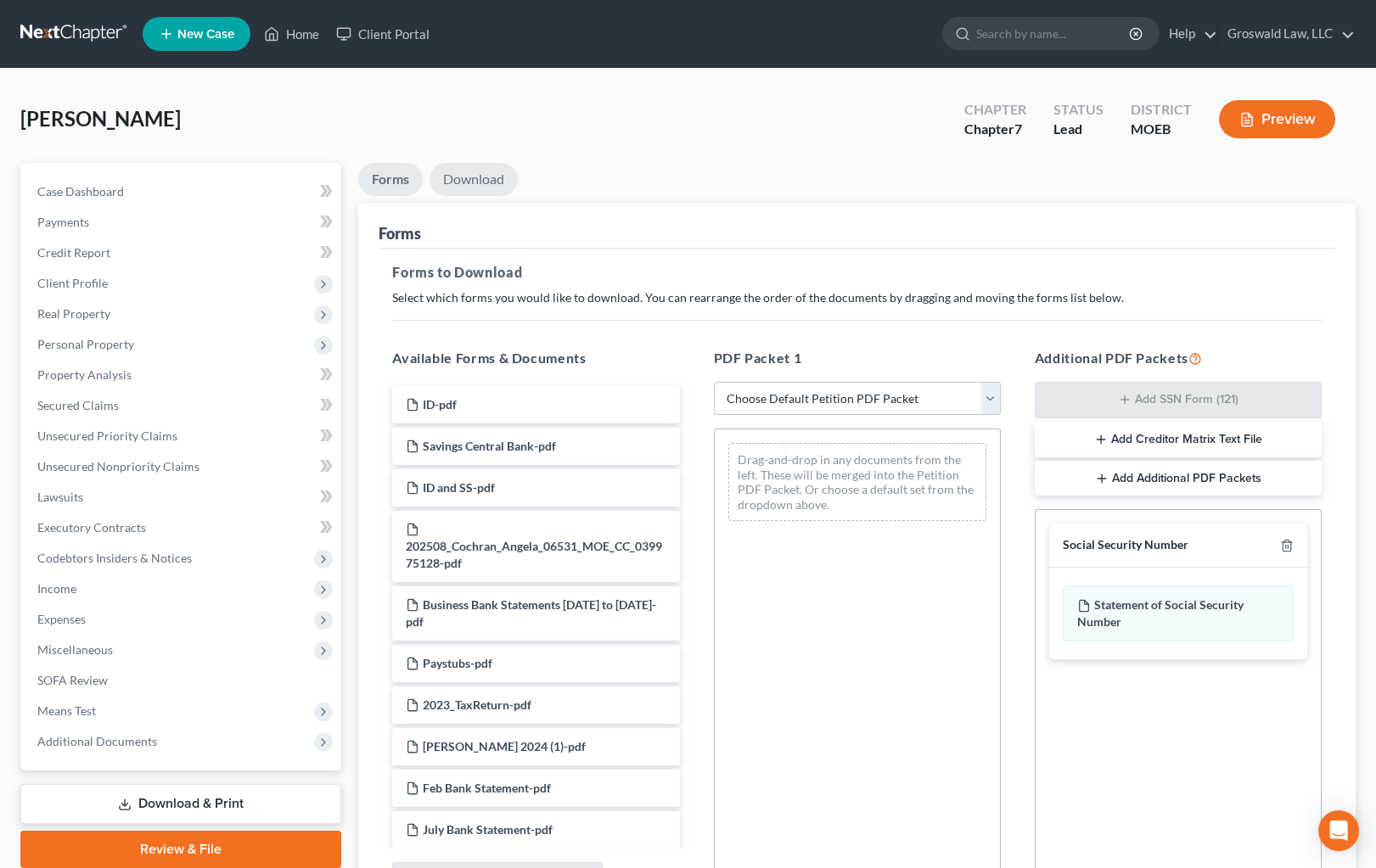
click at [477, 173] on link "Download" at bounding box center [473, 179] width 88 height 34
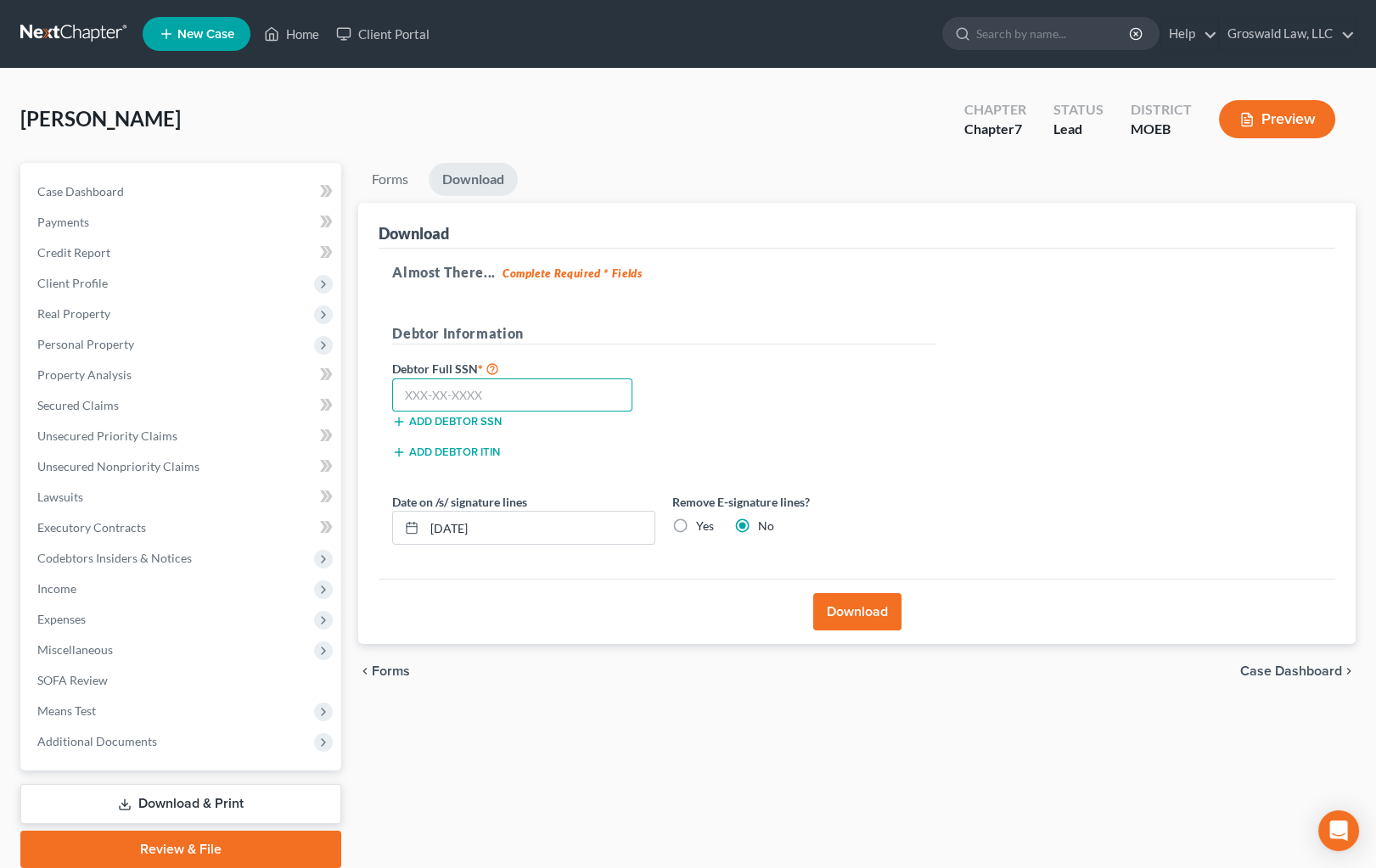
click at [444, 392] on input "text" at bounding box center [512, 395] width 240 height 34
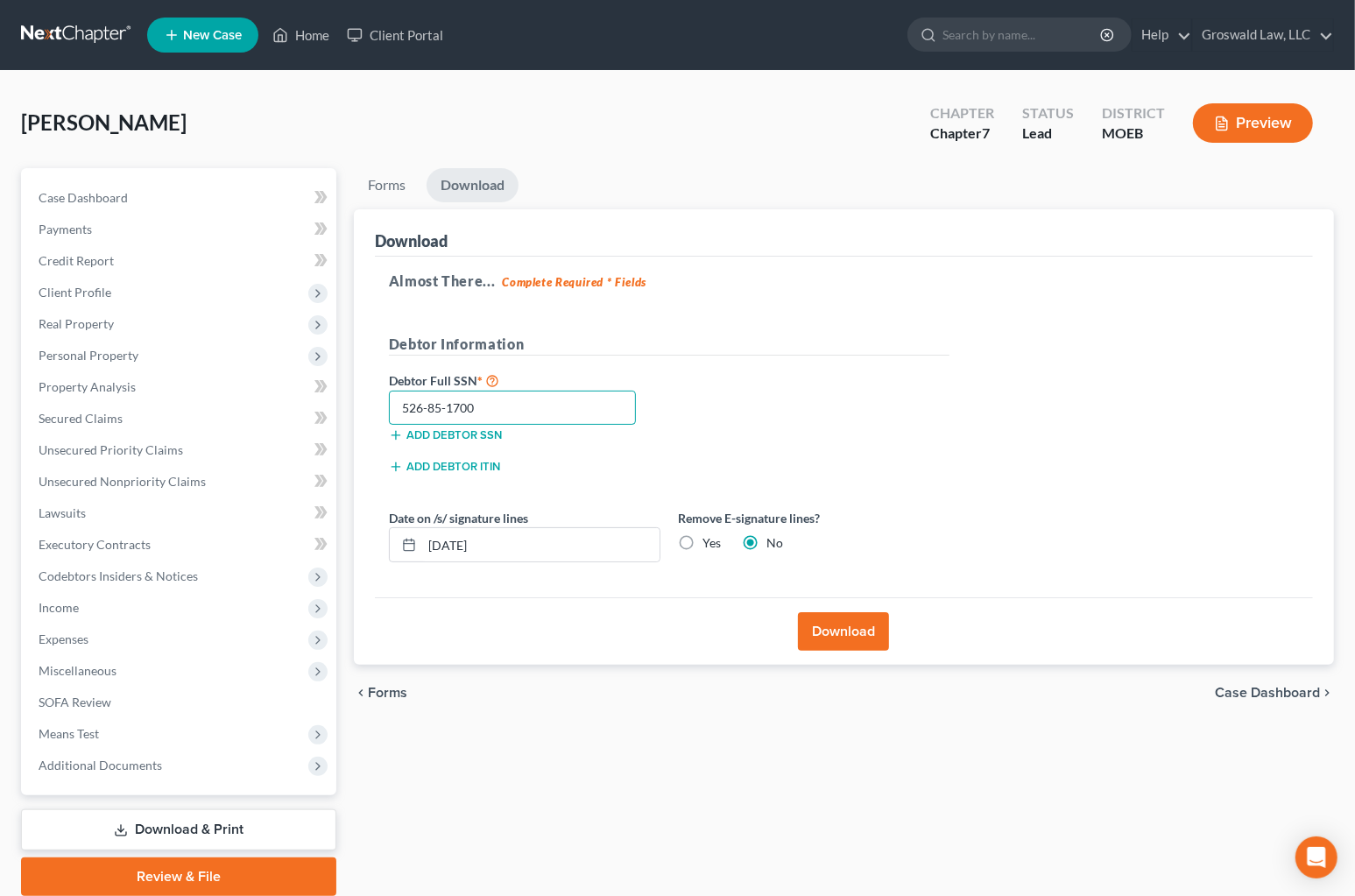
type input "526-85-1700"
click at [872, 637] on button "Download" at bounding box center [843, 631] width 91 height 38
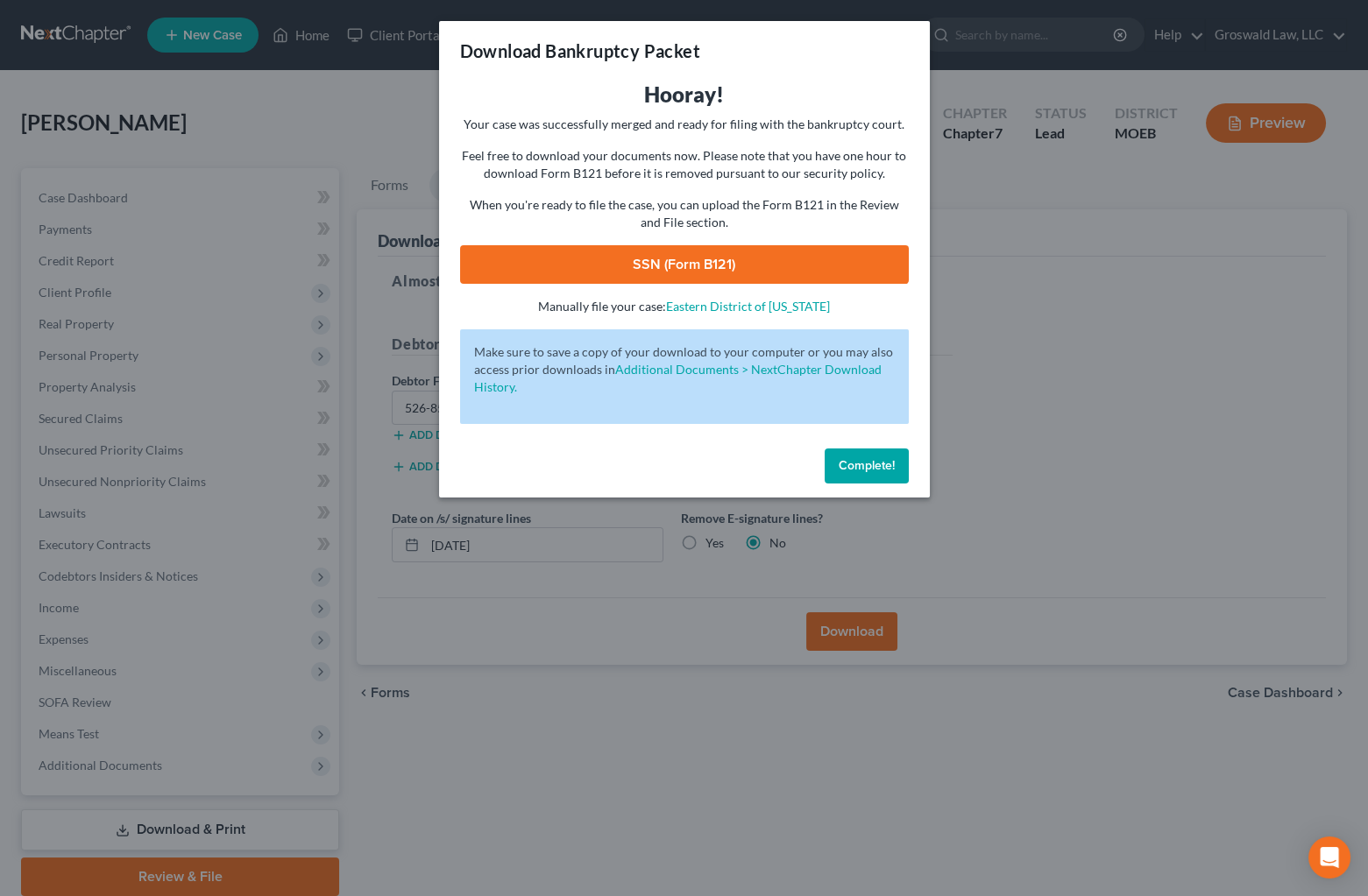
click at [668, 271] on link "SSN (Form B121)" at bounding box center [684, 264] width 448 height 38
click at [848, 468] on span "Complete!" at bounding box center [866, 466] width 56 height 15
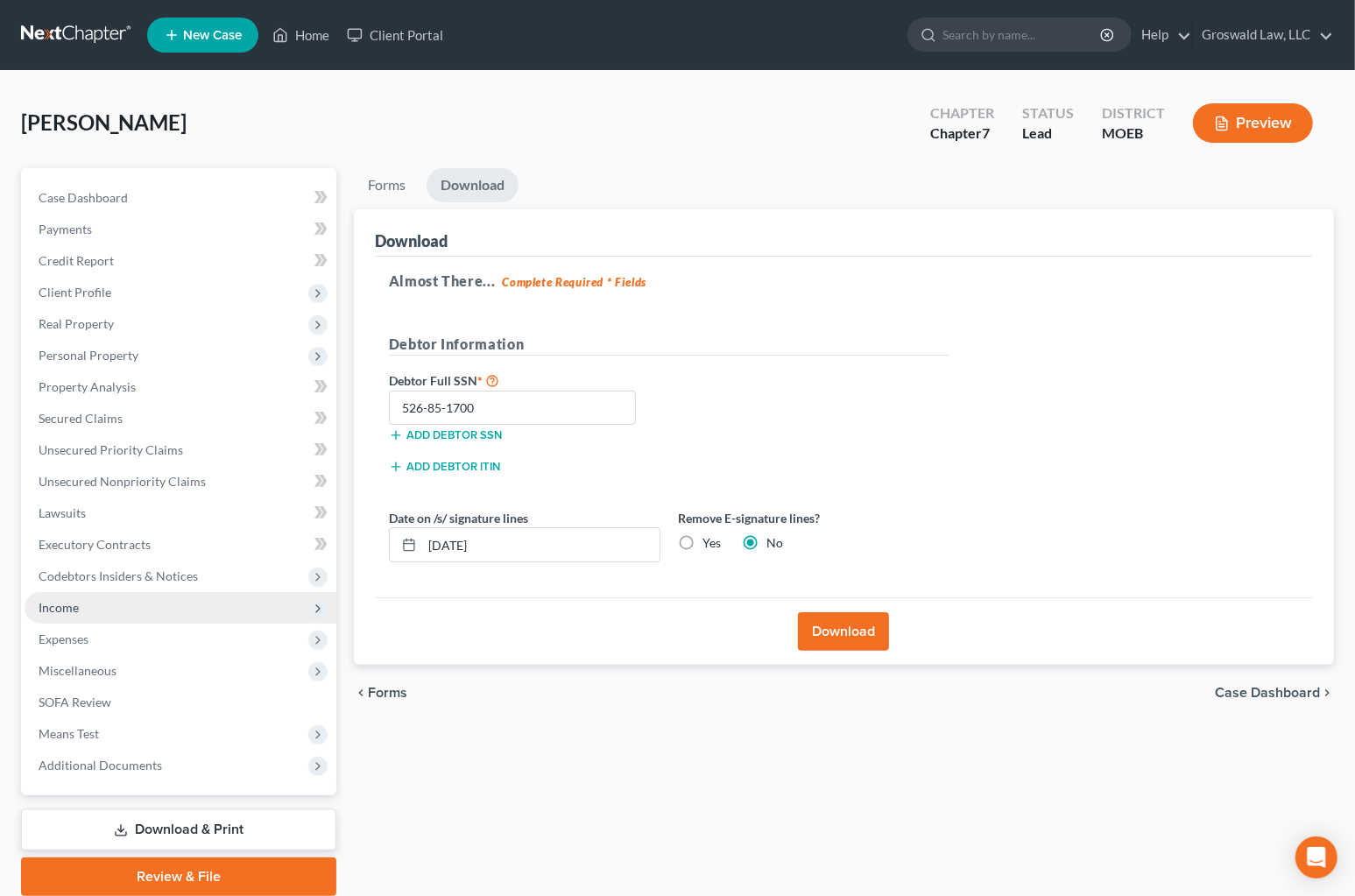
click at [102, 611] on span "Income" at bounding box center [180, 608] width 311 height 32
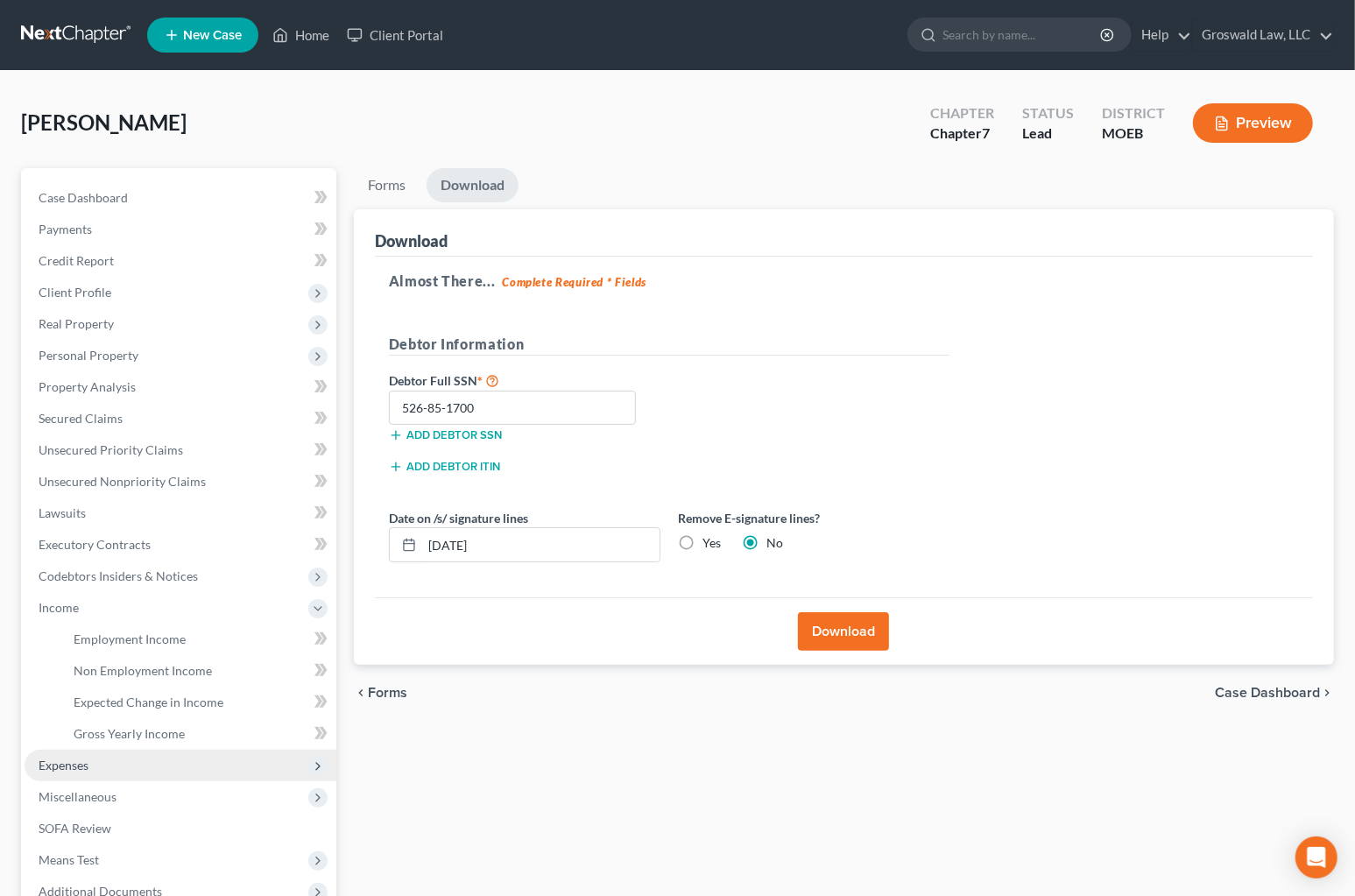
click at [65, 774] on span "Expenses" at bounding box center [180, 766] width 311 height 32
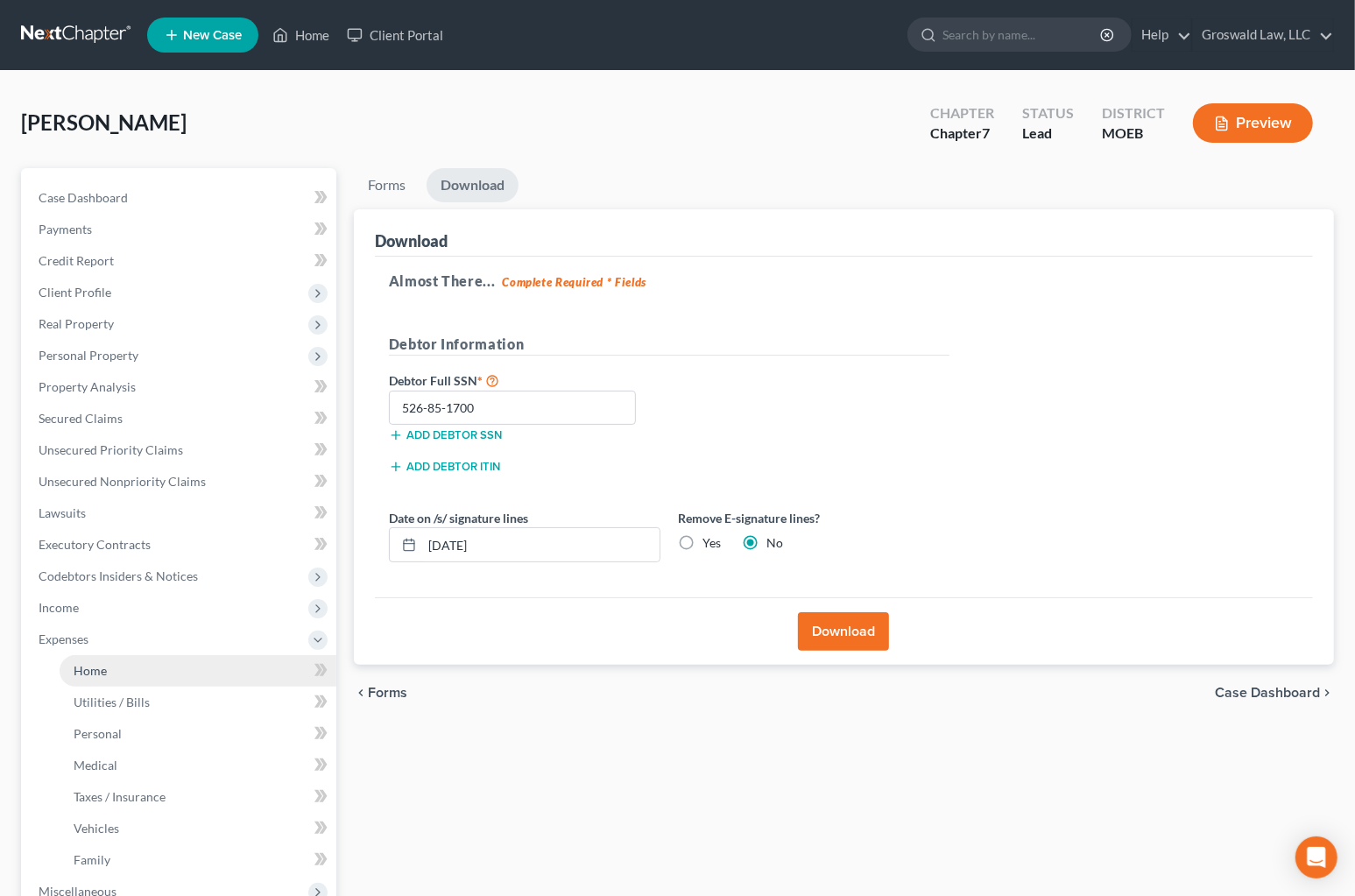
click at [104, 670] on span "Home" at bounding box center [91, 671] width 34 height 15
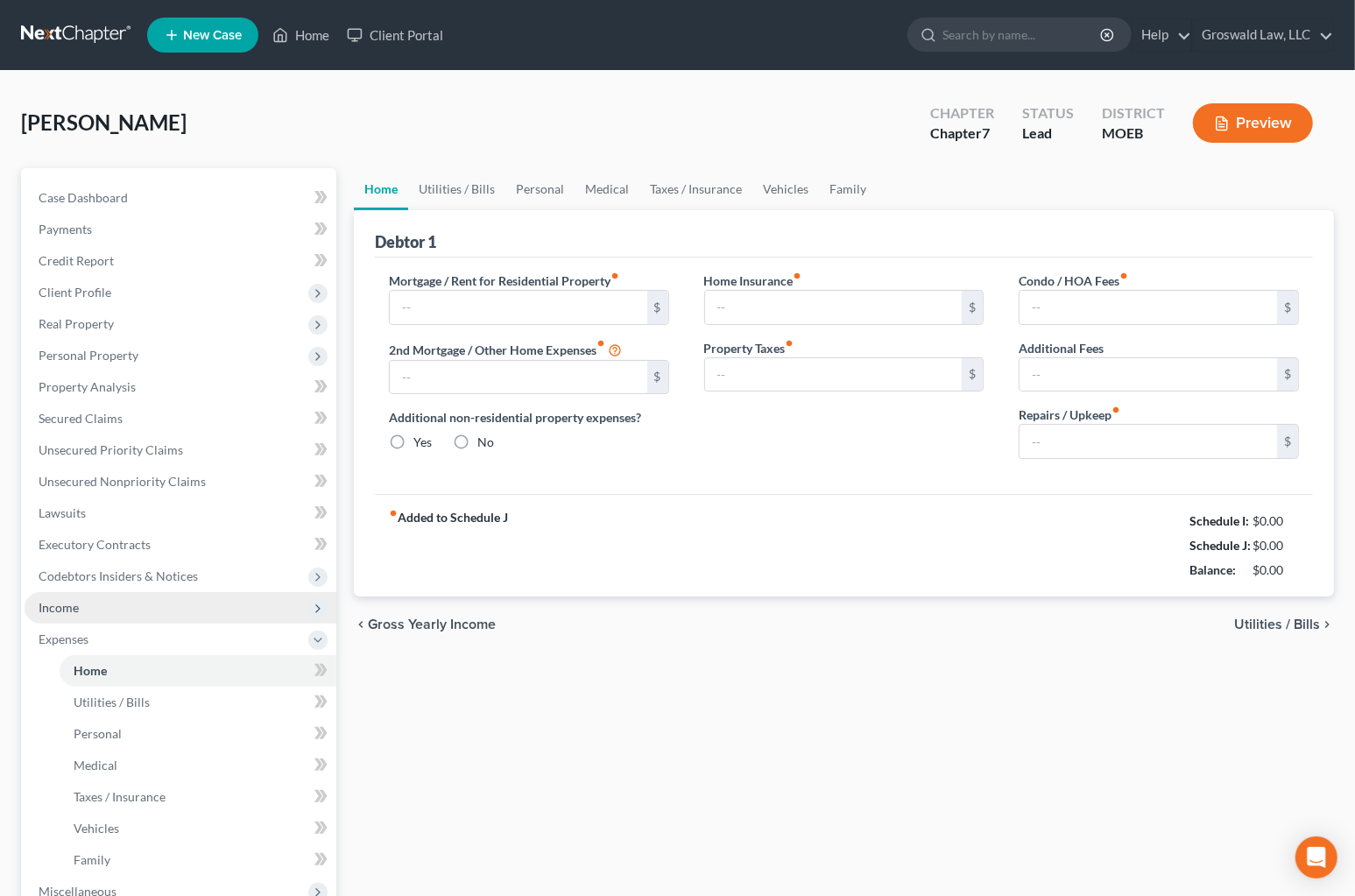
type input "1,480.00"
type input "0.00"
radio input "true"
type input "0.00"
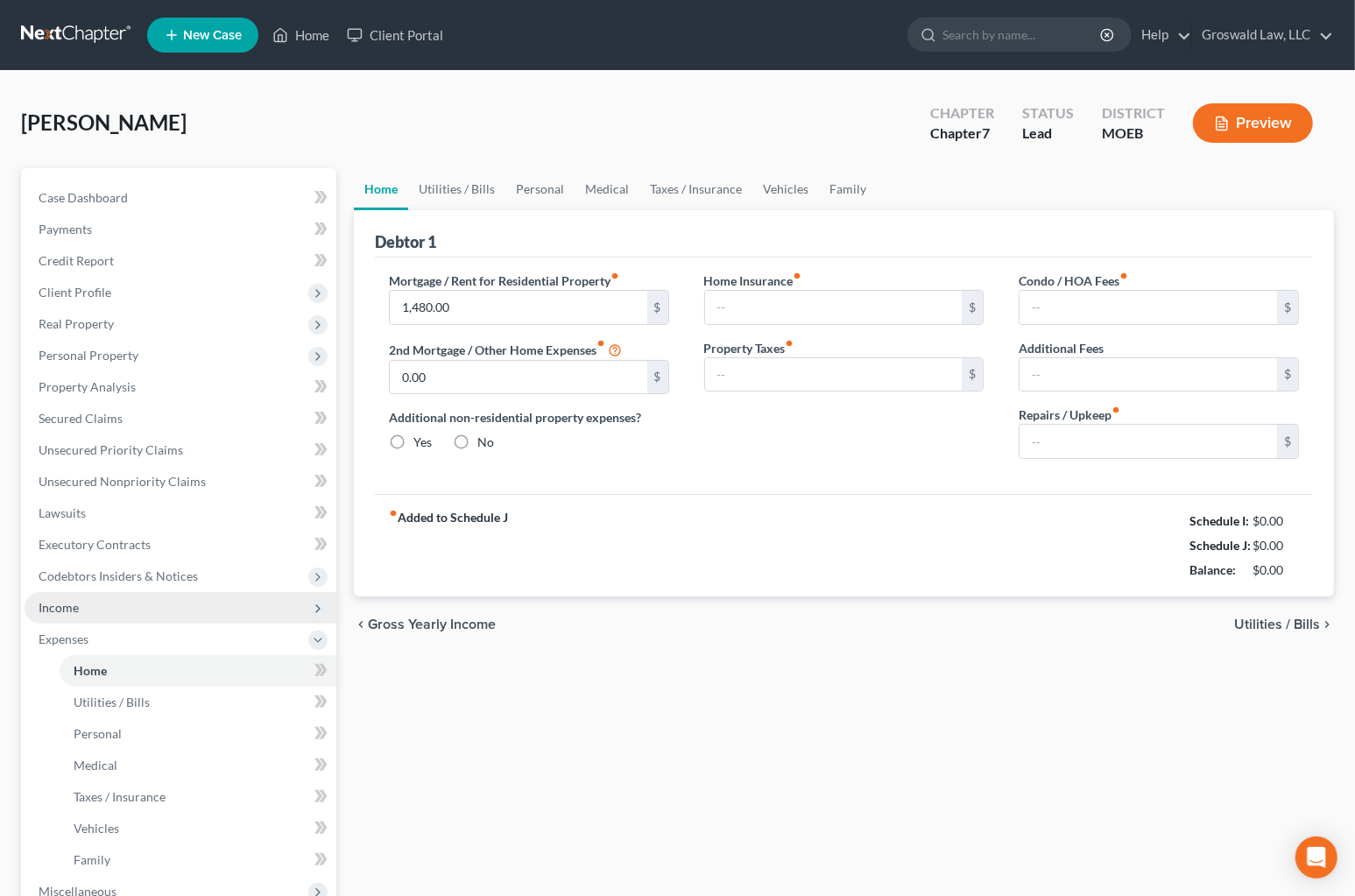
type input "0.00"
type input "150.00"
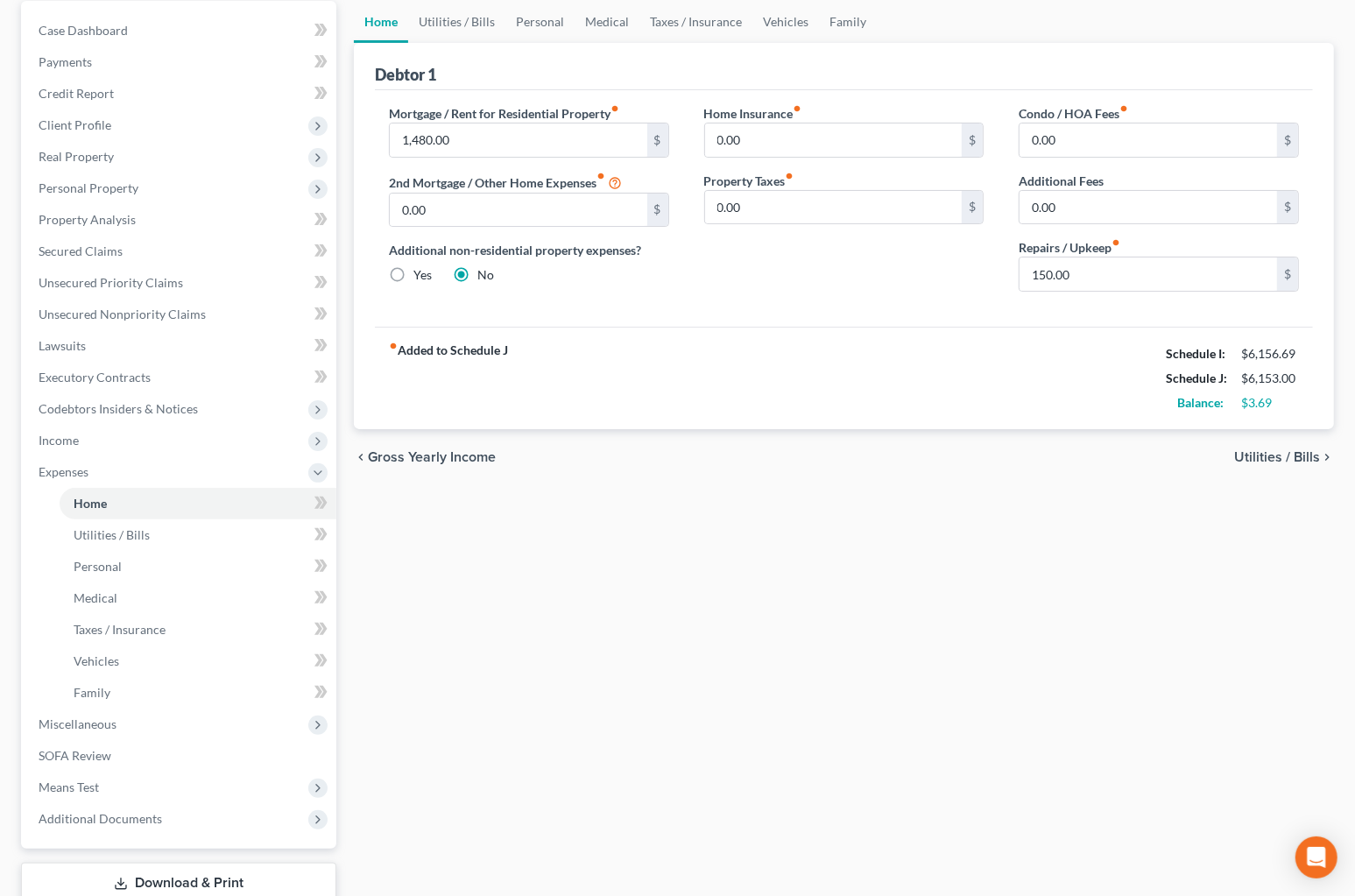
scroll to position [285, 0]
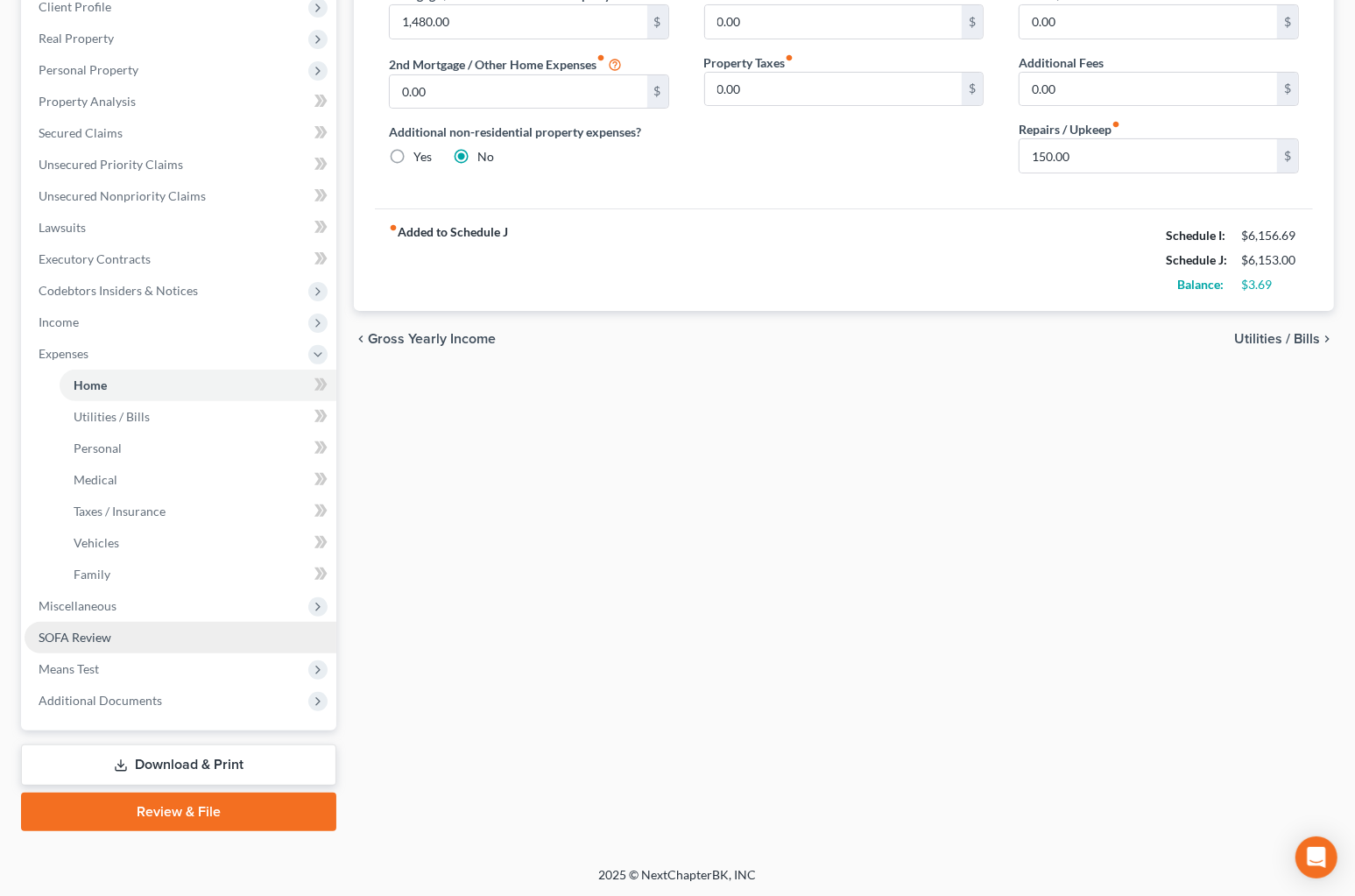
click at [85, 639] on span "SOFA Review" at bounding box center [75, 637] width 73 height 15
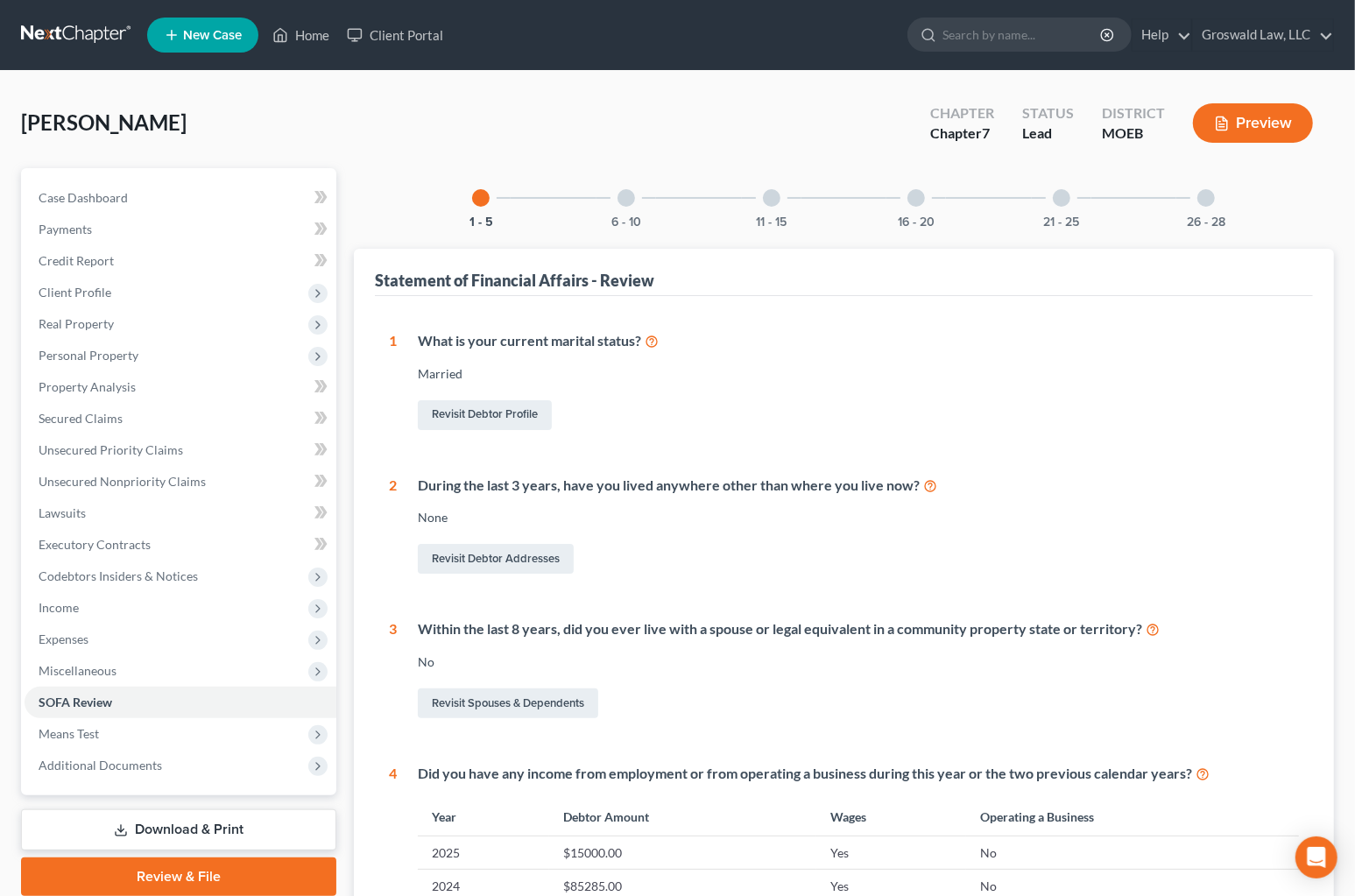
click at [926, 198] on div "16 - 20" at bounding box center [916, 198] width 60 height 60
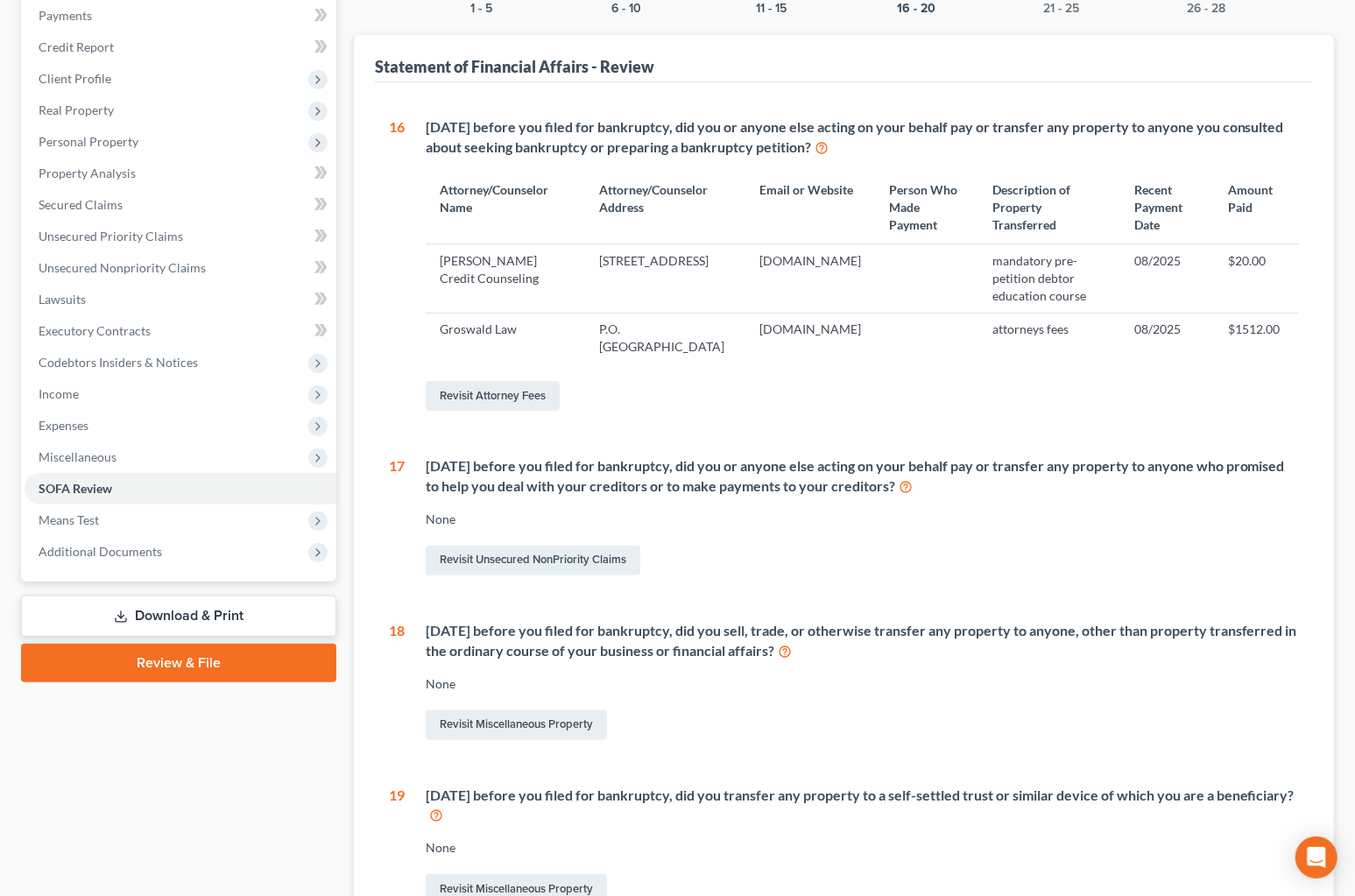
scroll to position [477, 0]
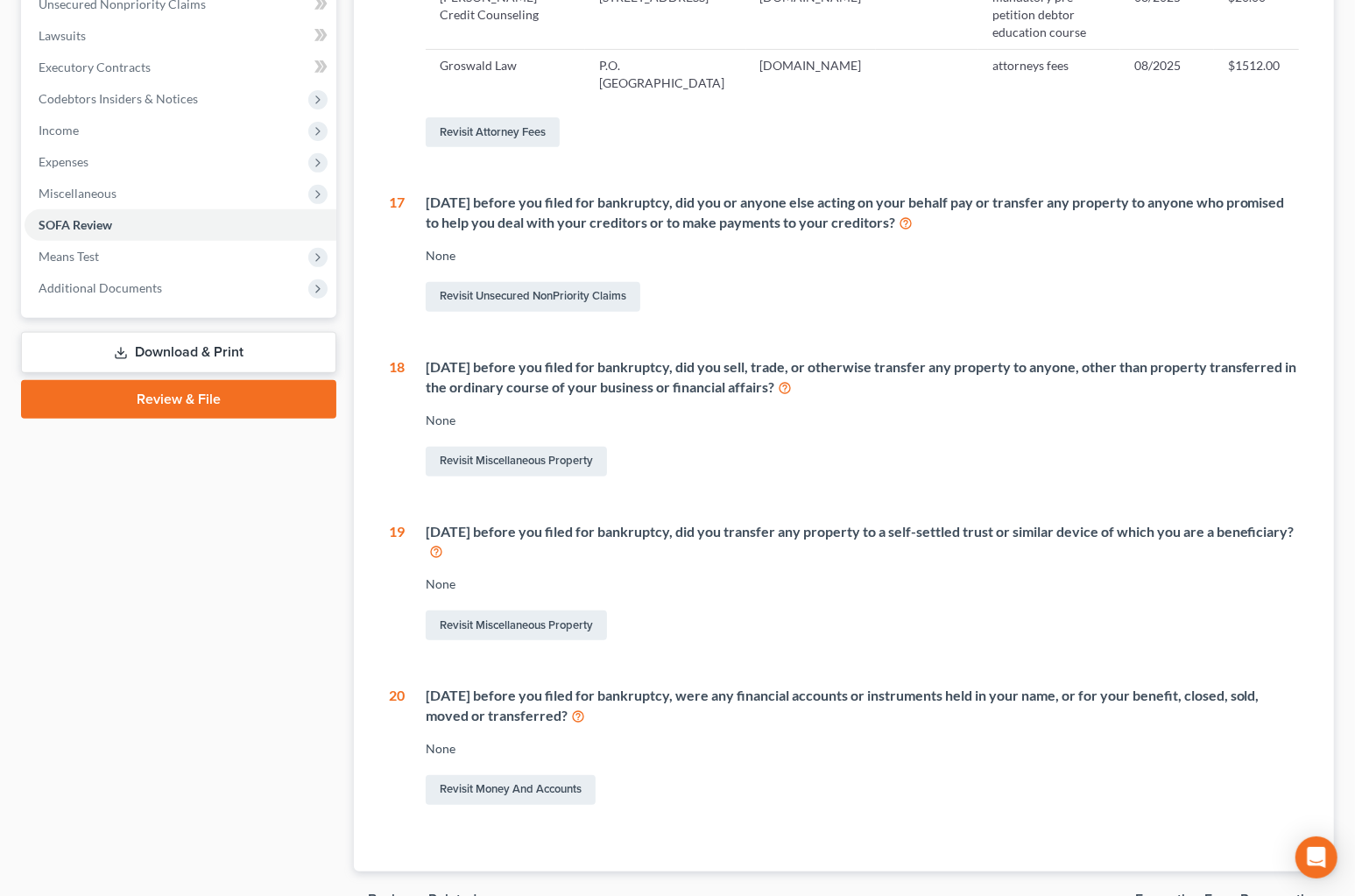
click at [173, 404] on link "Review & File" at bounding box center [178, 398] width 315 height 38
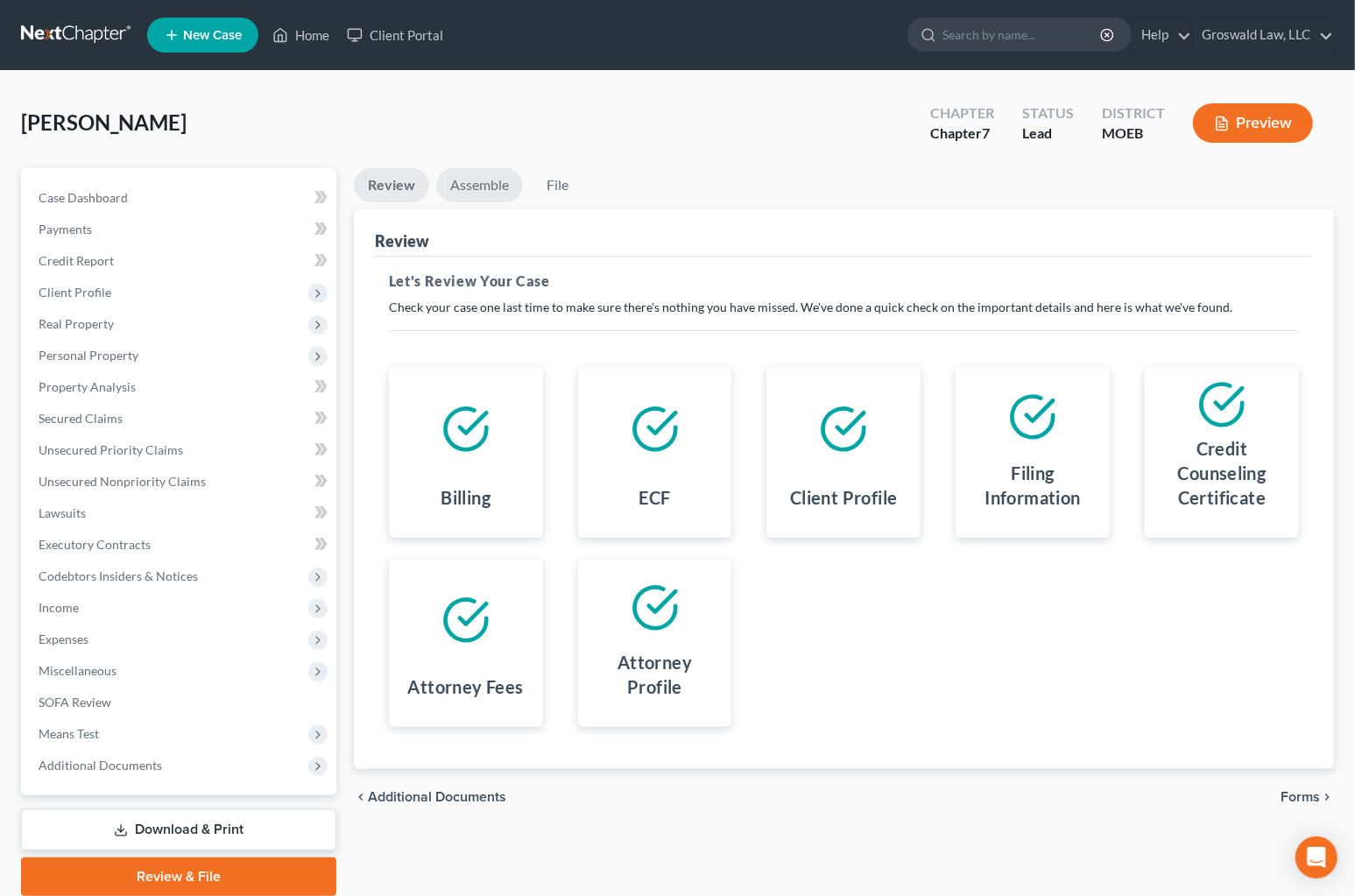
click at [482, 183] on link "Assemble" at bounding box center [479, 185] width 87 height 35
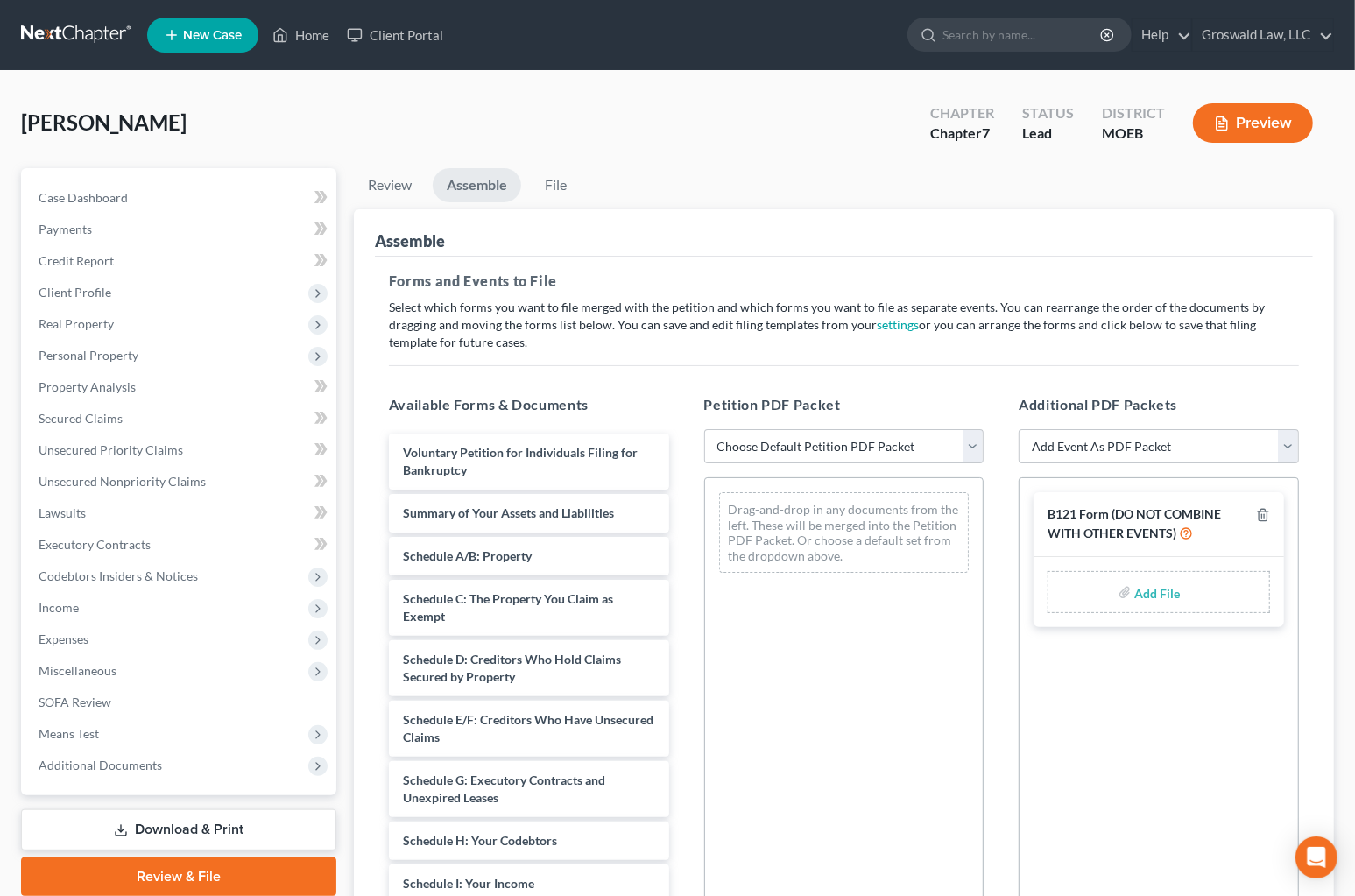
click at [830, 440] on select "Choose Default Petition PDF Packet Complete Bankruptcy Petition (all forms and …" at bounding box center [844, 446] width 281 height 35
select select "0"
click at [704, 429] on select "Choose Default Petition PDF Packet Complete Bankruptcy Petition (all forms and …" at bounding box center [844, 446] width 281 height 35
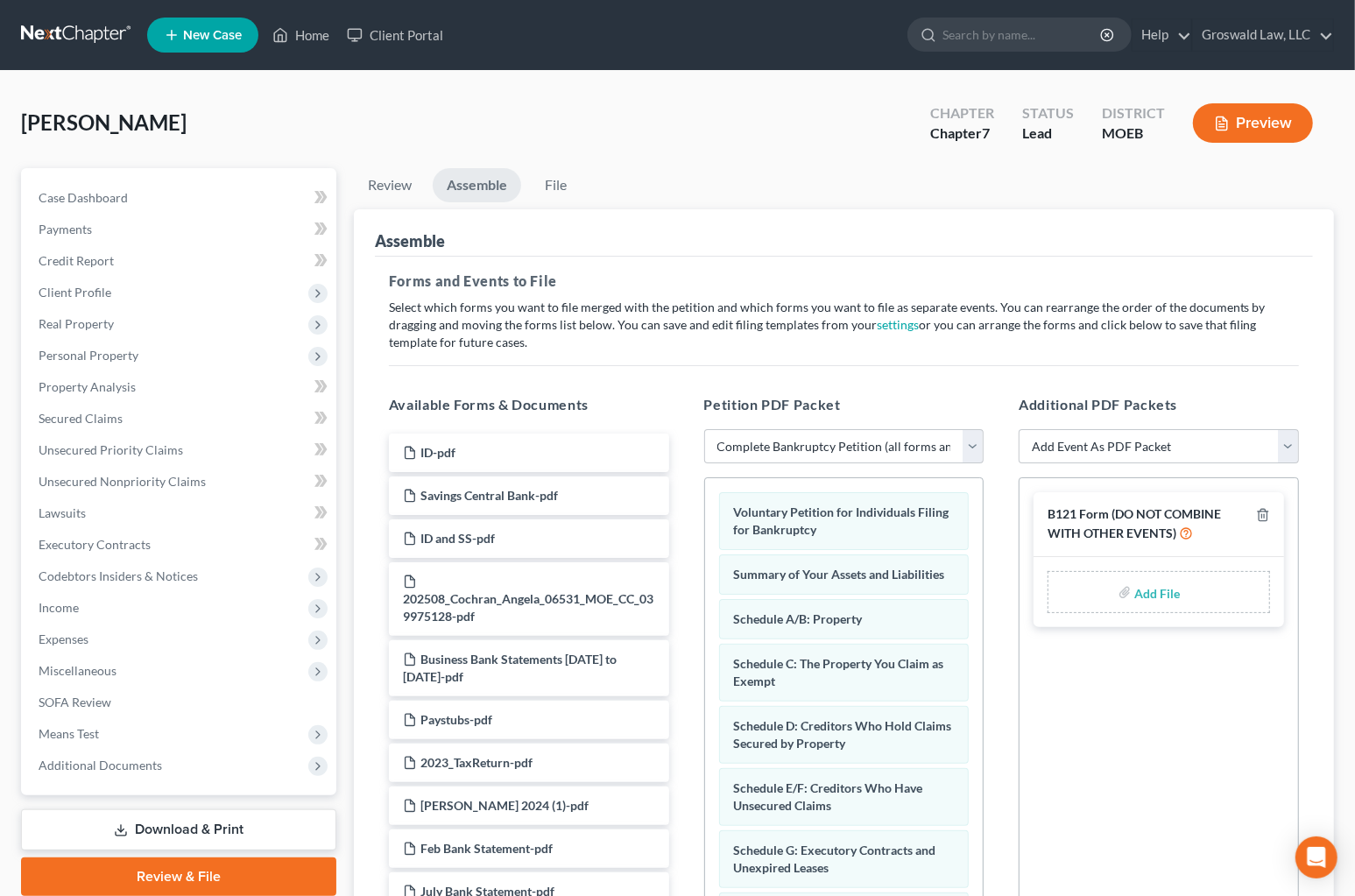
click at [1162, 596] on input "file" at bounding box center [1155, 592] width 42 height 32
type input "C:\fakepath\[PERSON_NAME] FORM 121.pdf"
click at [1097, 438] on select "Add Event As PDF Packet Amended List of Creditors and Verification of Matrix Am…" at bounding box center [1159, 446] width 281 height 35
select select "6"
click at [1018, 429] on select "Add Event As PDF Packet Amended List of Creditors and Verification of Matrix Am…" at bounding box center [1159, 446] width 281 height 35
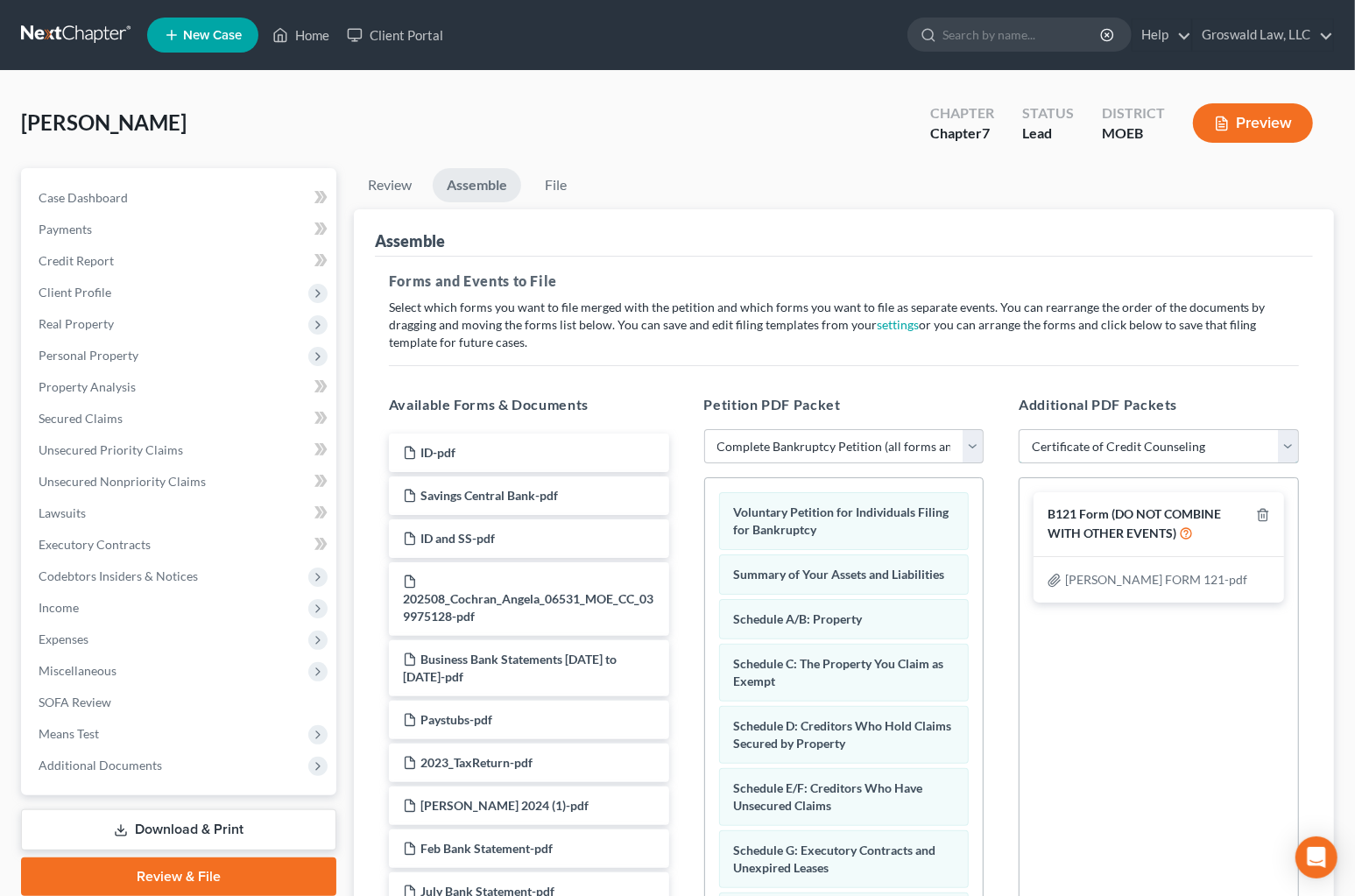
select select
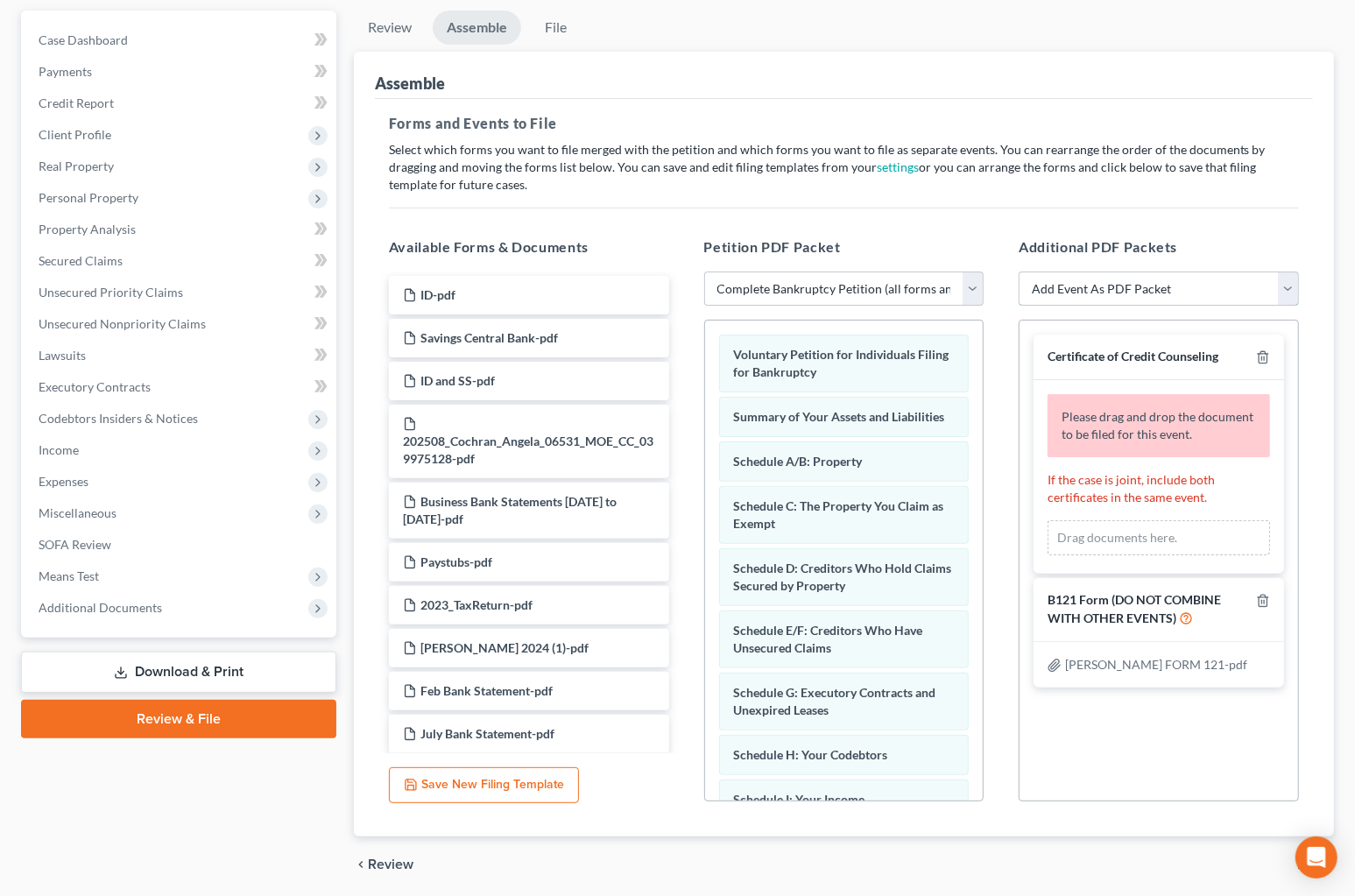
scroll to position [159, 0]
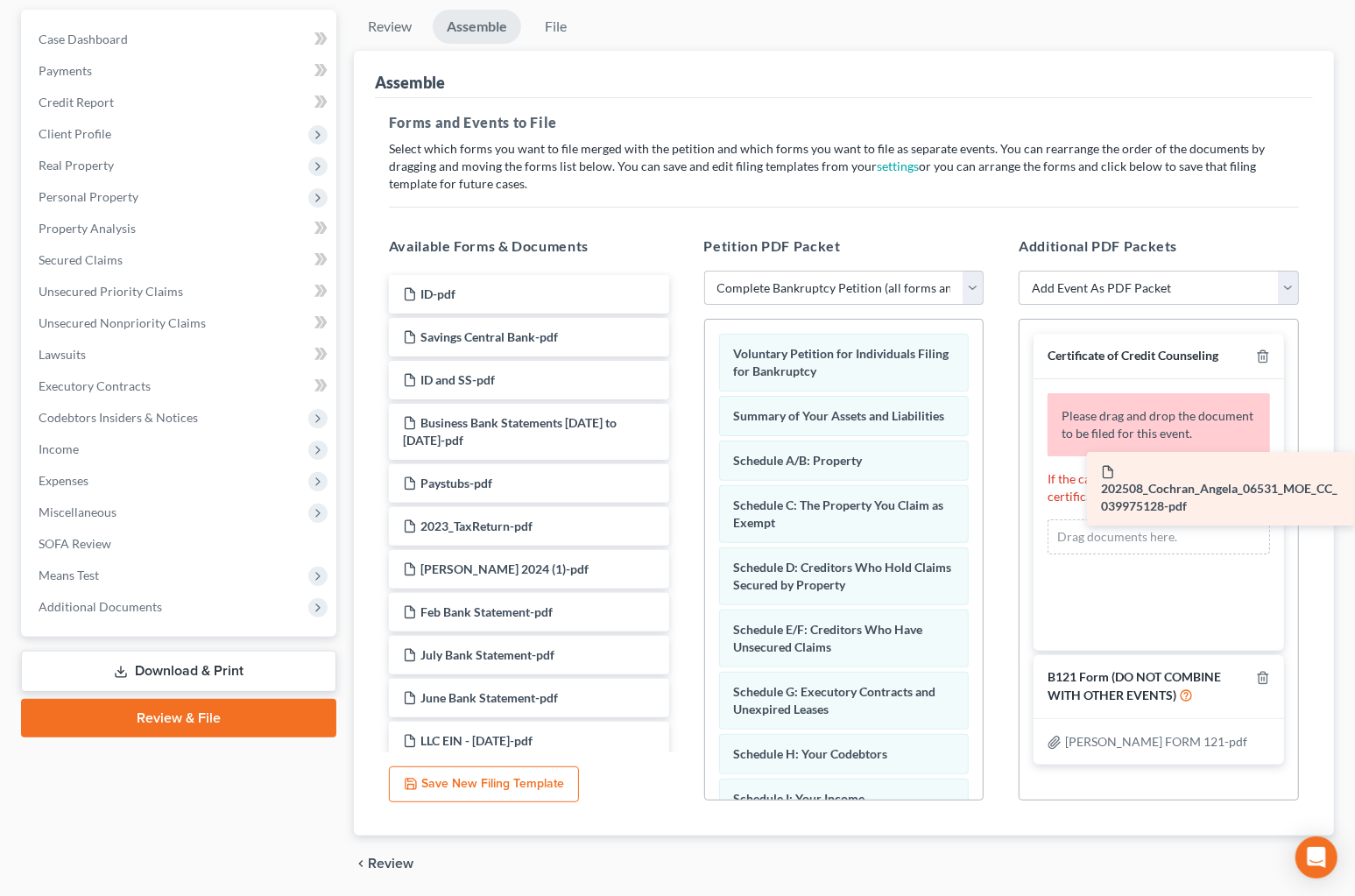
drag, startPoint x: 483, startPoint y: 435, endPoint x: 1204, endPoint y: 482, distance: 722.5
click at [683, 483] on div "202508_Cochran_Angela_06531_MOE_CC_039975128-pdf ID-pdf Savings Central Bank-pd…" at bounding box center [529, 603] width 309 height 657
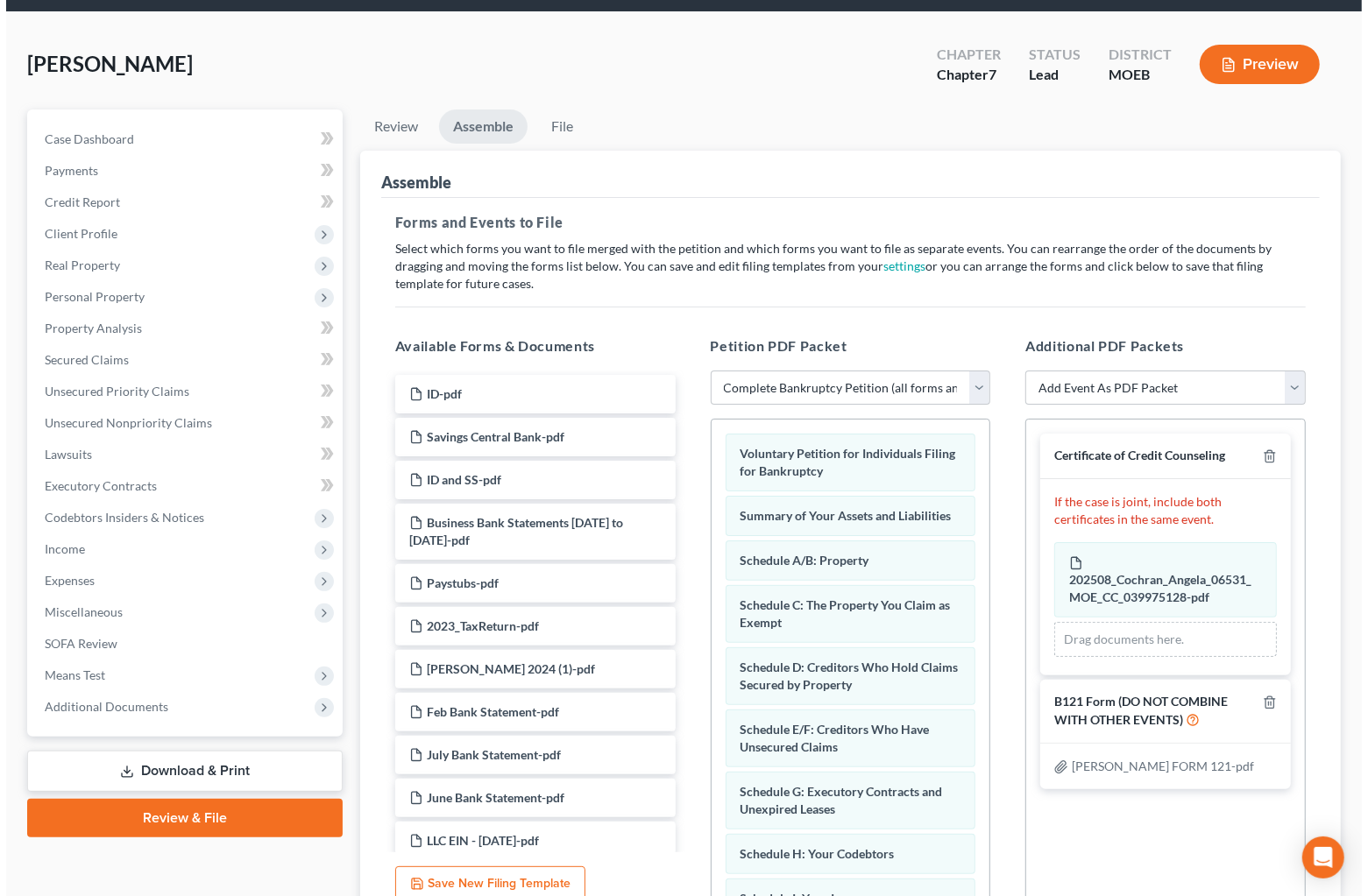
scroll to position [0, 0]
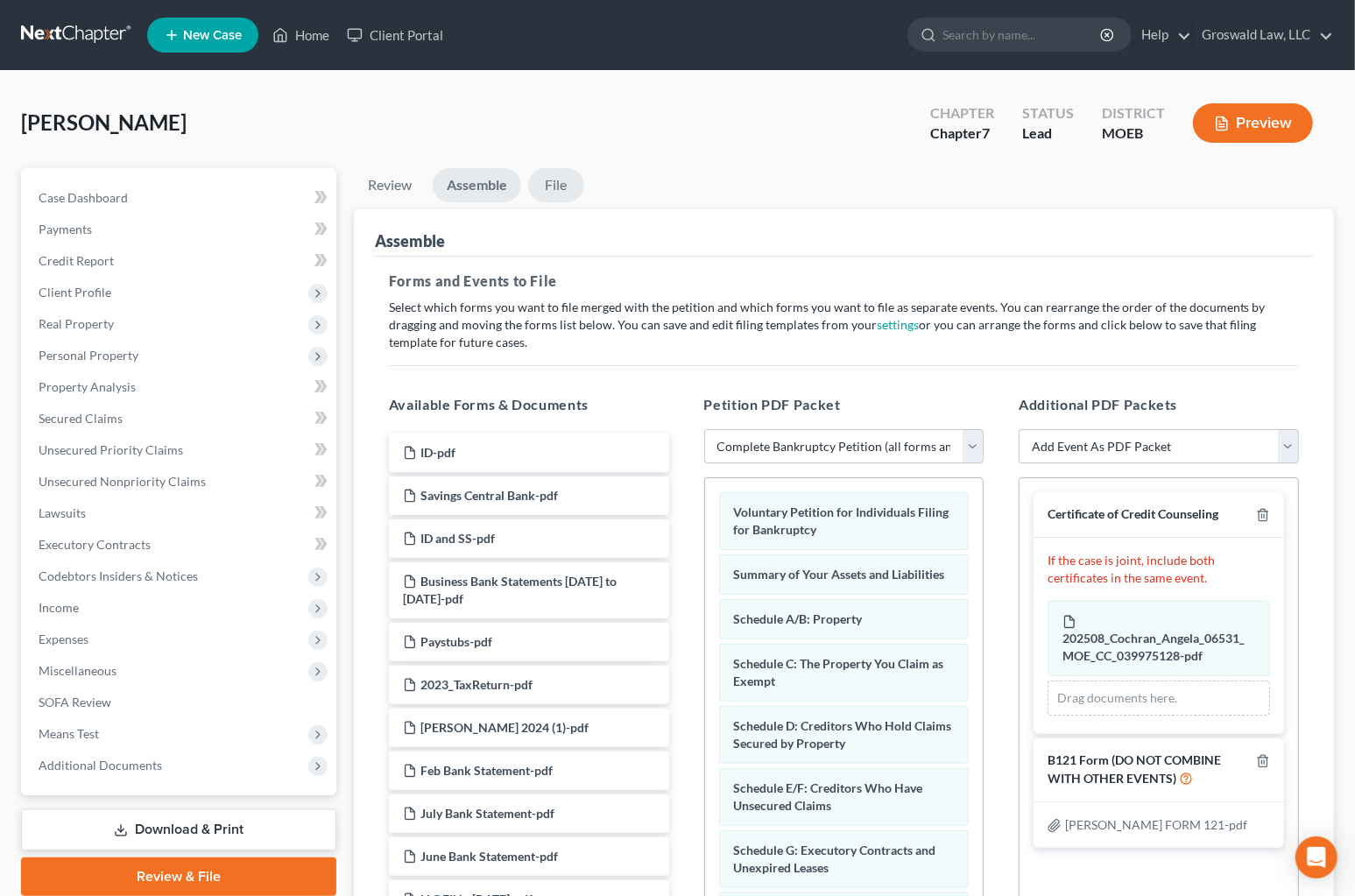
click at [563, 188] on link "File" at bounding box center [556, 185] width 56 height 35
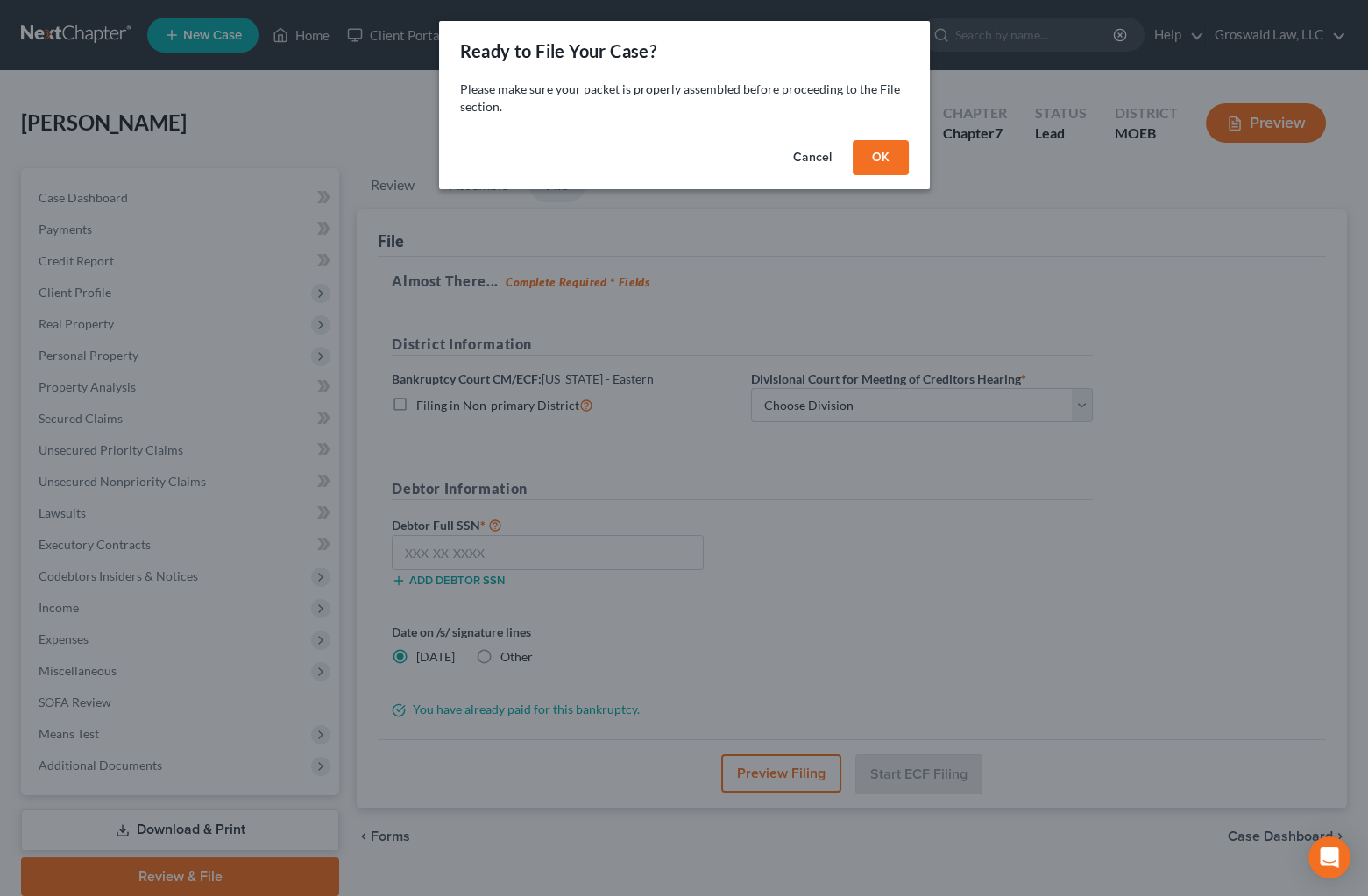
click at [889, 160] on button "OK" at bounding box center [880, 157] width 56 height 35
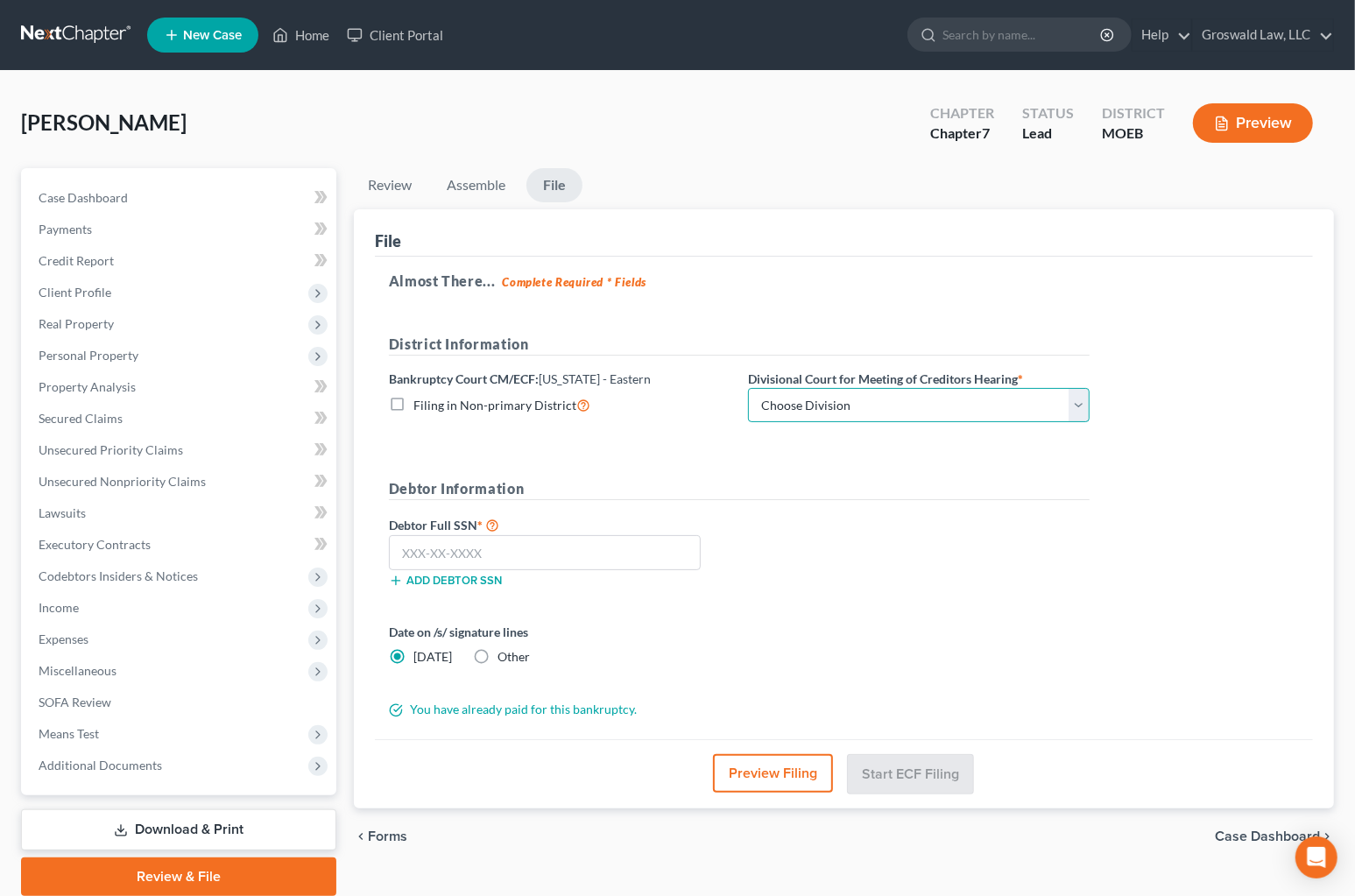
click at [862, 407] on select "Choose Division Cape Girardeau Hannibal [GEOGRAPHIC_DATA][PERSON_NAME]" at bounding box center [918, 405] width 341 height 35
select select "1"
click at [748, 388] on select "Choose Division Cape Girardeau Hannibal [GEOGRAPHIC_DATA][PERSON_NAME]" at bounding box center [918, 405] width 341 height 35
click at [510, 554] on input "text" at bounding box center [544, 552] width 311 height 35
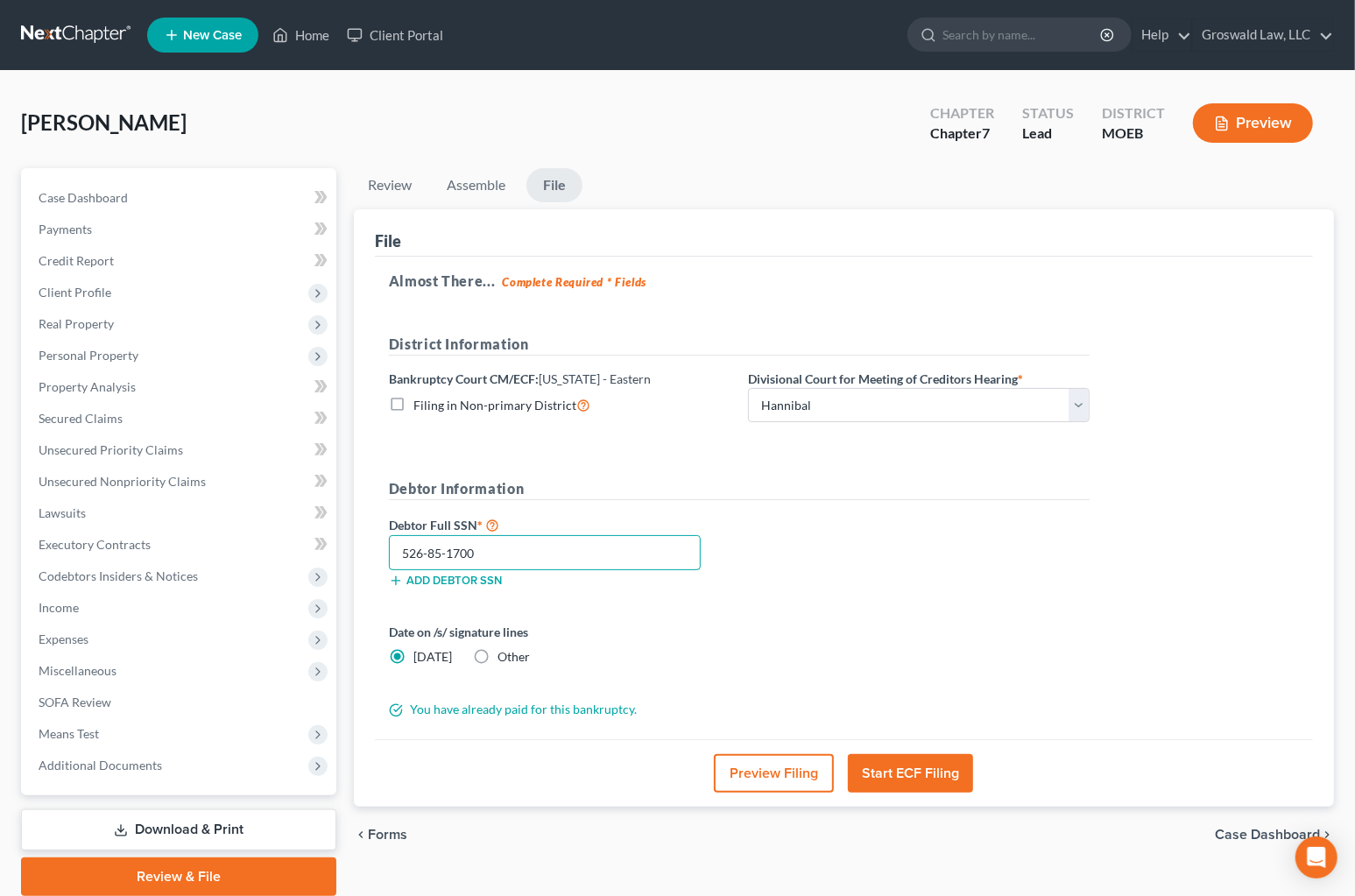
type input "526-85-1700"
drag, startPoint x: 962, startPoint y: 640, endPoint x: 958, endPoint y: 623, distance: 17.5
click at [962, 635] on div "Date on /s/ signature lines [DATE] Other" at bounding box center [739, 651] width 718 height 57
click at [959, 607] on form "District Information Bankruptcy Court CM/ECF: [US_STATE] - Eastern Filing in No…" at bounding box center [739, 527] width 700 height 385
click at [738, 774] on button "Preview Filing" at bounding box center [773, 773] width 120 height 38
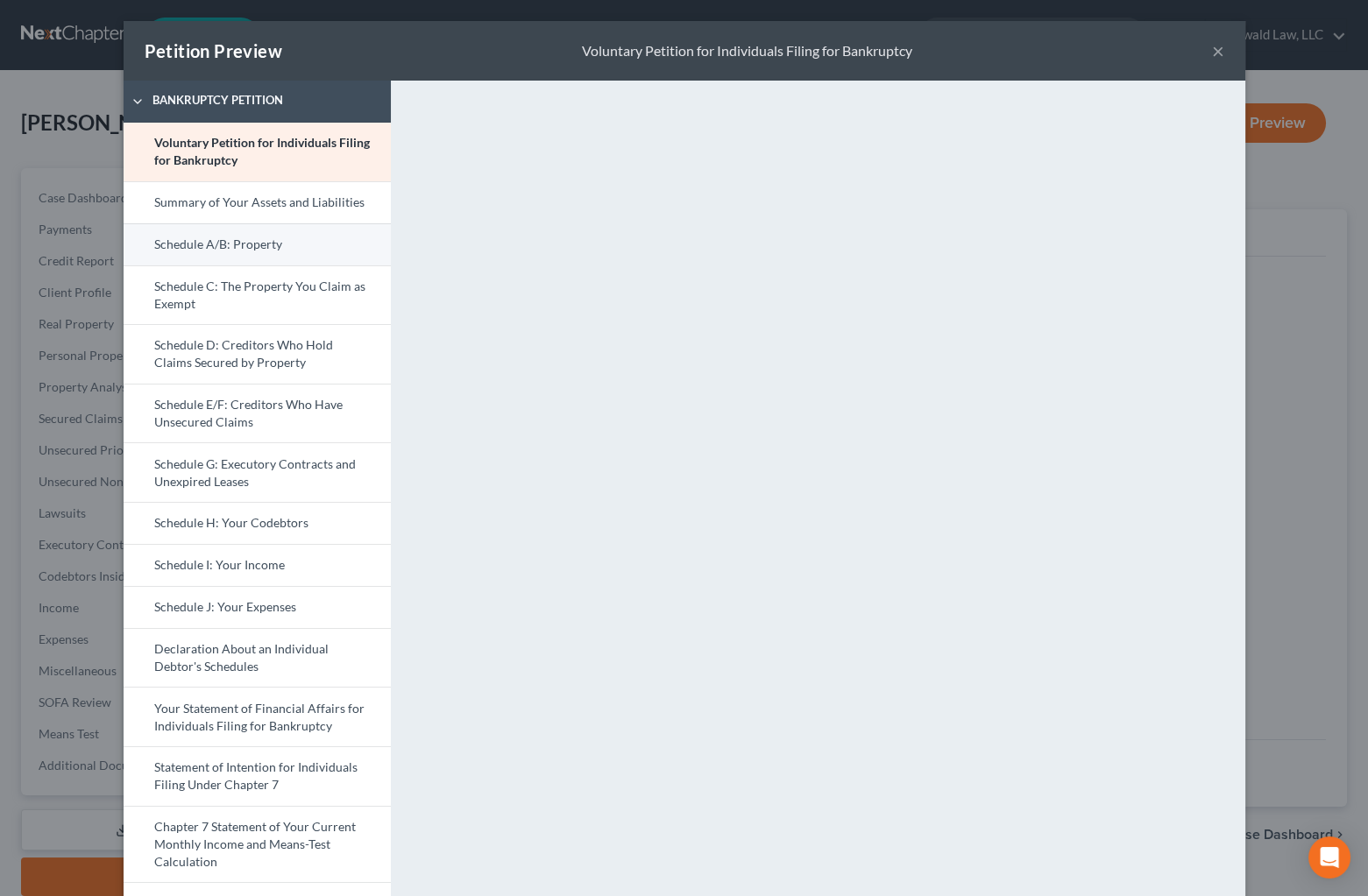
click at [226, 254] on link "Schedule A/B: Property" at bounding box center [257, 244] width 268 height 42
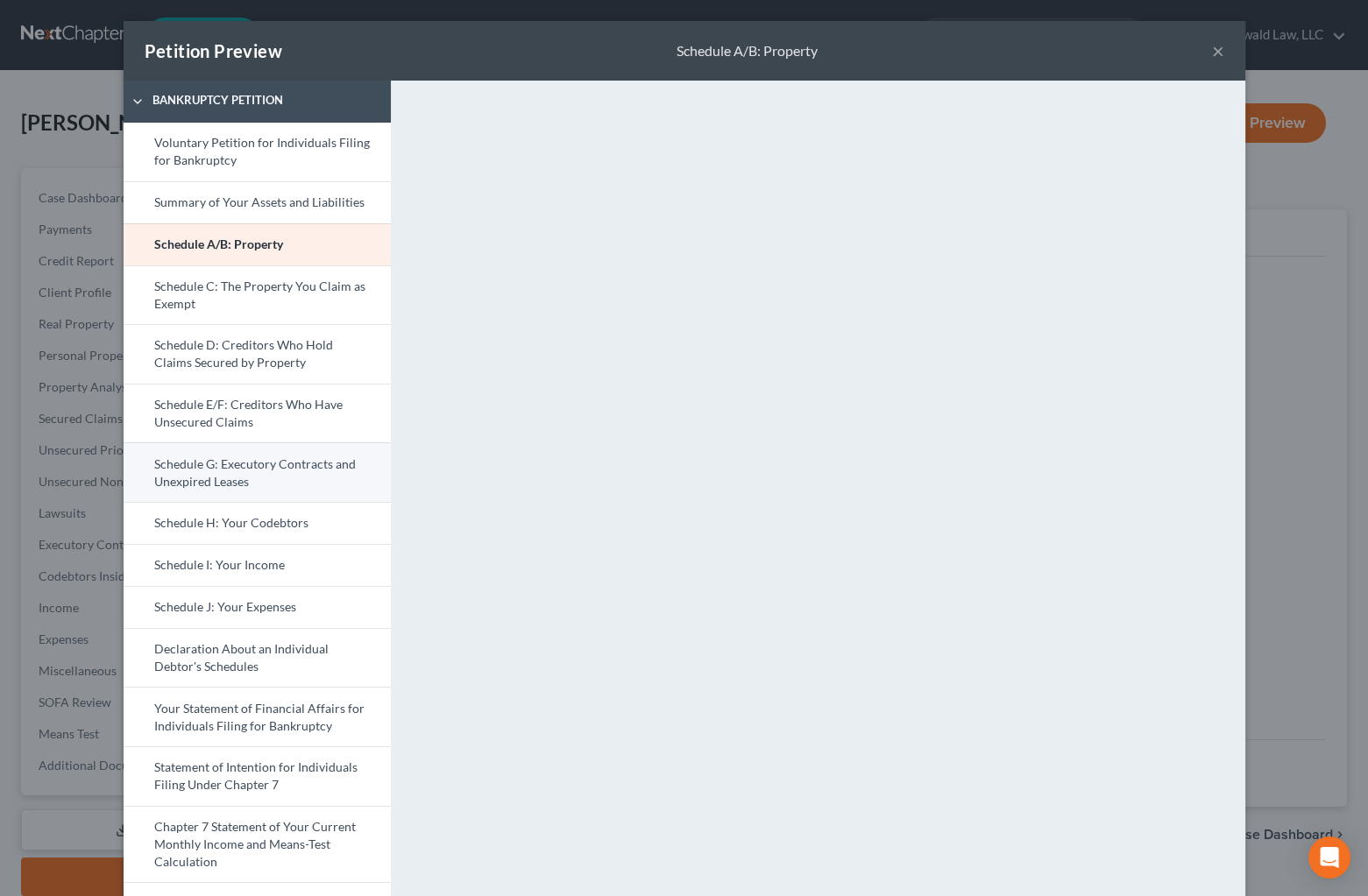
click at [260, 469] on link "Schedule G: Executory Contracts and Unexpired Leases" at bounding box center [257, 472] width 268 height 60
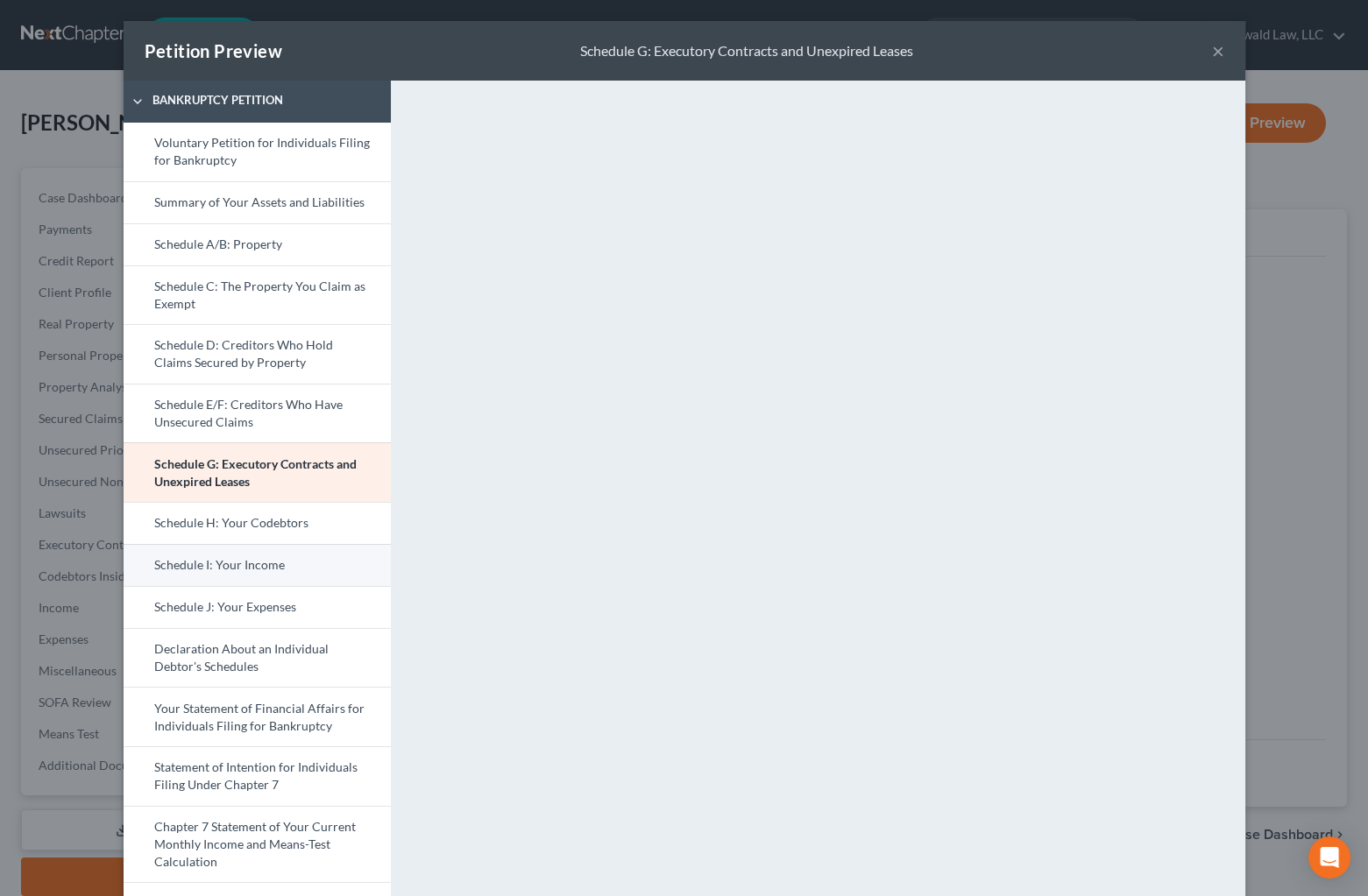
click at [234, 574] on link "Schedule I: Your Income" at bounding box center [257, 565] width 268 height 42
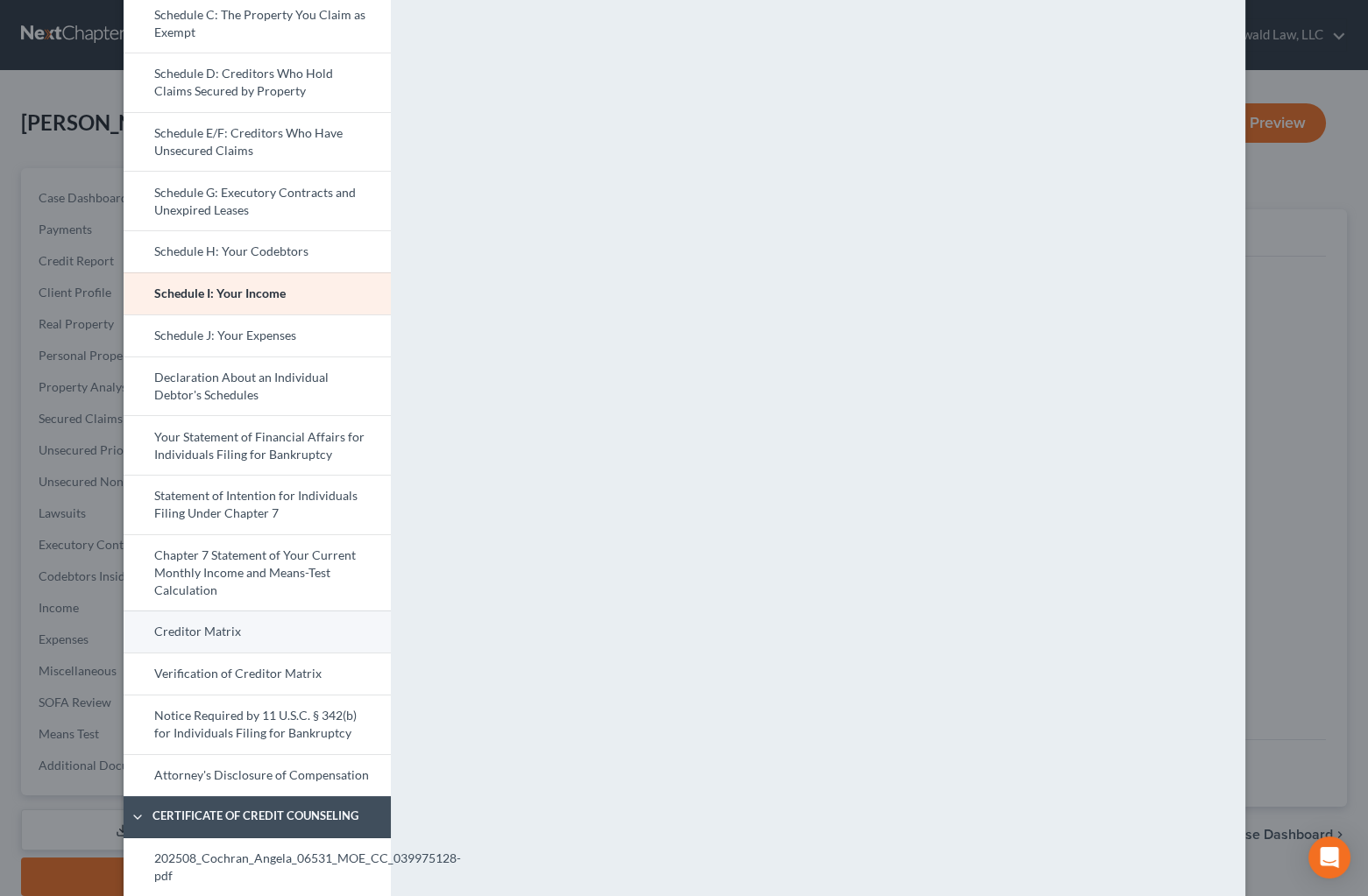
scroll to position [318, 0]
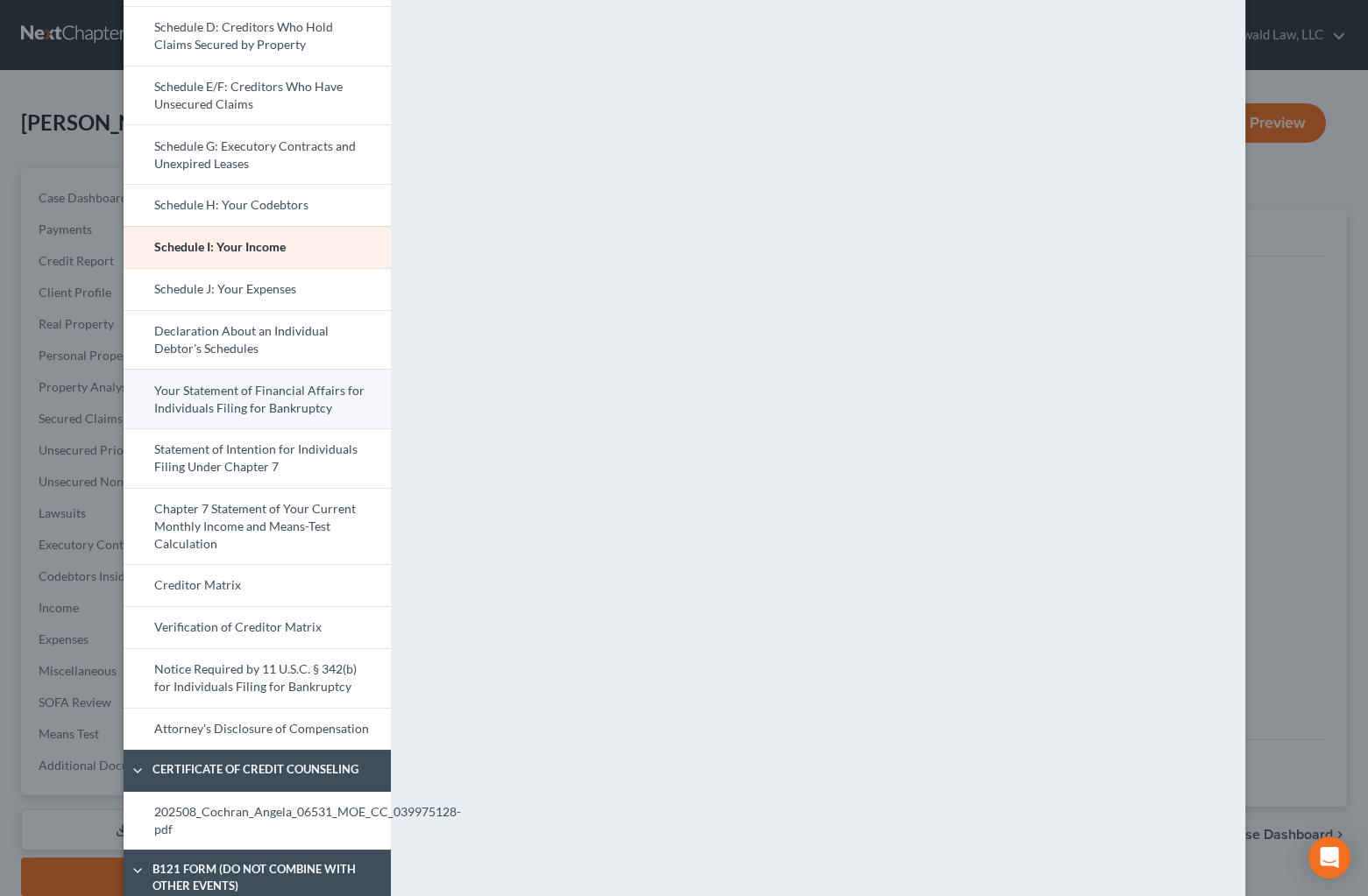
click at [233, 410] on link "Your Statement of Financial Affairs for Individuals Filing for Bankruptcy" at bounding box center [257, 398] width 268 height 60
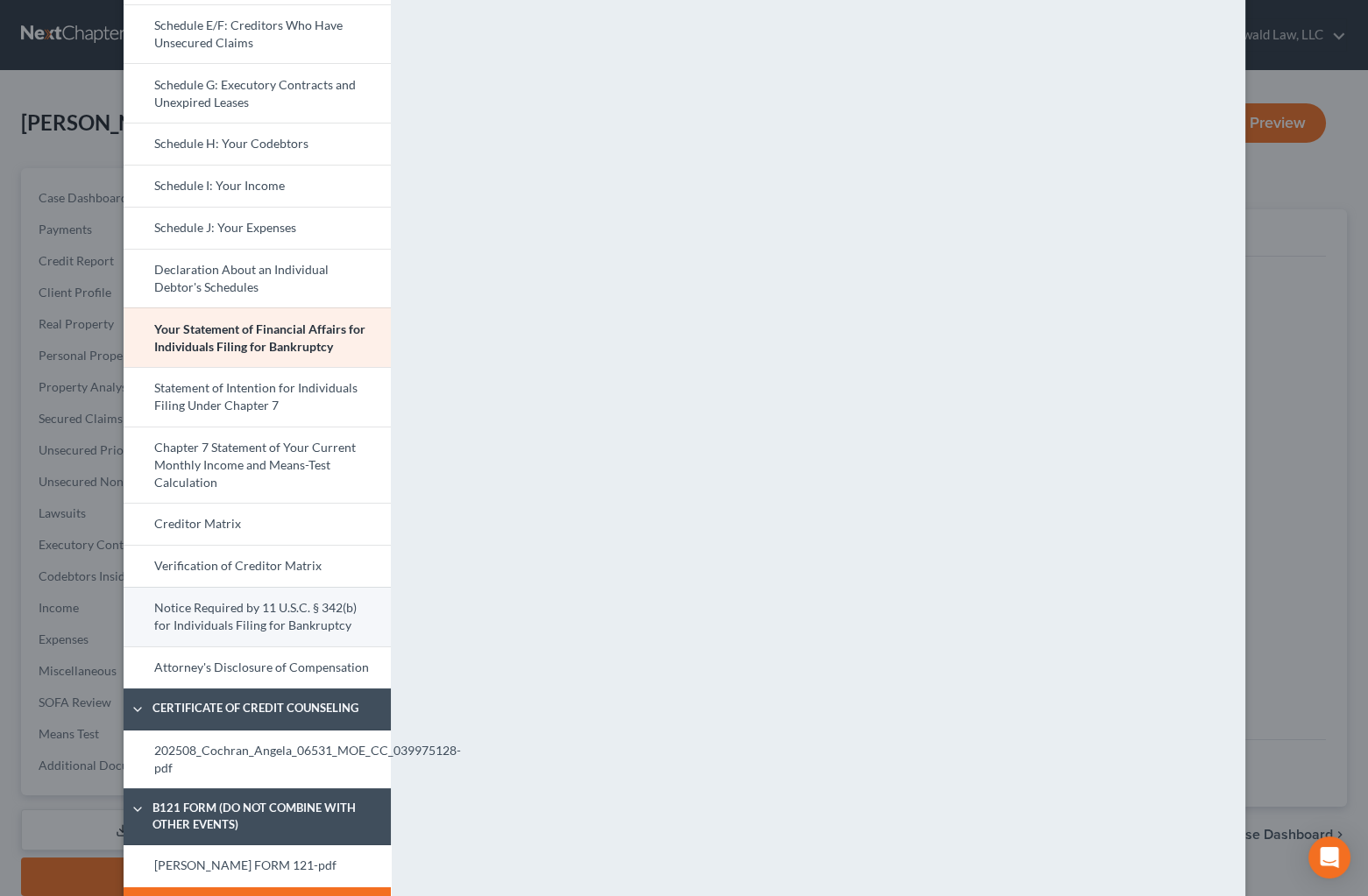
scroll to position [429, 0]
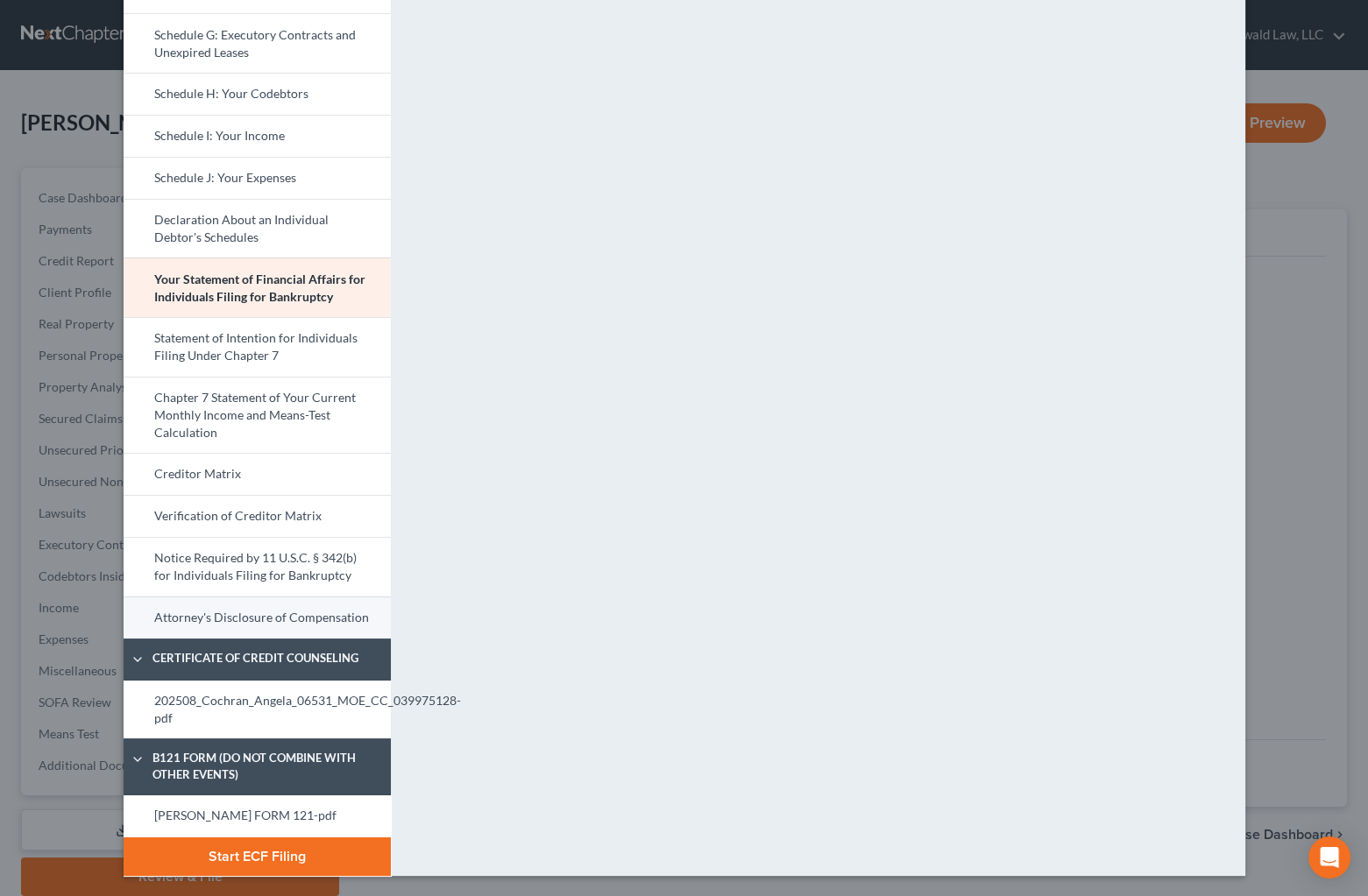
click at [234, 622] on link "Attorney's Disclosure of Compensation" at bounding box center [257, 617] width 268 height 42
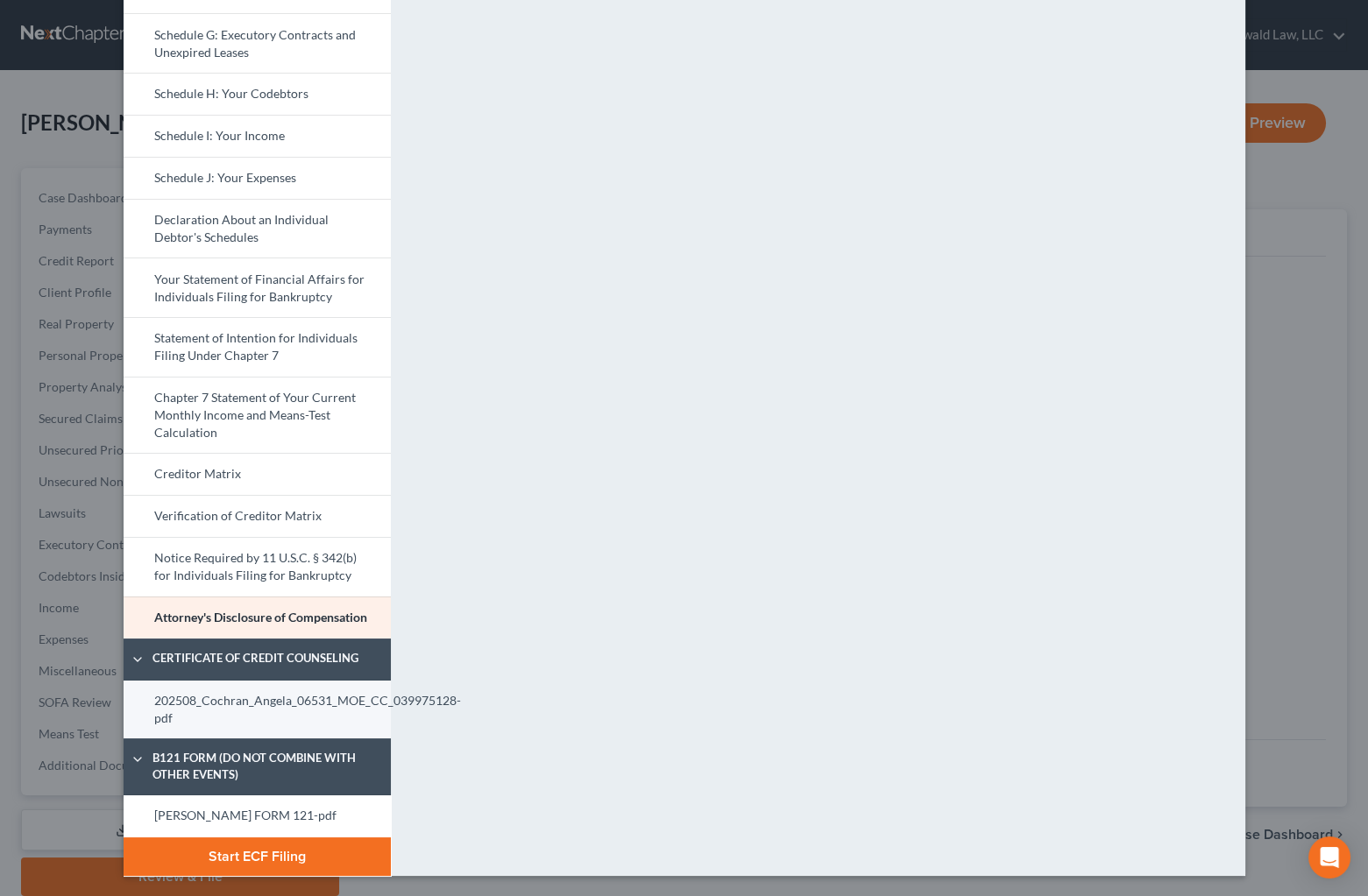
click at [245, 704] on link "202508_Cochran_Angela_06531_MOE_CC_039975128-pdf" at bounding box center [257, 710] width 268 height 59
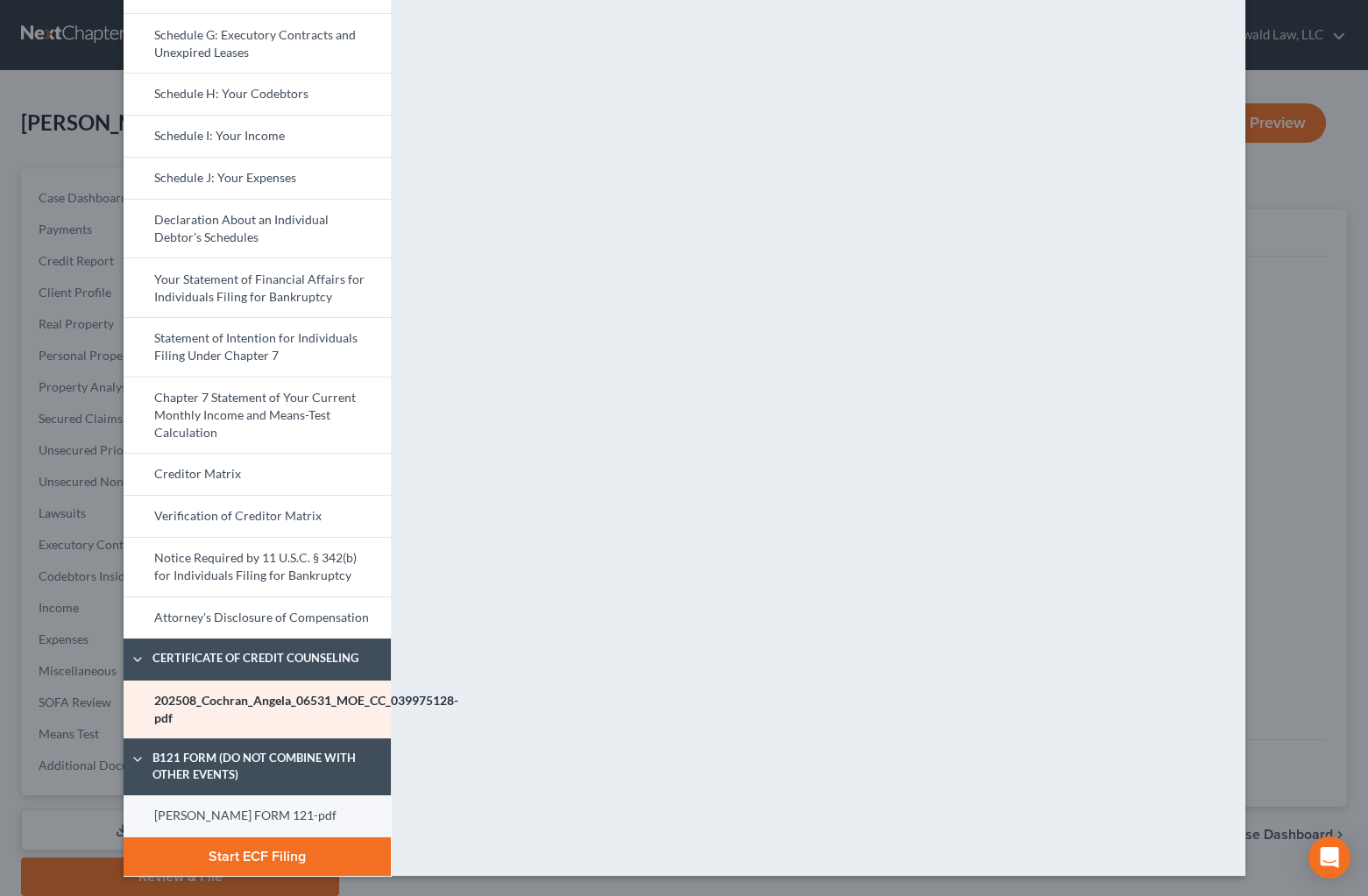
click at [222, 809] on link "[PERSON_NAME] FORM 121-pdf" at bounding box center [257, 816] width 268 height 42
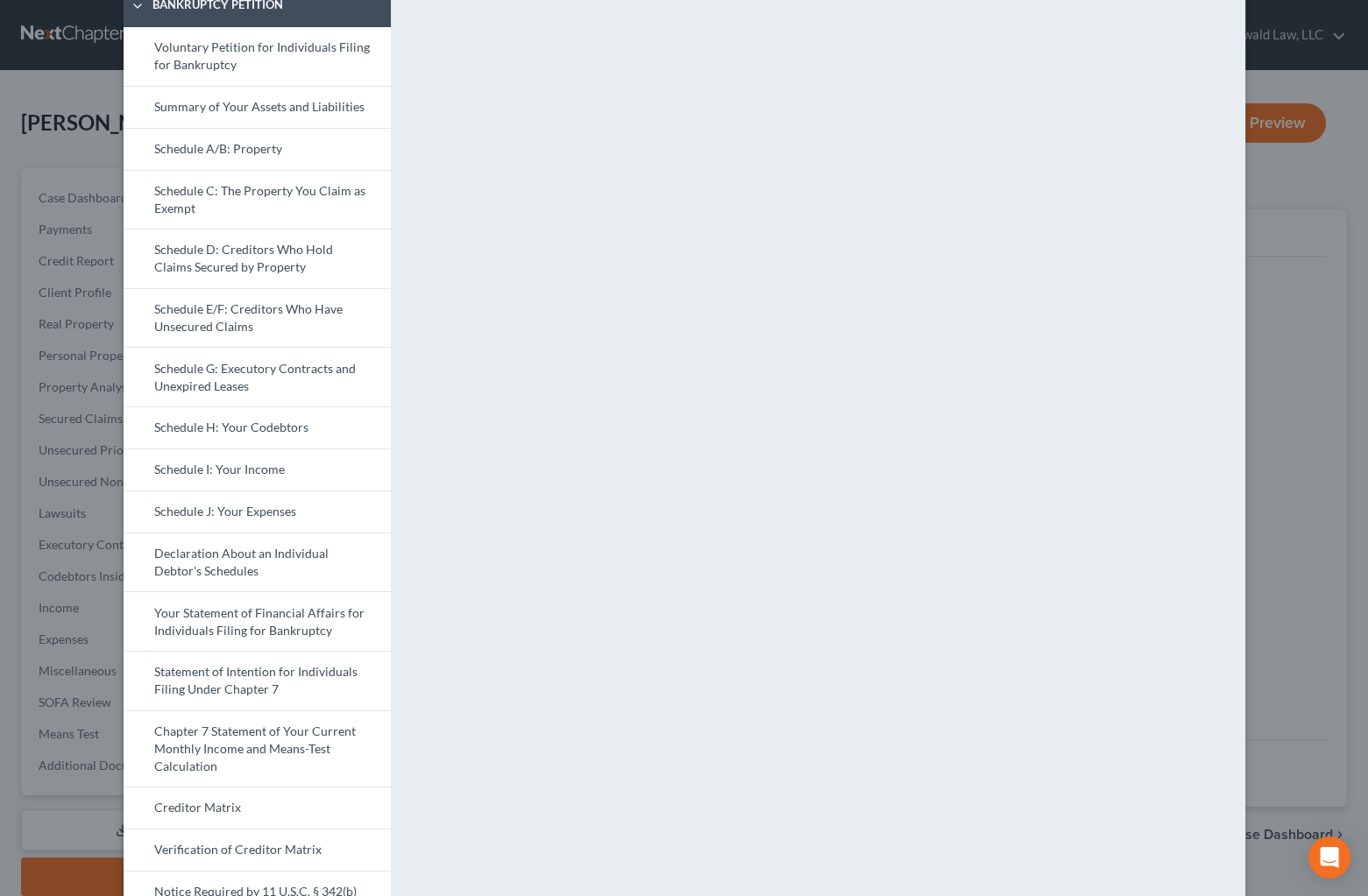
scroll to position [31, 0]
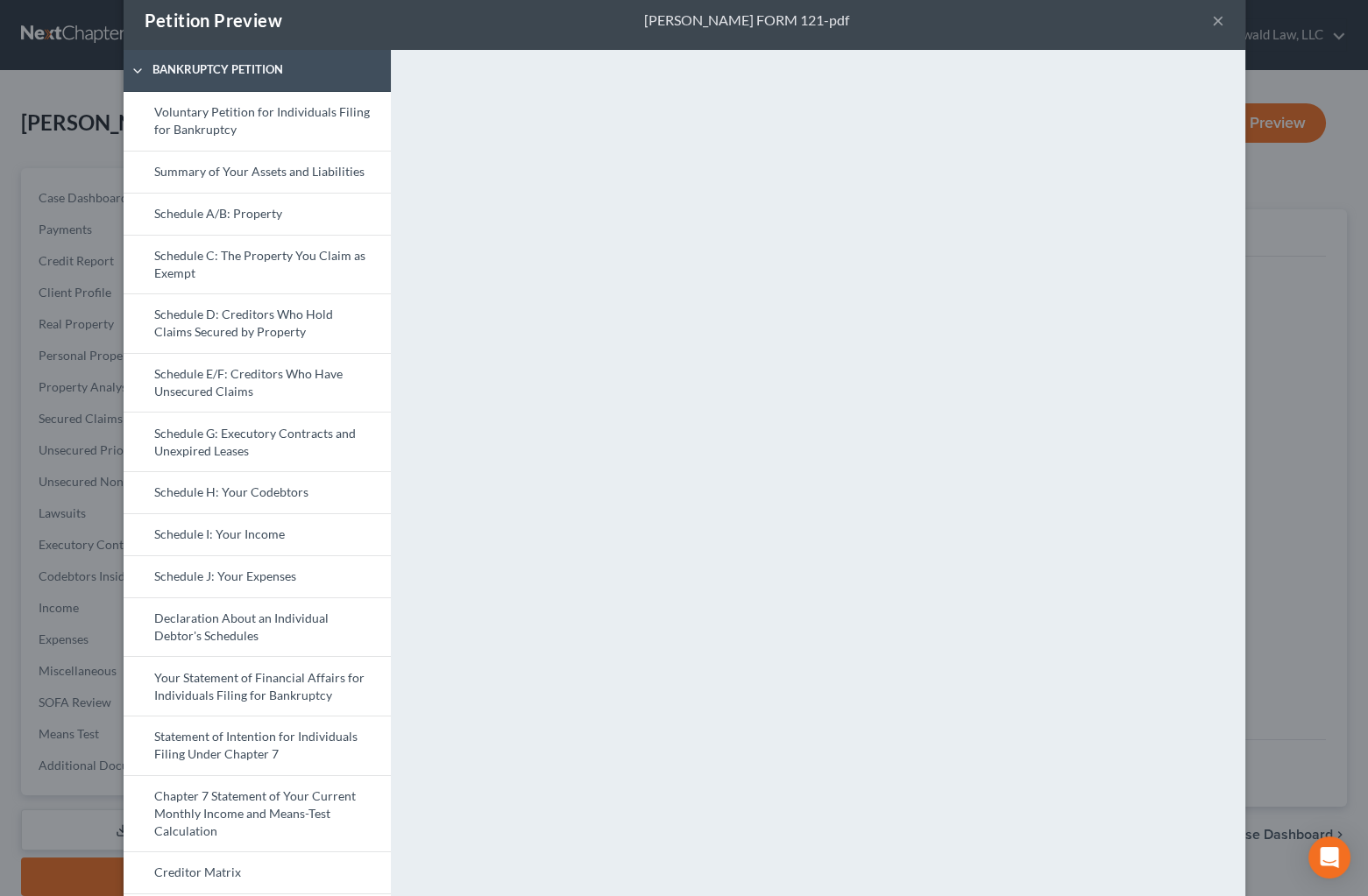
click at [1212, 19] on button "×" at bounding box center [1217, 20] width 12 height 21
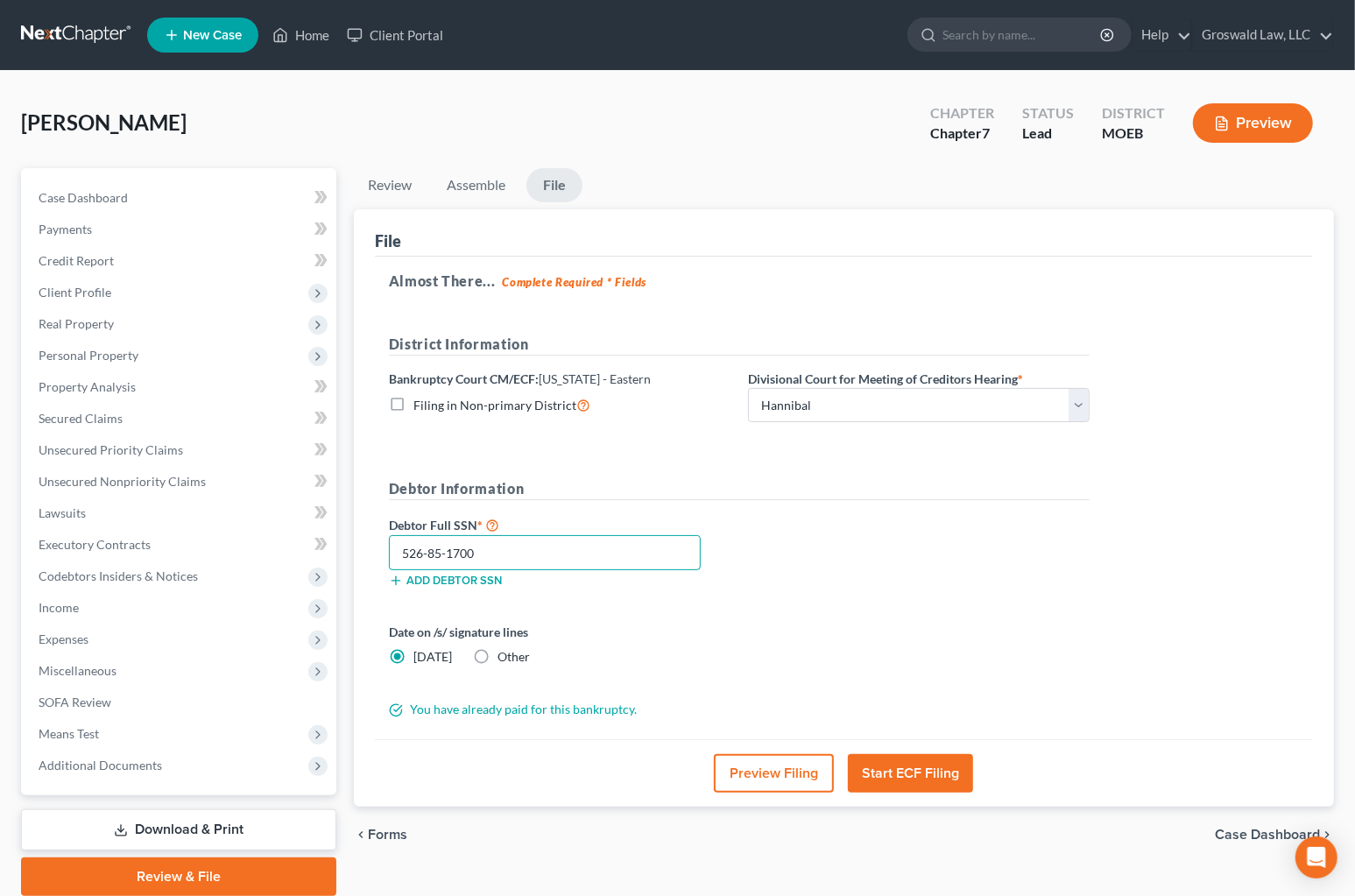
click at [549, 565] on input "526-85-1700" at bounding box center [544, 552] width 311 height 35
click at [917, 774] on button "Start ECF Filing" at bounding box center [911, 773] width 125 height 38
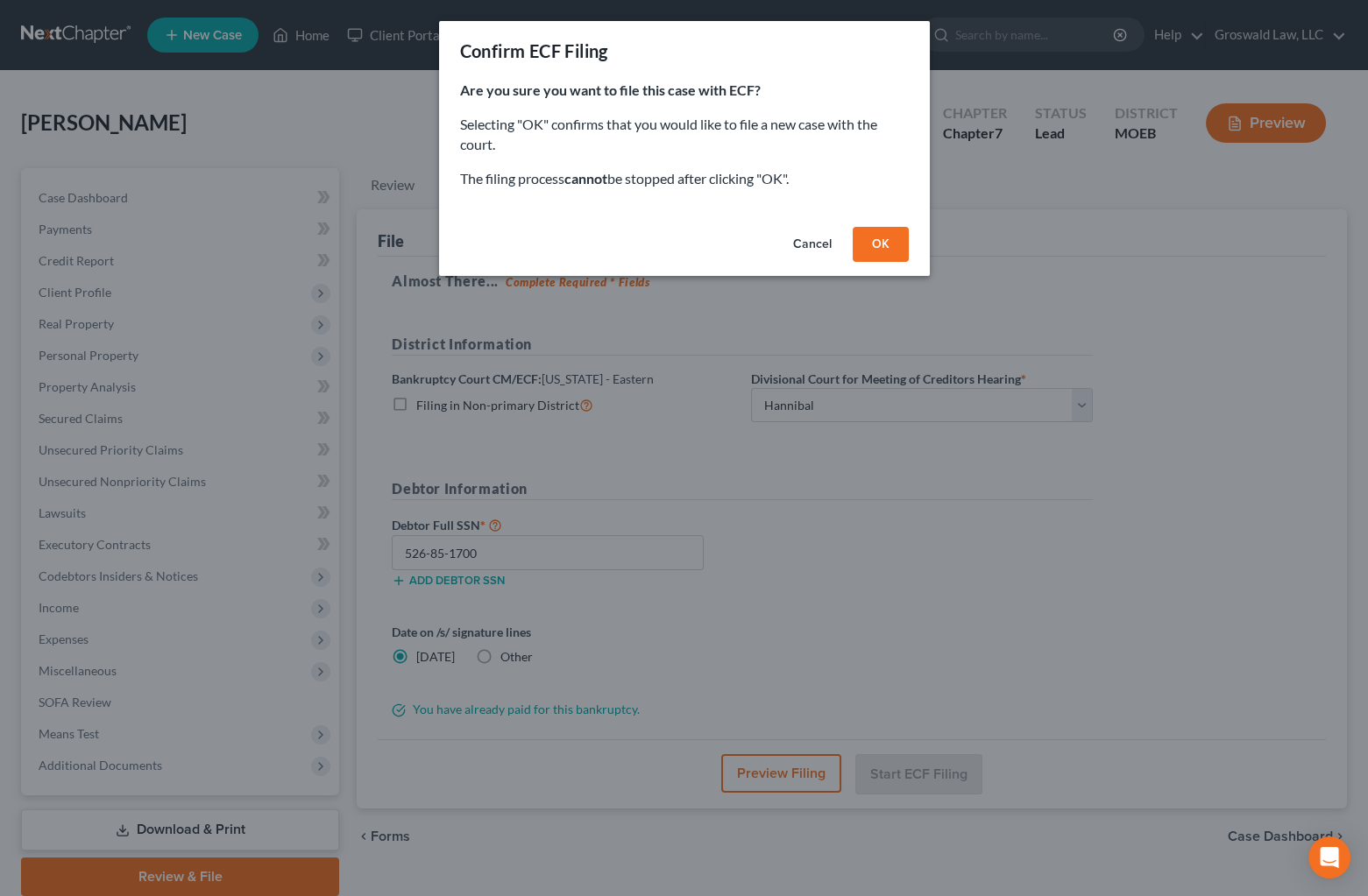
click at [876, 247] on button "OK" at bounding box center [880, 244] width 56 height 35
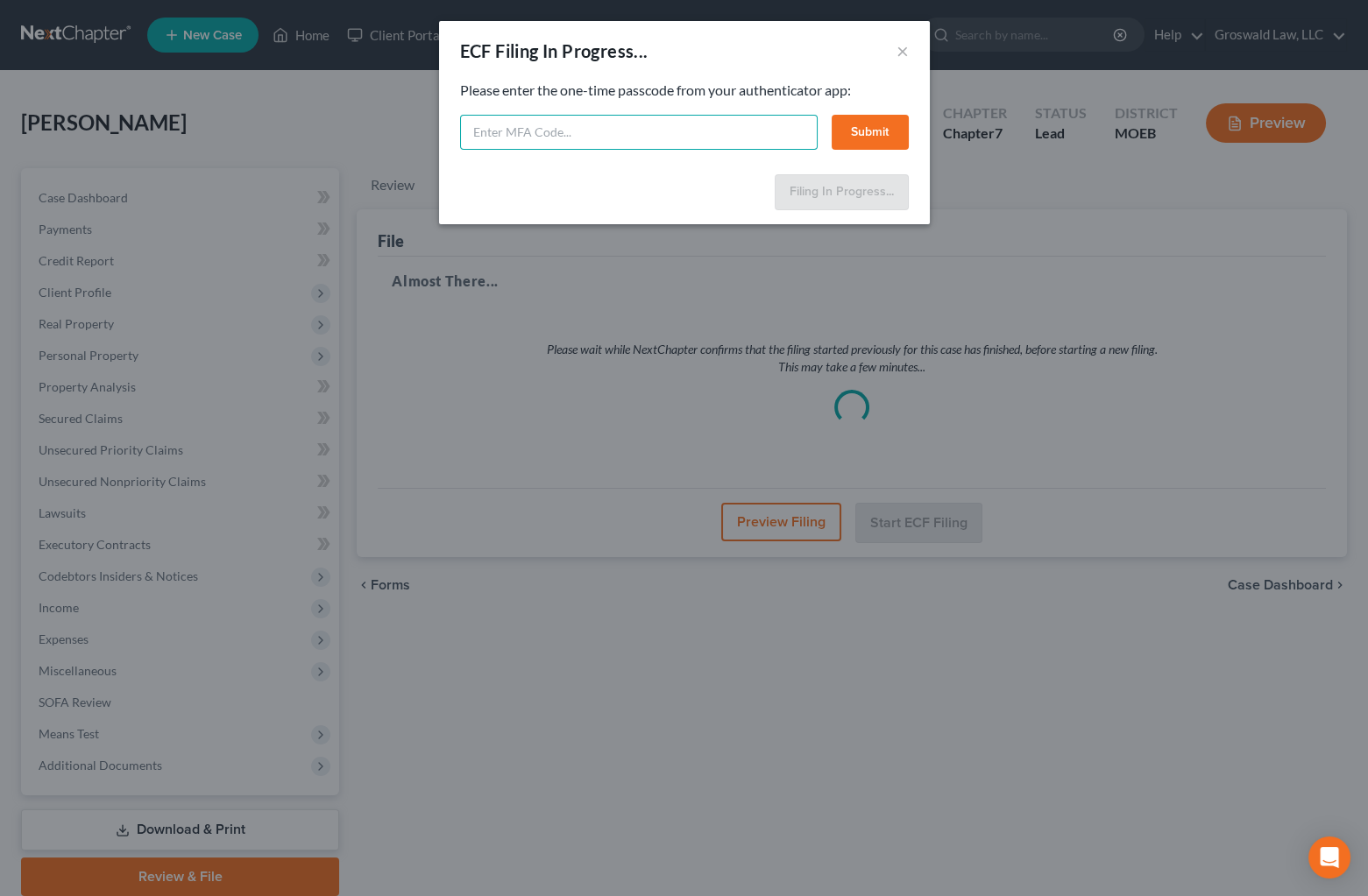
click at [633, 140] on input "text" at bounding box center [639, 132] width 357 height 35
type input "479155"
click at [861, 123] on button "Submit" at bounding box center [870, 132] width 77 height 35
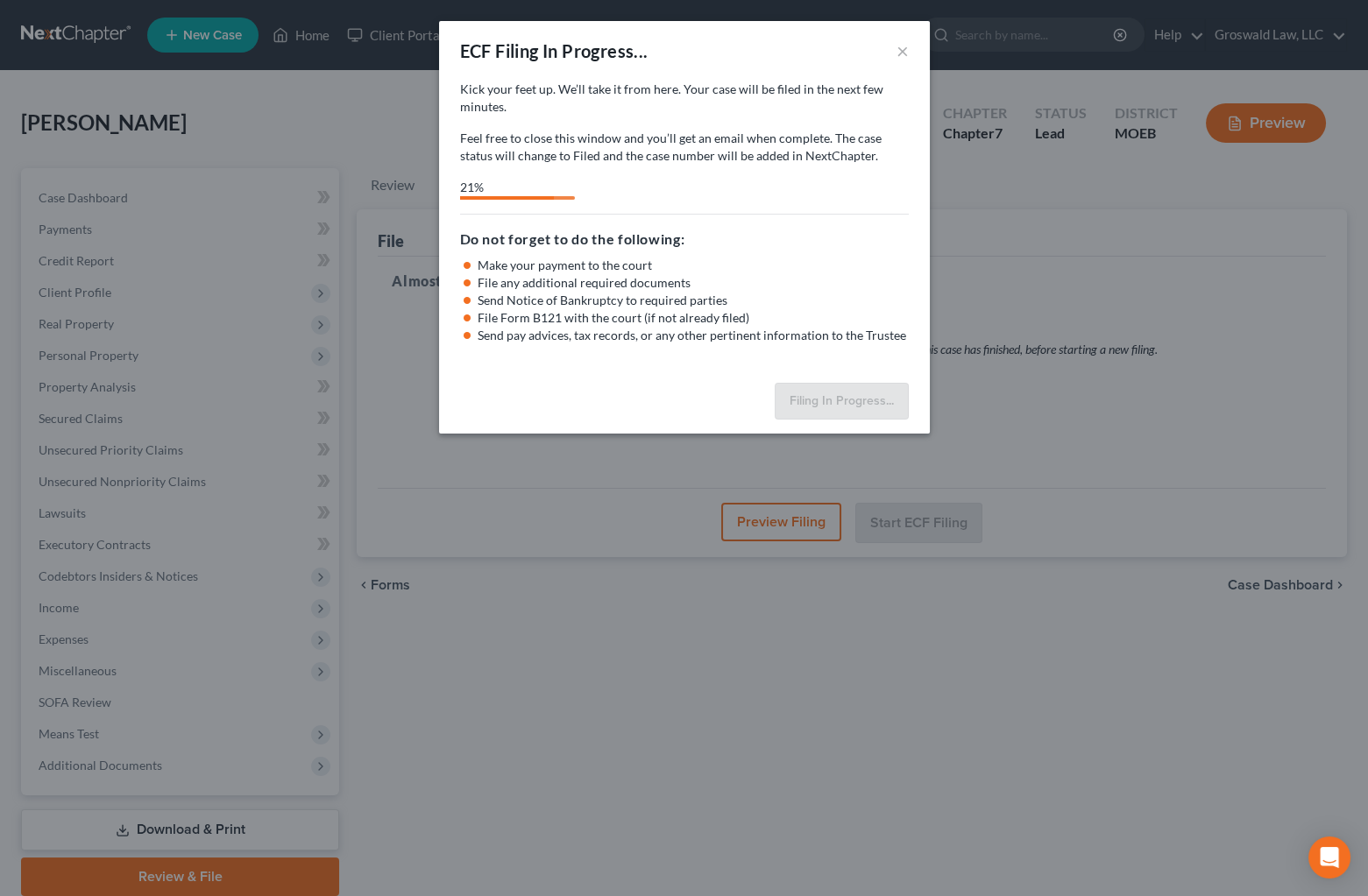
select select "1"
